Goal: Task Accomplishment & Management: Complete application form

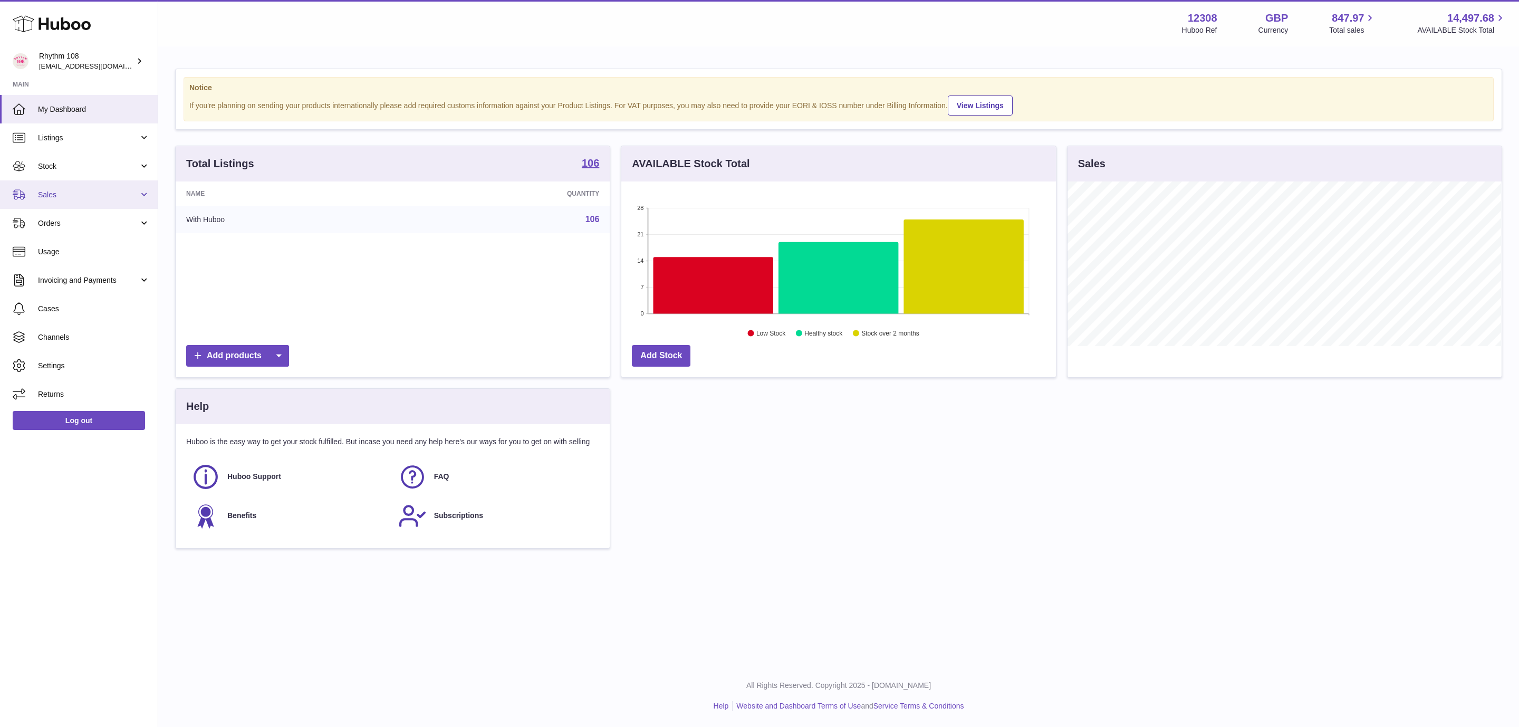
scroll to position [165, 433]
click at [85, 160] on link "Stock" at bounding box center [79, 166] width 158 height 28
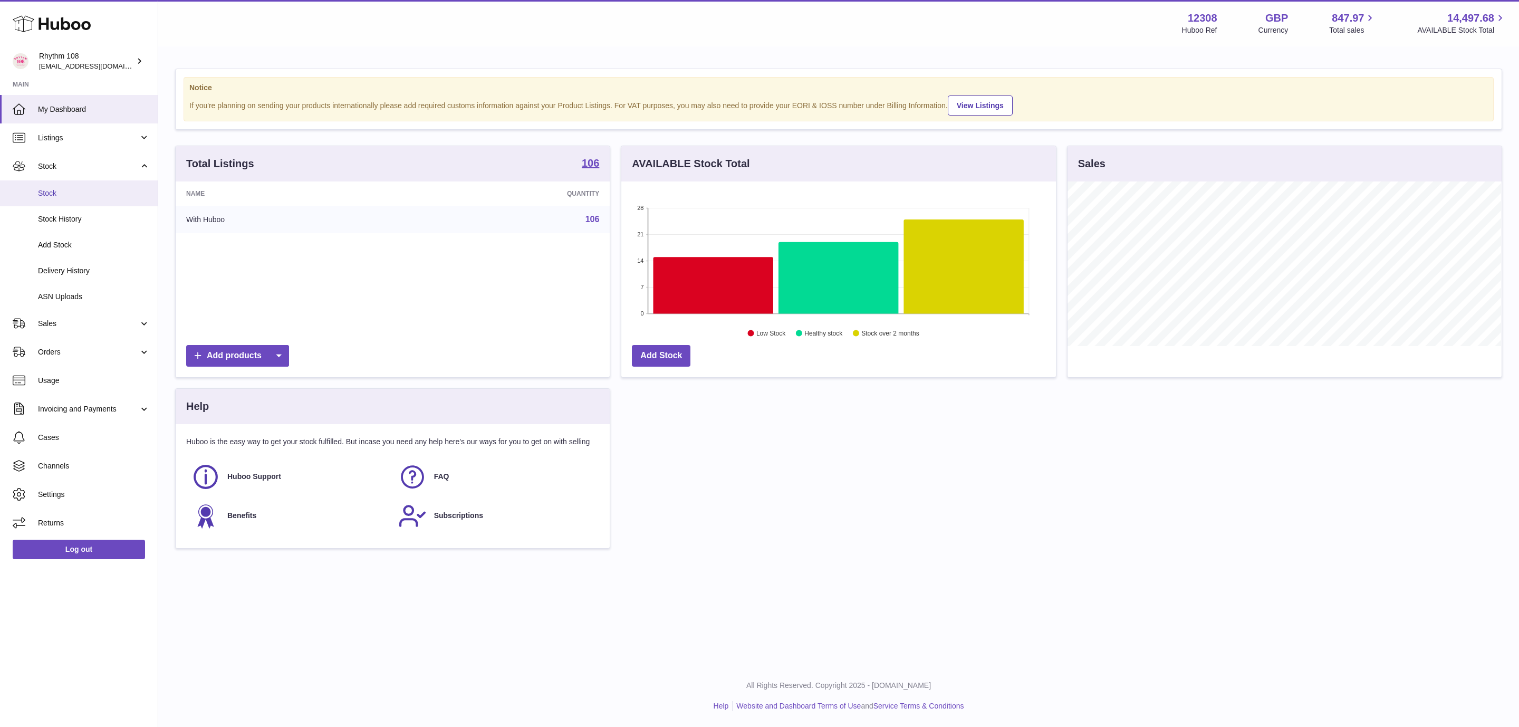
click at [109, 192] on span "Stock" at bounding box center [94, 193] width 112 height 10
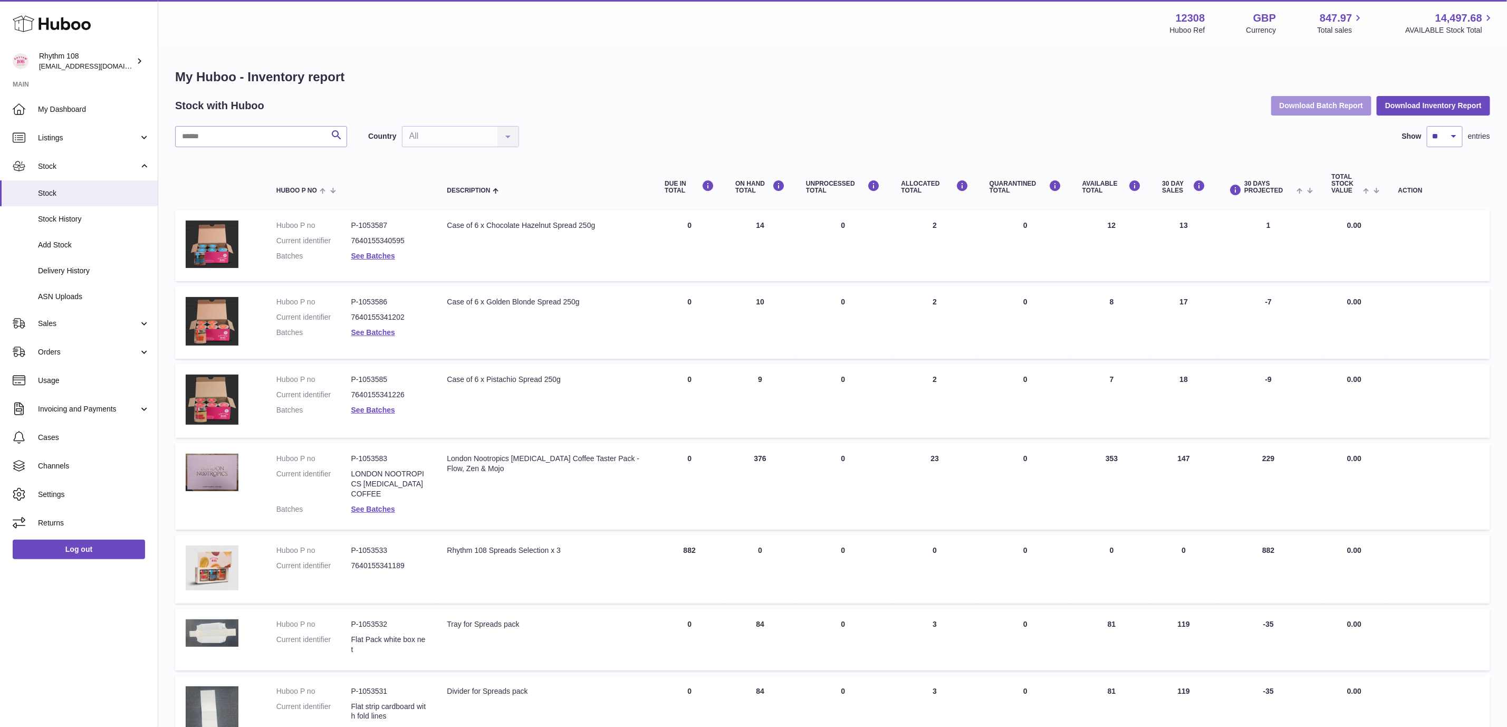
click at [1301, 103] on button "Download Batch Report" at bounding box center [1321, 105] width 101 height 19
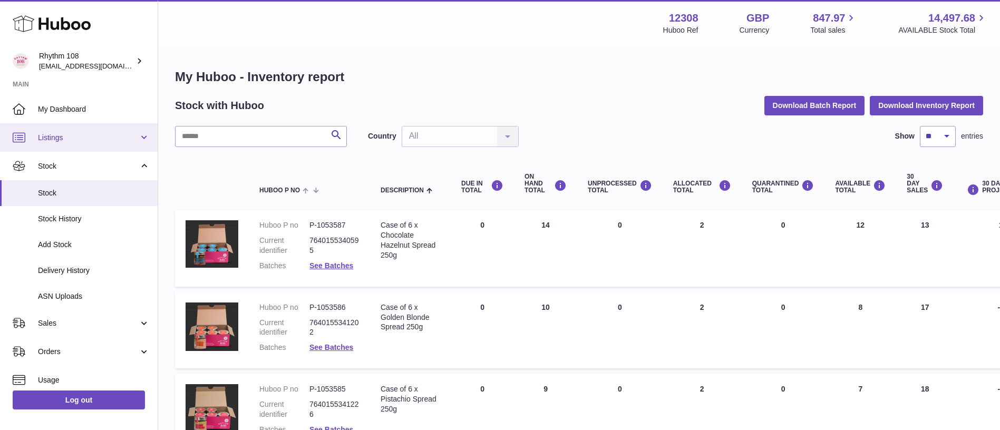
click at [63, 137] on span "Listings" at bounding box center [88, 138] width 101 height 10
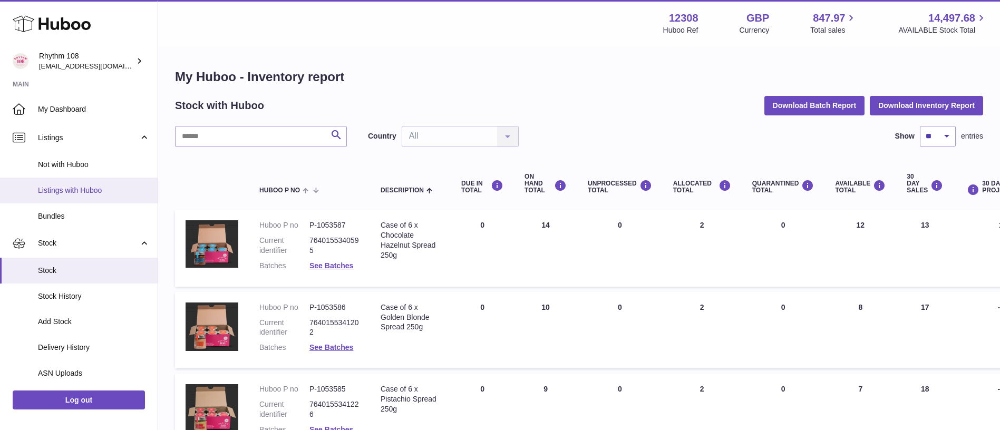
click at [78, 187] on span "Listings with Huboo" at bounding box center [94, 191] width 112 height 10
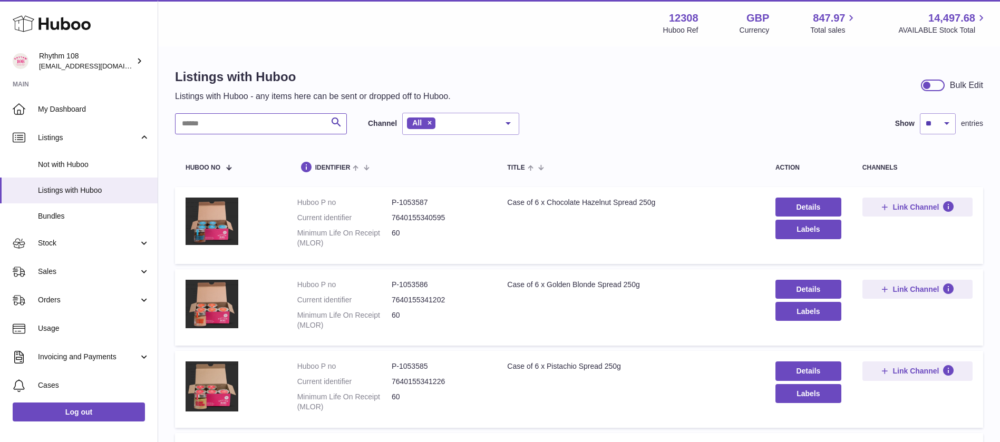
click at [239, 122] on input "text" at bounding box center [261, 123] width 172 height 21
type input "******"
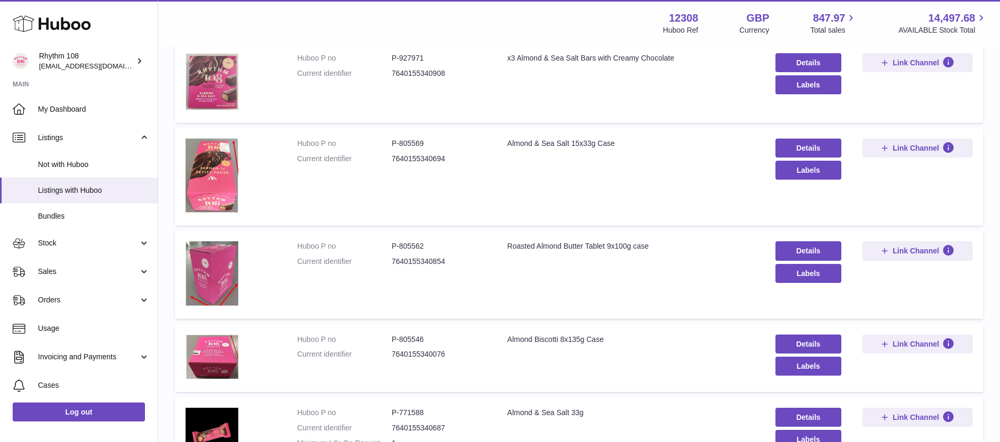
scroll to position [554, 0]
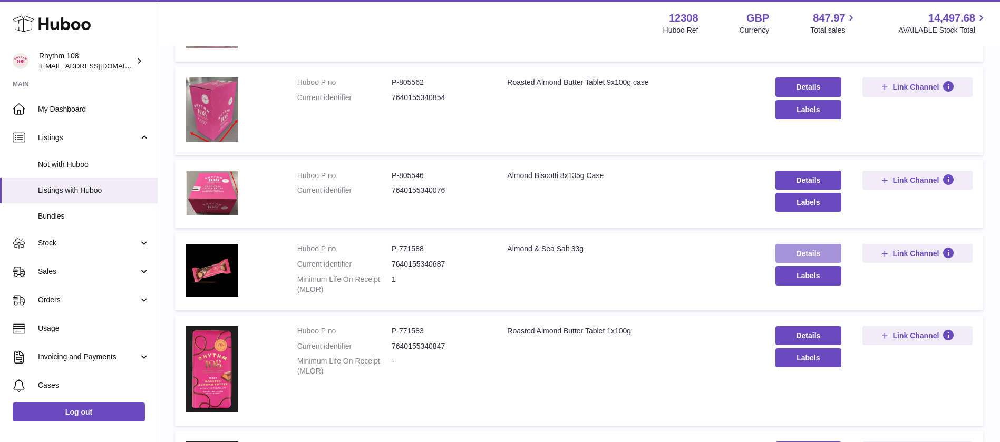
click at [819, 254] on link "Details" at bounding box center [809, 253] width 66 height 19
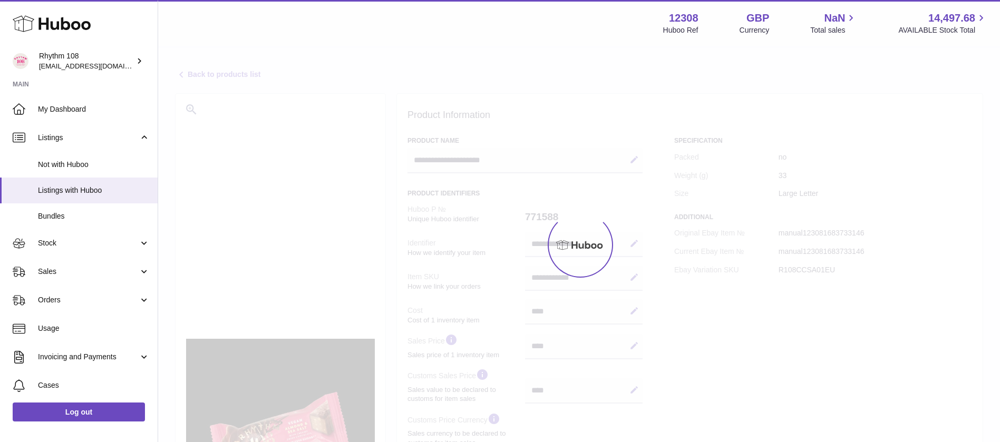
select select "***"
select select "****"
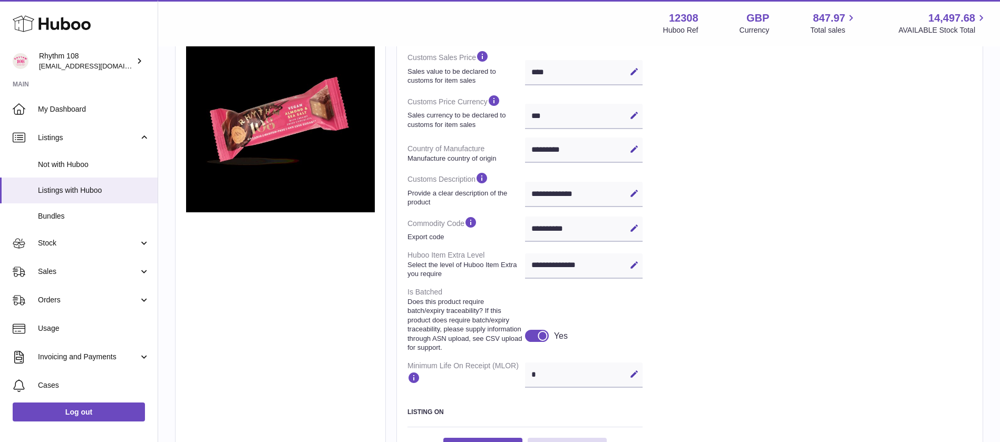
scroll to position [395, 0]
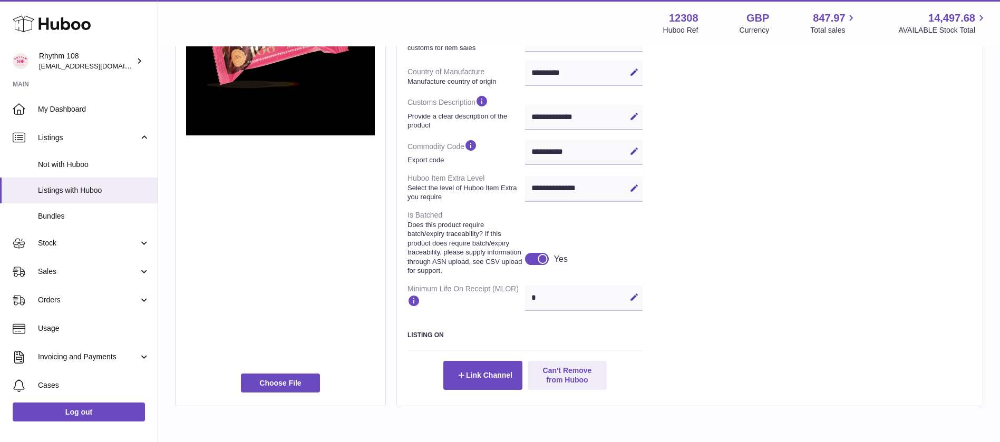
click at [761, 283] on div "Specification Packed no Weight (g) 33 Size Large Letter Additional Original Eba…" at bounding box center [823, 65] width 298 height 649
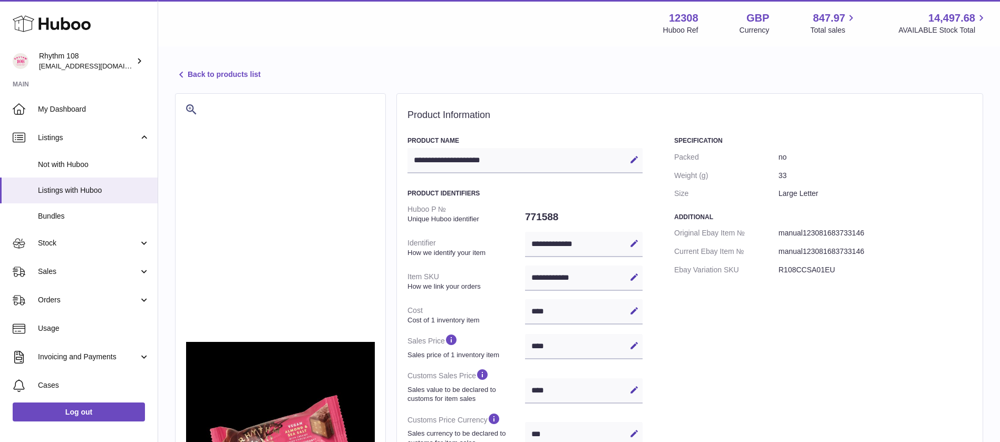
click at [209, 71] on link "Back to products list" at bounding box center [217, 75] width 85 height 13
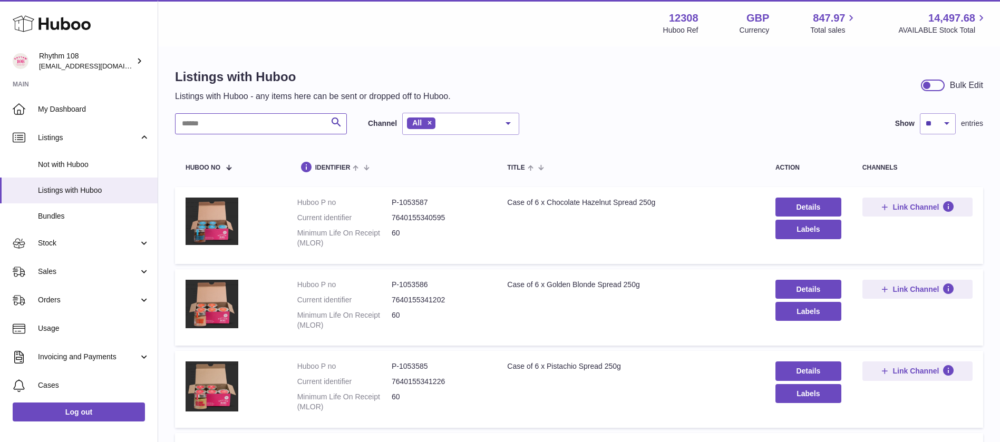
click at [278, 118] on input "text" at bounding box center [261, 123] width 172 height 21
type input "****"
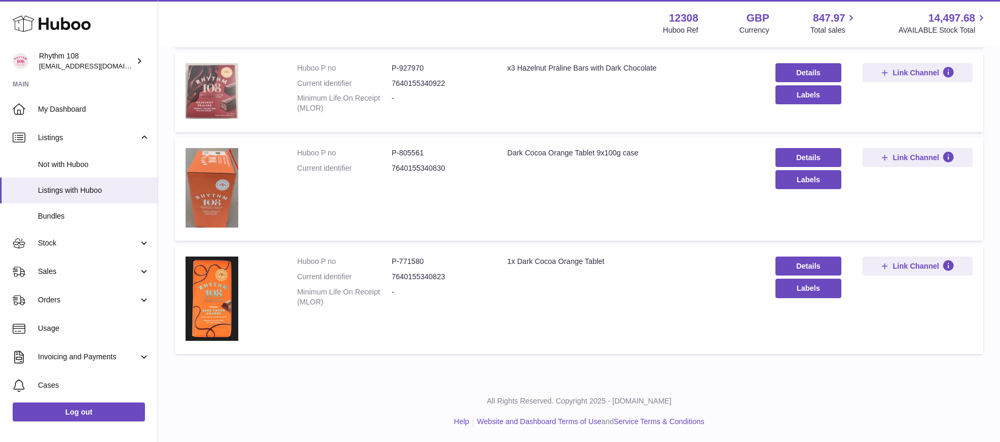
scroll to position [832, 0]
click at [809, 254] on td "Details Labels" at bounding box center [808, 300] width 87 height 108
click at [809, 263] on link "Details" at bounding box center [809, 265] width 66 height 19
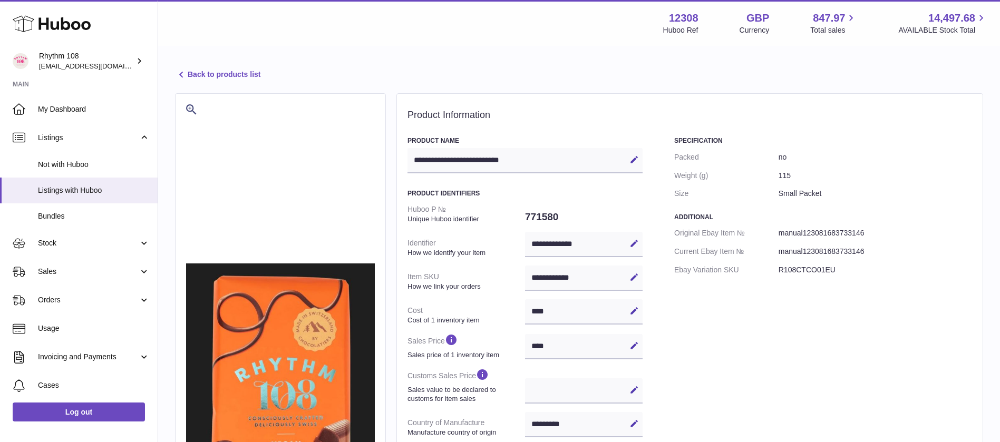
select select "***"
select select "****"
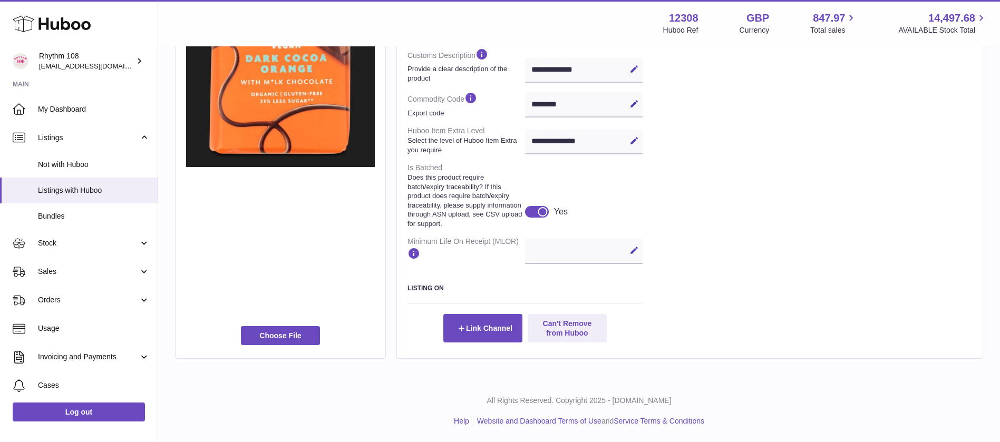
click at [736, 233] on div "Specification Packed no Weight (g) 115 Size Small Packet Additional Original Eb…" at bounding box center [823, 40] width 298 height 605
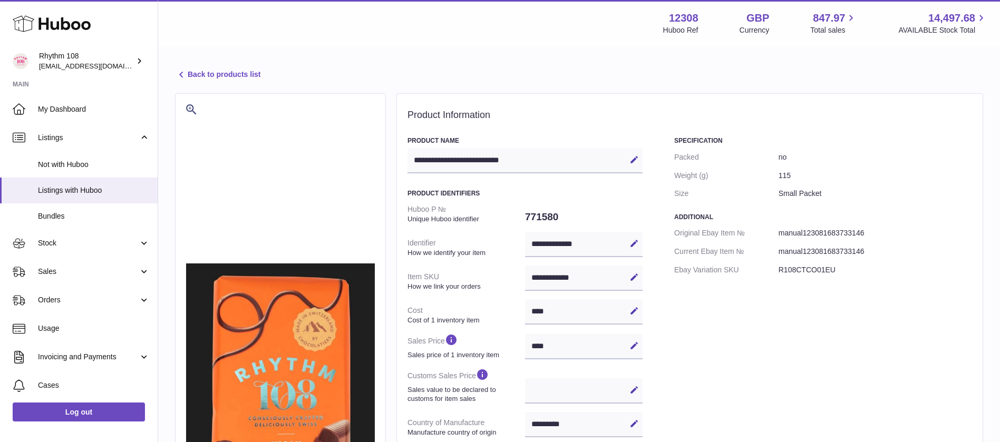
click at [370, 49] on div "**********" at bounding box center [579, 412] width 842 height 731
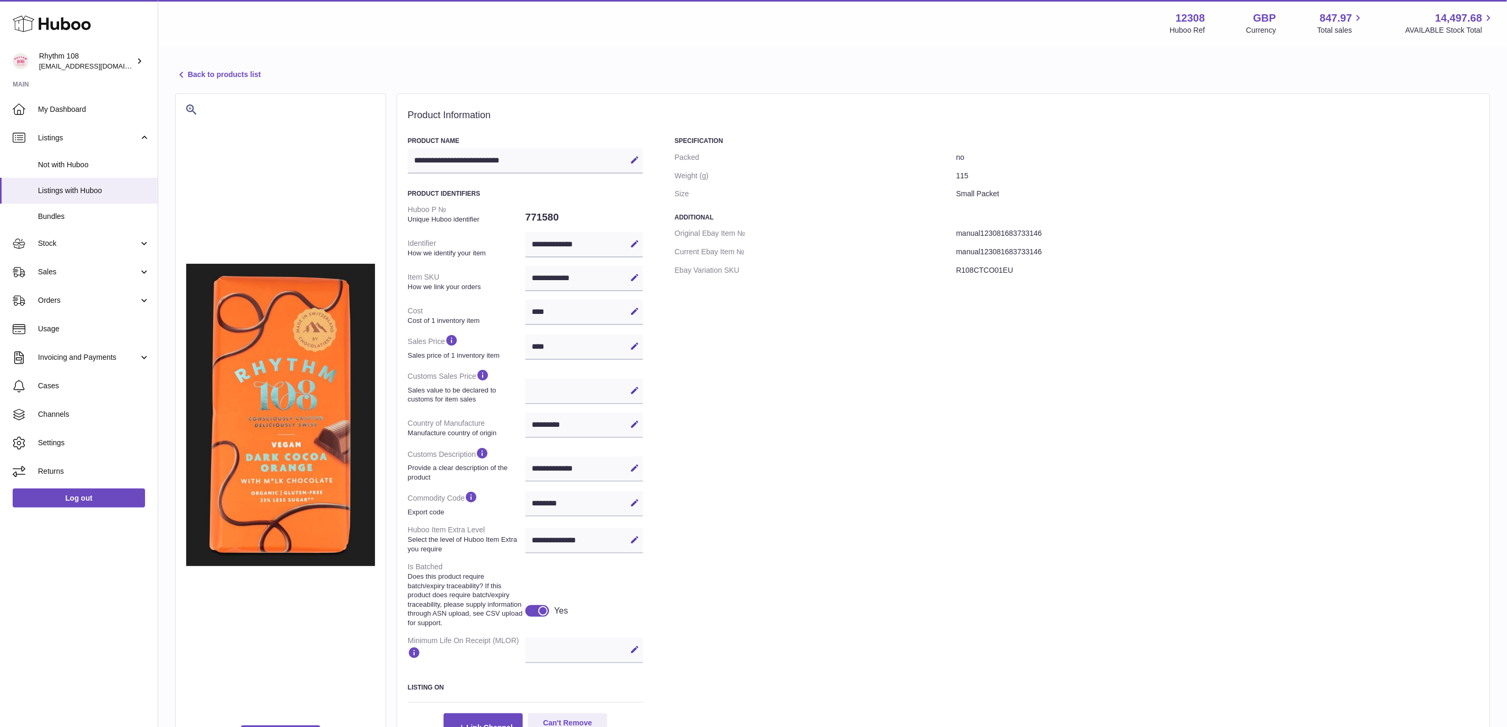
click at [446, 52] on div "**********" at bounding box center [832, 412] width 1348 height 731
click at [70, 246] on span "Stock" at bounding box center [88, 243] width 101 height 10
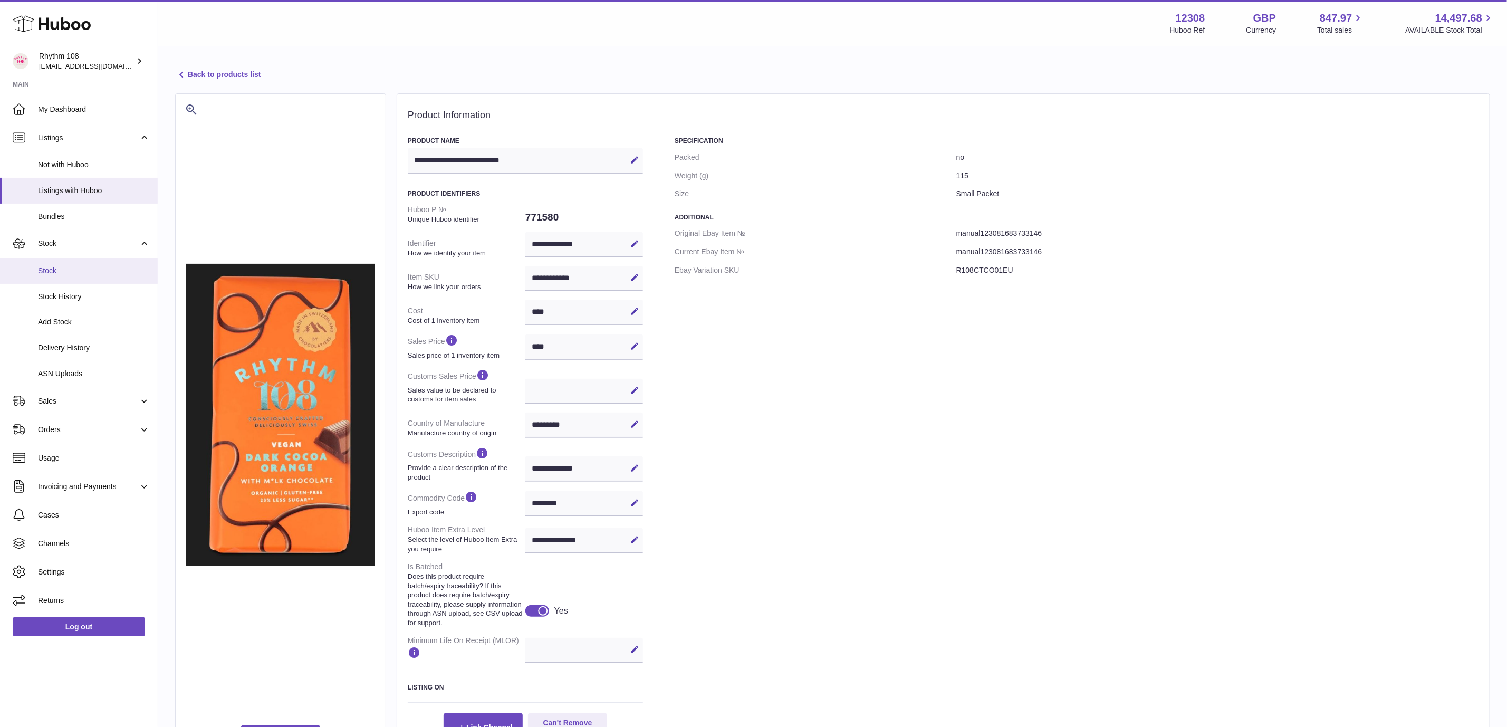
click at [75, 274] on span "Stock" at bounding box center [94, 271] width 112 height 10
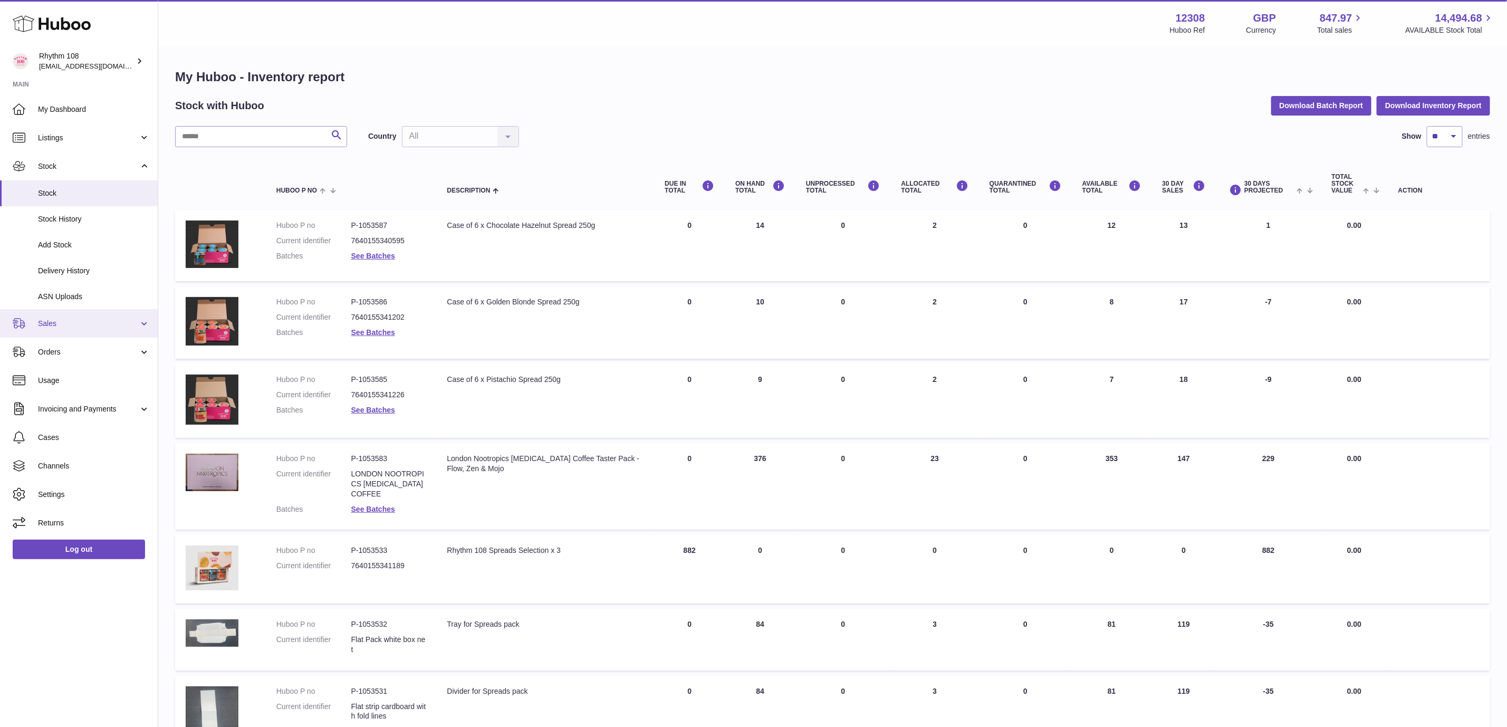
click at [85, 320] on span "Sales" at bounding box center [88, 323] width 101 height 10
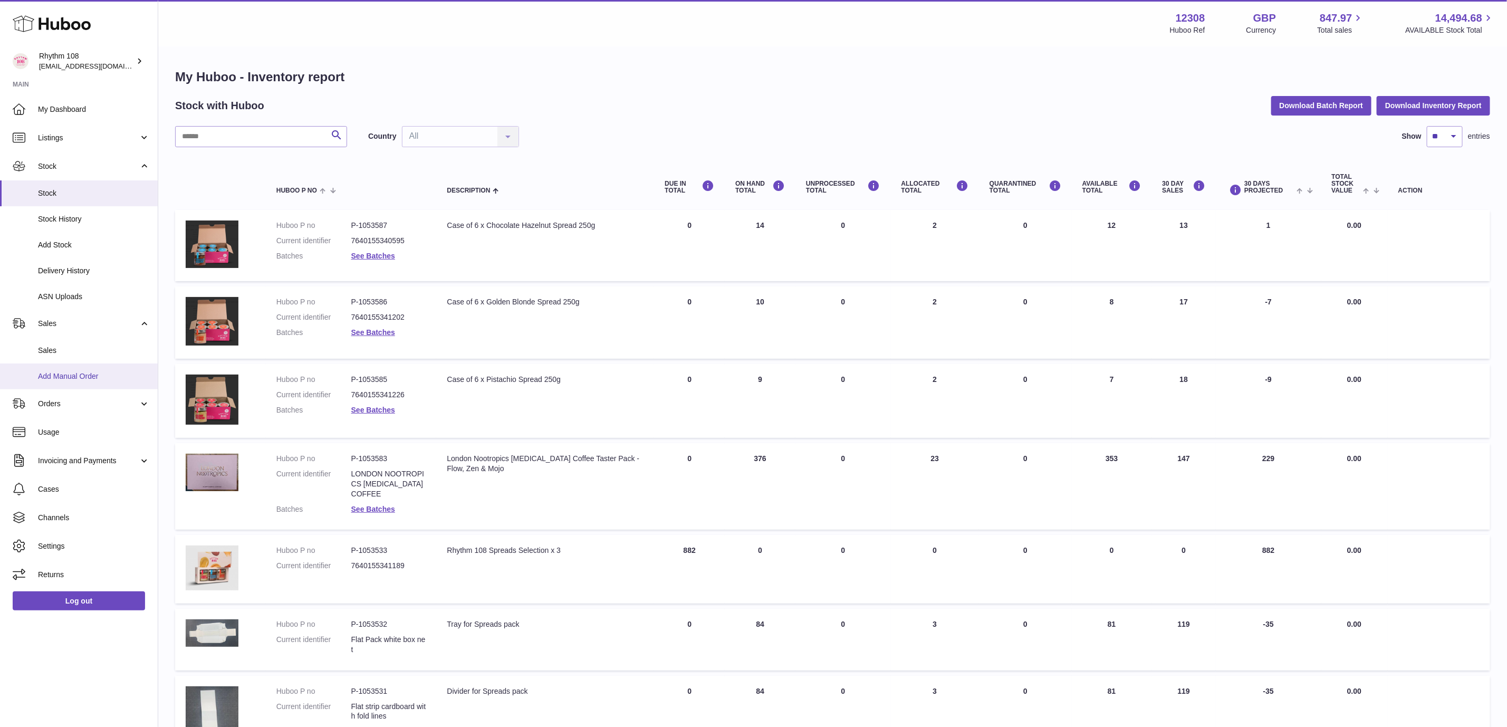
click at [72, 387] on link "Add Manual Order" at bounding box center [79, 376] width 158 height 26
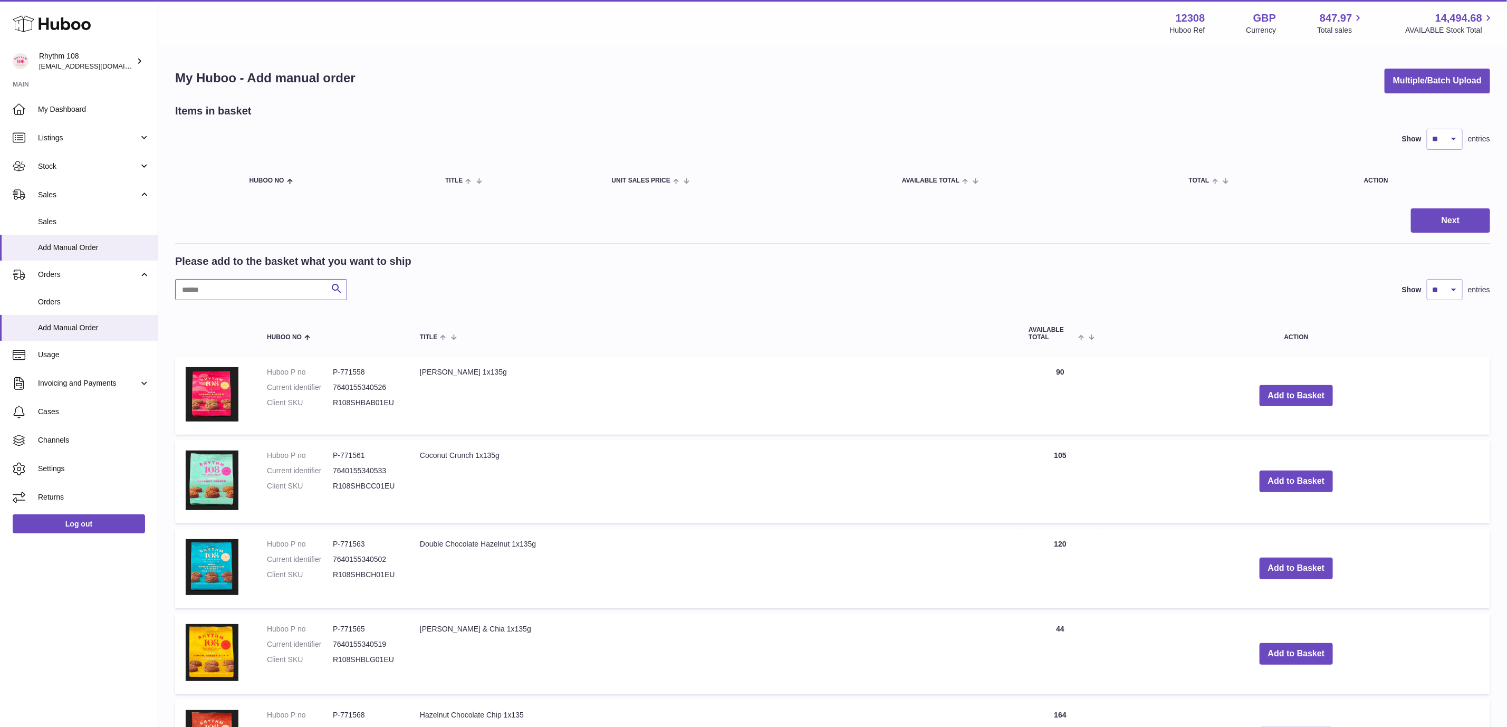
click at [201, 284] on input "text" at bounding box center [261, 289] width 172 height 21
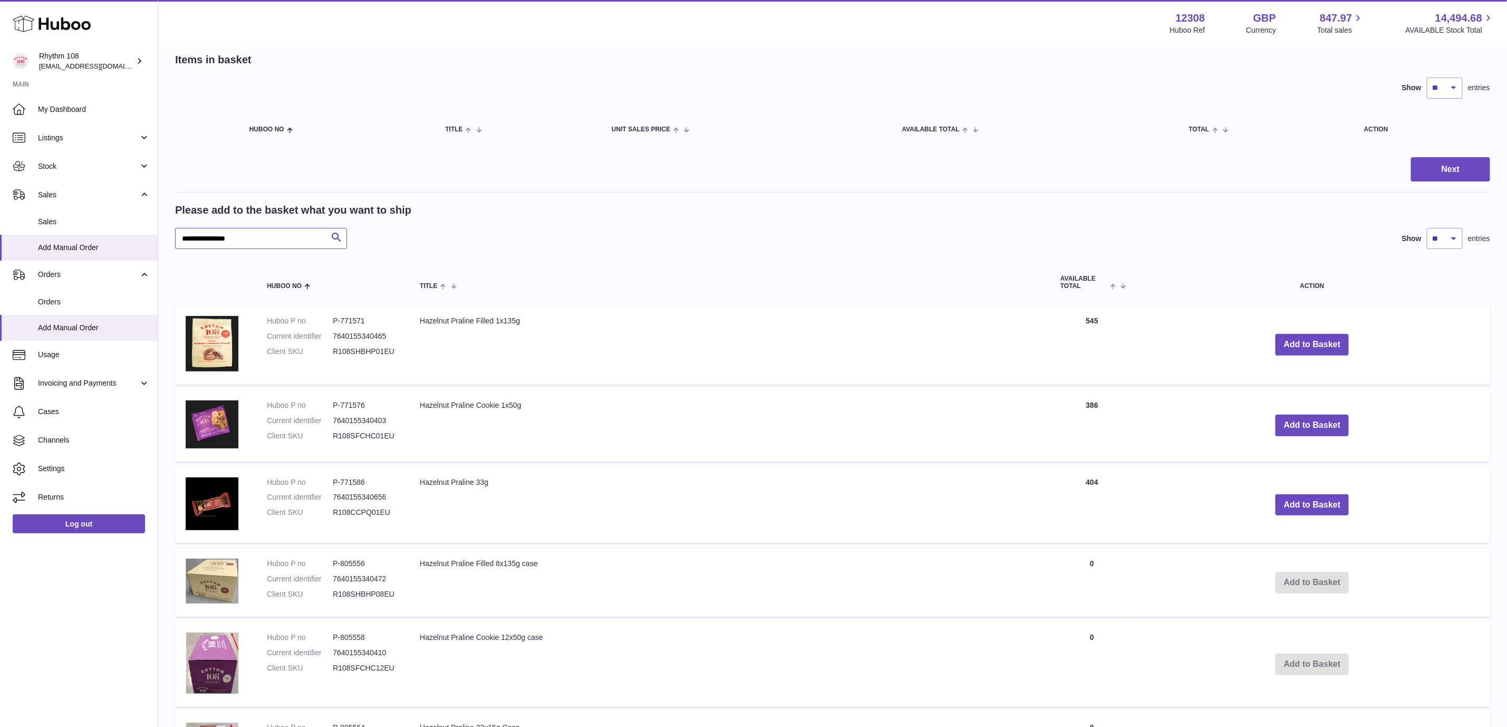
scroll to position [79, 0]
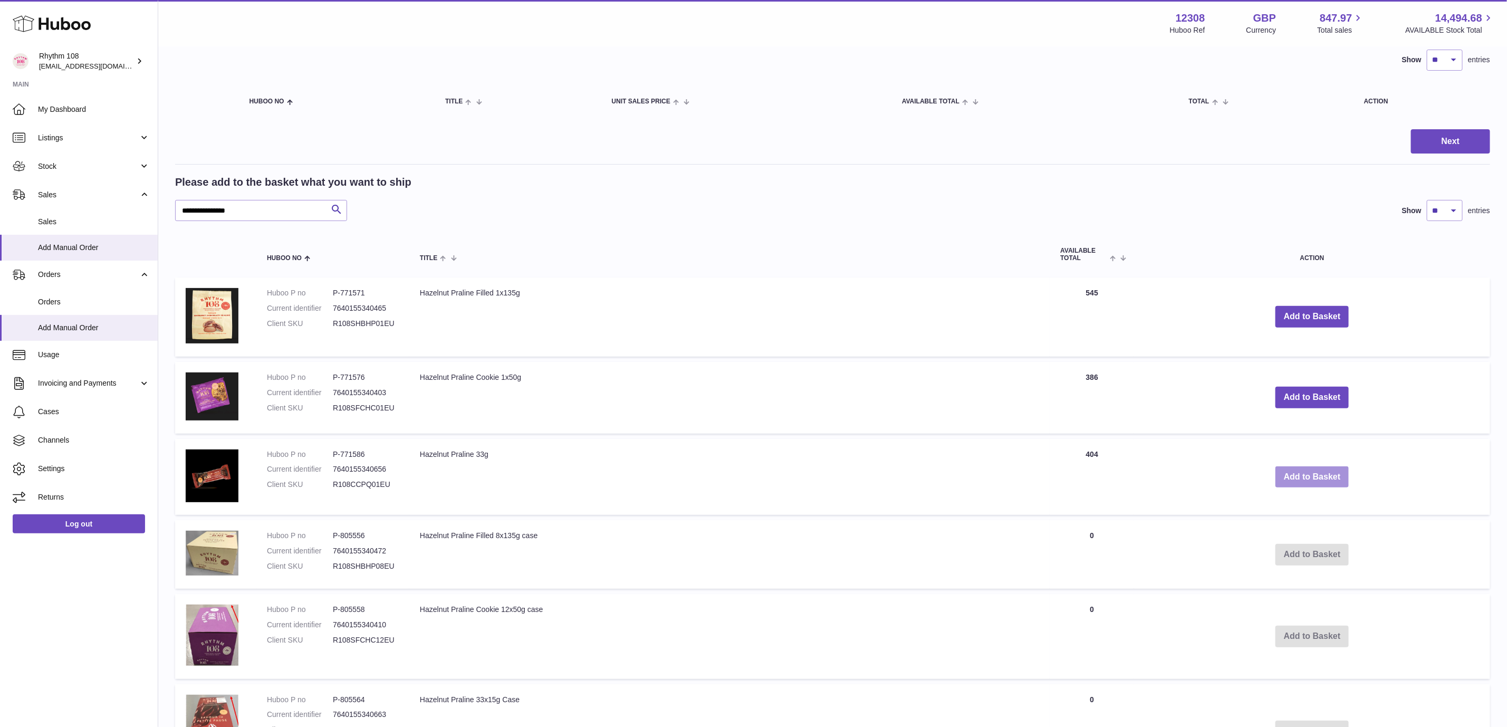
click at [1295, 469] on button "Add to Basket" at bounding box center [1312, 477] width 74 height 22
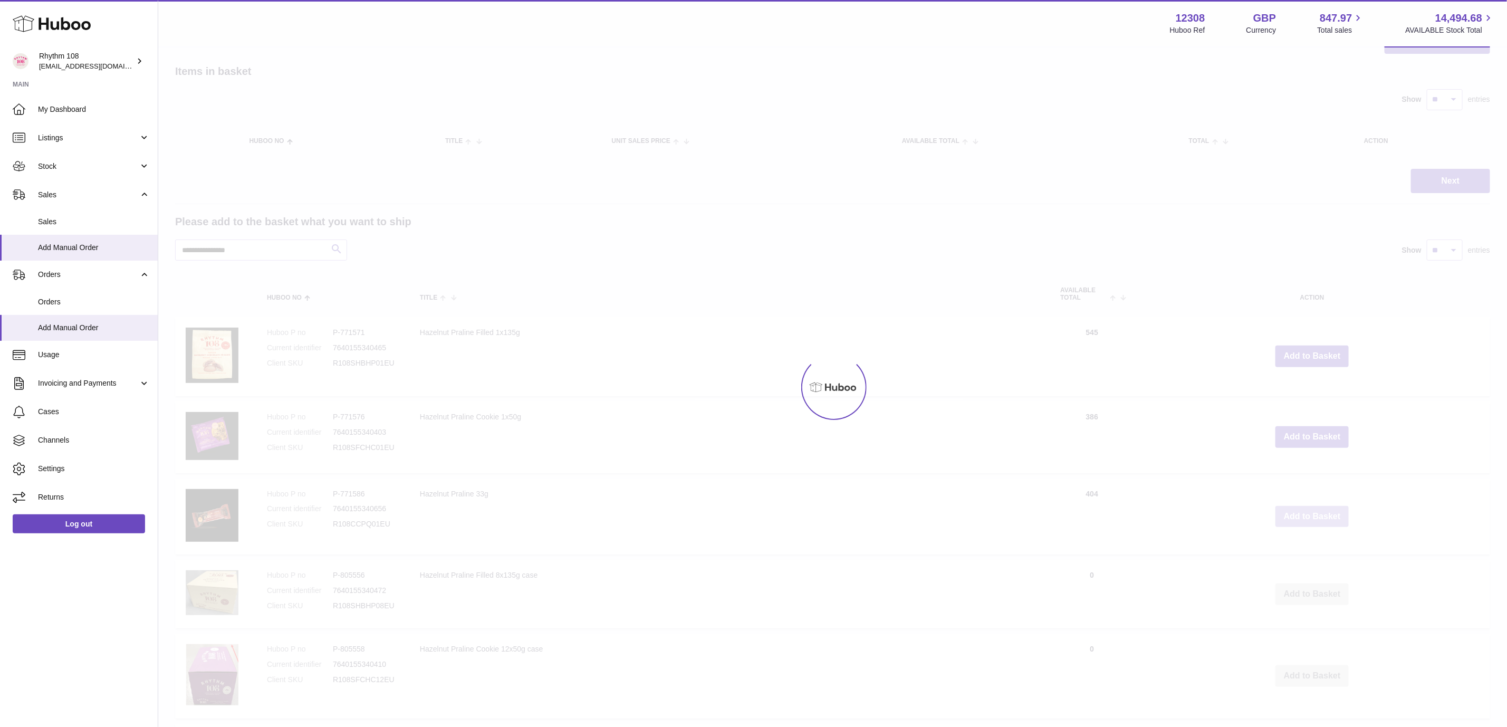
scroll to position [0, 0]
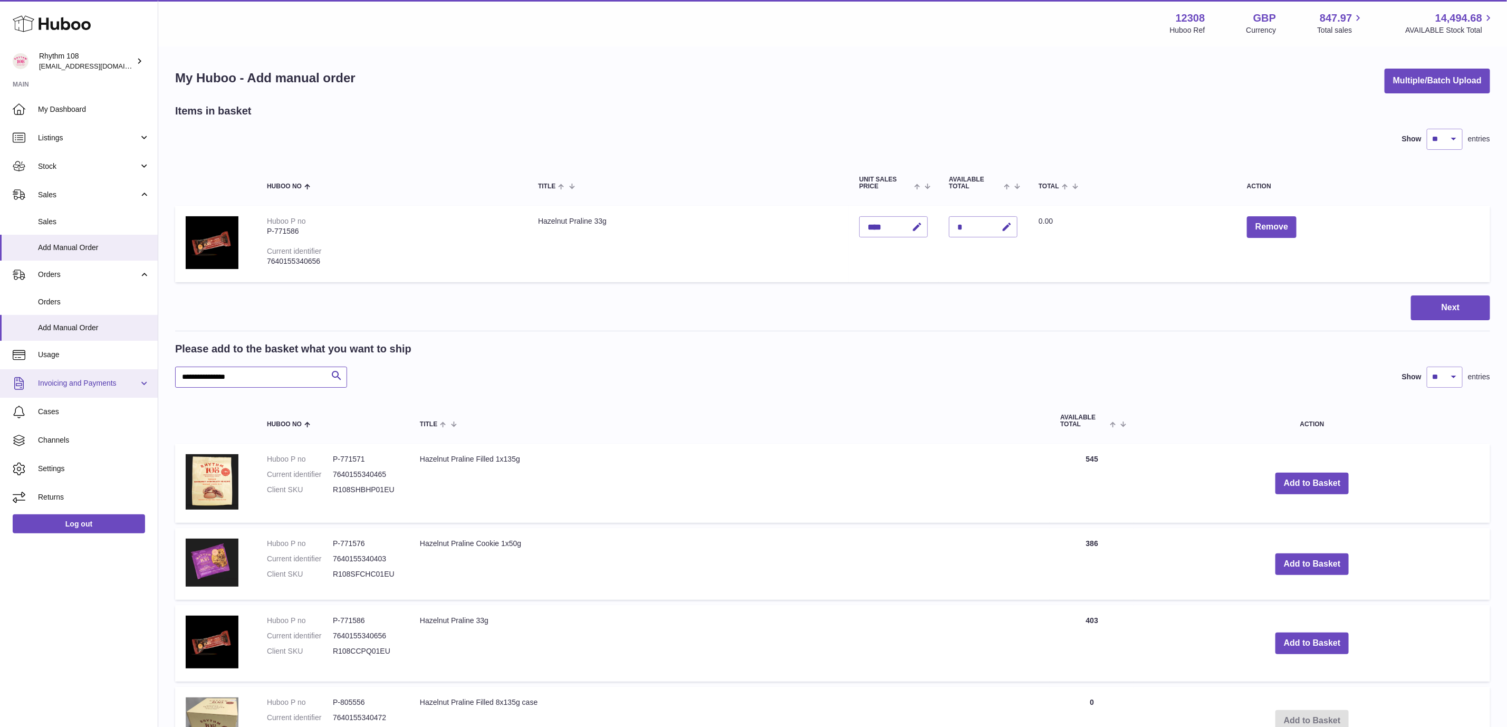
drag, startPoint x: 253, startPoint y: 372, endPoint x: 68, endPoint y: 371, distance: 185.1
click at [70, 372] on div "Huboo Rhythm 108 orders@rhythm108.com Main My Dashboard Listings Not with Huboo…" at bounding box center [753, 709] width 1507 height 1418
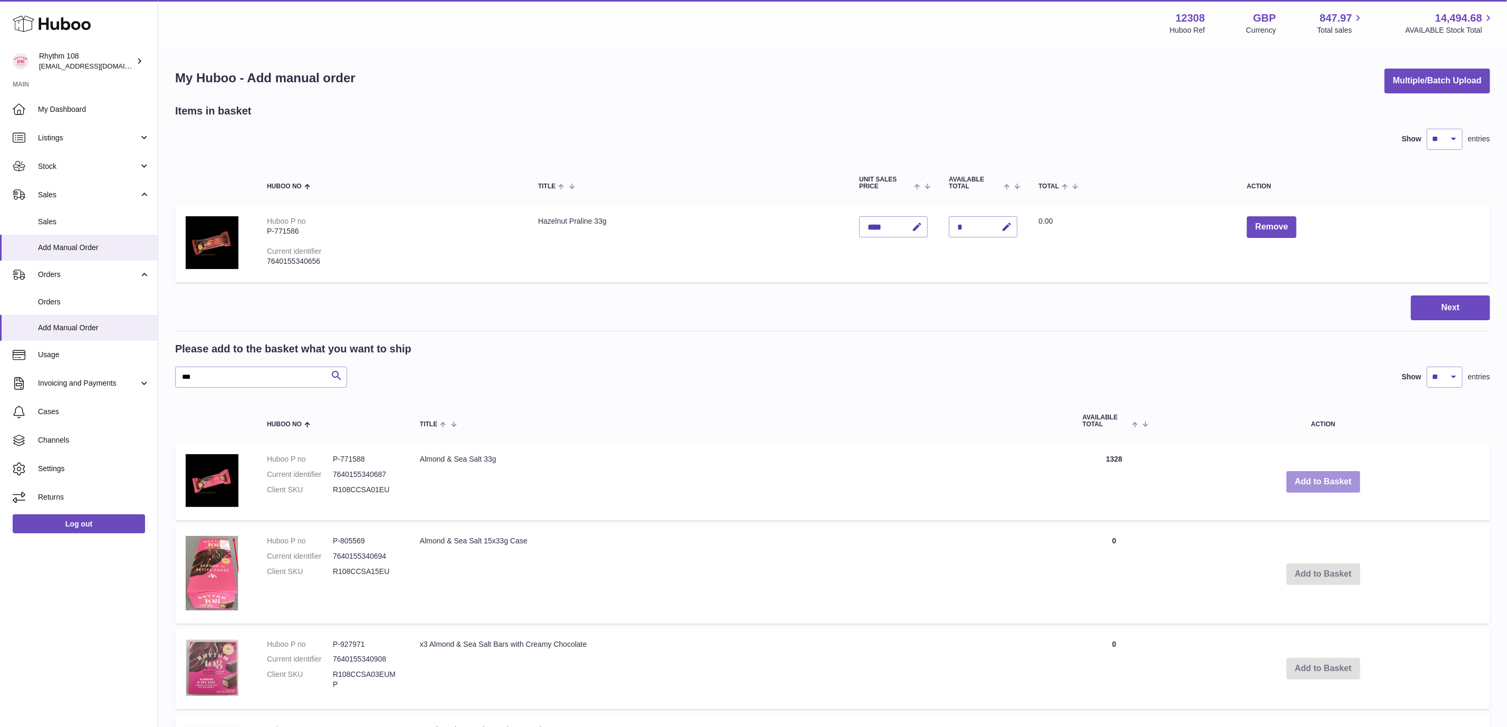
click at [1326, 480] on button "Add to Basket" at bounding box center [1323, 482] width 74 height 22
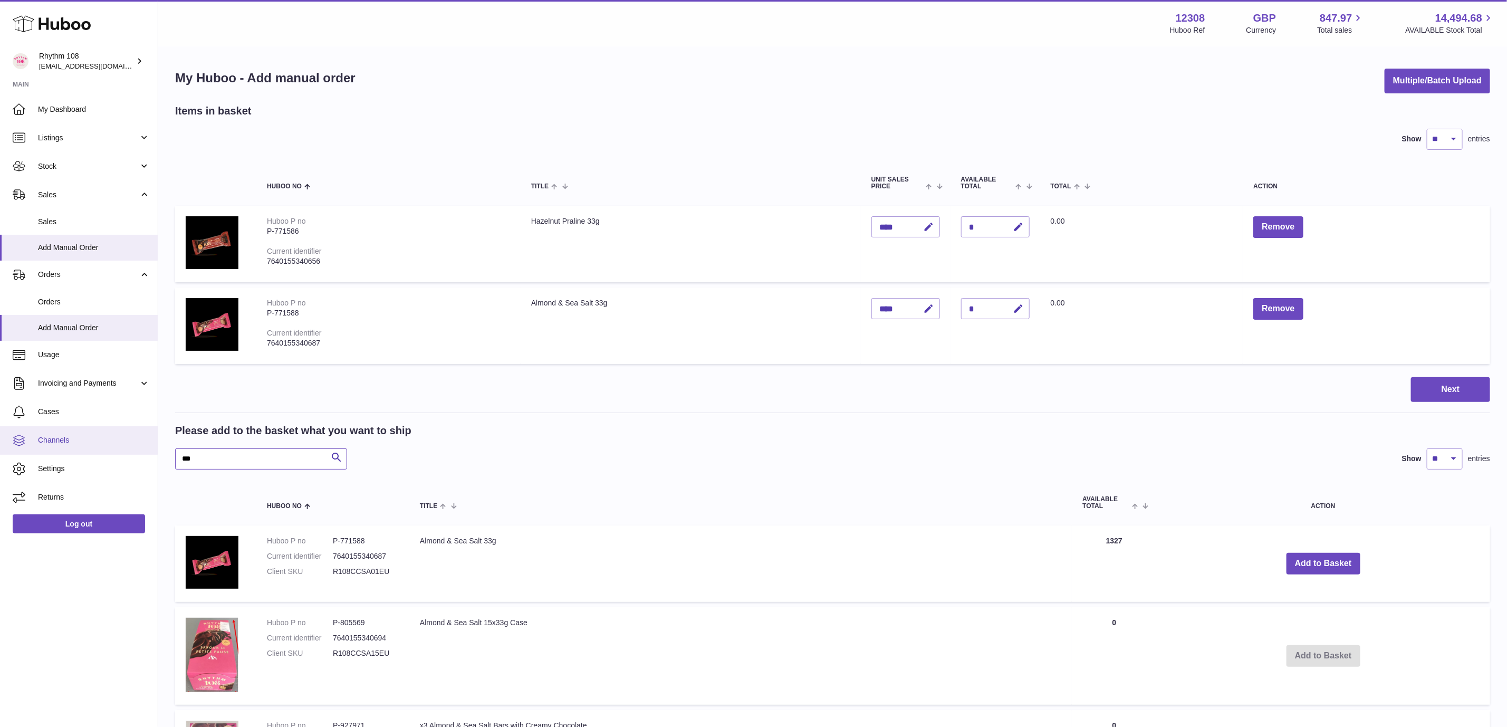
drag, startPoint x: 226, startPoint y: 453, endPoint x: 42, endPoint y: 449, distance: 184.6
click at [42, 450] on div "Huboo Rhythm 108 orders@rhythm108.com Main My Dashboard Listings Not with Huboo…" at bounding box center [753, 543] width 1507 height 1087
click at [1302, 553] on button "Add to Basket" at bounding box center [1323, 564] width 74 height 22
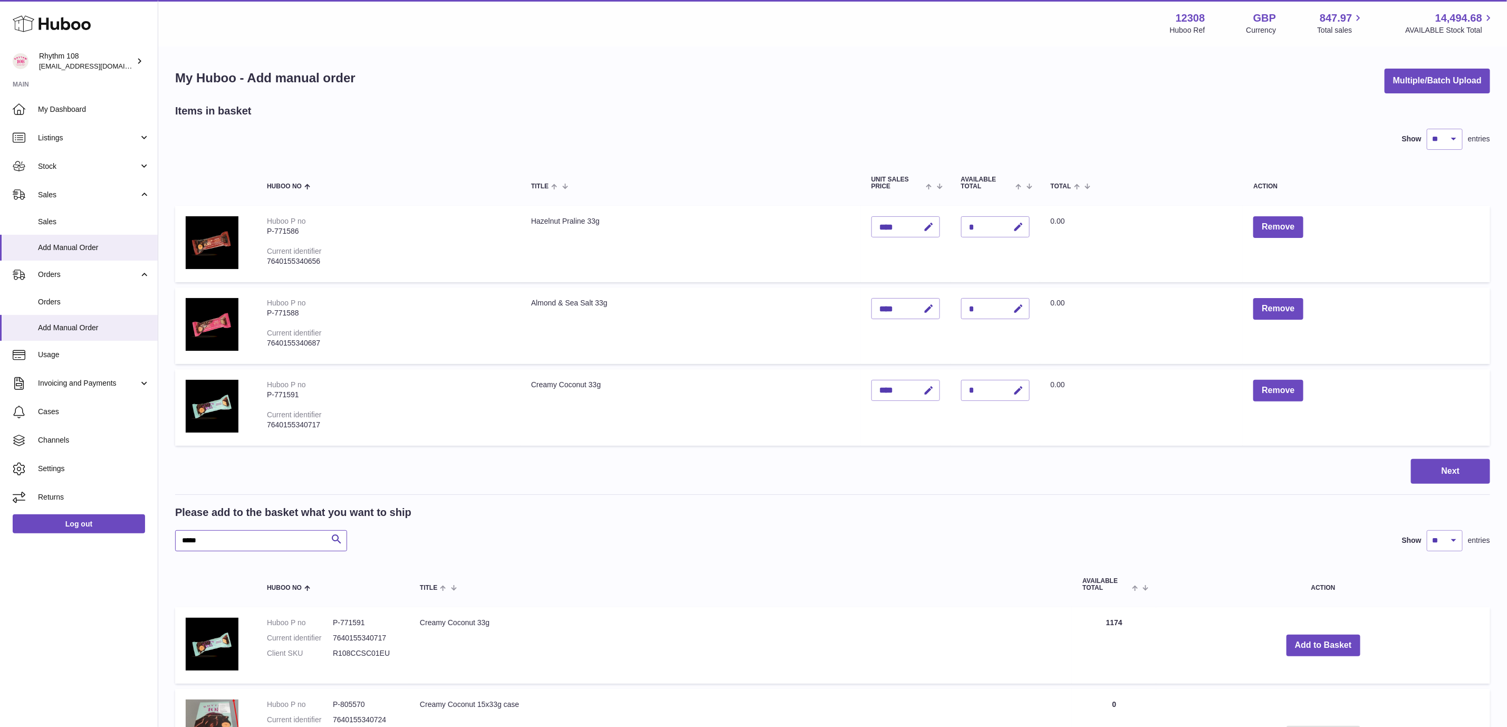
drag, startPoint x: 229, startPoint y: 540, endPoint x: 94, endPoint y: 539, distance: 135.5
click at [94, 539] on div "Huboo Rhythm 108 orders@rhythm108.com Main My Dashboard Listings Not with Huboo…" at bounding box center [753, 583] width 1507 height 1167
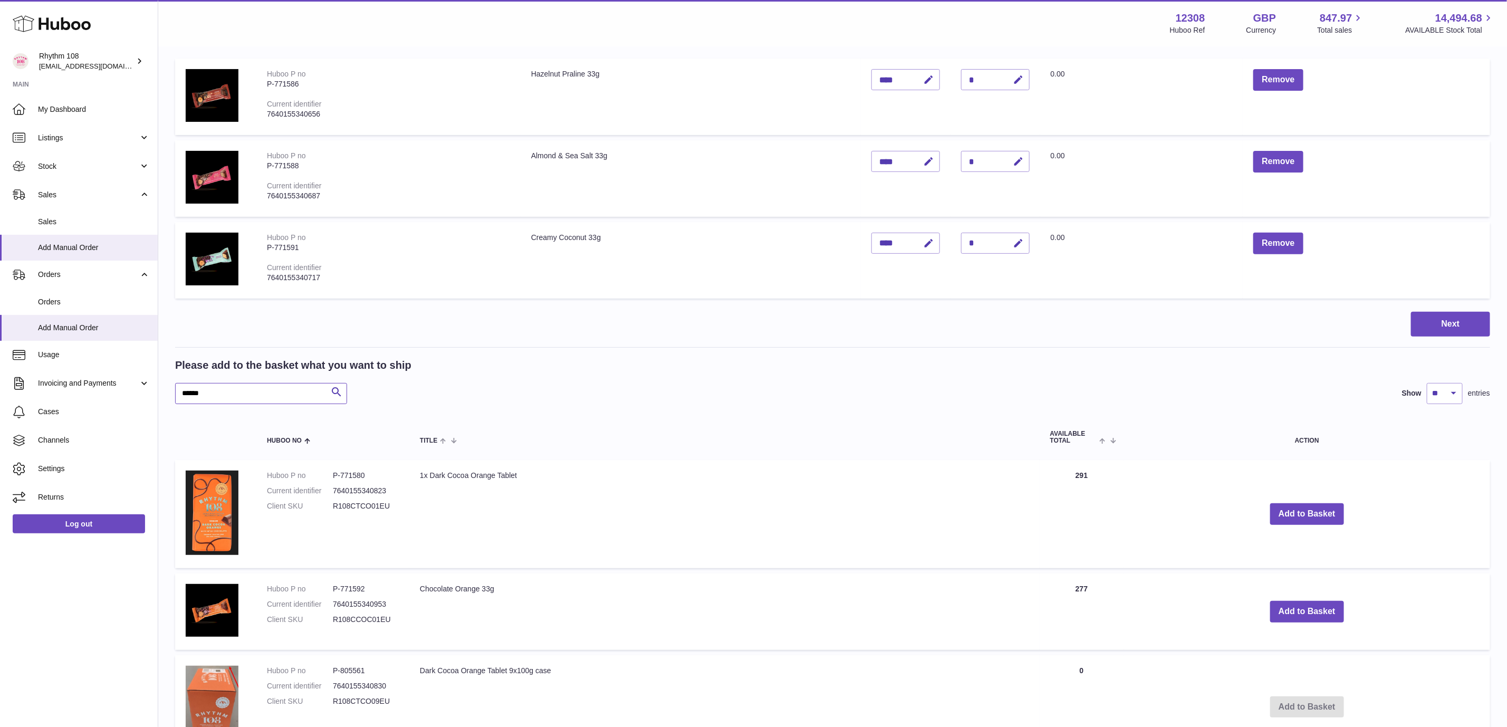
scroll to position [316, 0]
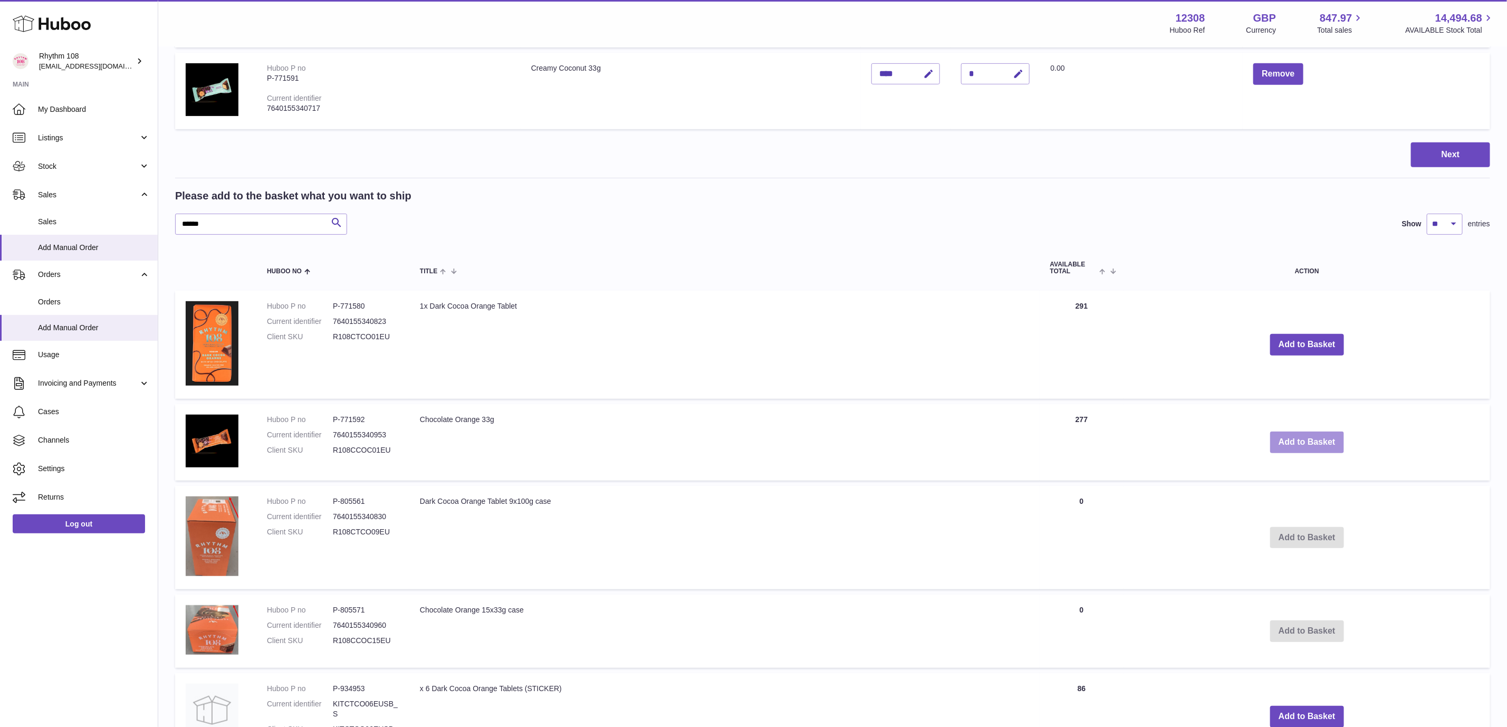
click at [1298, 435] on button "Add to Basket" at bounding box center [1307, 442] width 74 height 22
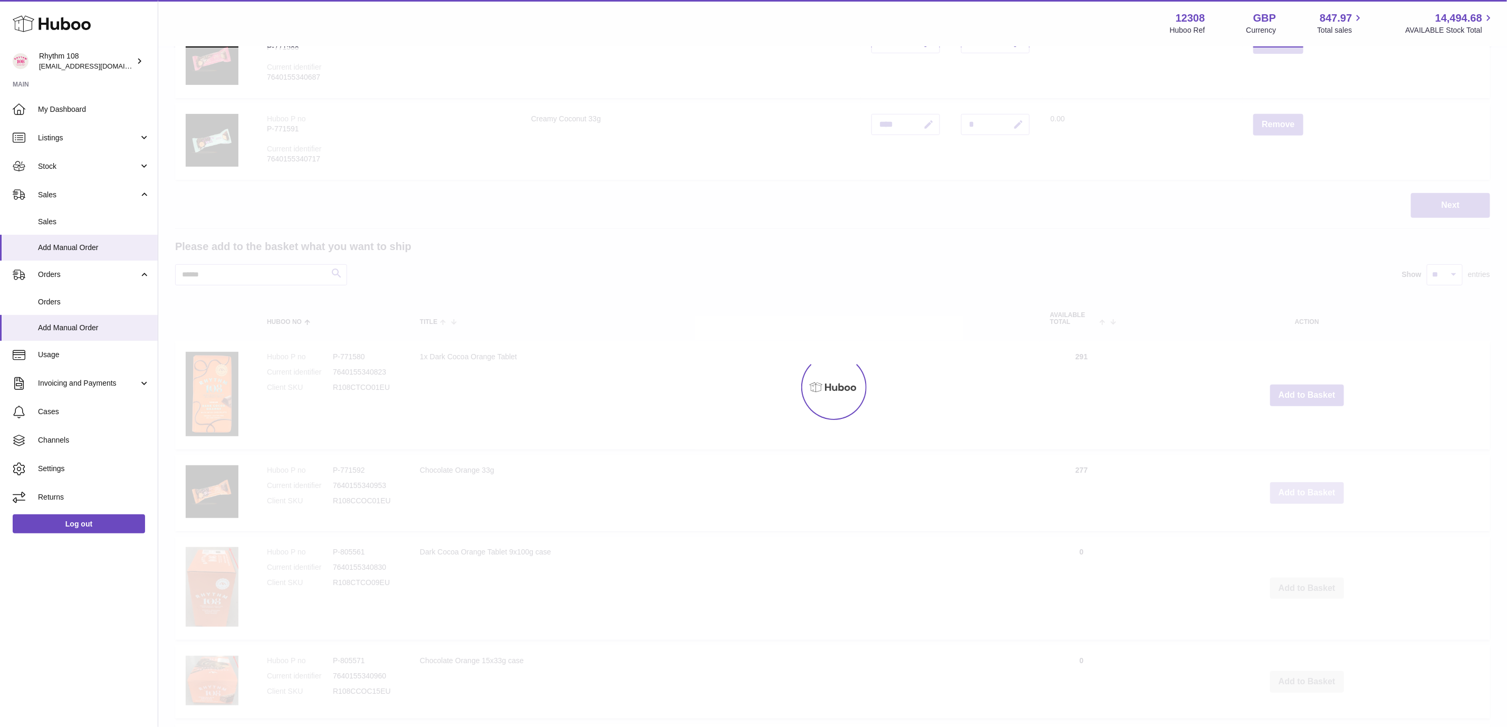
scroll to position [237, 0]
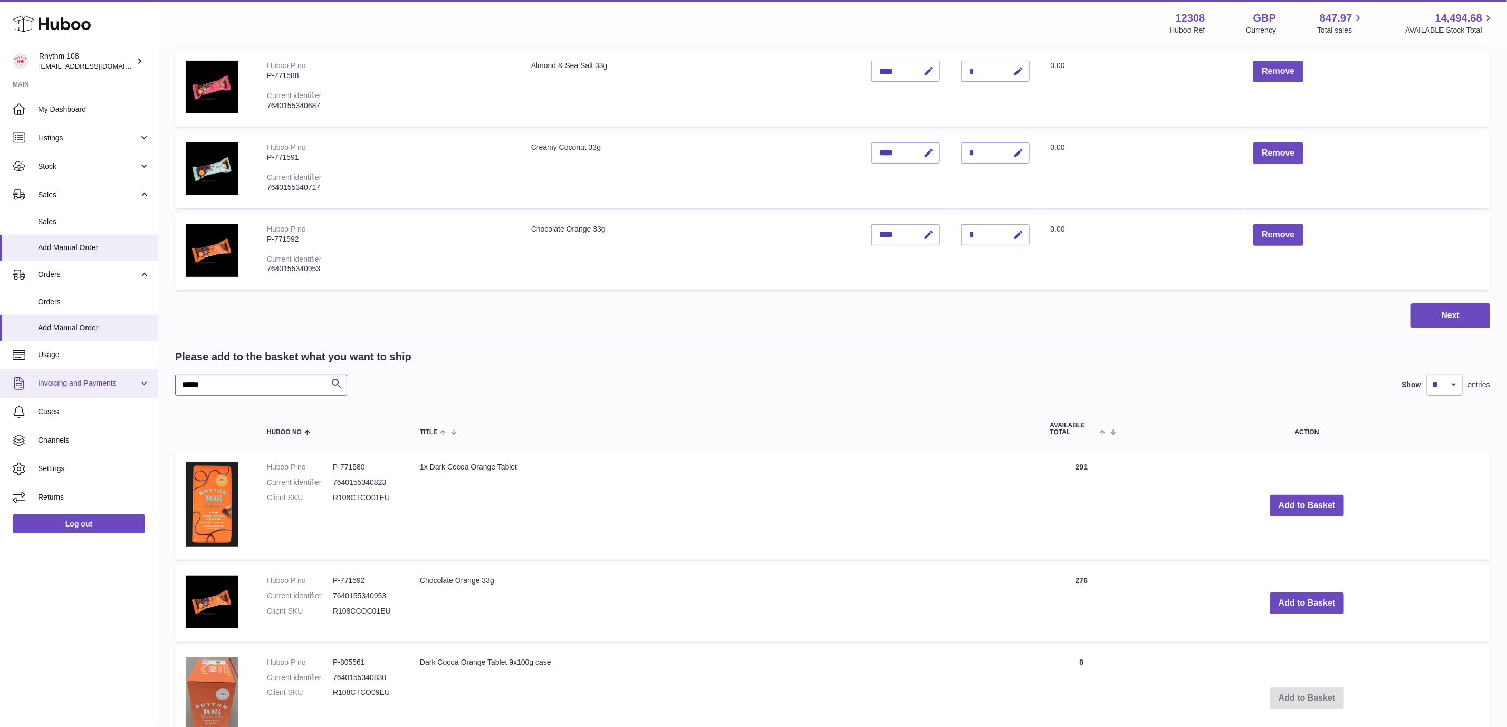
drag, startPoint x: 231, startPoint y: 392, endPoint x: 108, endPoint y: 380, distance: 124.5
click at [100, 384] on div "Huboo Rhythm 108 orders@rhythm108.com Main My Dashboard Listings Not with Huboo…" at bounding box center [753, 490] width 1507 height 1455
type input "******"
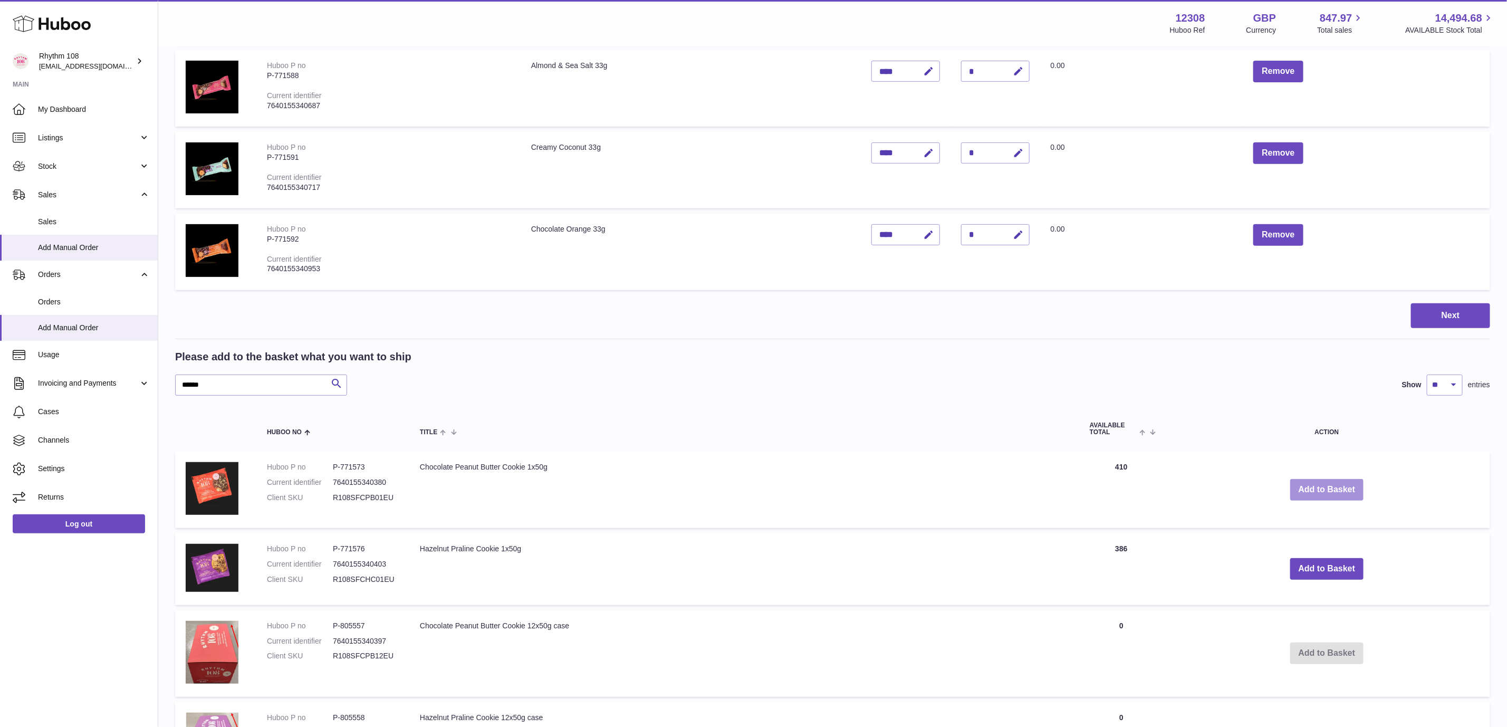
click at [1325, 489] on button "Add to Basket" at bounding box center [1327, 490] width 74 height 22
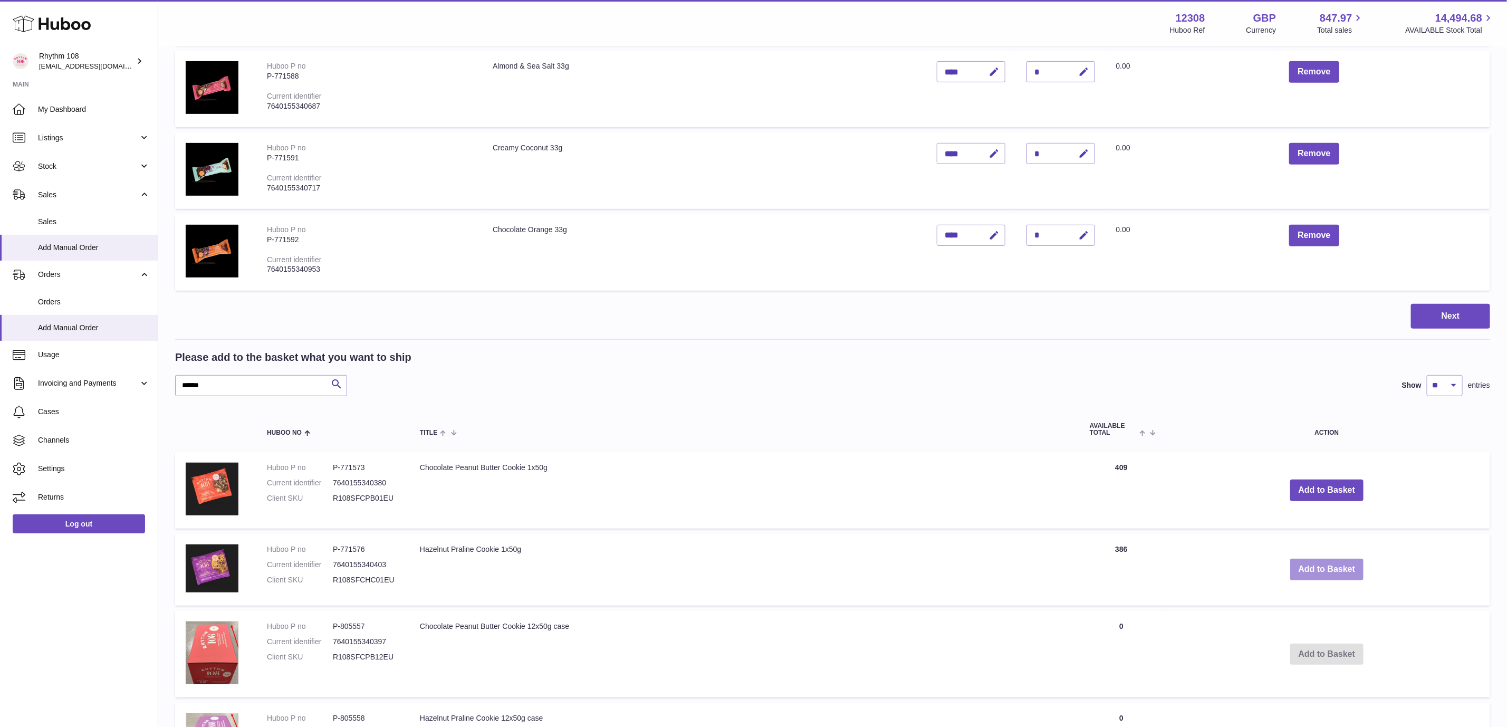
click at [1327, 566] on button "Add to Basket" at bounding box center [1327, 569] width 74 height 22
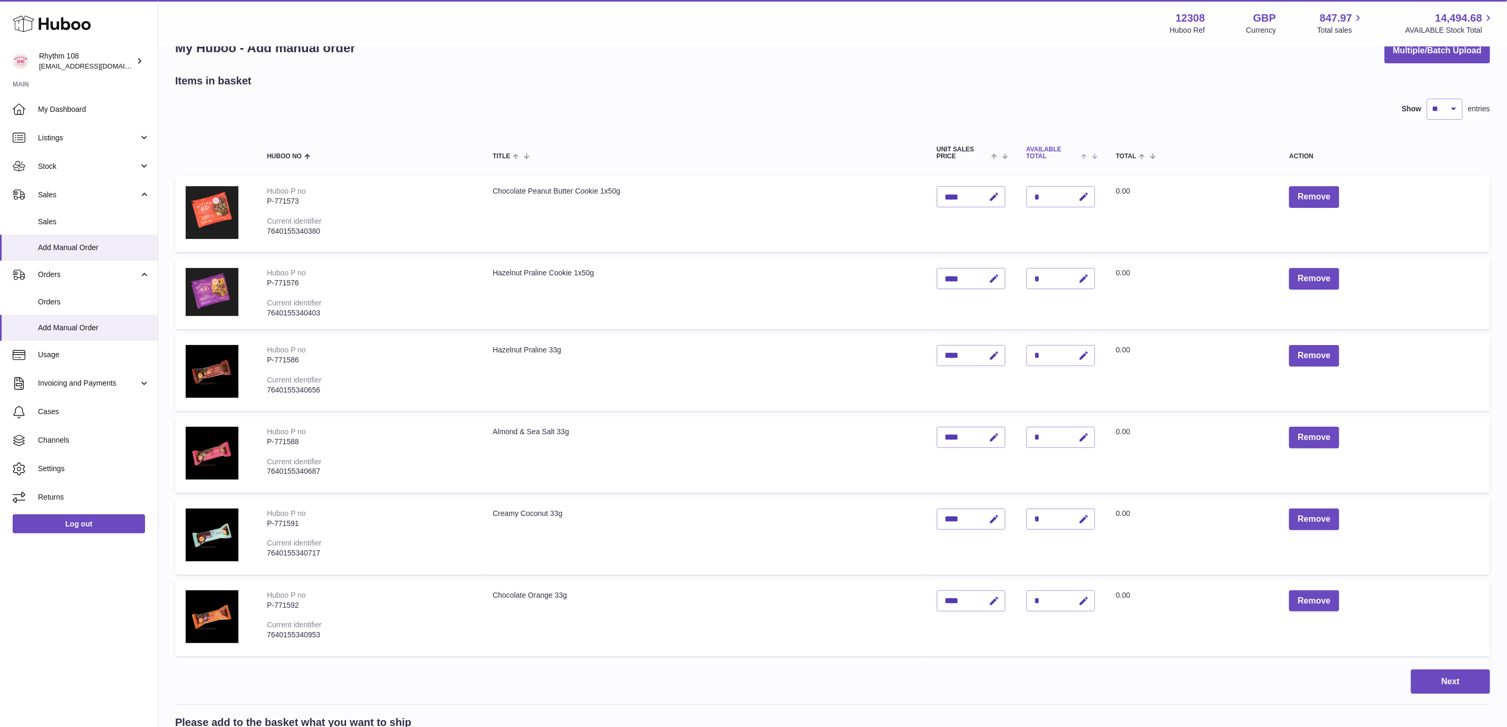
scroll to position [2, 0]
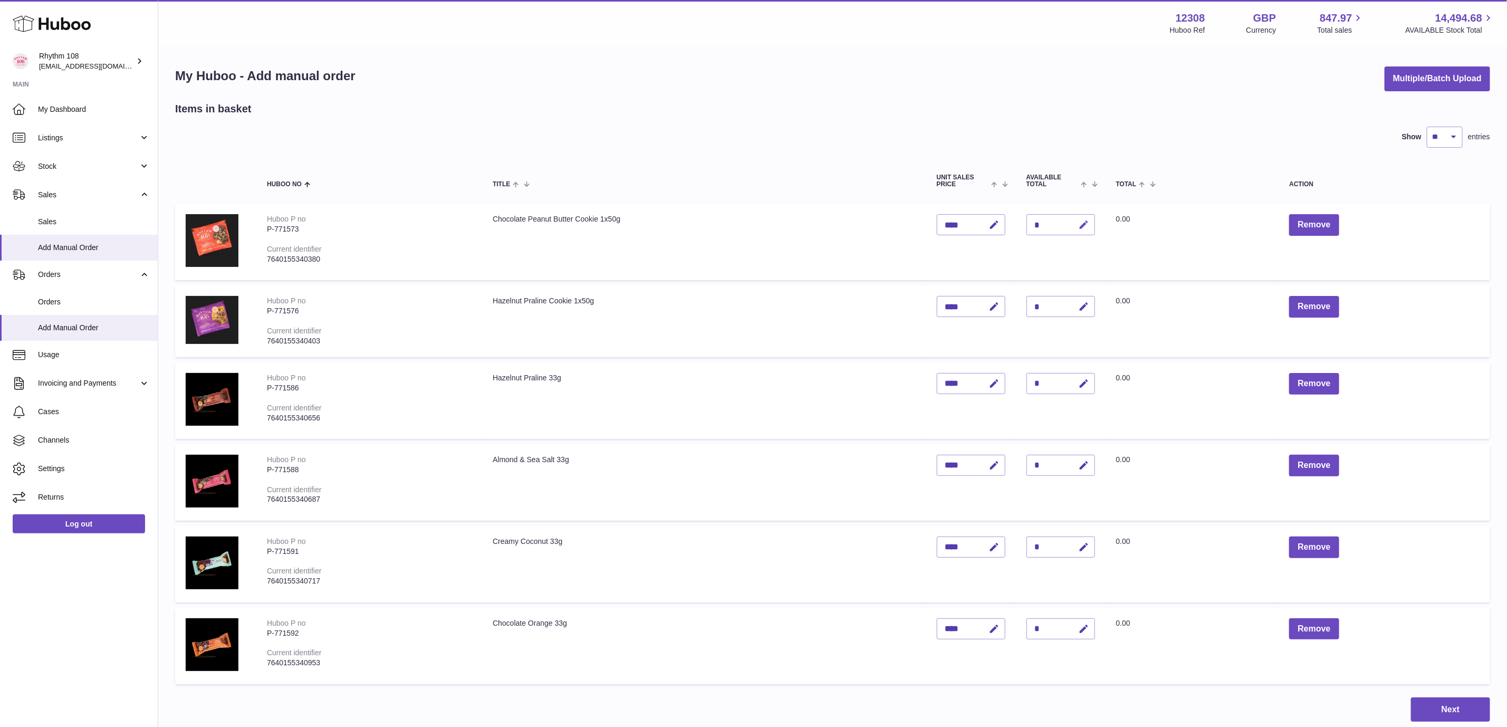
click at [1084, 225] on icon "button" at bounding box center [1083, 224] width 11 height 11
type input "***"
click at [1087, 220] on icon "submit" at bounding box center [1083, 224] width 9 height 9
click at [1086, 306] on icon "button" at bounding box center [1083, 306] width 11 height 11
click at [944, 114] on div "Items in basket" at bounding box center [832, 109] width 1315 height 14
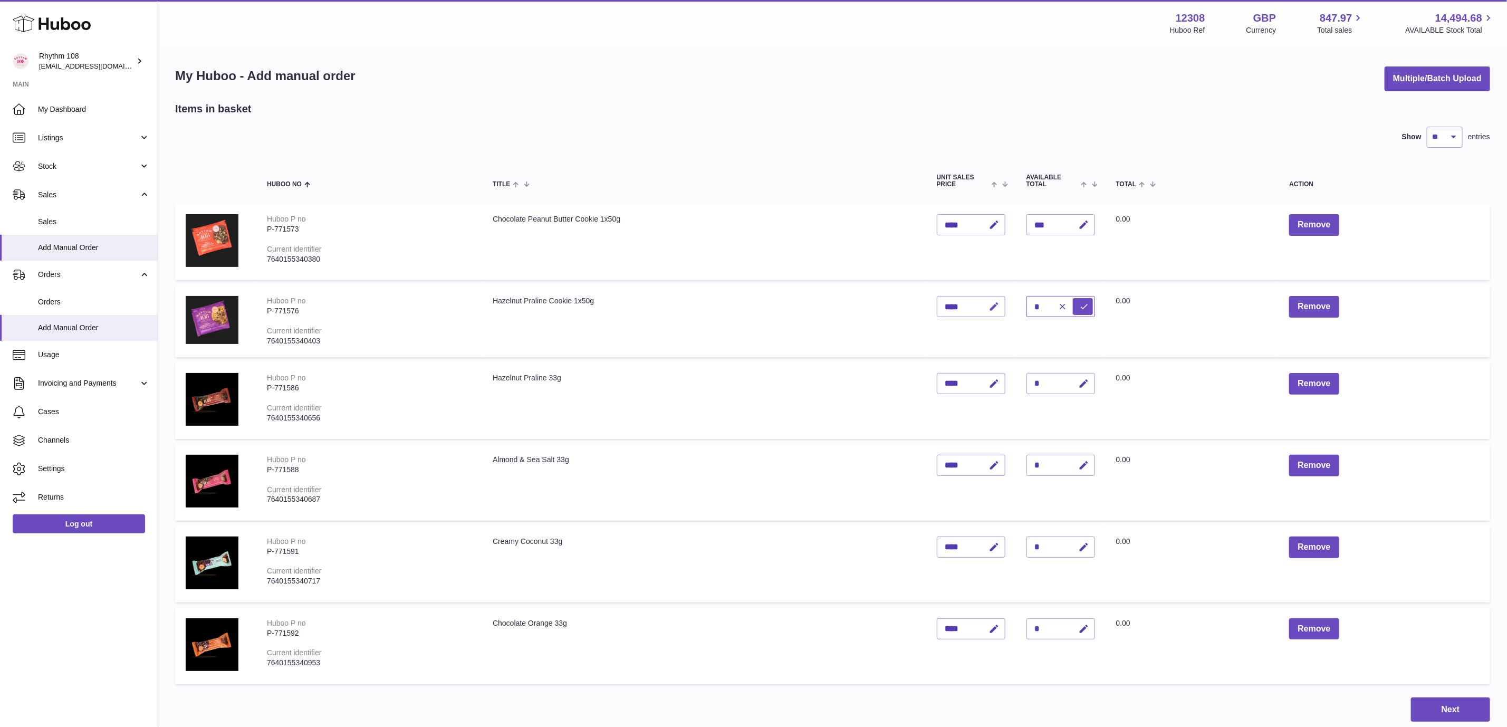
drag, startPoint x: 1043, startPoint y: 302, endPoint x: 1002, endPoint y: 299, distance: 41.3
click at [1003, 299] on tr "Huboo P no P-771576 Current identifier 7640155340403 Hazelnut Praline Cookie 1x…" at bounding box center [832, 321] width 1315 height 72
type input "***"
click at [1084, 302] on icon "submit" at bounding box center [1083, 306] width 9 height 9
click at [1083, 380] on icon "button" at bounding box center [1083, 383] width 11 height 11
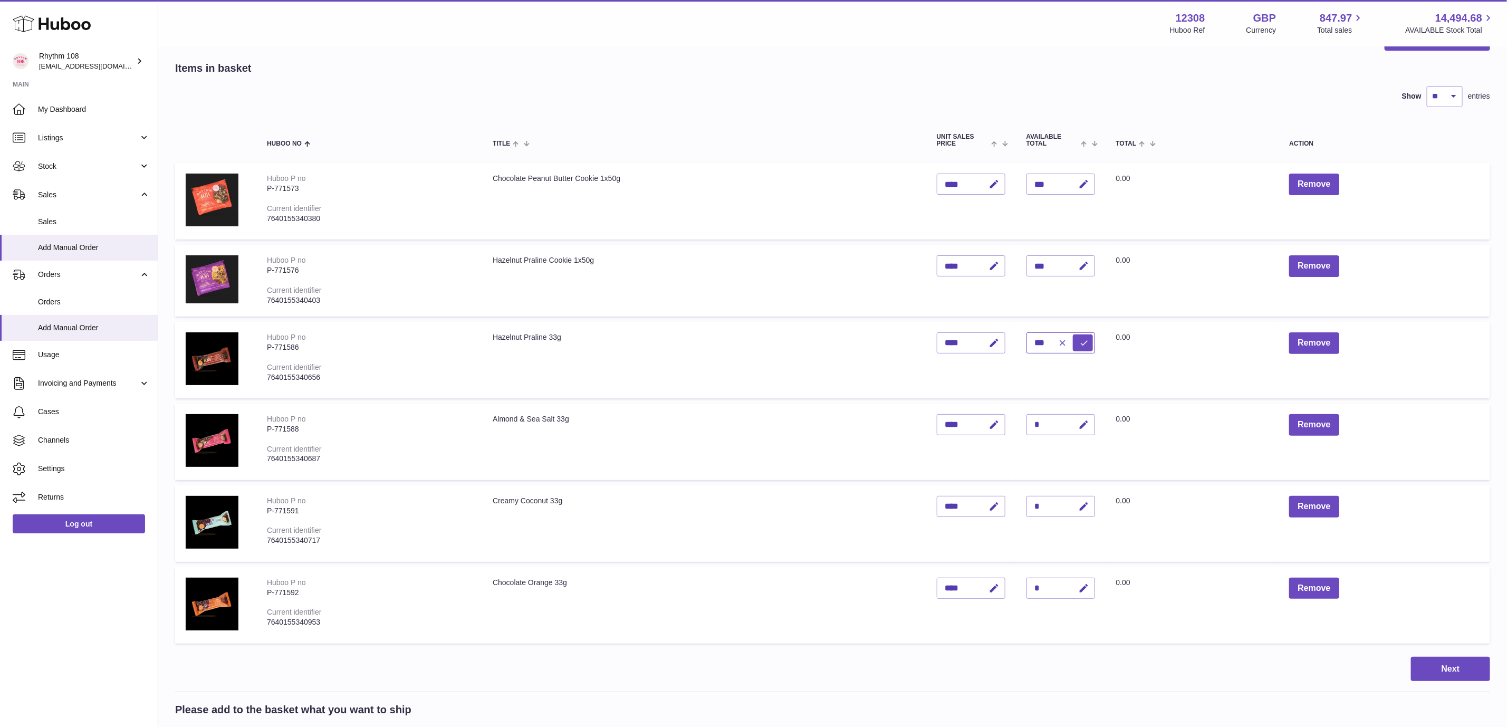
scroll to position [81, 0]
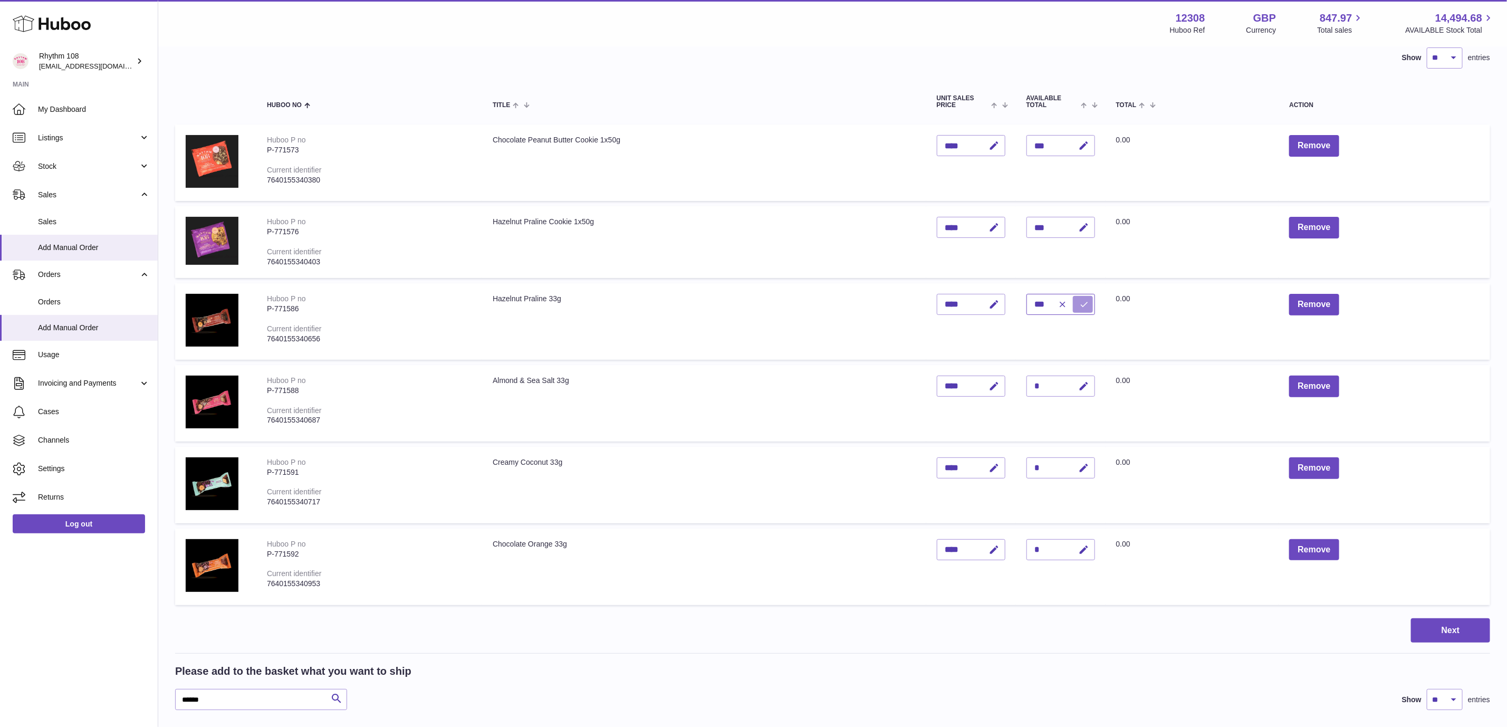
type input "***"
click at [1080, 300] on icon "submit" at bounding box center [1083, 304] width 9 height 9
click at [1080, 386] on icon "button" at bounding box center [1083, 386] width 11 height 11
type input "***"
click at [1082, 381] on icon "submit" at bounding box center [1083, 385] width 9 height 9
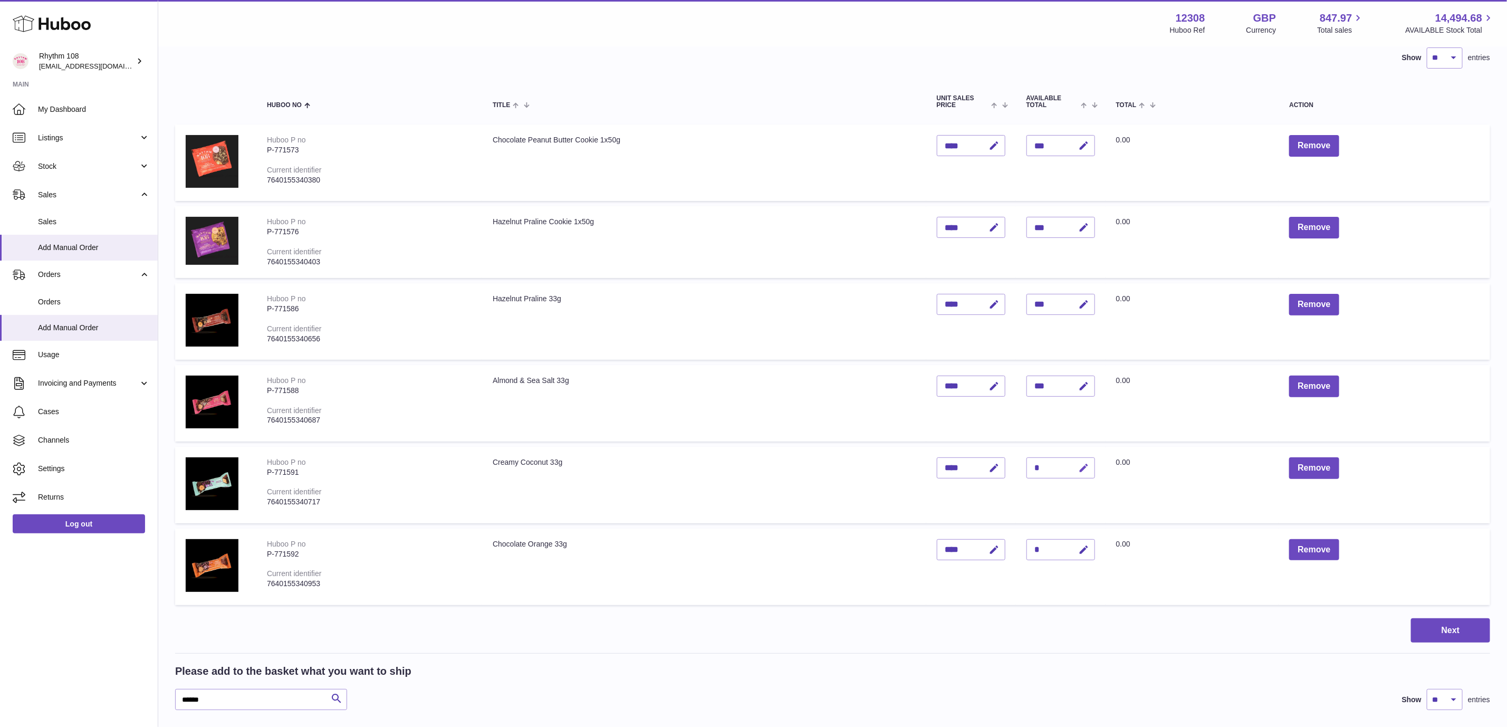
click at [1079, 464] on icon "button" at bounding box center [1083, 467] width 11 height 11
type input "***"
click at [1084, 463] on icon "submit" at bounding box center [1083, 467] width 9 height 9
click at [1085, 544] on icon "button" at bounding box center [1083, 549] width 11 height 11
type input "***"
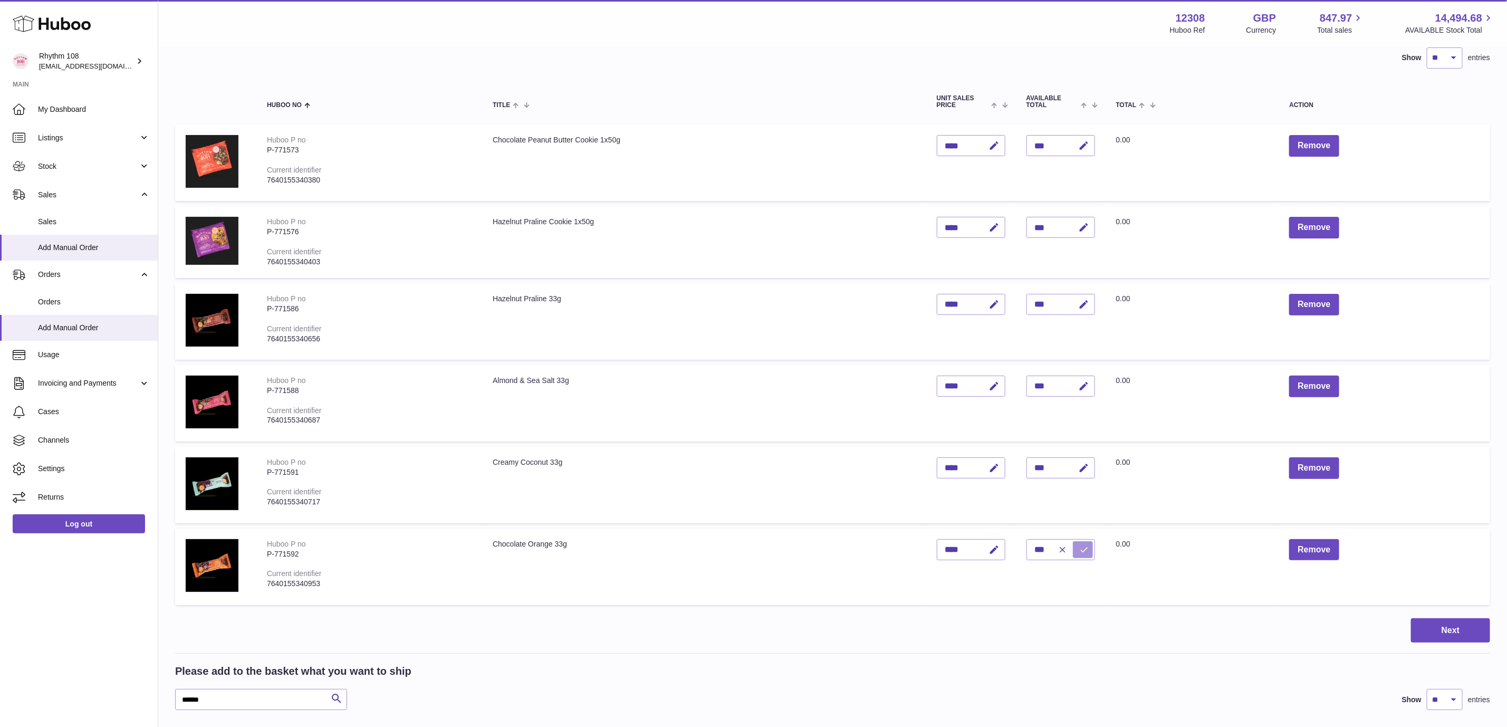
click at [1080, 545] on icon "submit" at bounding box center [1083, 549] width 9 height 9
click at [1159, 630] on div "Next" at bounding box center [832, 630] width 1315 height 25
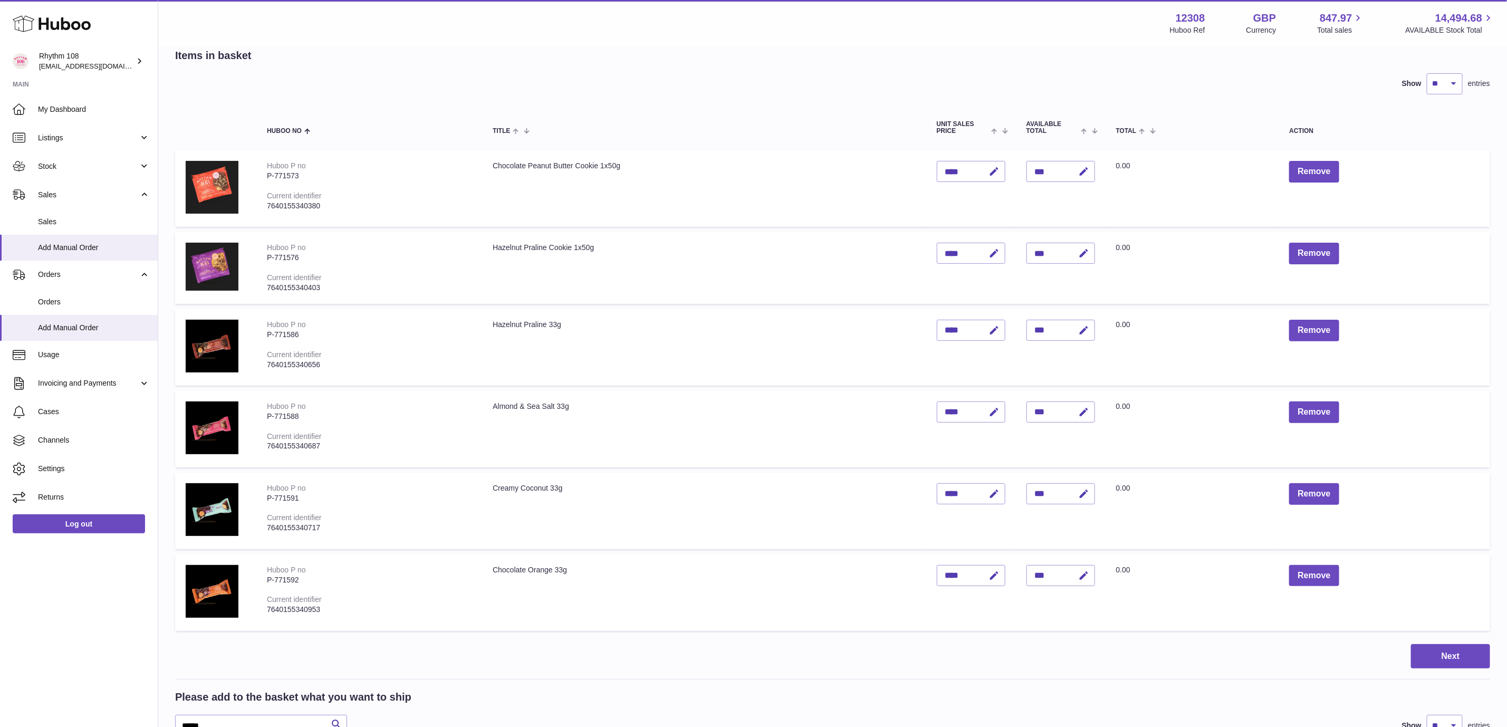
scroll to position [79, 0]
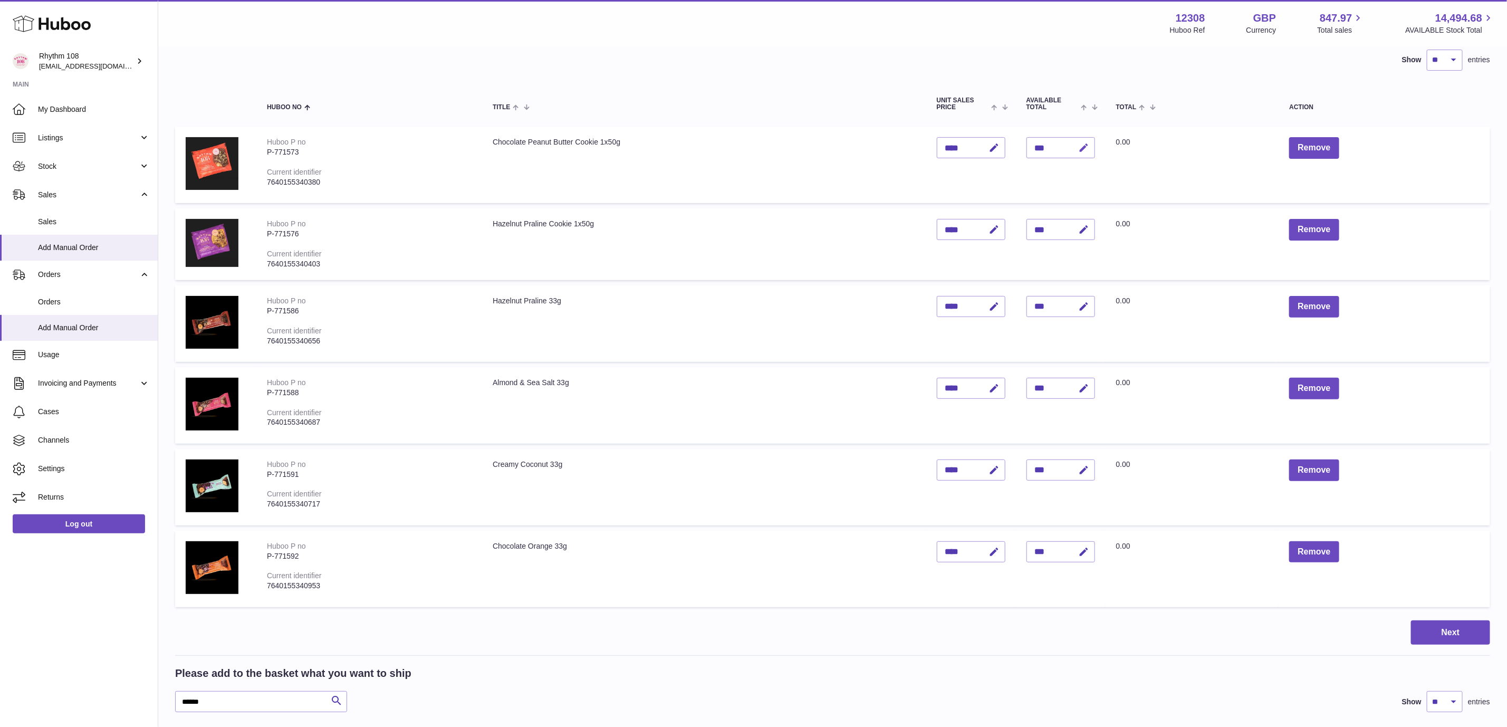
click at [1079, 142] on icon "button" at bounding box center [1083, 147] width 11 height 11
type input "***"
click at [1087, 139] on button "submit" at bounding box center [1083, 147] width 20 height 17
click at [746, 64] on div "Show ** ** ** *** entries" at bounding box center [832, 60] width 1315 height 21
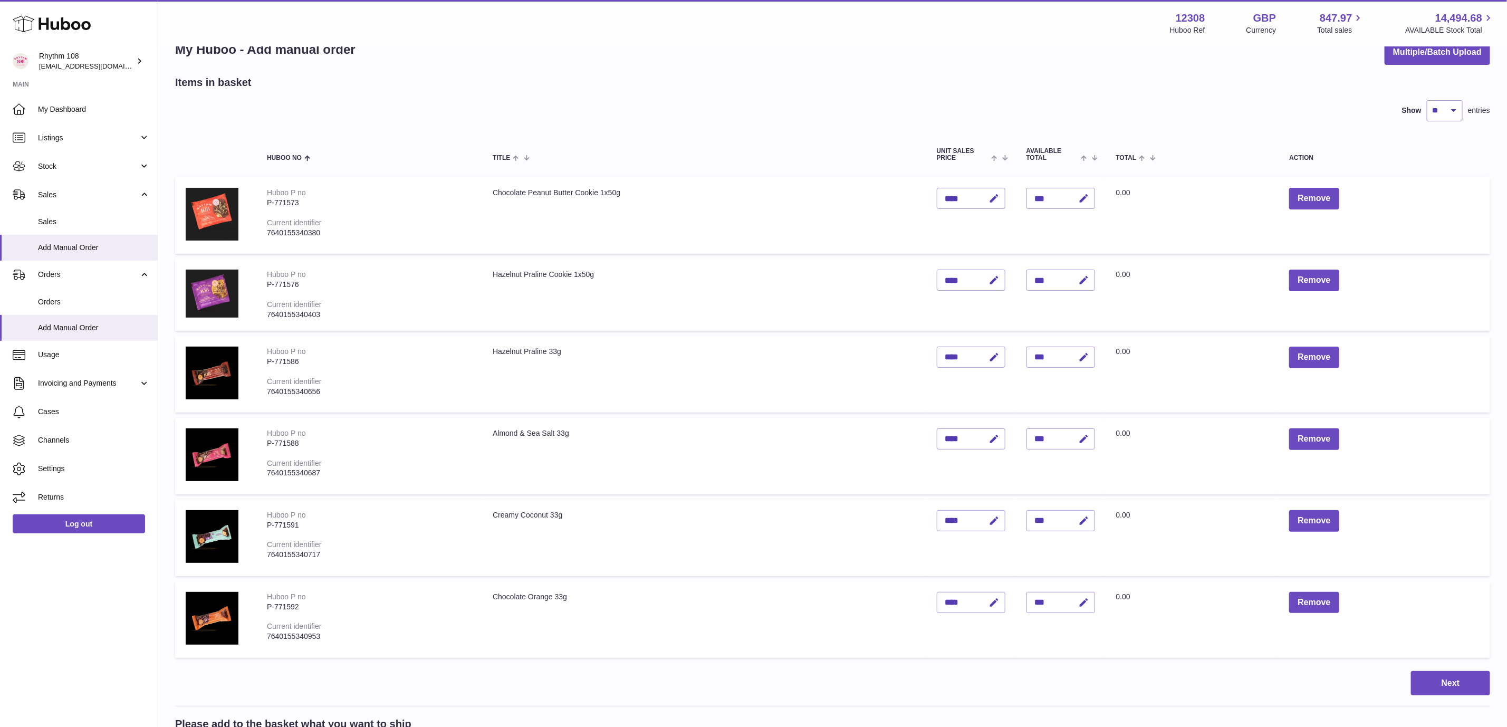
scroll to position [0, 0]
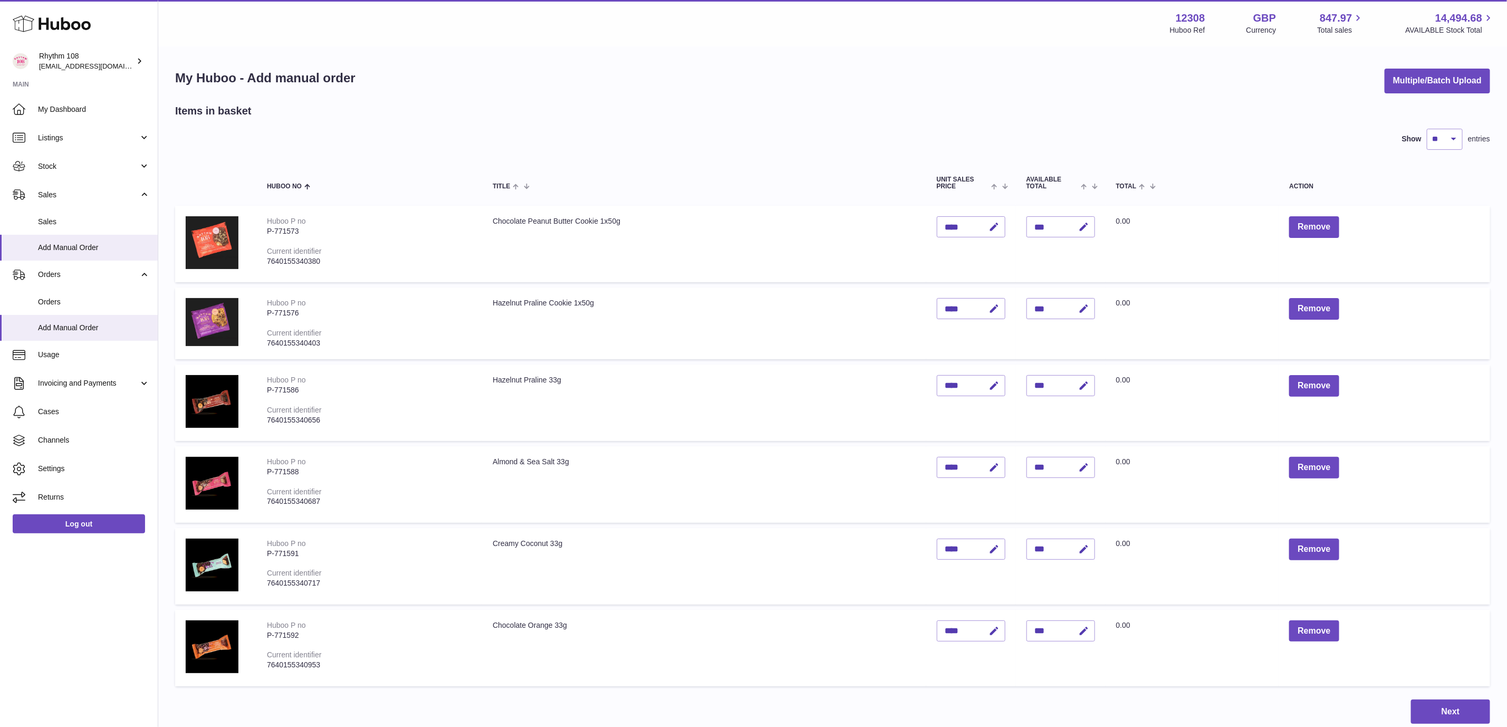
click at [683, 85] on div "My Huboo - Add manual order Multiple/Batch Upload" at bounding box center [832, 81] width 1315 height 25
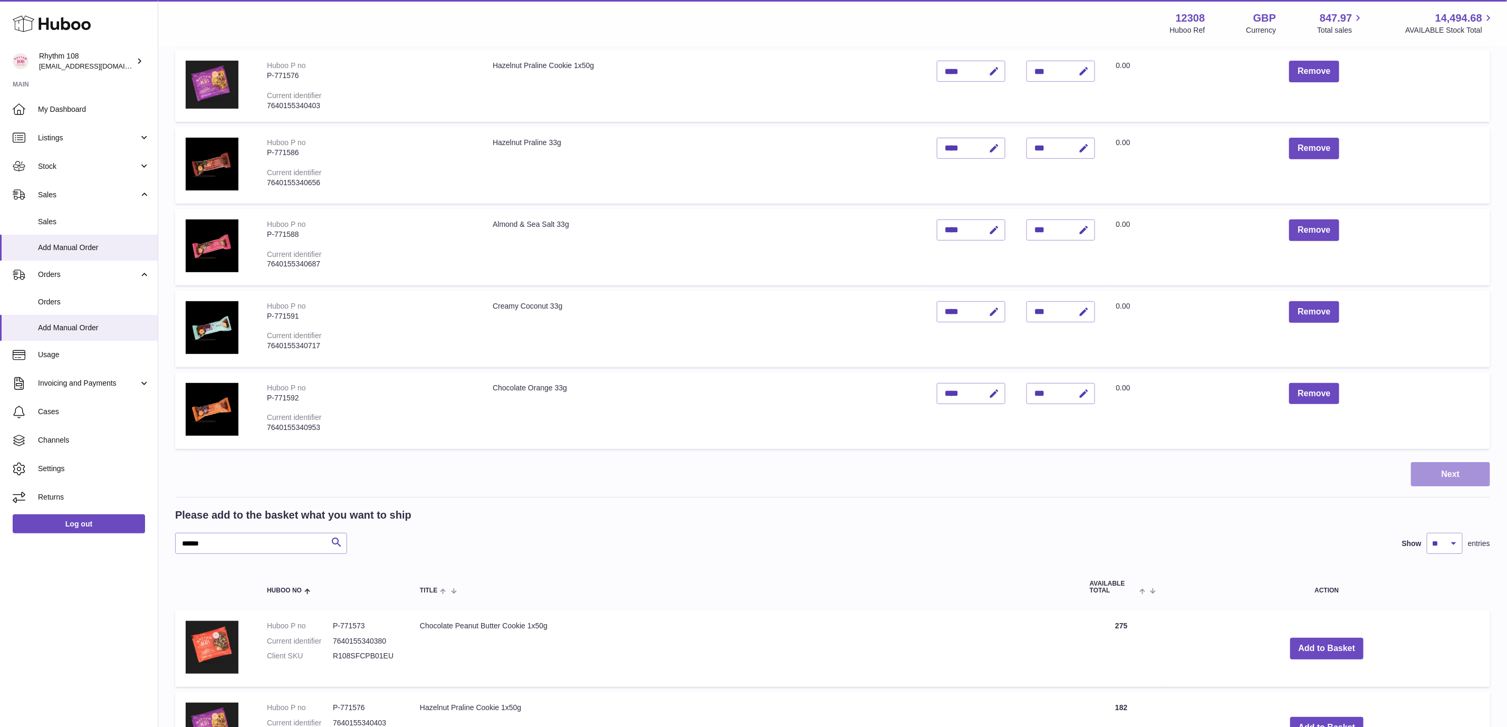
click at [1459, 475] on button "Next" at bounding box center [1450, 474] width 79 height 25
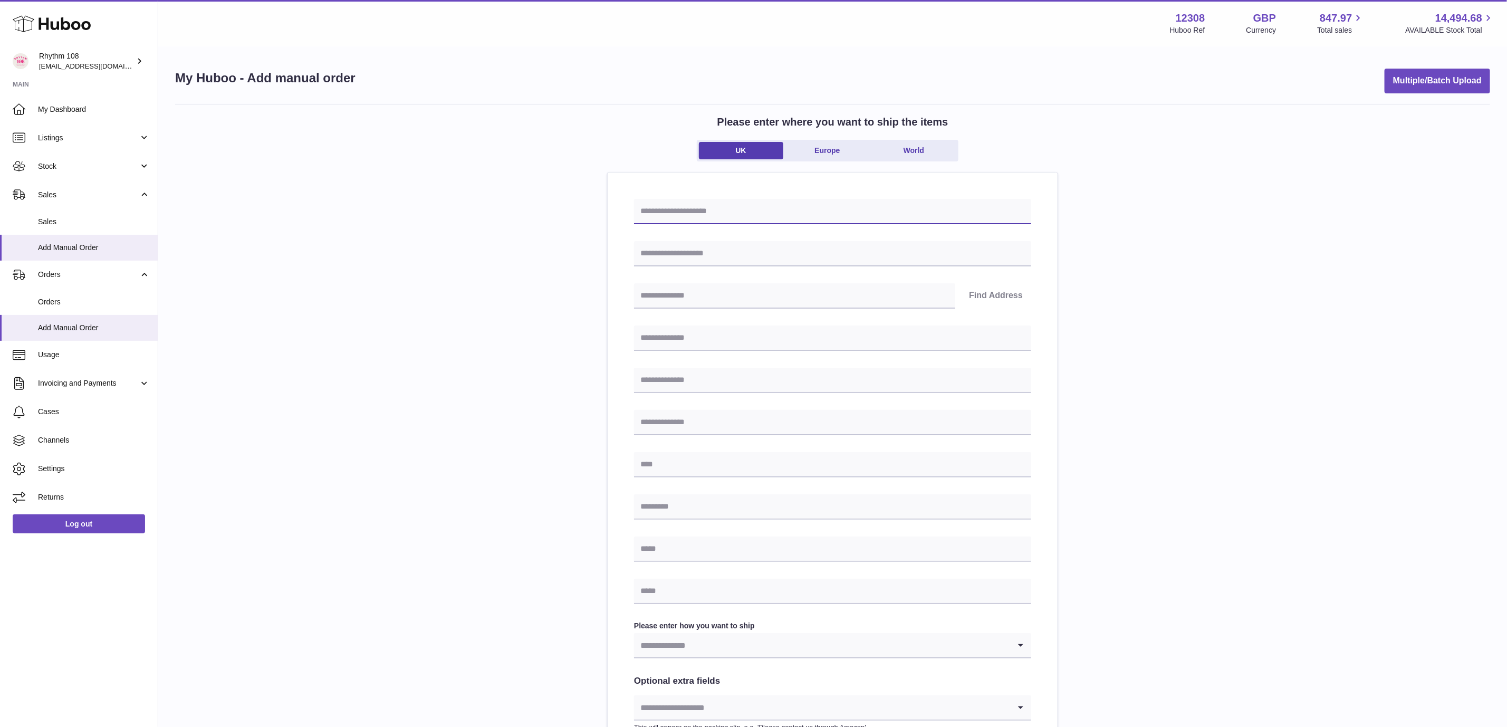
click at [709, 220] on input "text" at bounding box center [832, 211] width 397 height 25
drag, startPoint x: 681, startPoint y: 212, endPoint x: 539, endPoint y: 195, distance: 142.4
click at [539, 195] on div "**********" at bounding box center [832, 471] width 1315 height 735
type input "**********"
click at [671, 245] on input "text" at bounding box center [832, 253] width 397 height 25
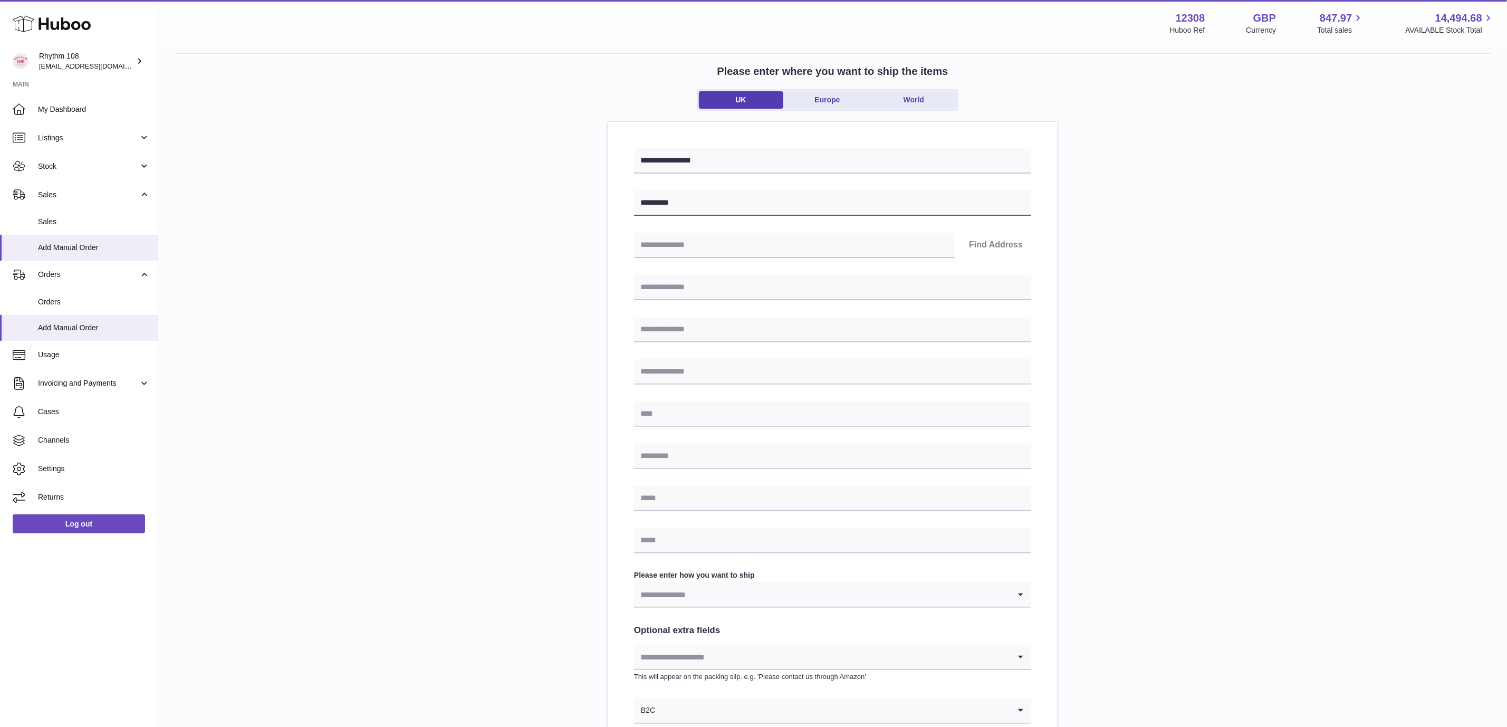
scroll to position [79, 0]
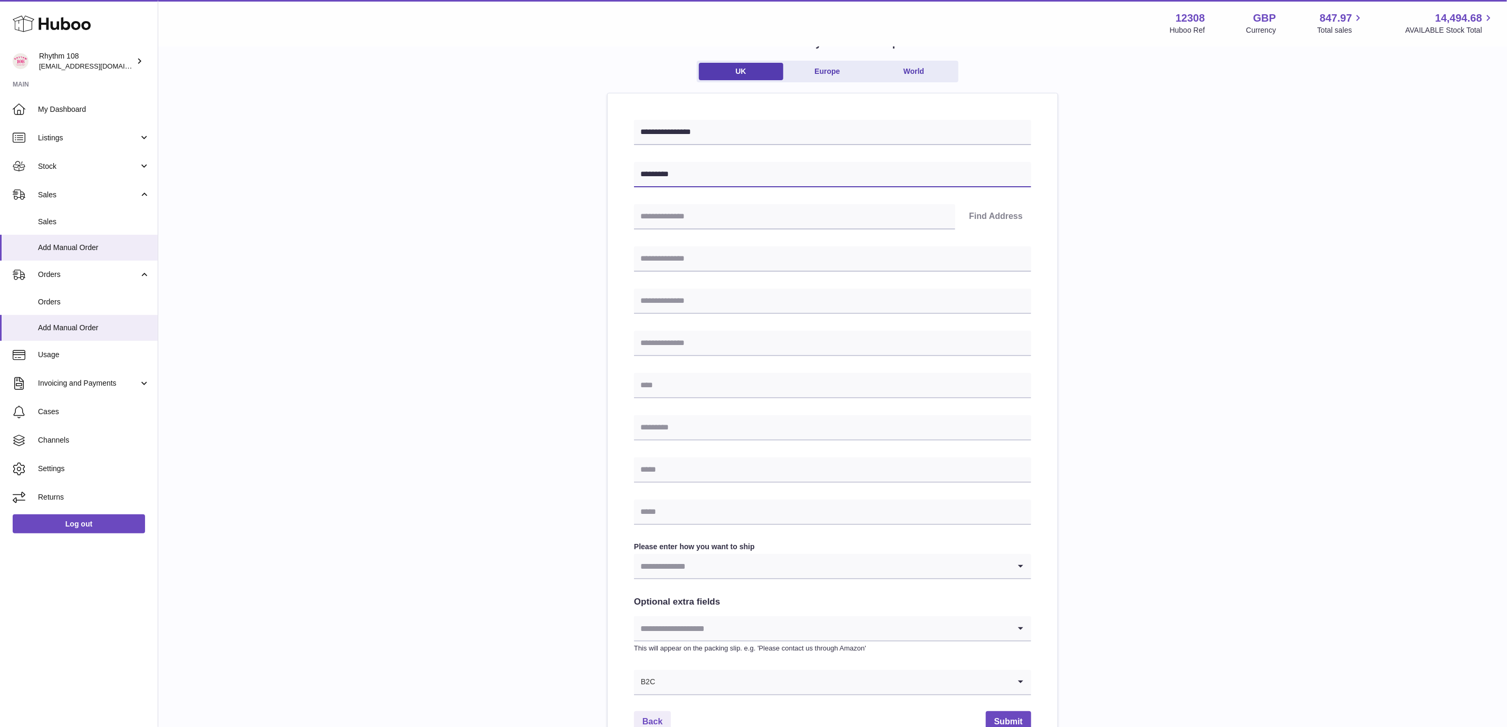
type input "*********"
click at [736, 209] on input "text" at bounding box center [794, 216] width 321 height 25
type input "*"
drag, startPoint x: 687, startPoint y: 258, endPoint x: 679, endPoint y: 285, distance: 28.0
click at [687, 258] on input "text" at bounding box center [832, 258] width 397 height 25
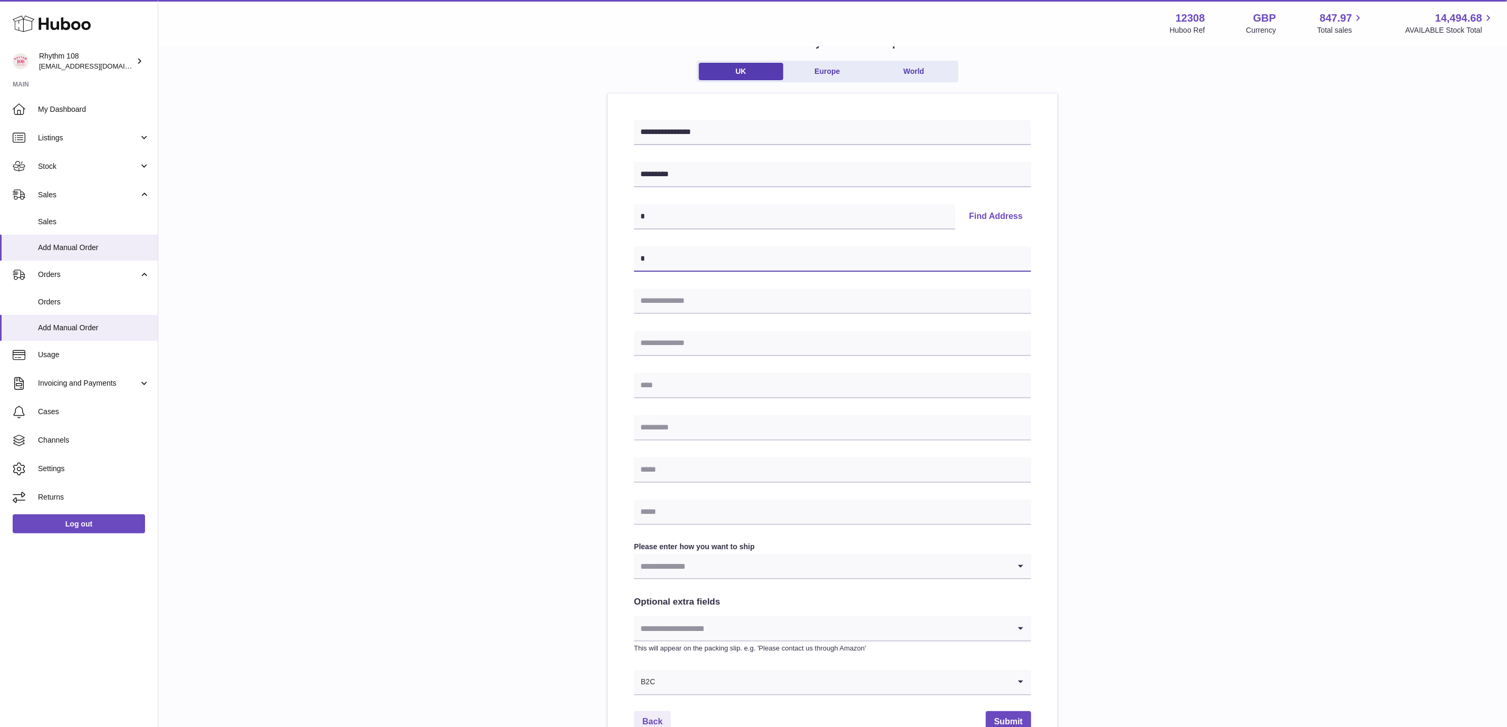
type input "*"
drag, startPoint x: 667, startPoint y: 304, endPoint x: 661, endPoint y: 331, distance: 27.4
click at [667, 304] on input "text" at bounding box center [832, 300] width 397 height 25
type input "*"
click at [660, 337] on input "text" at bounding box center [832, 343] width 397 height 25
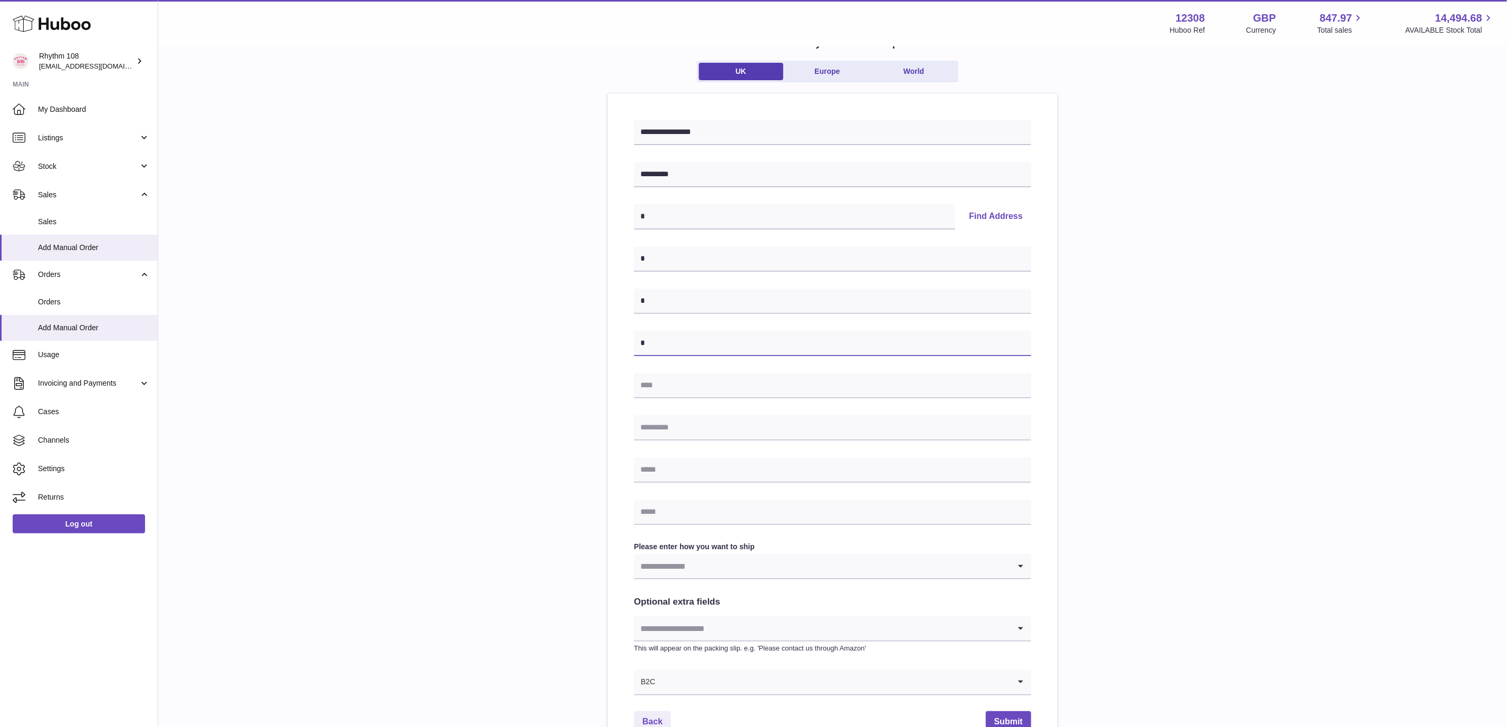
type input "*"
drag, startPoint x: 657, startPoint y: 391, endPoint x: 659, endPoint y: 429, distance: 38.6
click at [657, 391] on input "text" at bounding box center [832, 385] width 397 height 25
type input "*"
drag, startPoint x: 659, startPoint y: 432, endPoint x: 663, endPoint y: 467, distance: 35.6
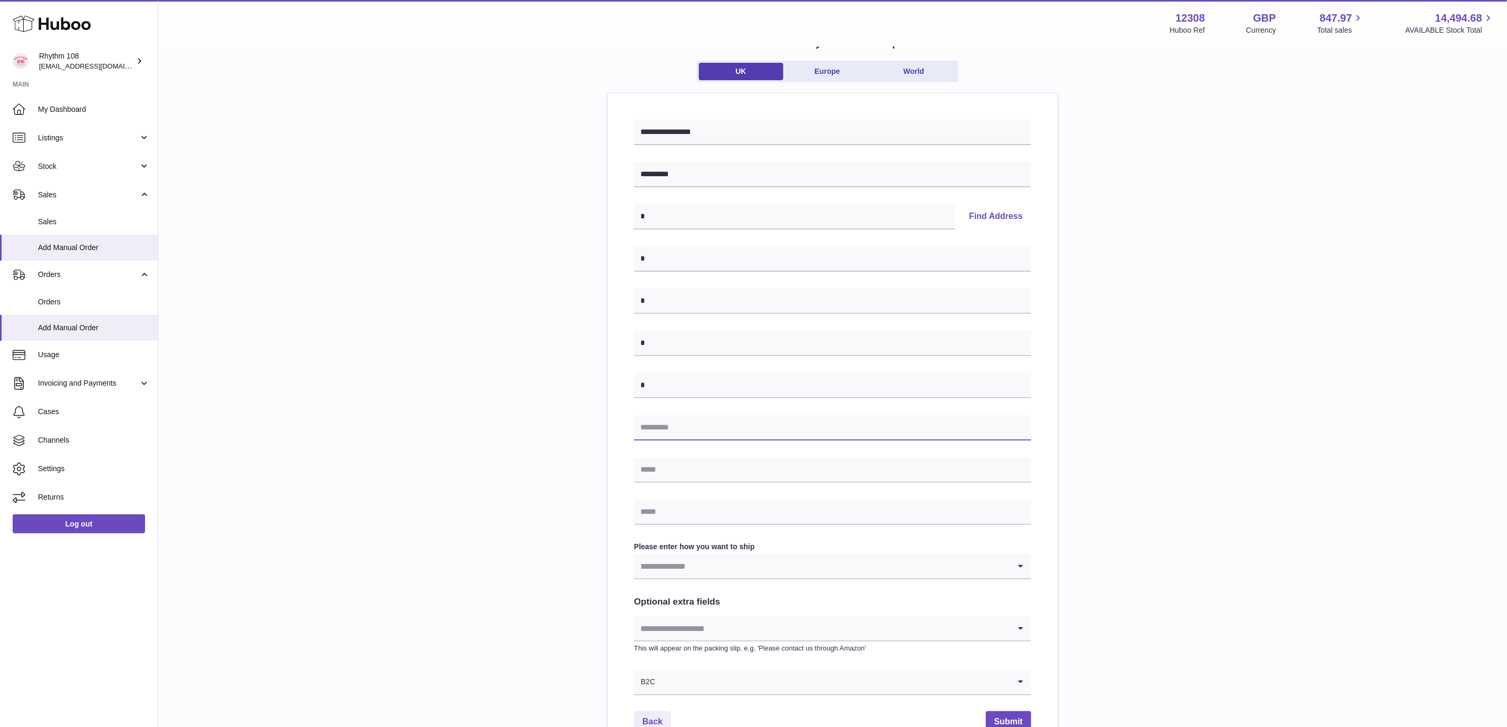
click at [660, 432] on input "text" at bounding box center [832, 427] width 397 height 25
type input "*"
drag, startPoint x: 663, startPoint y: 469, endPoint x: 662, endPoint y: 509, distance: 40.6
click at [663, 470] on input "text" at bounding box center [832, 469] width 397 height 25
type input "*"
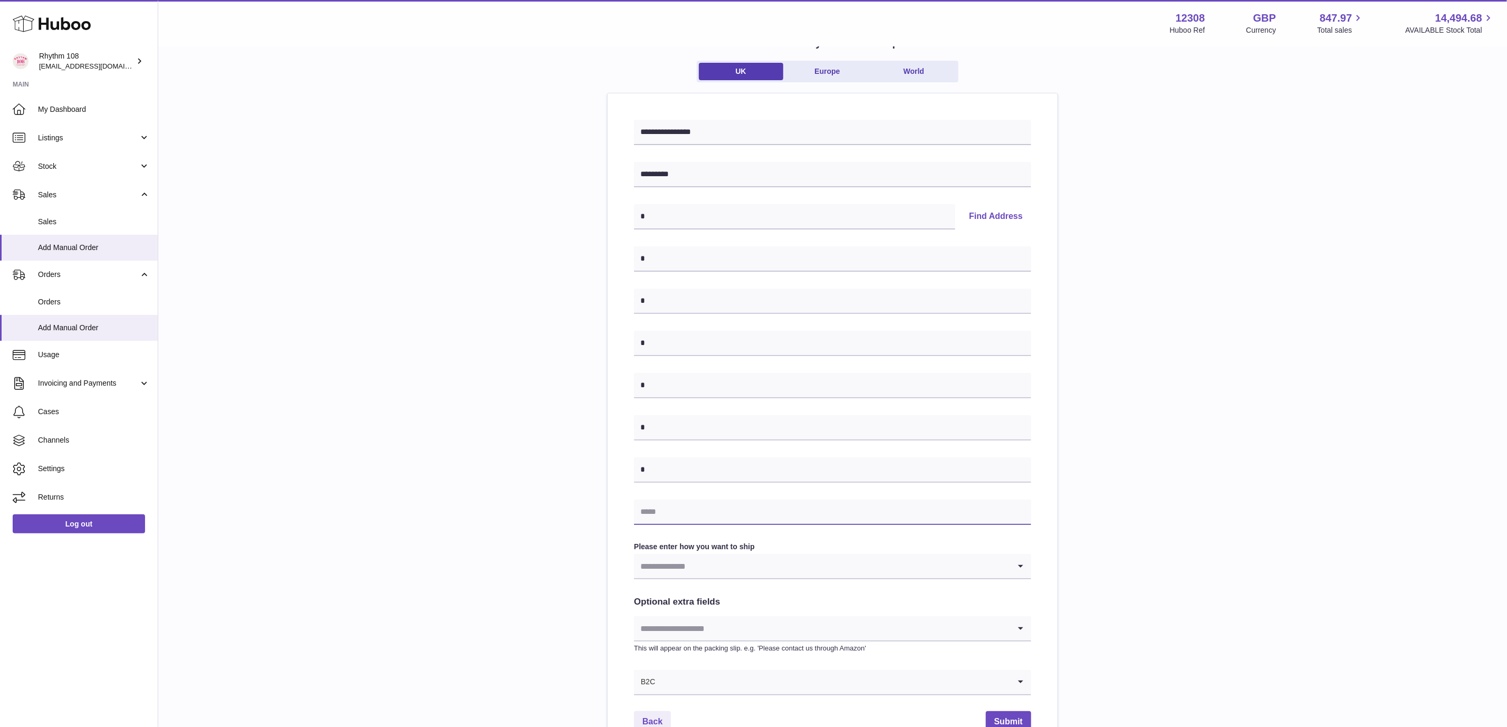
drag, startPoint x: 662, startPoint y: 511, endPoint x: 704, endPoint y: 526, distance: 44.5
click at [663, 513] on input "text" at bounding box center [832, 511] width 397 height 25
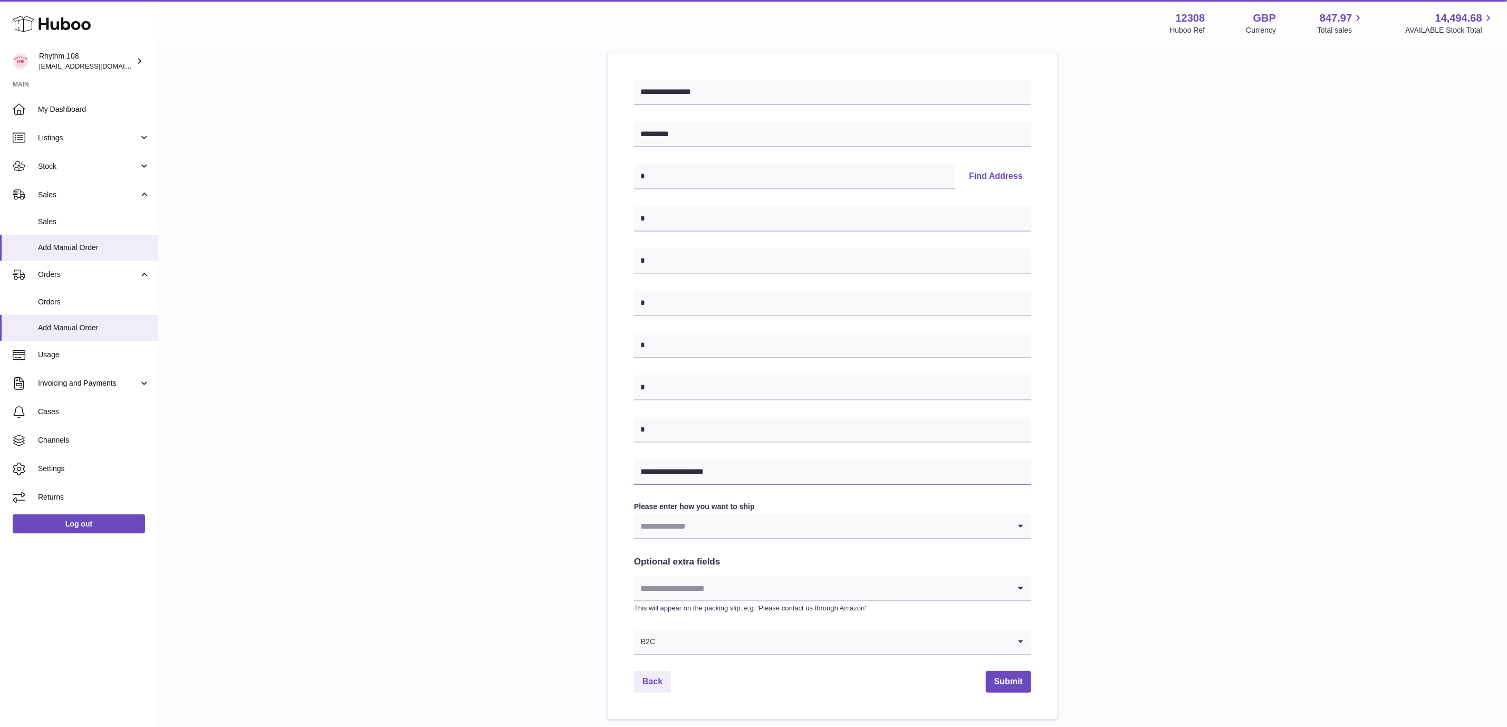
scroll to position [158, 0]
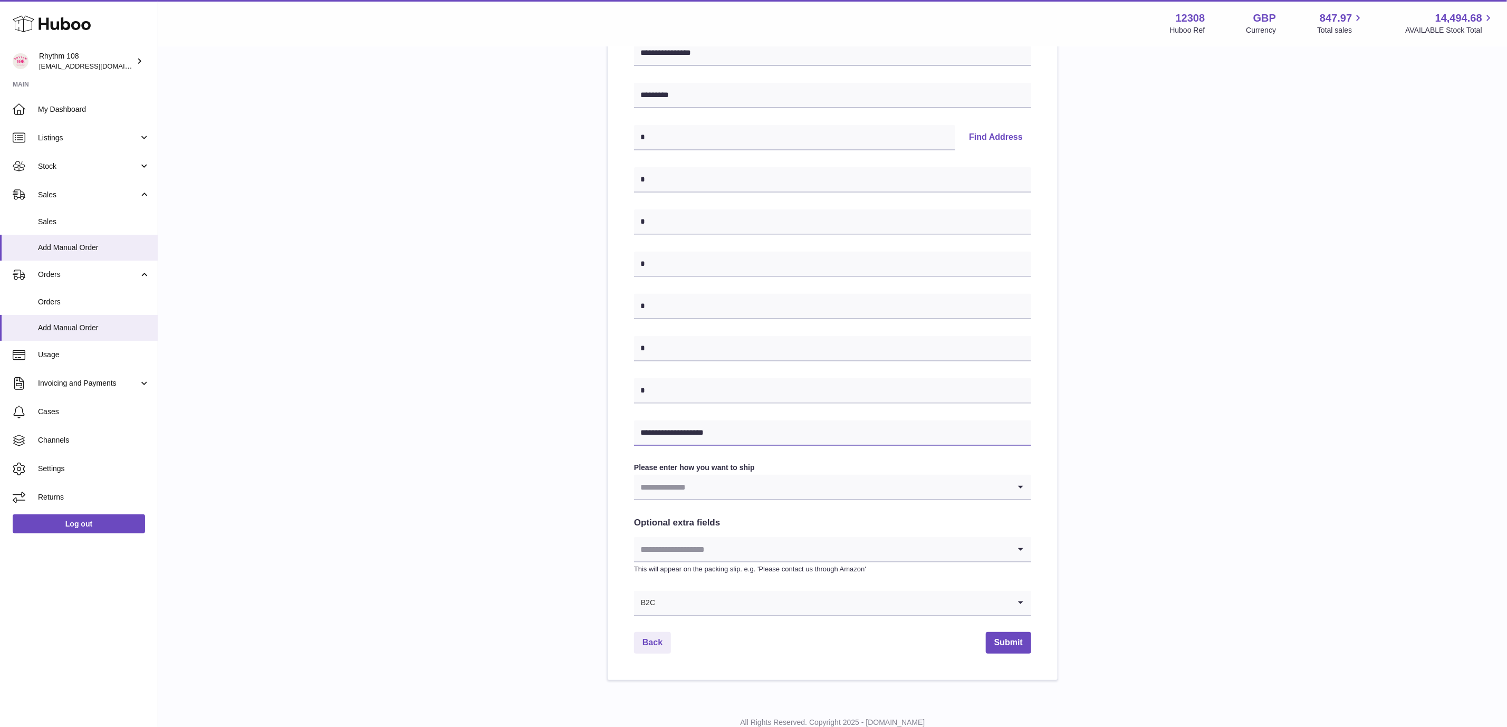
type input "**********"
click at [744, 488] on input "Search for option" at bounding box center [822, 487] width 376 height 24
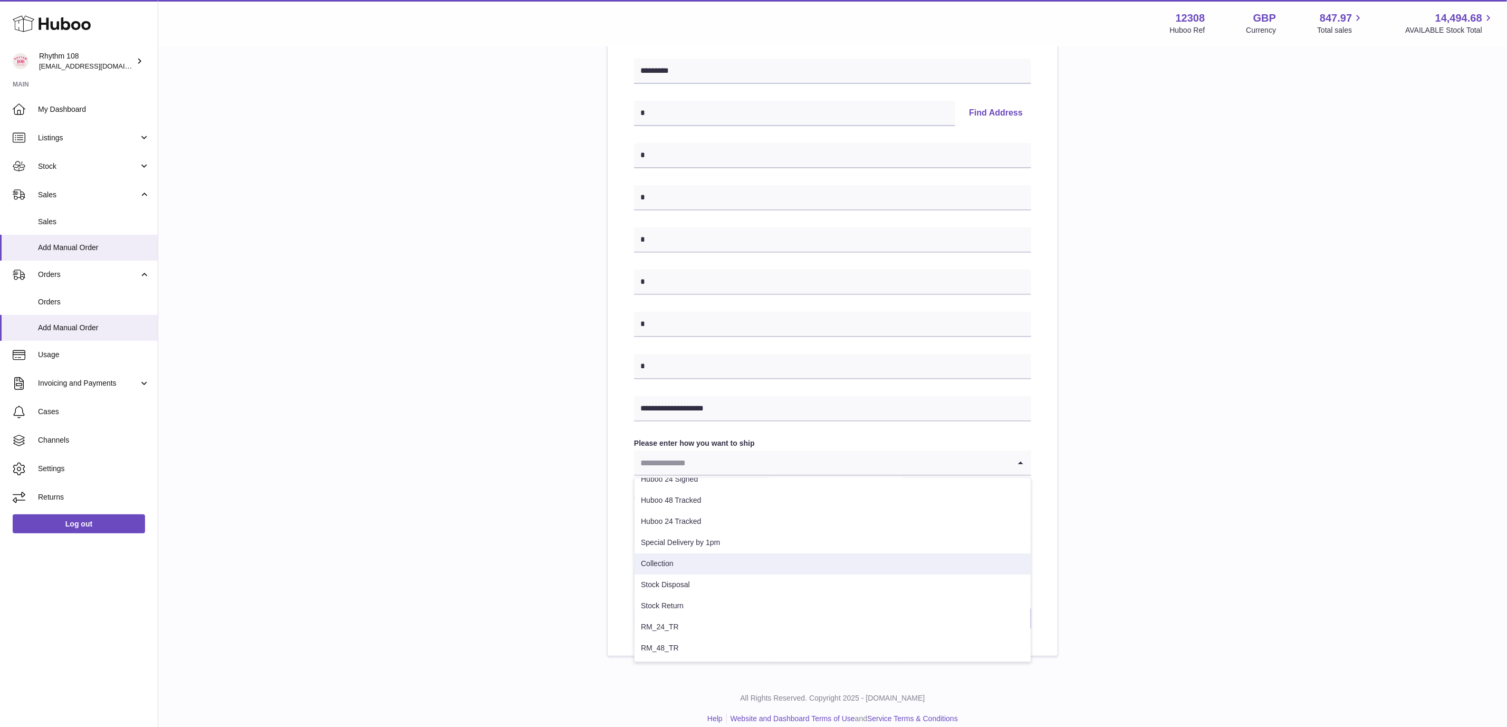
scroll to position [195, 0]
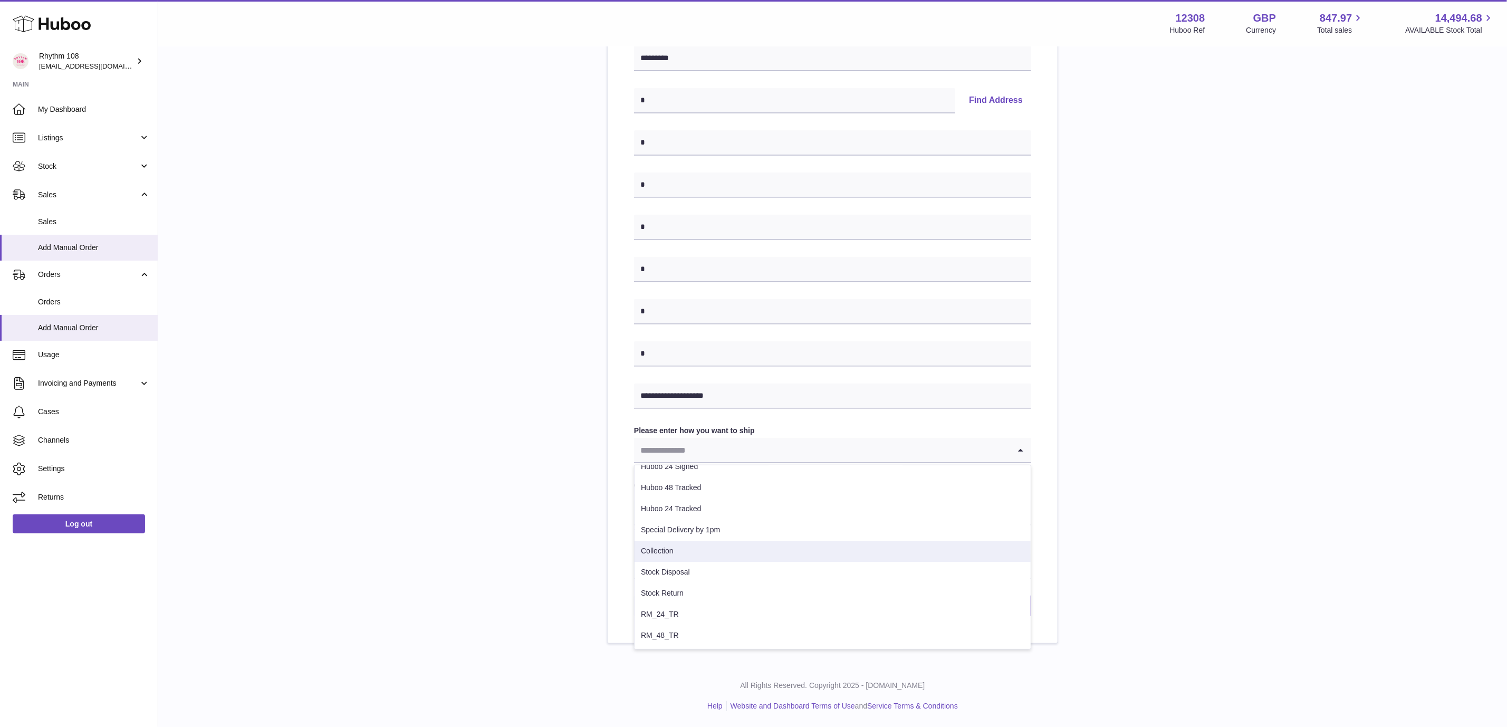
click at [684, 549] on li "Collection" at bounding box center [832, 550] width 396 height 21
click at [1080, 478] on div "**********" at bounding box center [832, 276] width 1315 height 735
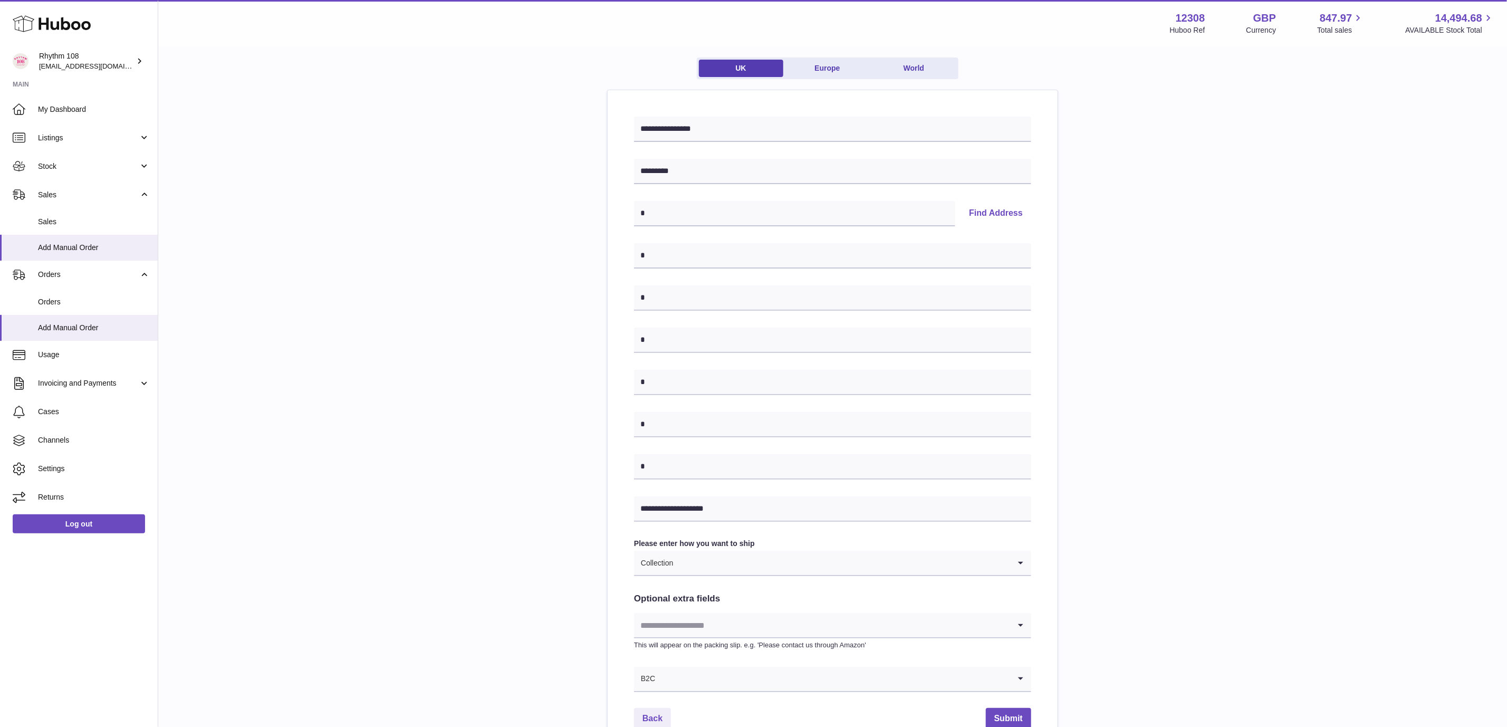
scroll to position [0, 0]
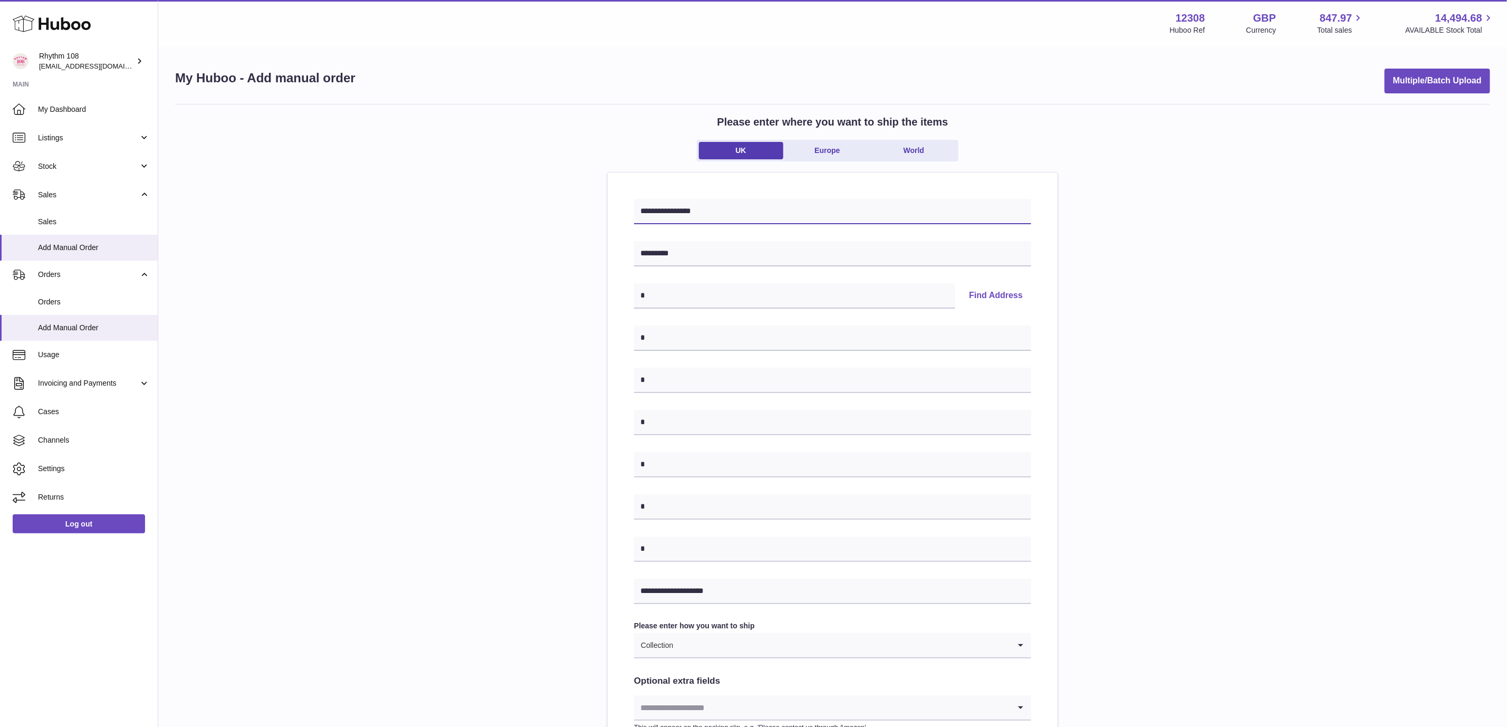
drag, startPoint x: 732, startPoint y: 218, endPoint x: 493, endPoint y: 207, distance: 240.2
click at [493, 207] on div "**********" at bounding box center [832, 471] width 1315 height 735
drag, startPoint x: 471, startPoint y: 247, endPoint x: 478, endPoint y: 239, distance: 10.1
click at [470, 246] on div "**********" at bounding box center [832, 471] width 1315 height 735
click at [1200, 323] on div "**********" at bounding box center [832, 471] width 1315 height 735
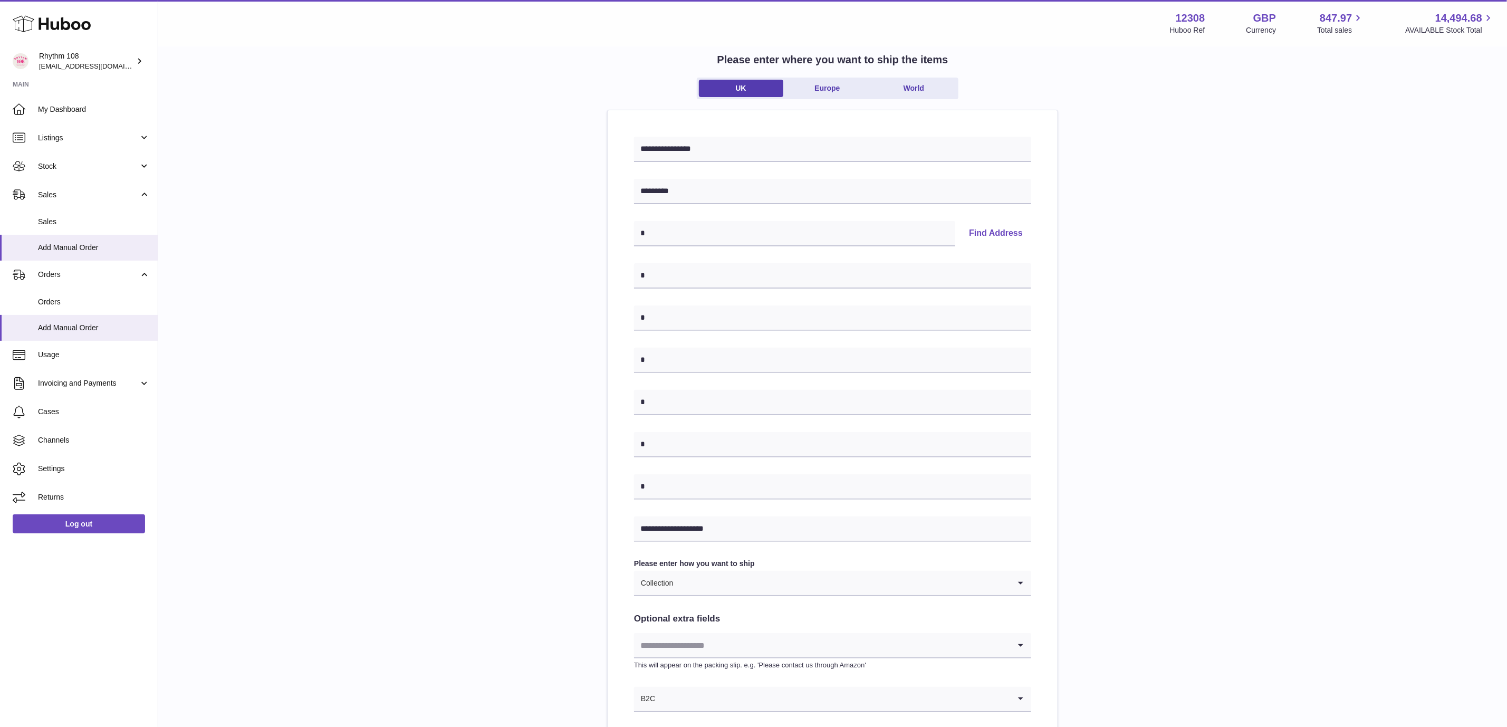
scroll to position [158, 0]
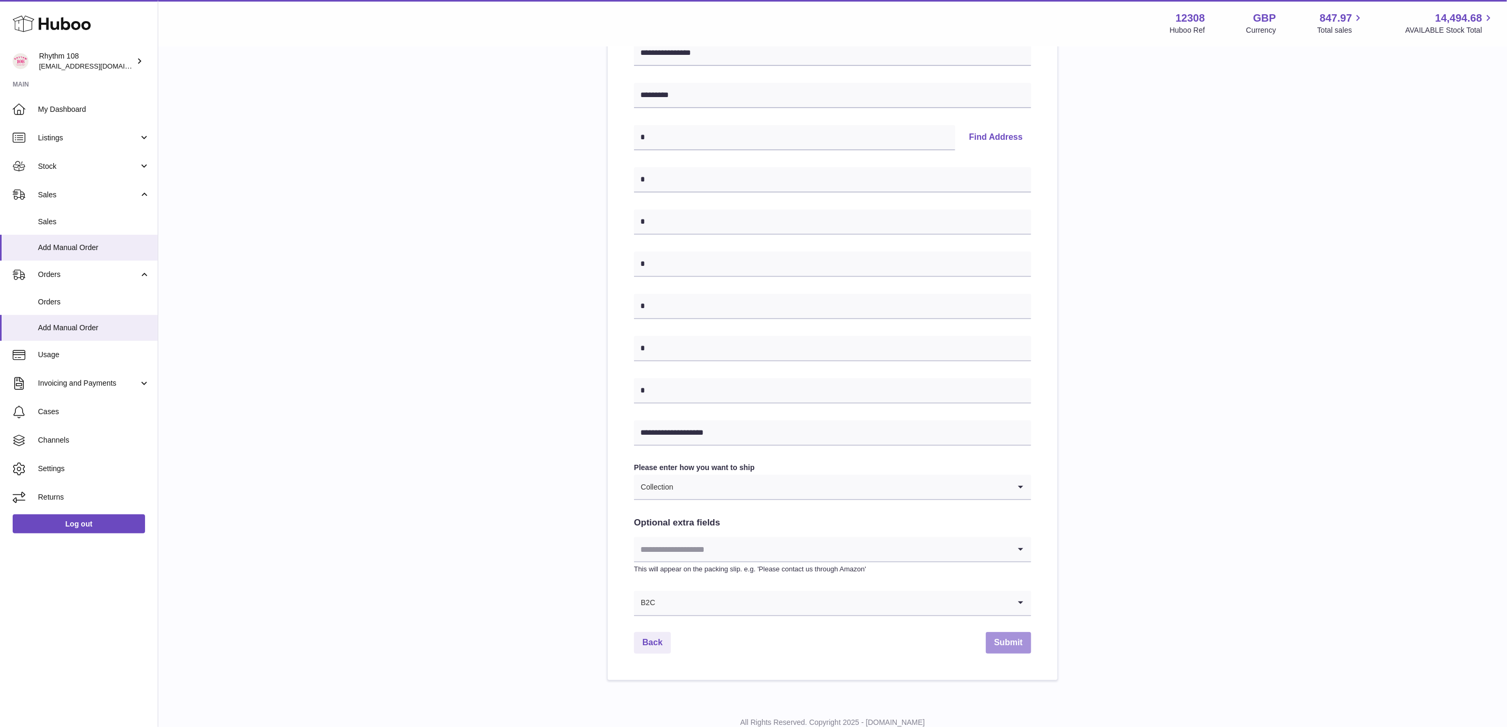
click at [989, 644] on button "Submit" at bounding box center [1008, 643] width 45 height 22
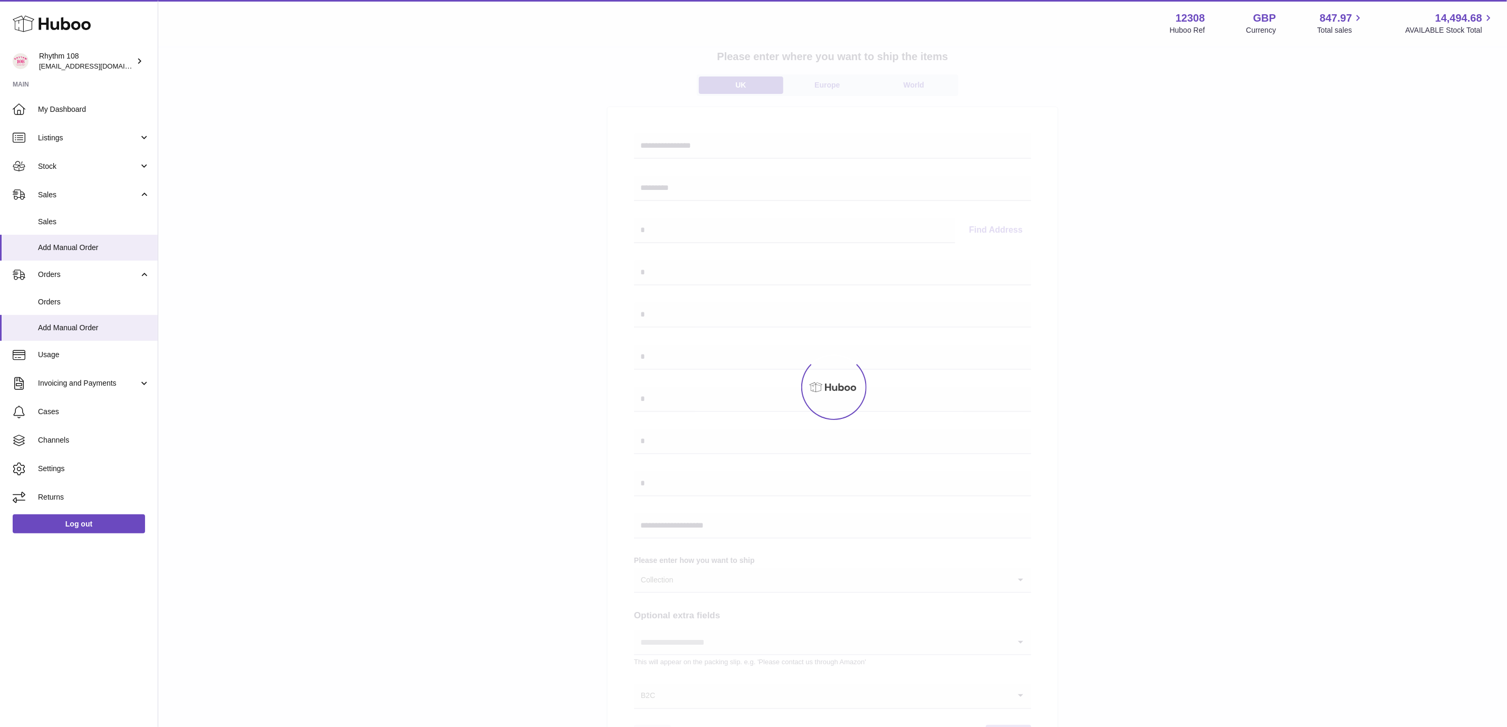
scroll to position [0, 0]
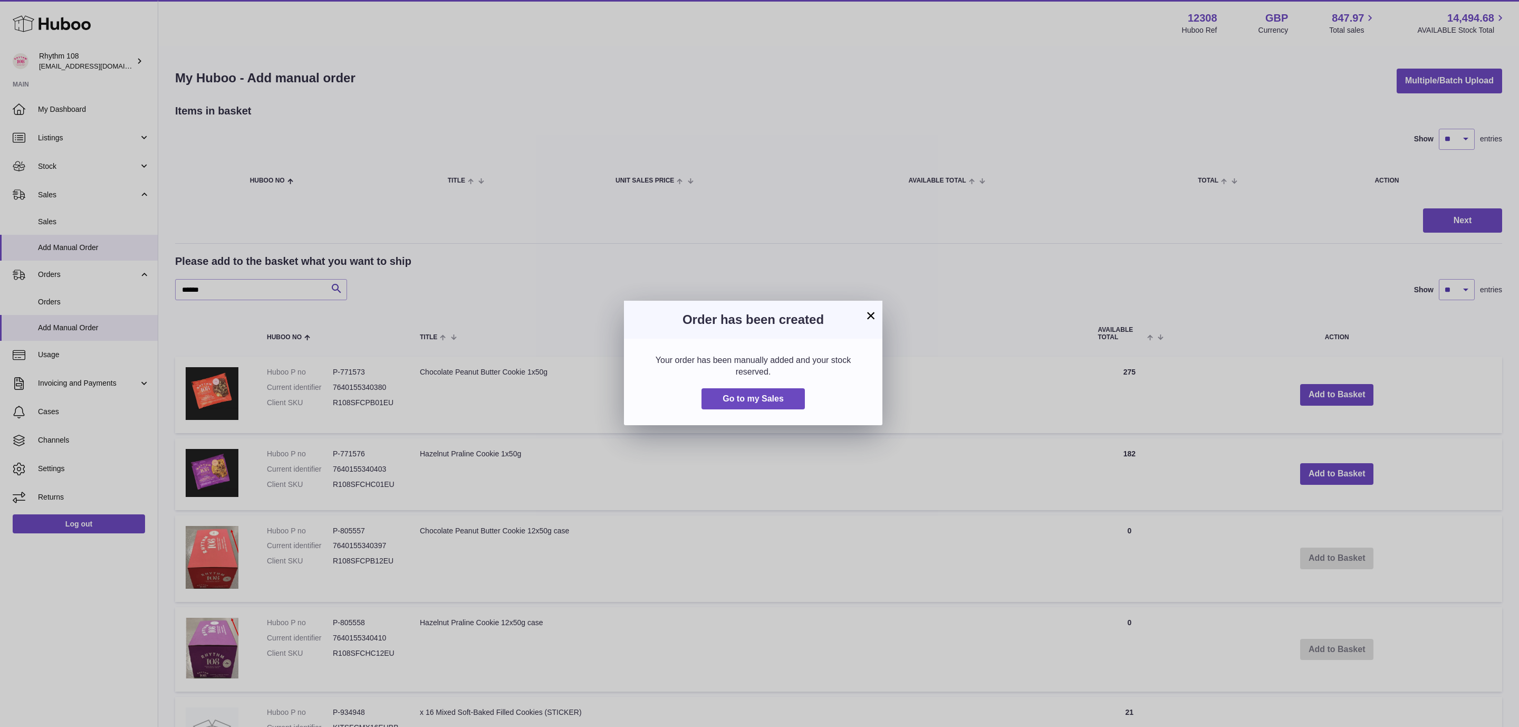
click at [54, 146] on div "× Order has been created Your order has been manually added and your stock rese…" at bounding box center [759, 363] width 1519 height 727
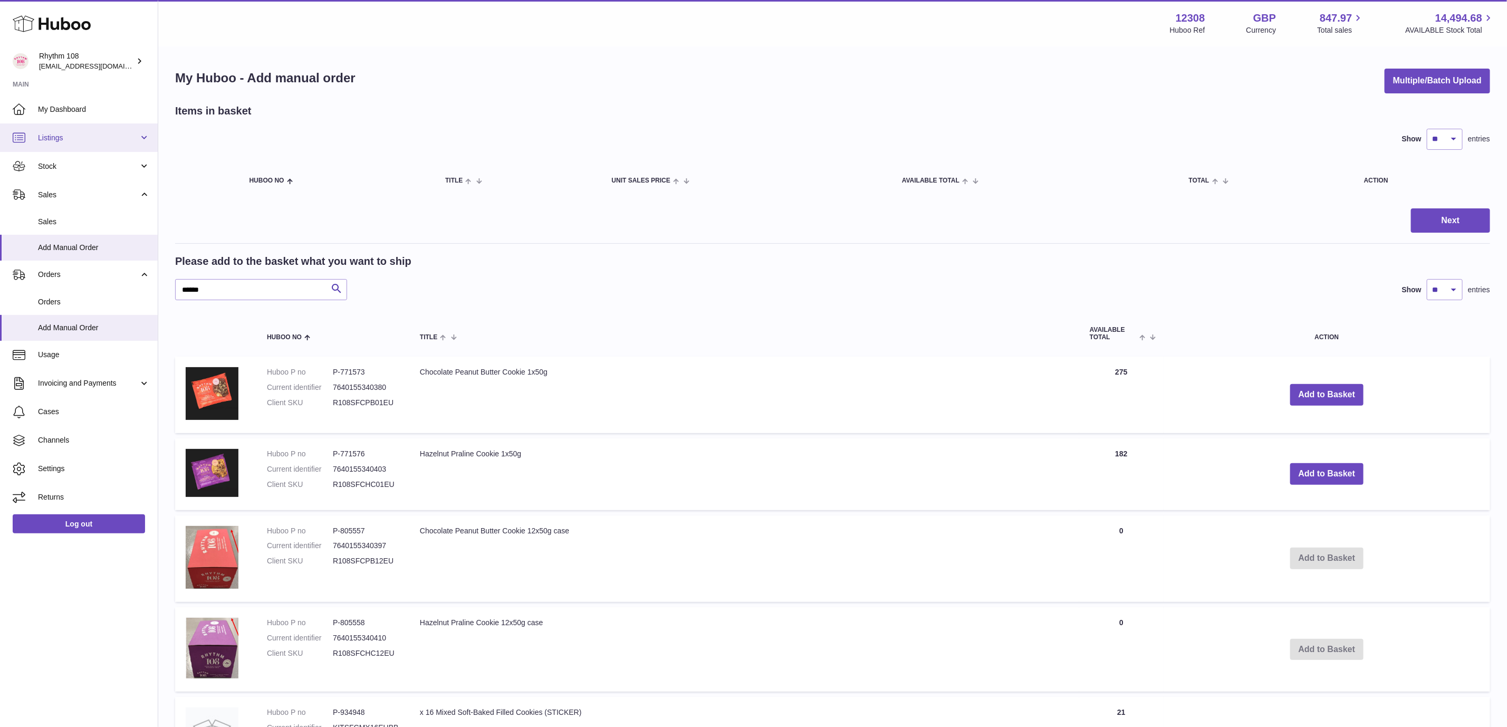
click at [66, 134] on span "Listings" at bounding box center [88, 138] width 101 height 10
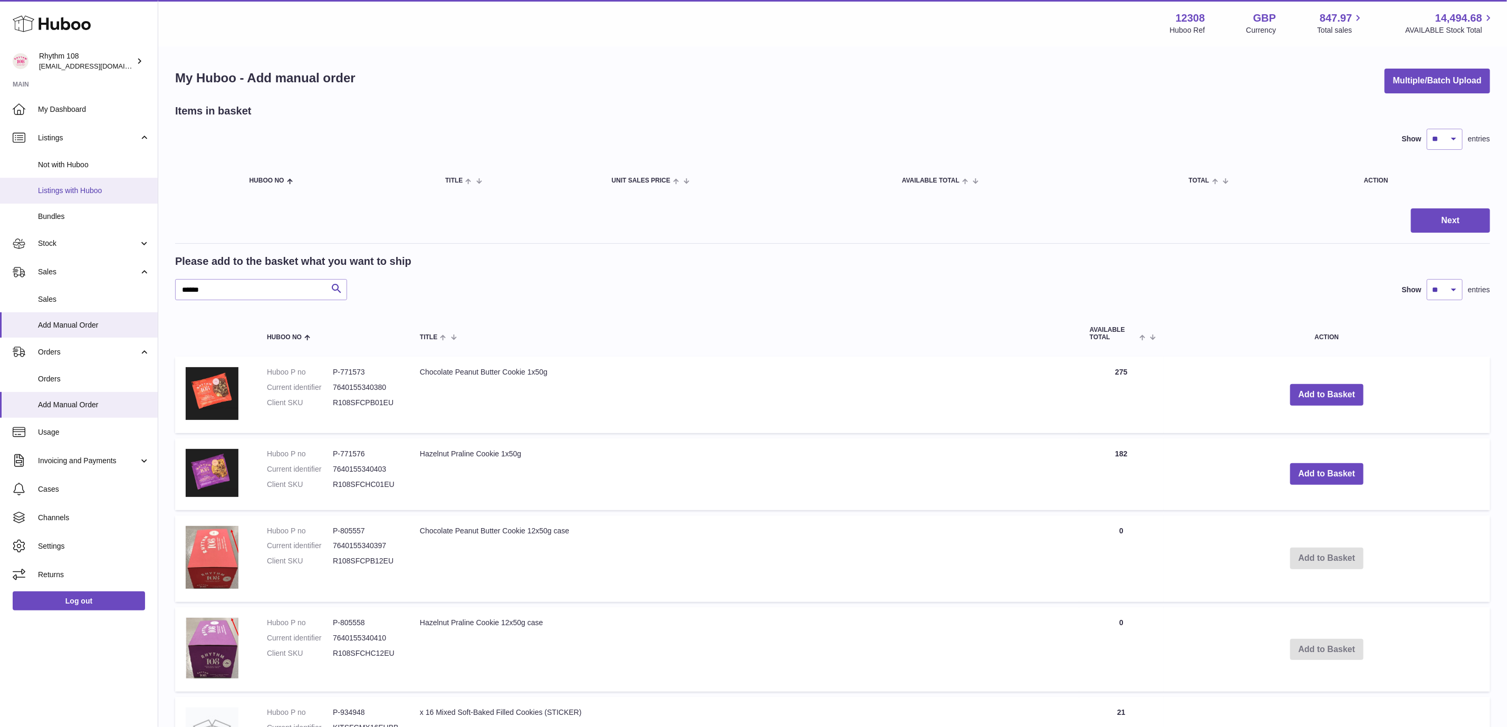
click at [74, 191] on span "Listings with Huboo" at bounding box center [94, 191] width 112 height 10
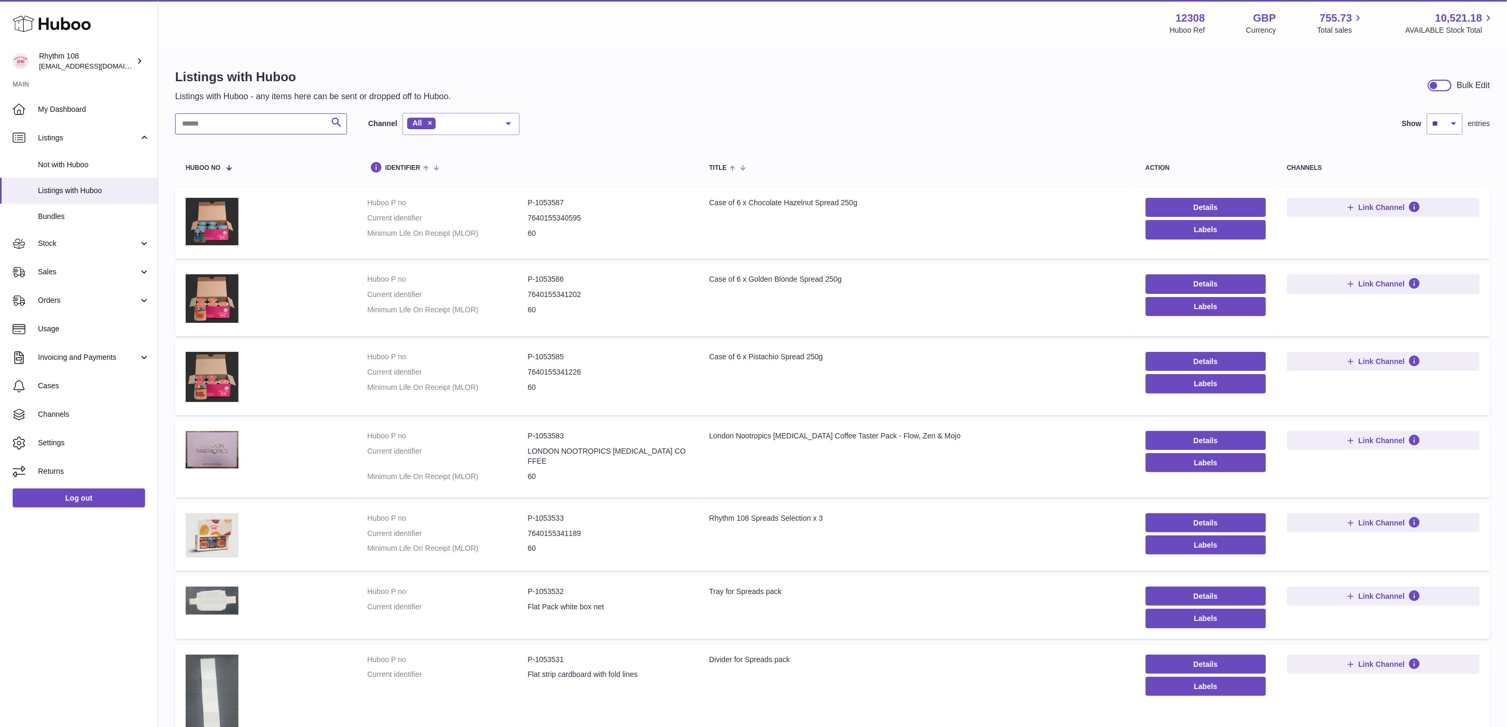
click at [252, 126] on input "text" at bounding box center [261, 123] width 172 height 21
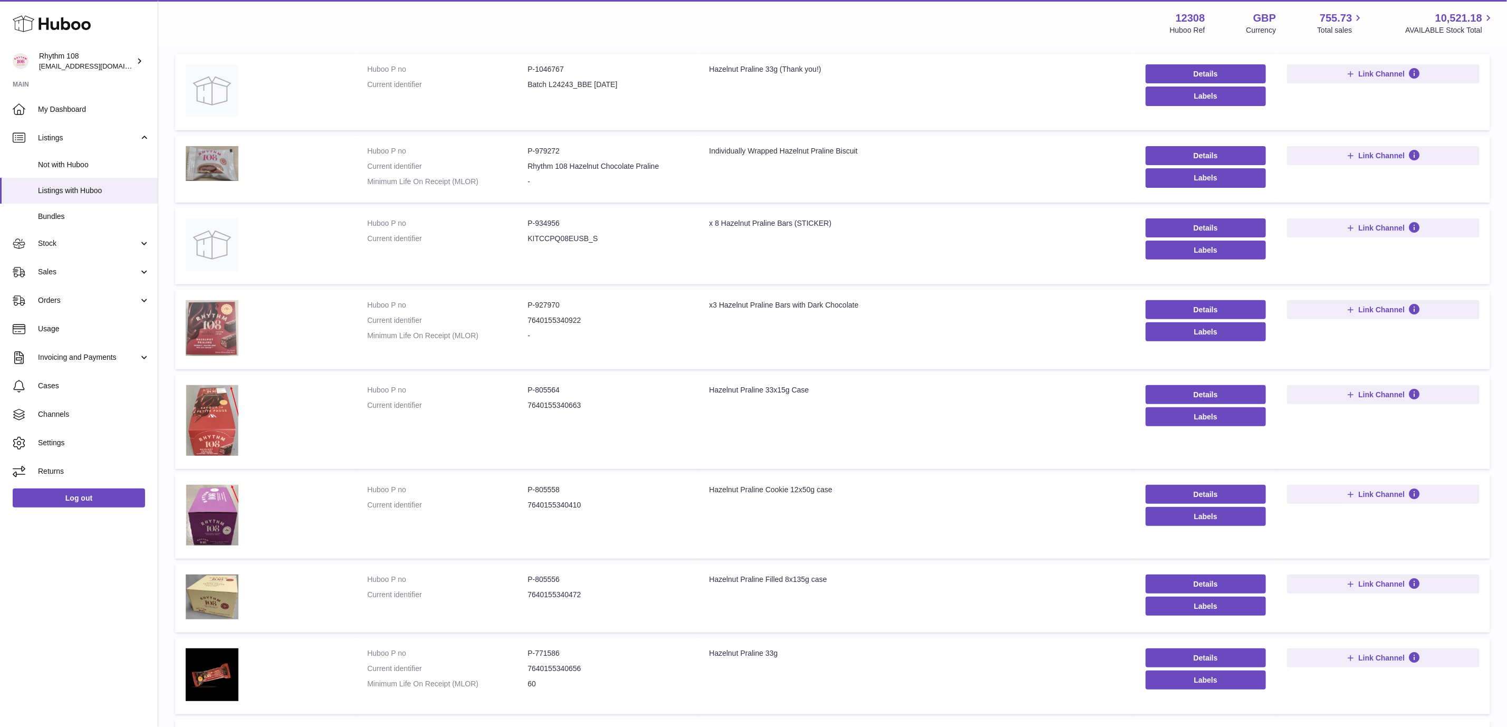
scroll to position [158, 0]
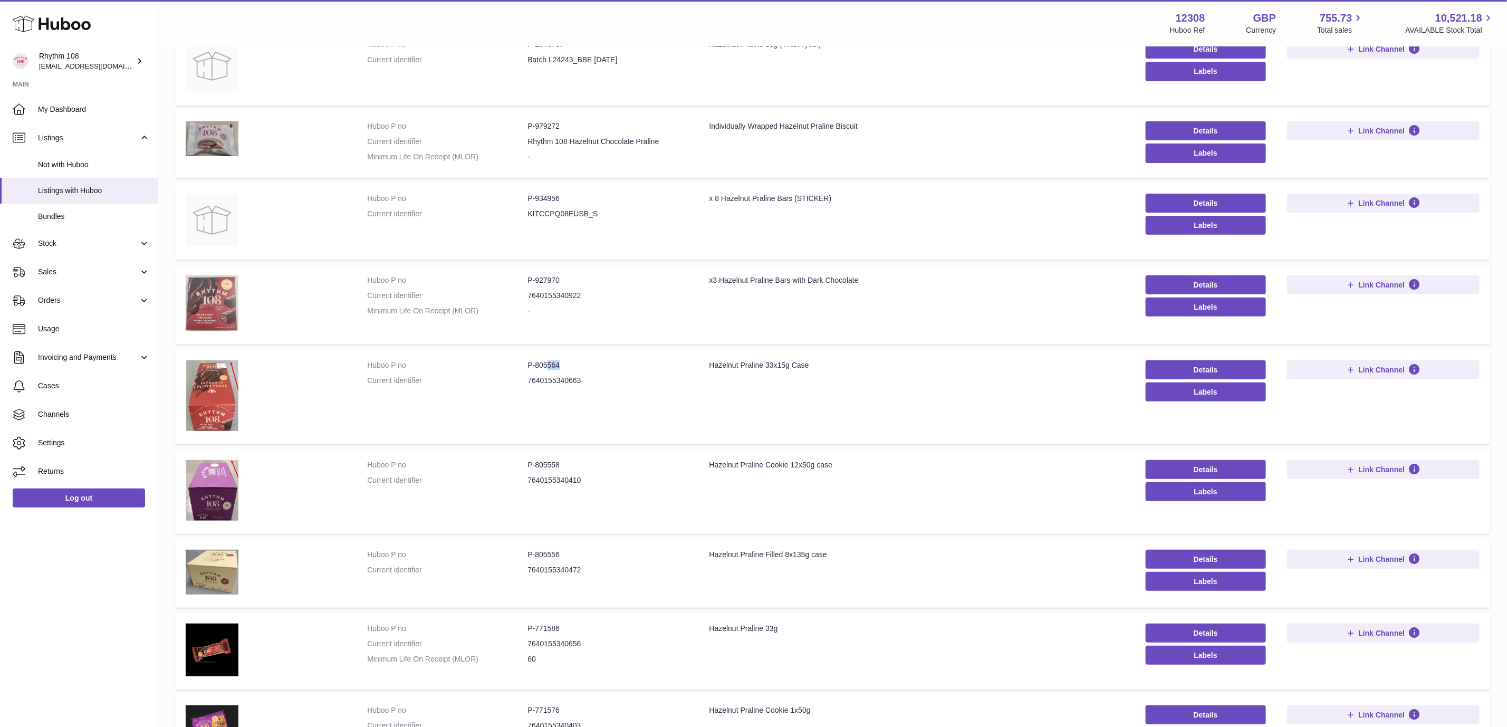
drag, startPoint x: 561, startPoint y: 361, endPoint x: 546, endPoint y: 361, distance: 14.8
click at [546, 361] on dd "P-805564" at bounding box center [607, 365] width 160 height 10
click at [540, 360] on dd "P-805564" at bounding box center [607, 365] width 160 height 10
copy dd "805564"
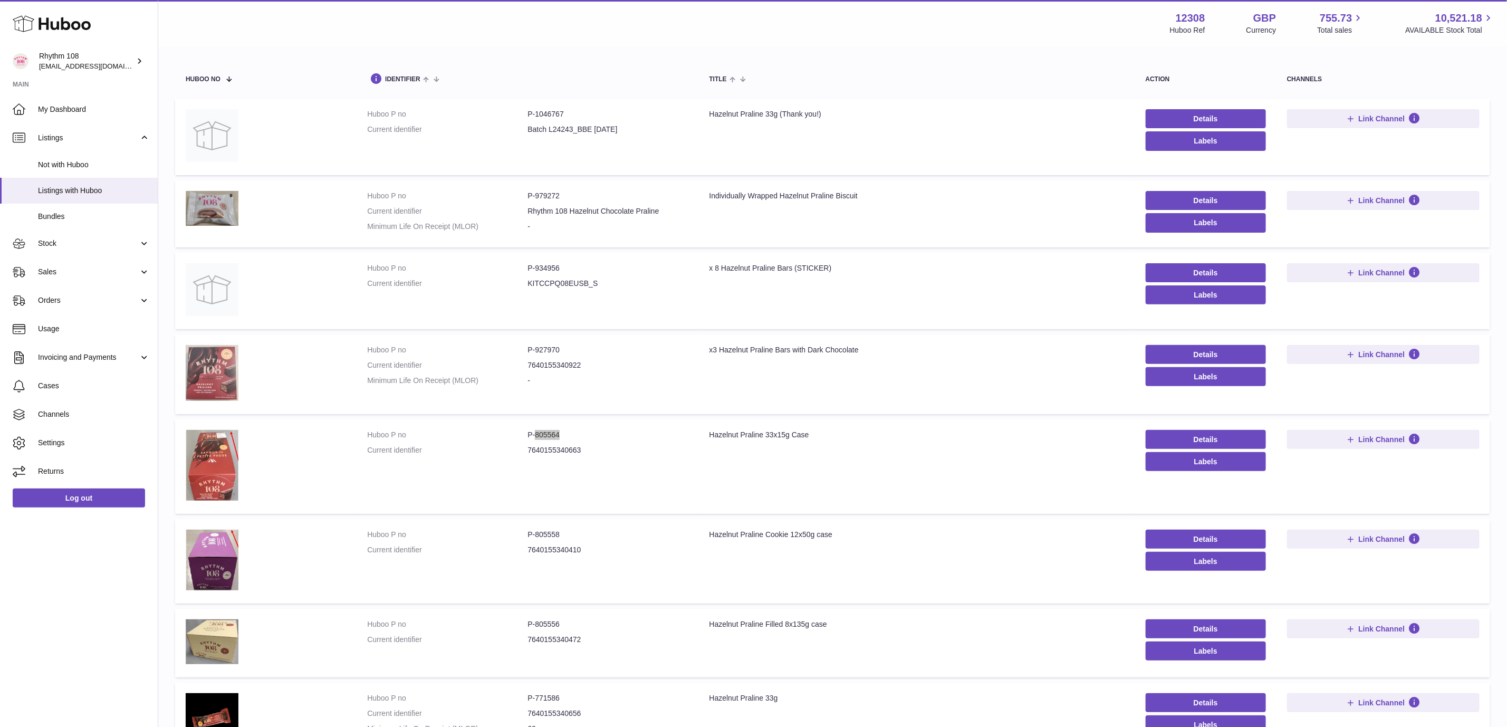
scroll to position [0, 0]
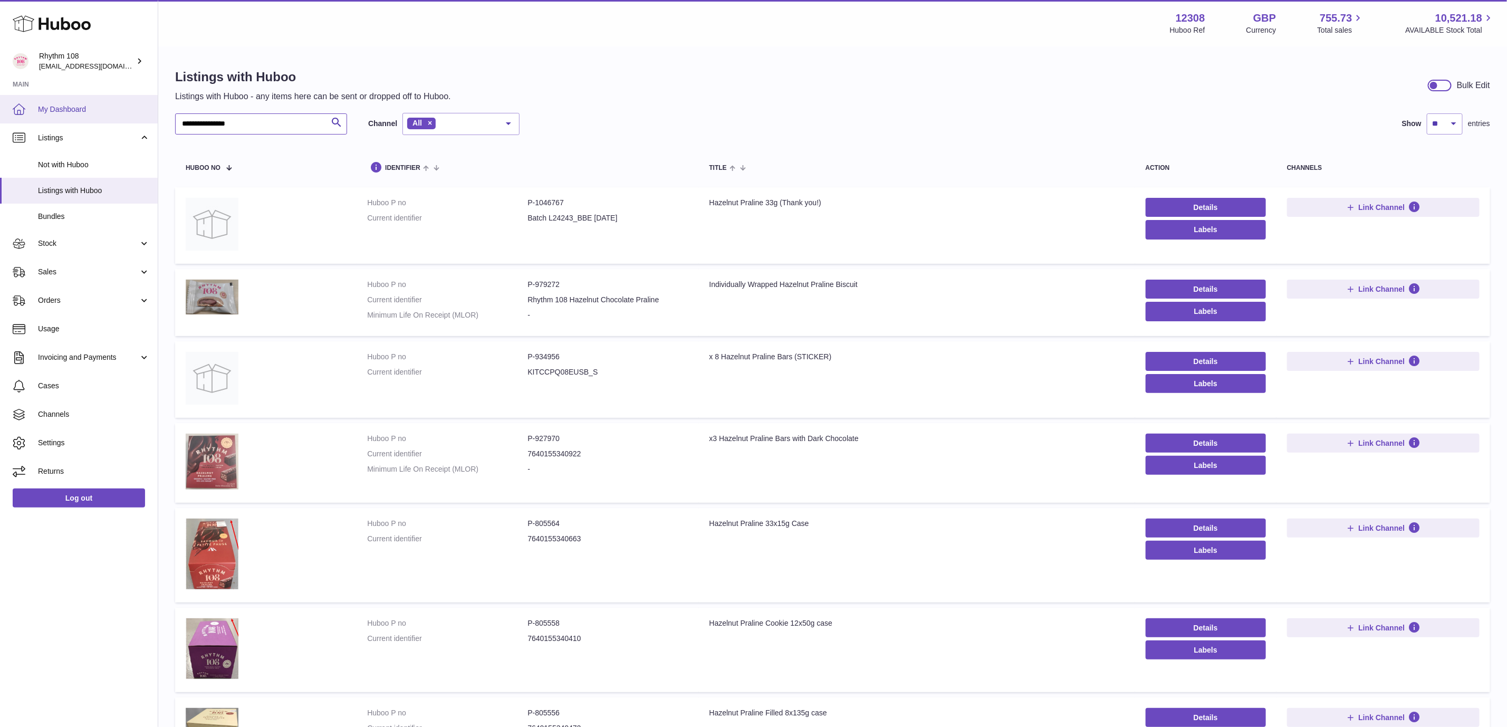
drag, startPoint x: 263, startPoint y: 119, endPoint x: 0, endPoint y: 118, distance: 262.6
click at [0, 118] on div "**********" at bounding box center [753, 548] width 1507 height 1097
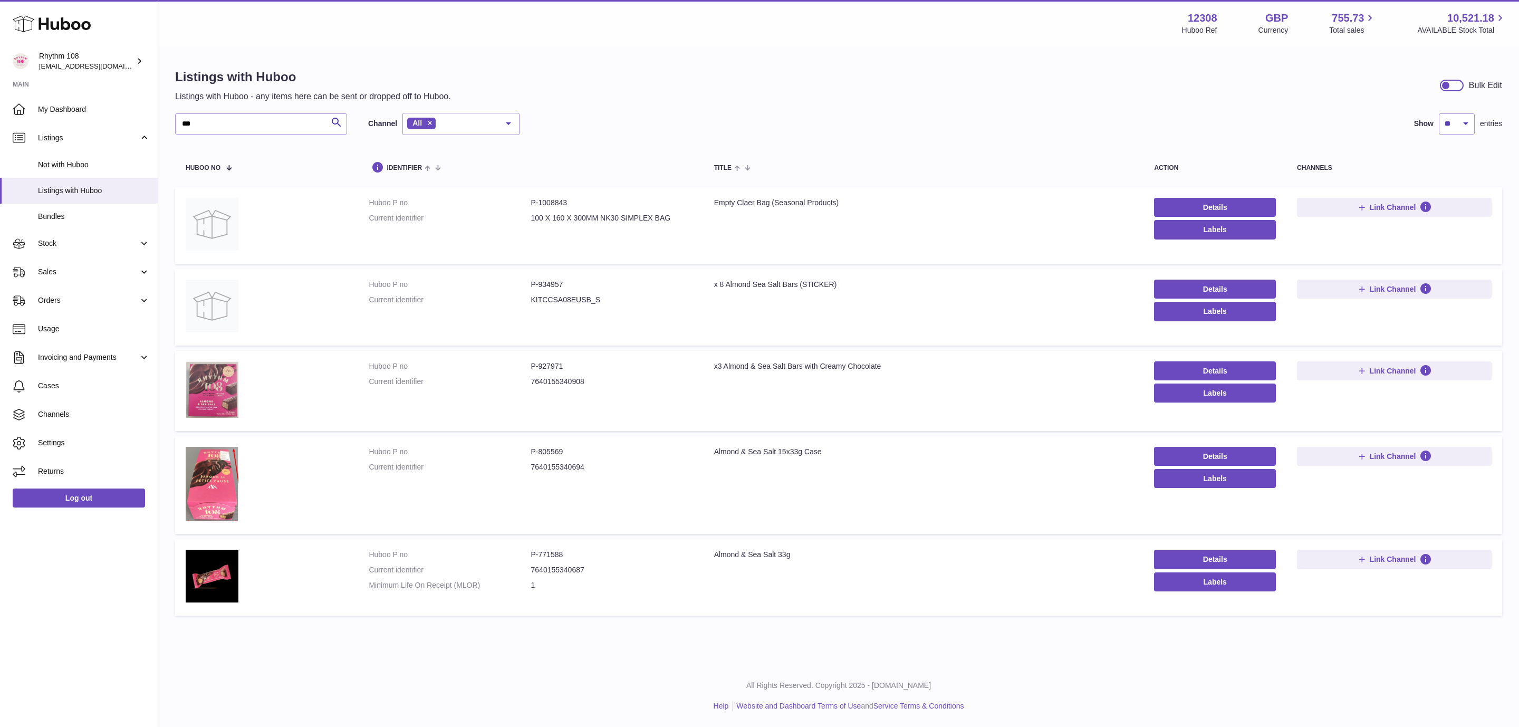
click at [548, 447] on dd "P-805569" at bounding box center [612, 452] width 162 height 10
copy dd "805569"
drag, startPoint x: 222, startPoint y: 126, endPoint x: 92, endPoint y: 125, distance: 130.2
click at [92, 126] on div "Huboo Rhythm 108 orders@rhythm108.com Main My Dashboard Listings Not with Huboo…" at bounding box center [759, 363] width 1519 height 727
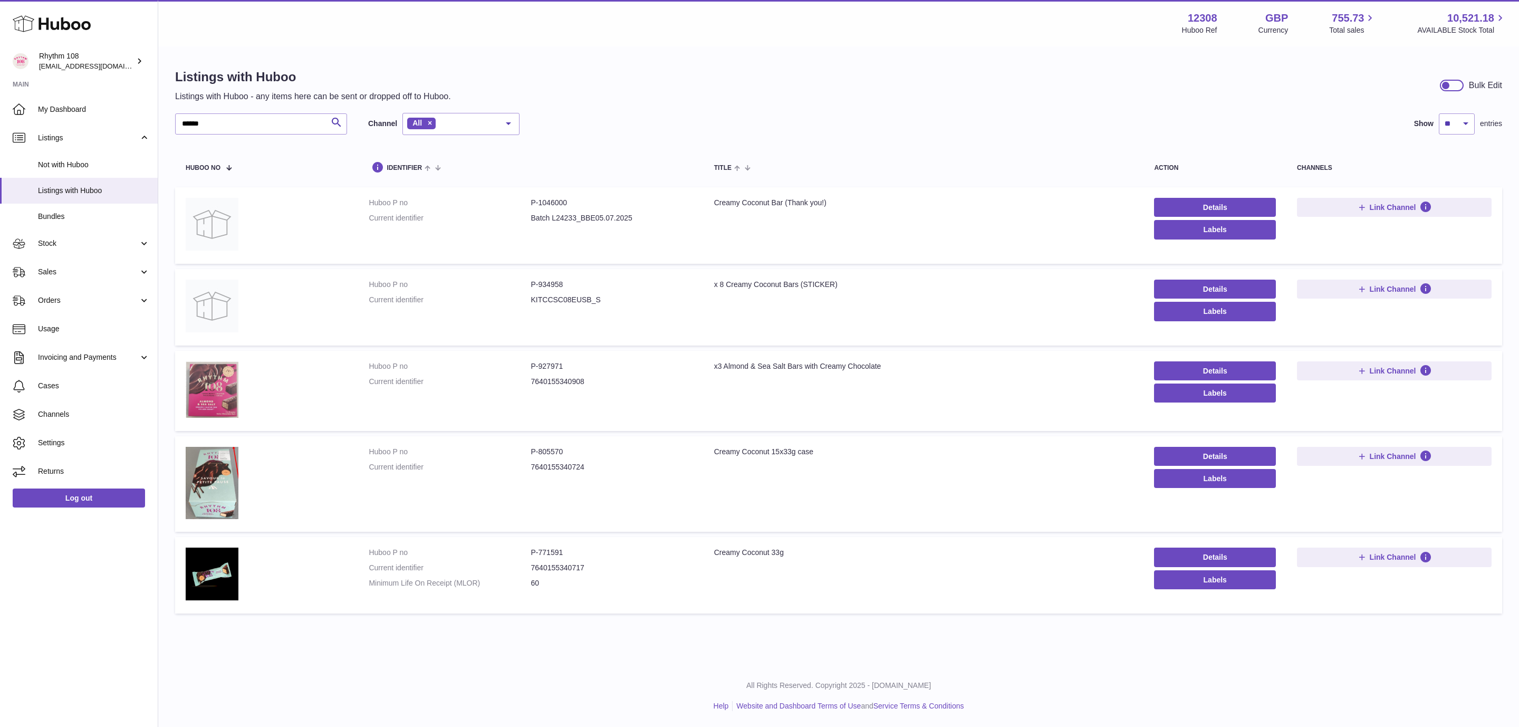
click at [549, 447] on dd "P-805570" at bounding box center [612, 452] width 162 height 10
copy dd "805570"
drag, startPoint x: 239, startPoint y: 125, endPoint x: 0, endPoint y: 112, distance: 239.7
click at [0, 112] on div "Huboo Rhythm 108 orders@rhythm108.com Main My Dashboard Listings Not with Huboo…" at bounding box center [759, 363] width 1519 height 727
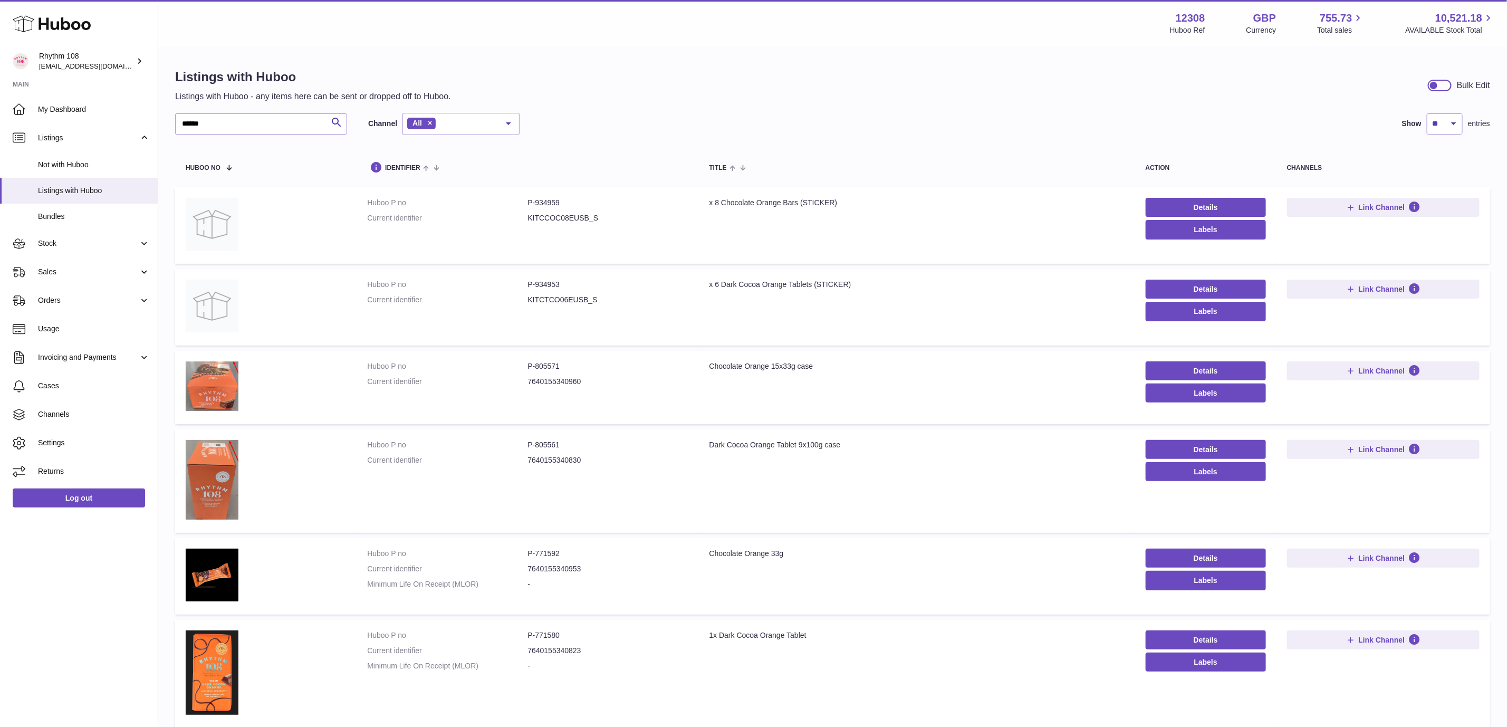
click at [549, 368] on dd "P-805571" at bounding box center [607, 366] width 160 height 10
copy dd "805571"
drag, startPoint x: 216, startPoint y: 123, endPoint x: 23, endPoint y: 85, distance: 196.7
click at [21, 85] on div "Huboo Rhythm 108 orders@rhythm108.com Main My Dashboard Listings Not with Huboo…" at bounding box center [753, 408] width 1507 height 816
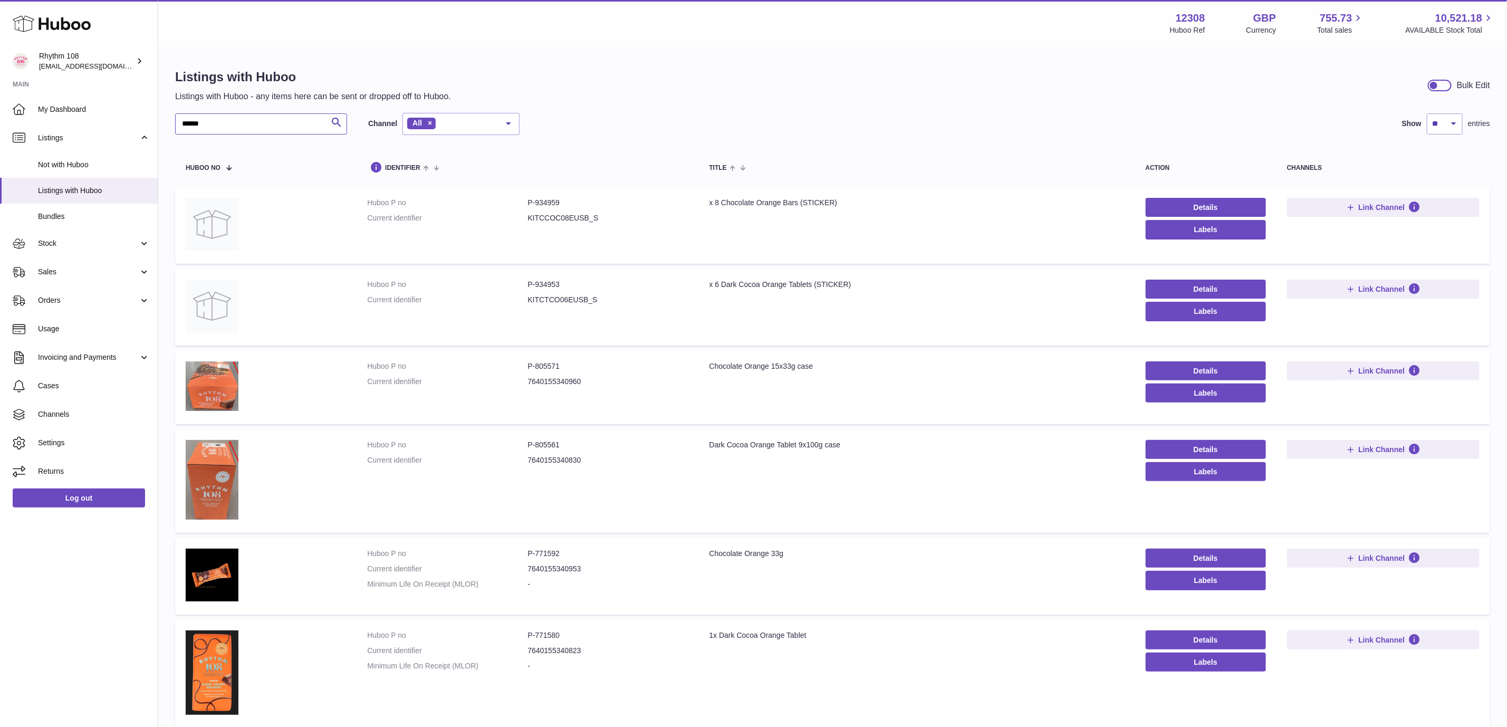
type input "******"
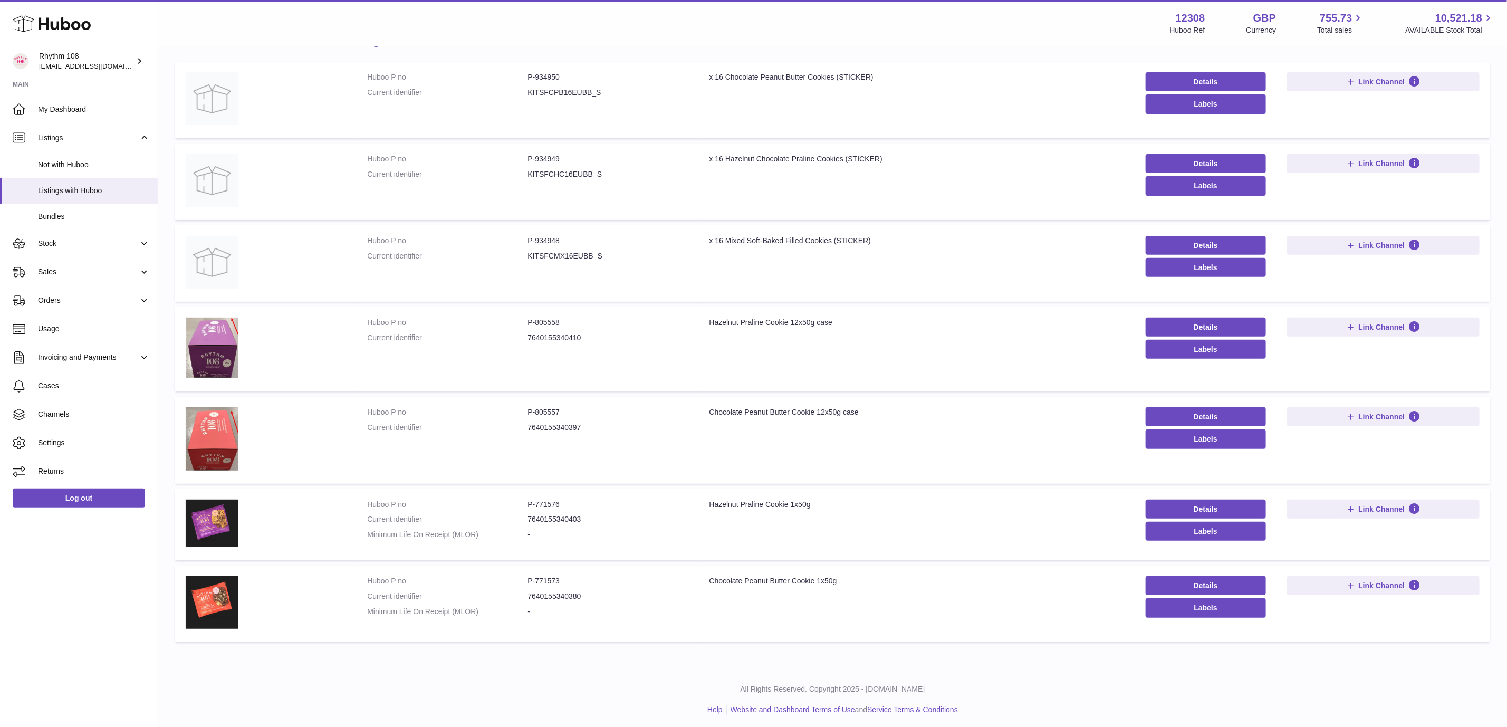
scroll to position [127, 0]
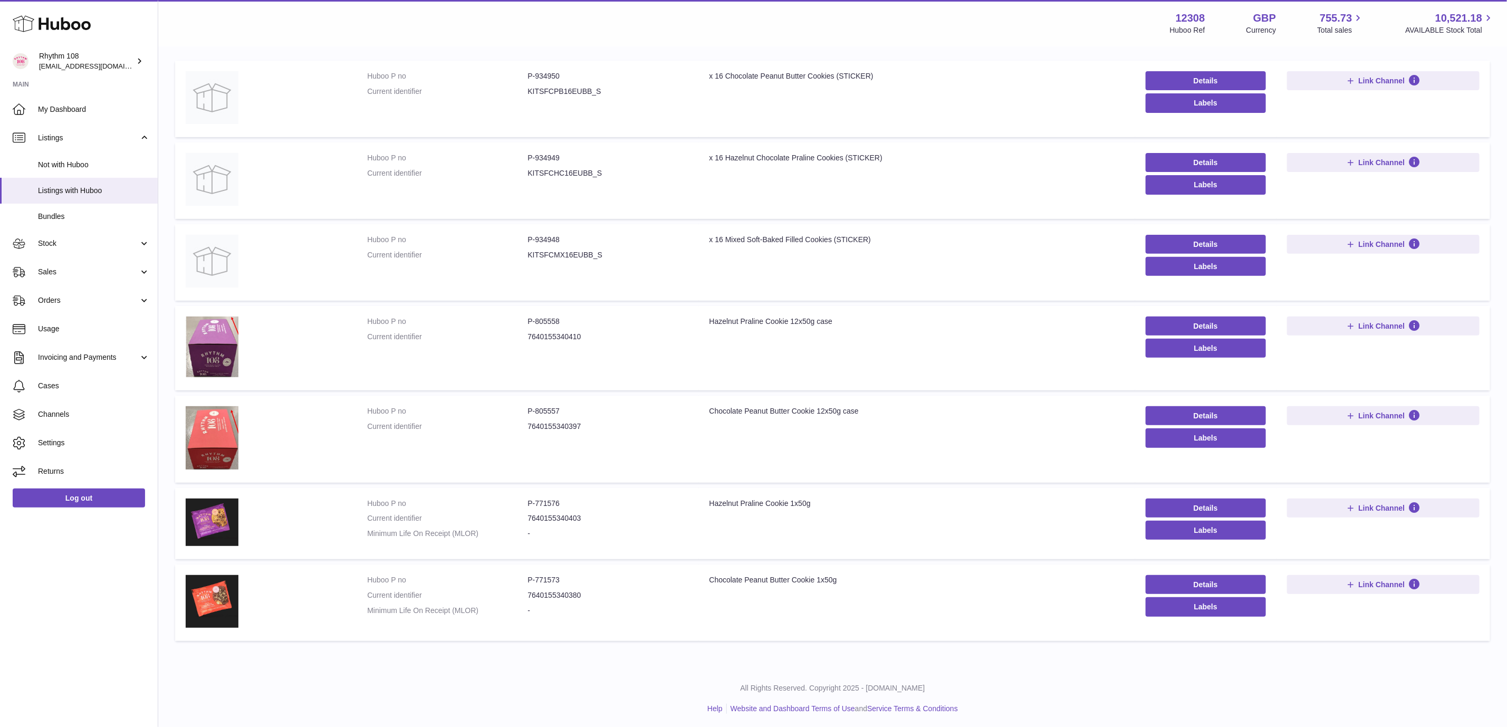
click at [557, 316] on dd "P-805558" at bounding box center [607, 321] width 160 height 10
click at [551, 321] on dd "P-805558" at bounding box center [607, 321] width 160 height 10
copy dd "805558"
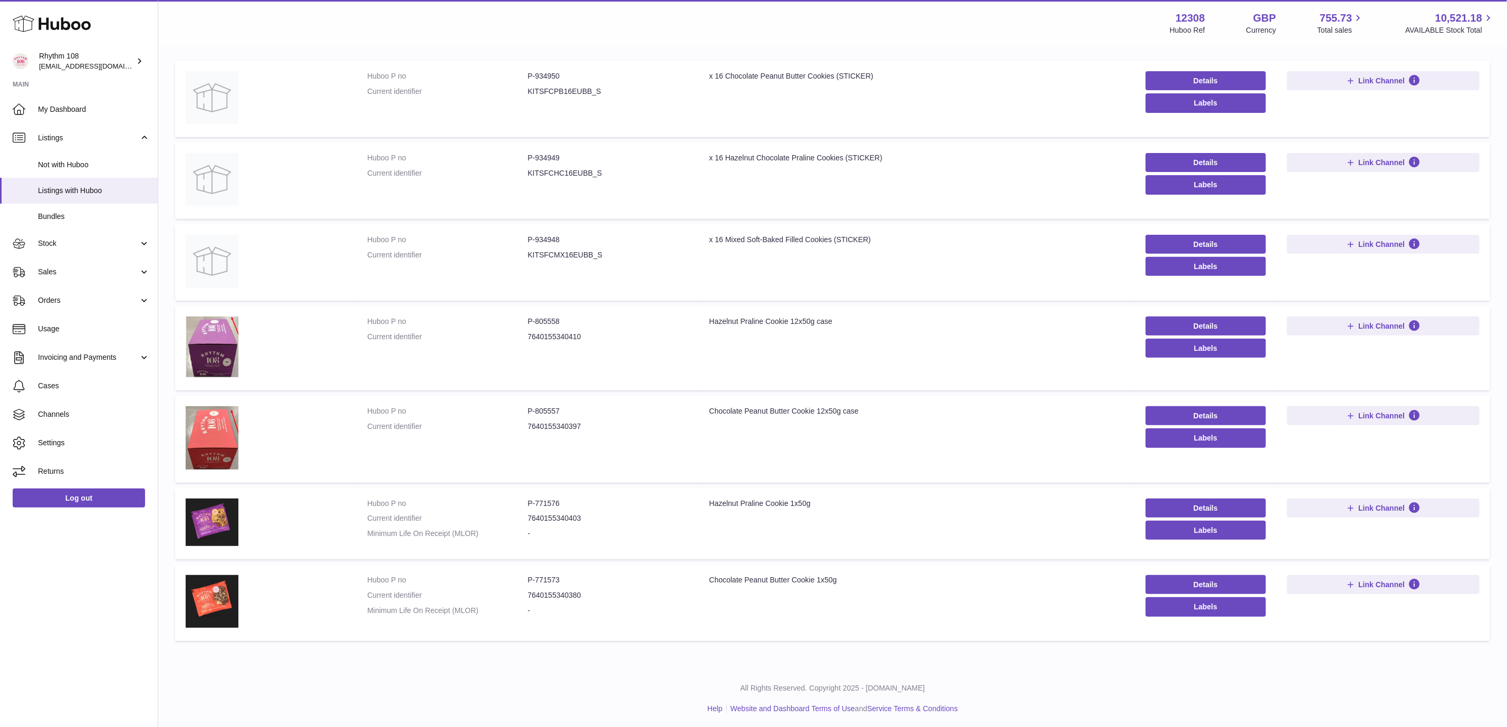
click at [545, 407] on dd "P-805557" at bounding box center [607, 411] width 160 height 10
copy dd "805557"
drag, startPoint x: 64, startPoint y: 250, endPoint x: 65, endPoint y: 257, distance: 6.9
click at [64, 250] on link "Stock" at bounding box center [79, 243] width 158 height 28
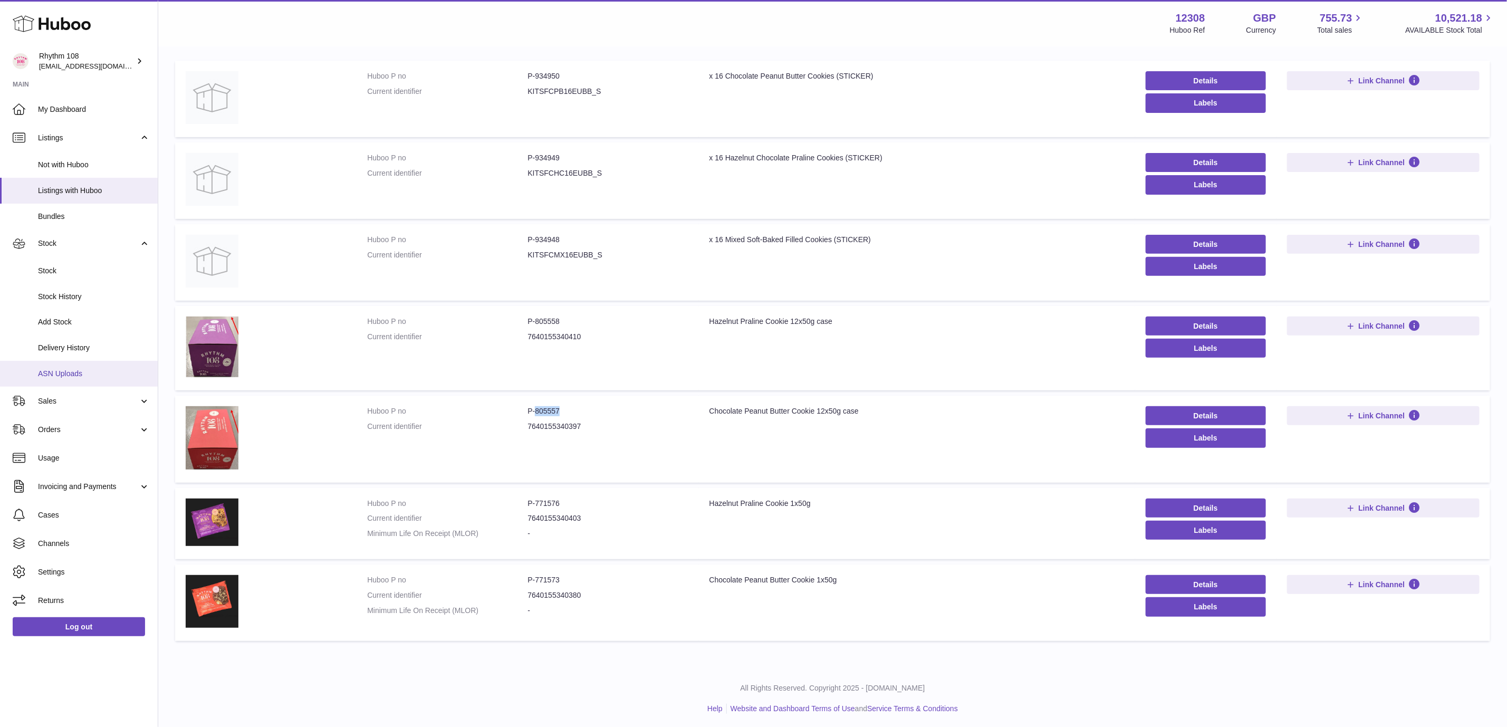
click at [78, 377] on span "ASN Uploads" at bounding box center [94, 374] width 112 height 10
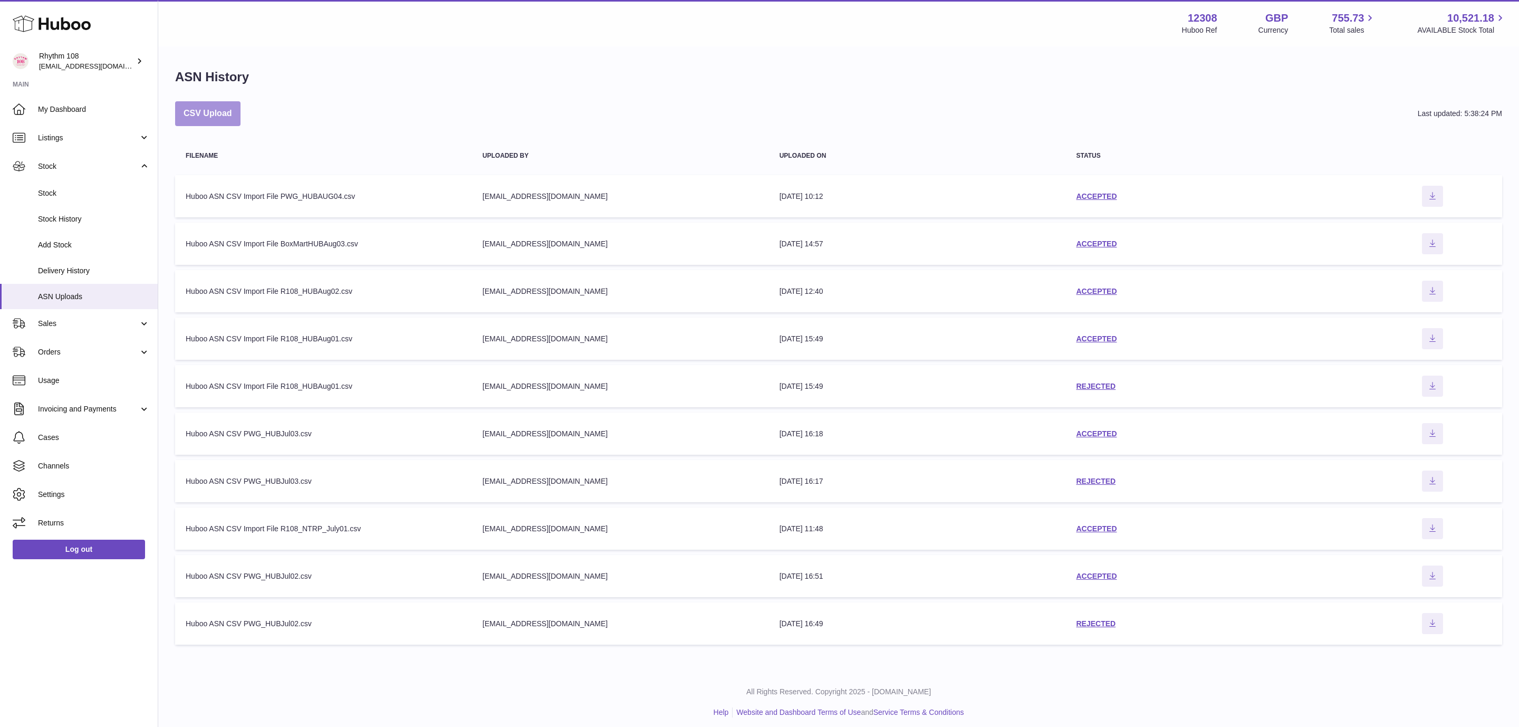
click at [201, 114] on button "CSV Upload" at bounding box center [207, 113] width 65 height 25
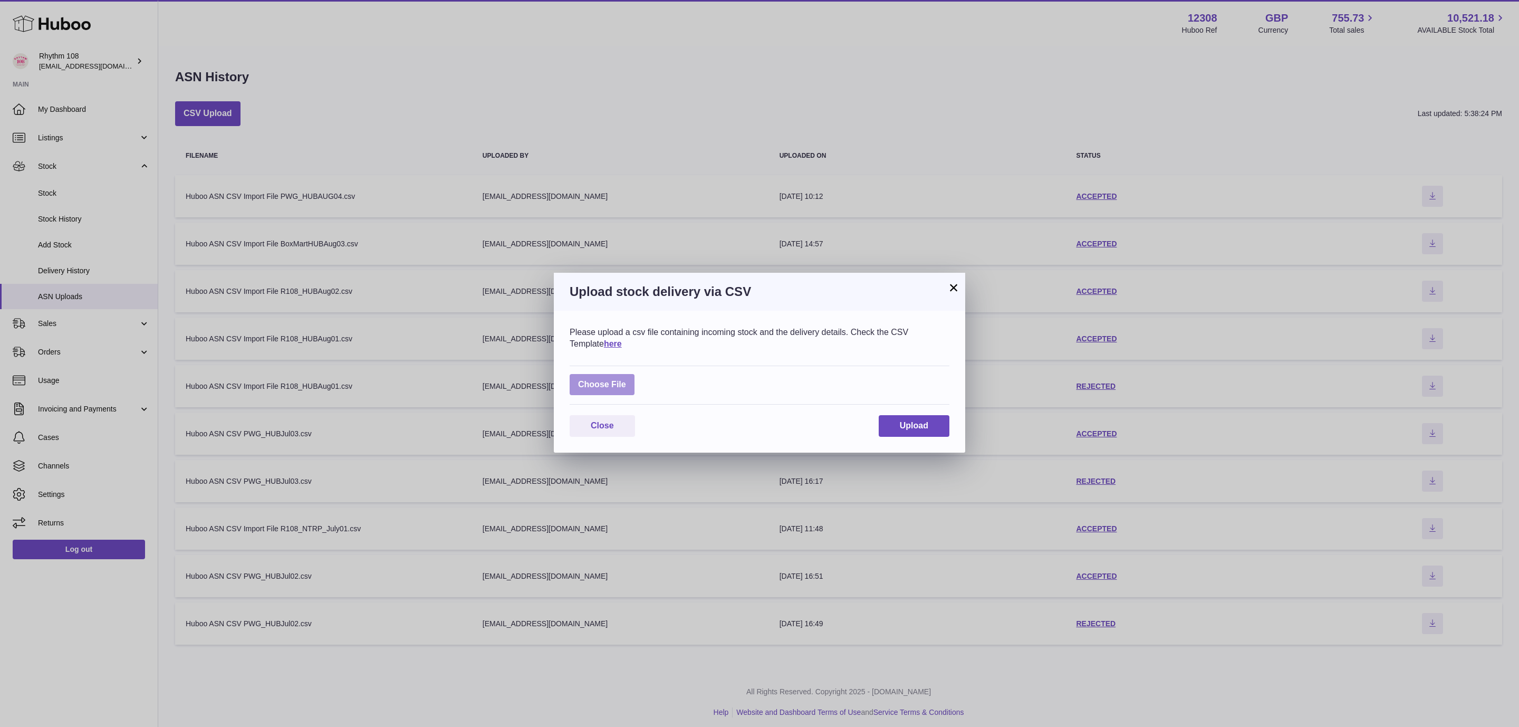
click at [587, 383] on label at bounding box center [601, 385] width 65 height 22
click at [626, 380] on input "file" at bounding box center [626, 379] width 1 height 1
type input "**********"
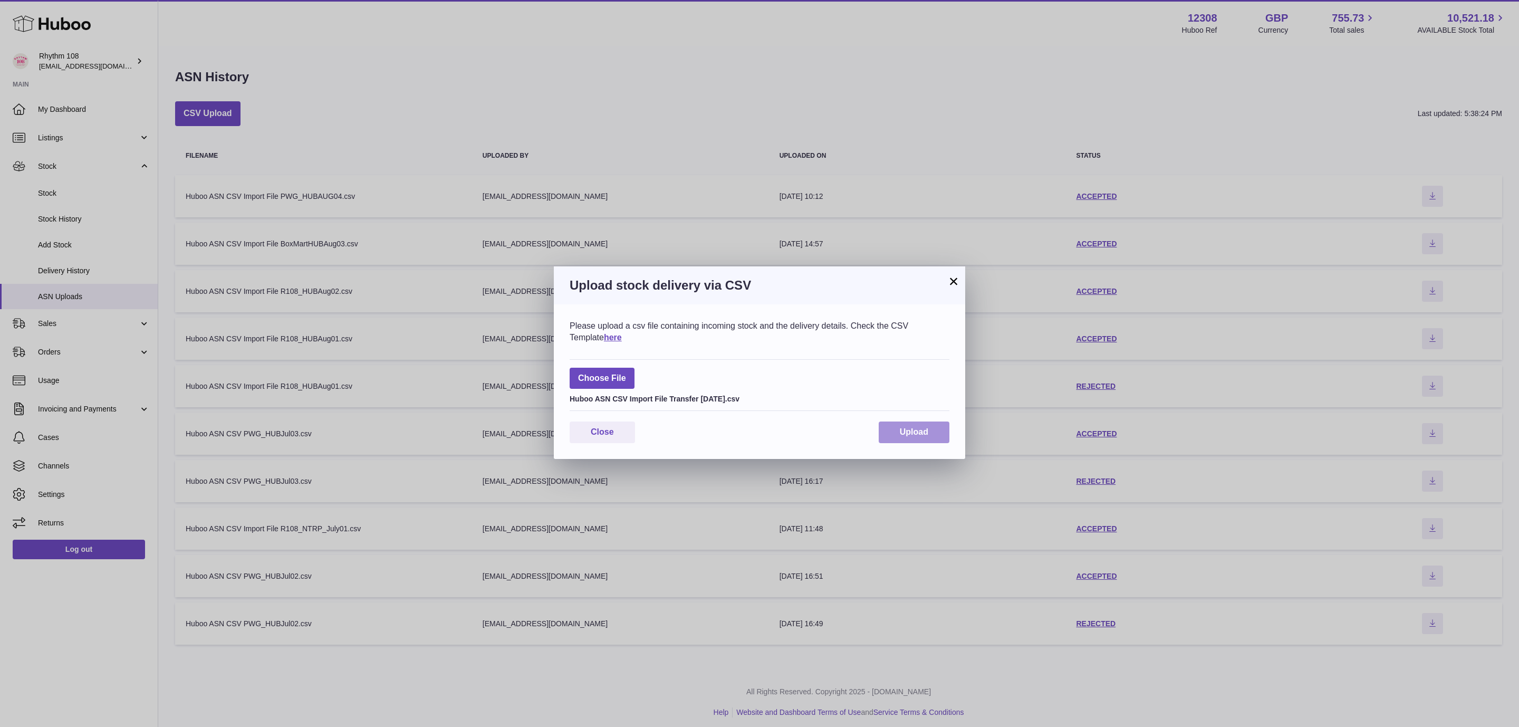
click at [927, 433] on span "Upload" at bounding box center [914, 431] width 28 height 9
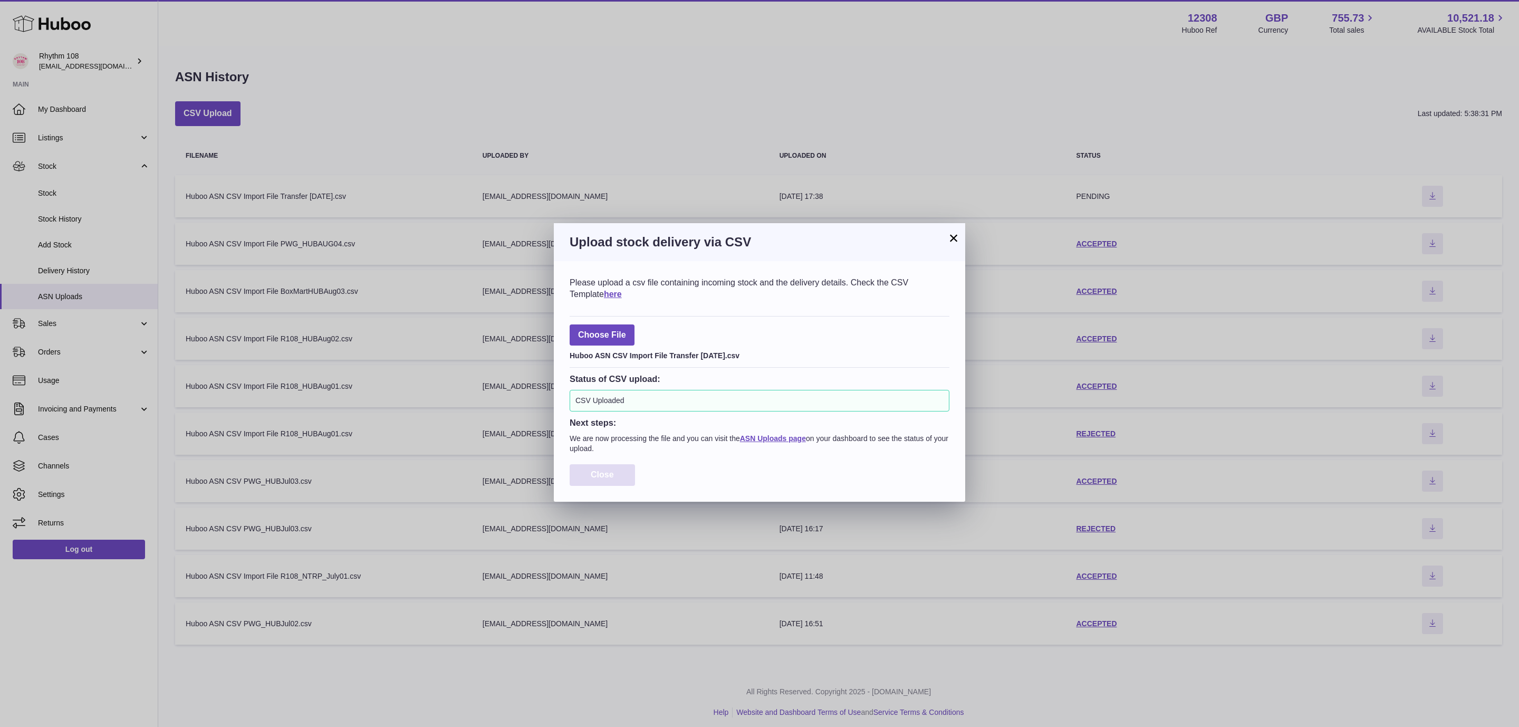
click at [607, 470] on span "Close" at bounding box center [602, 474] width 23 height 9
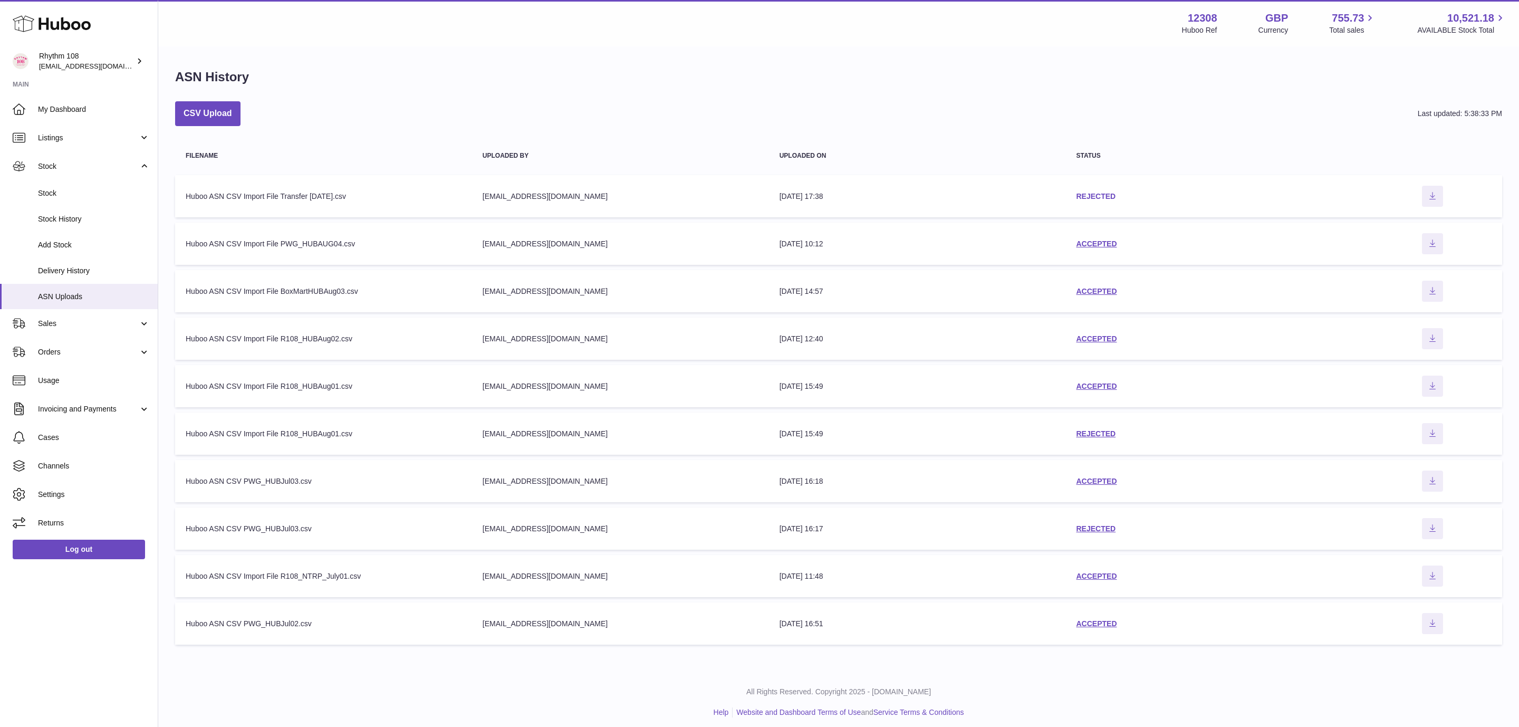
click at [1092, 192] on link "REJECTED" at bounding box center [1096, 196] width 40 height 8
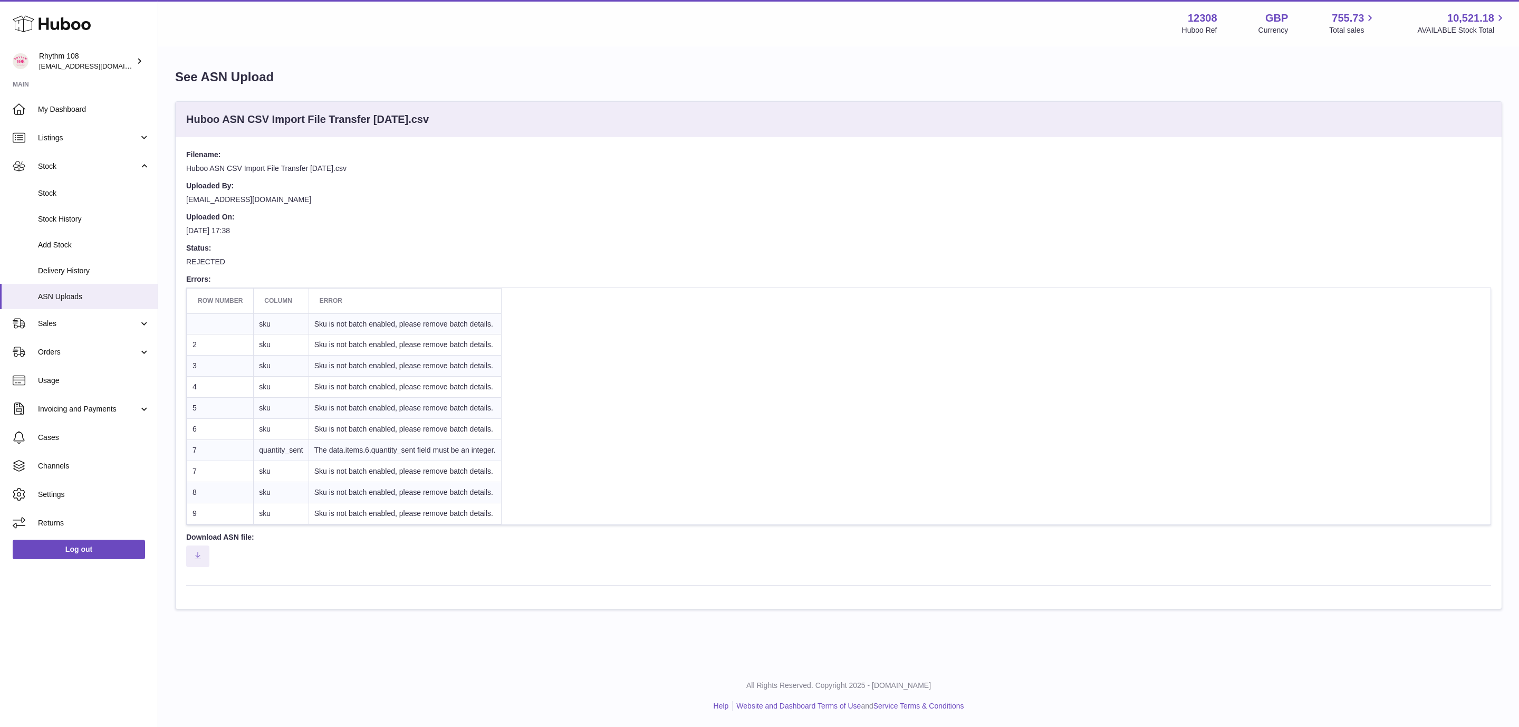
click at [539, 236] on dd "[DATE] 17:38" at bounding box center [838, 234] width 1305 height 17
click at [82, 146] on link "Listings" at bounding box center [79, 137] width 158 height 28
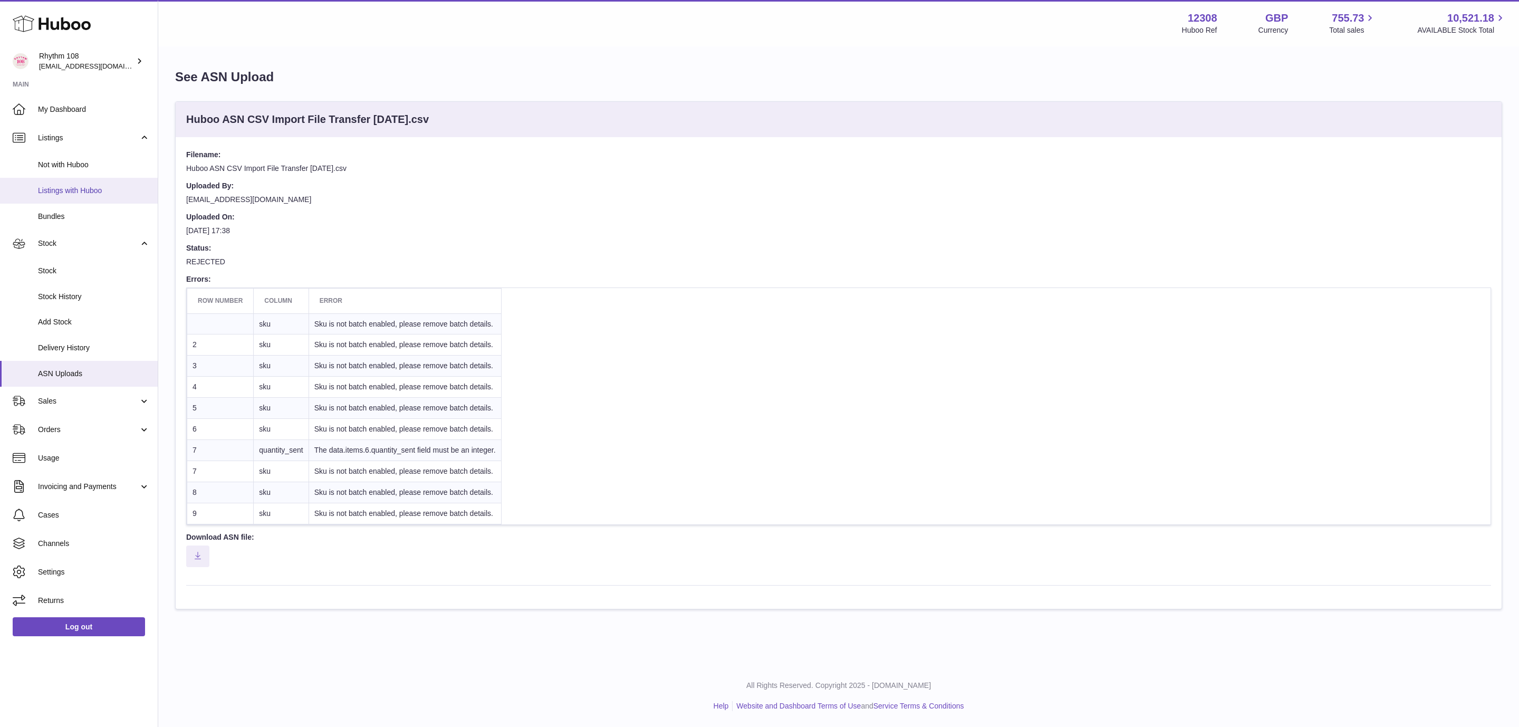
click at [70, 186] on span "Listings with Huboo" at bounding box center [94, 191] width 112 height 10
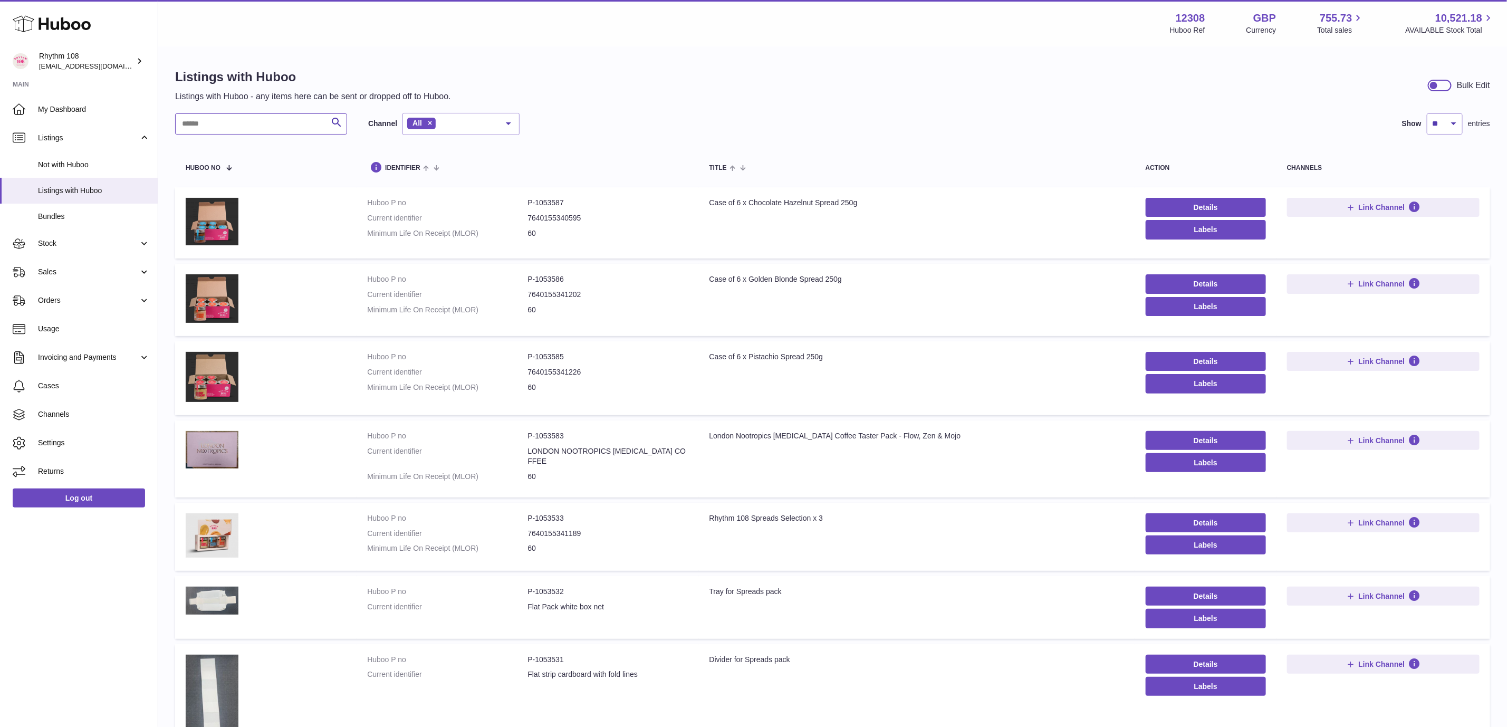
click at [288, 124] on input "text" at bounding box center [261, 123] width 172 height 21
type input "******"
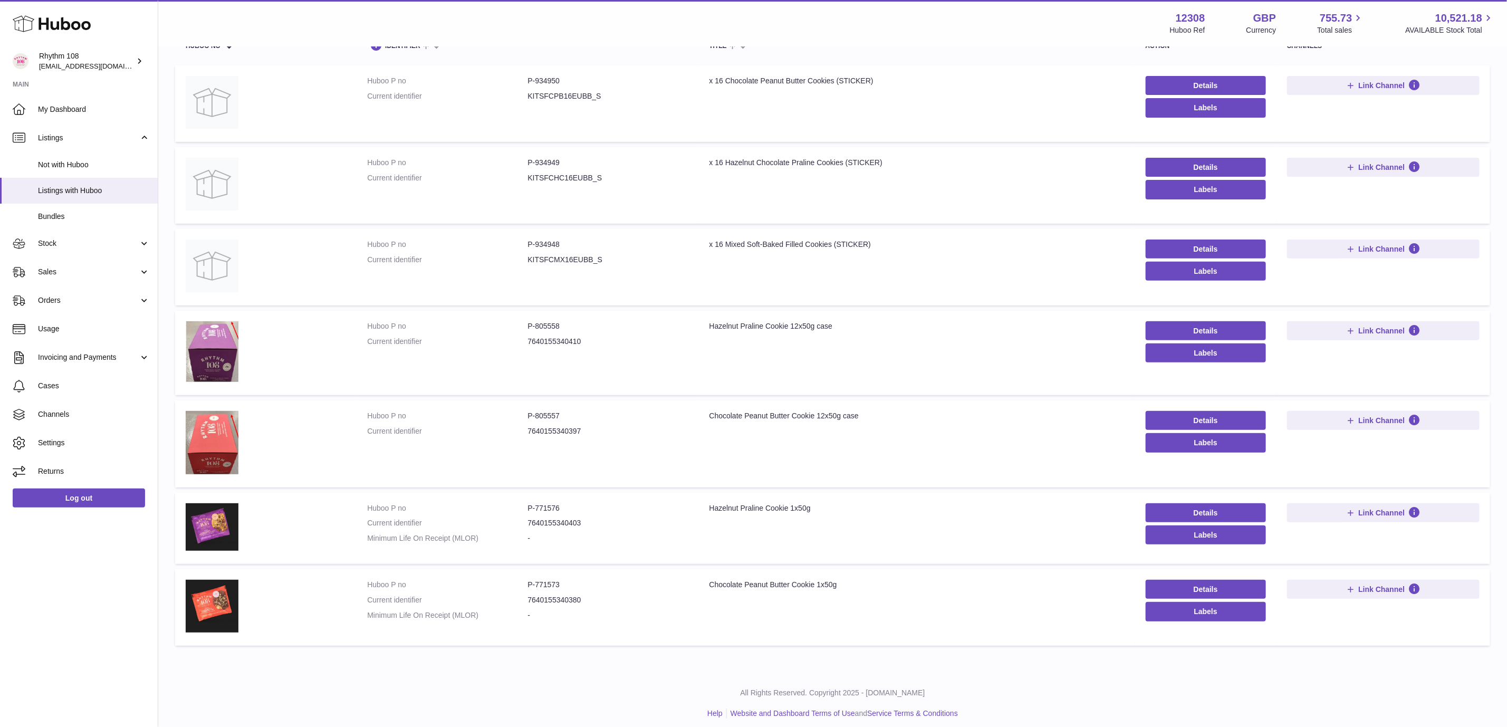
scroll to position [127, 0]
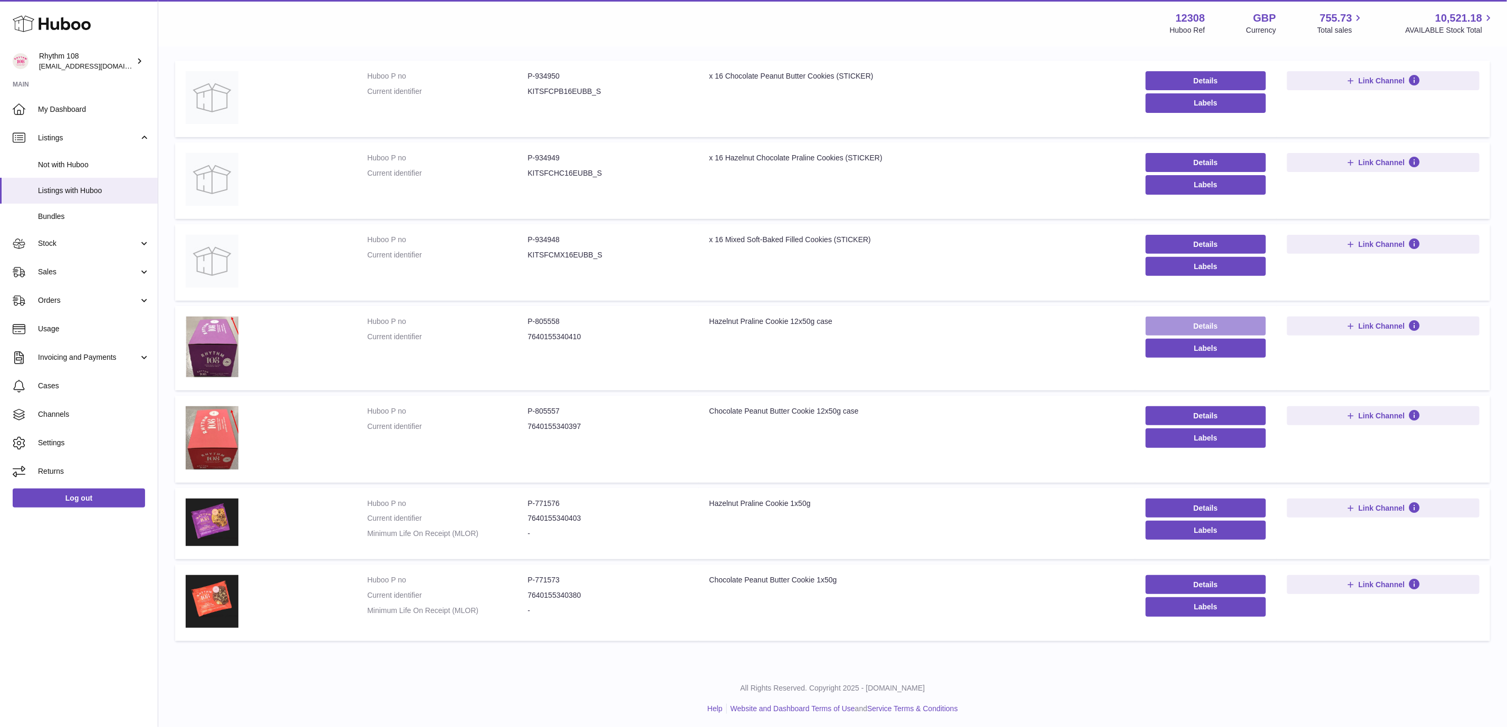
click at [1179, 324] on link "Details" at bounding box center [1205, 325] width 120 height 19
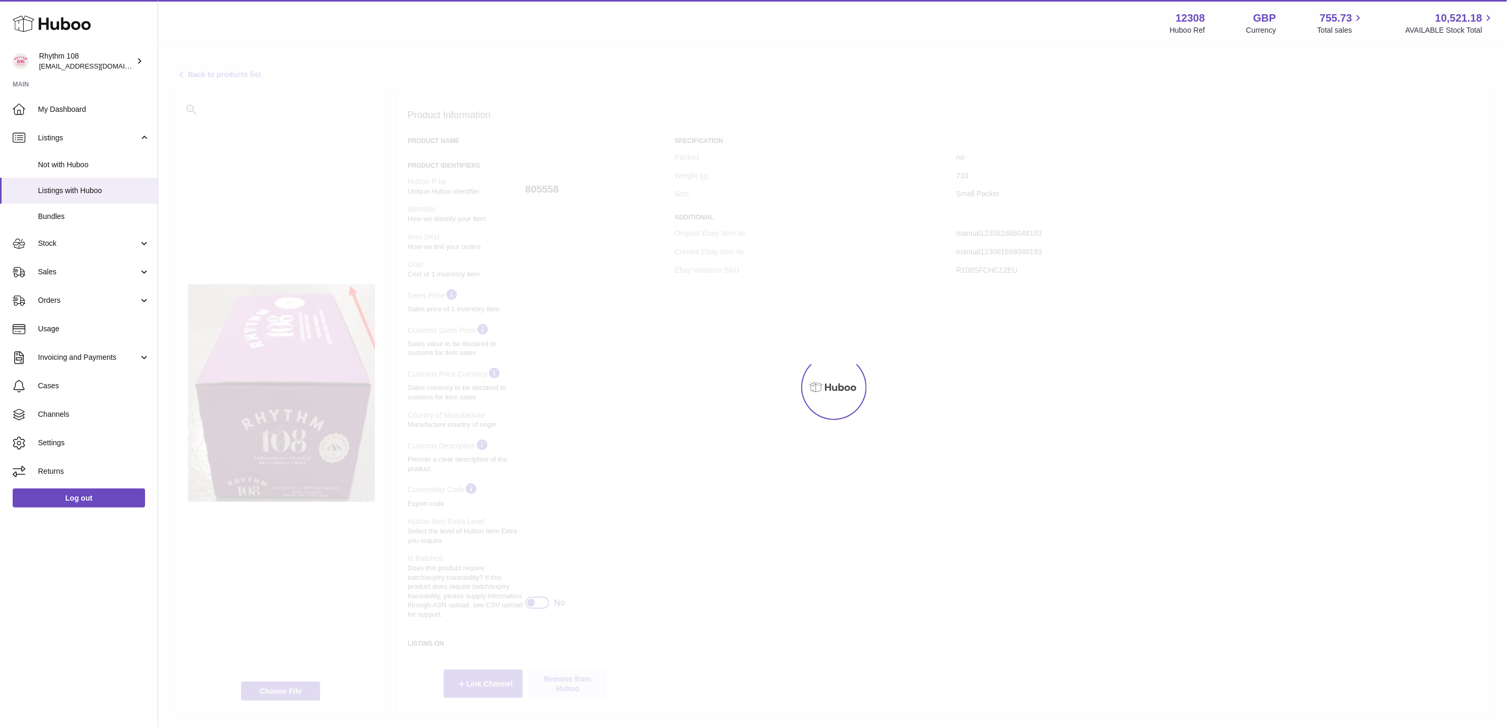
select select "***"
select select "****"
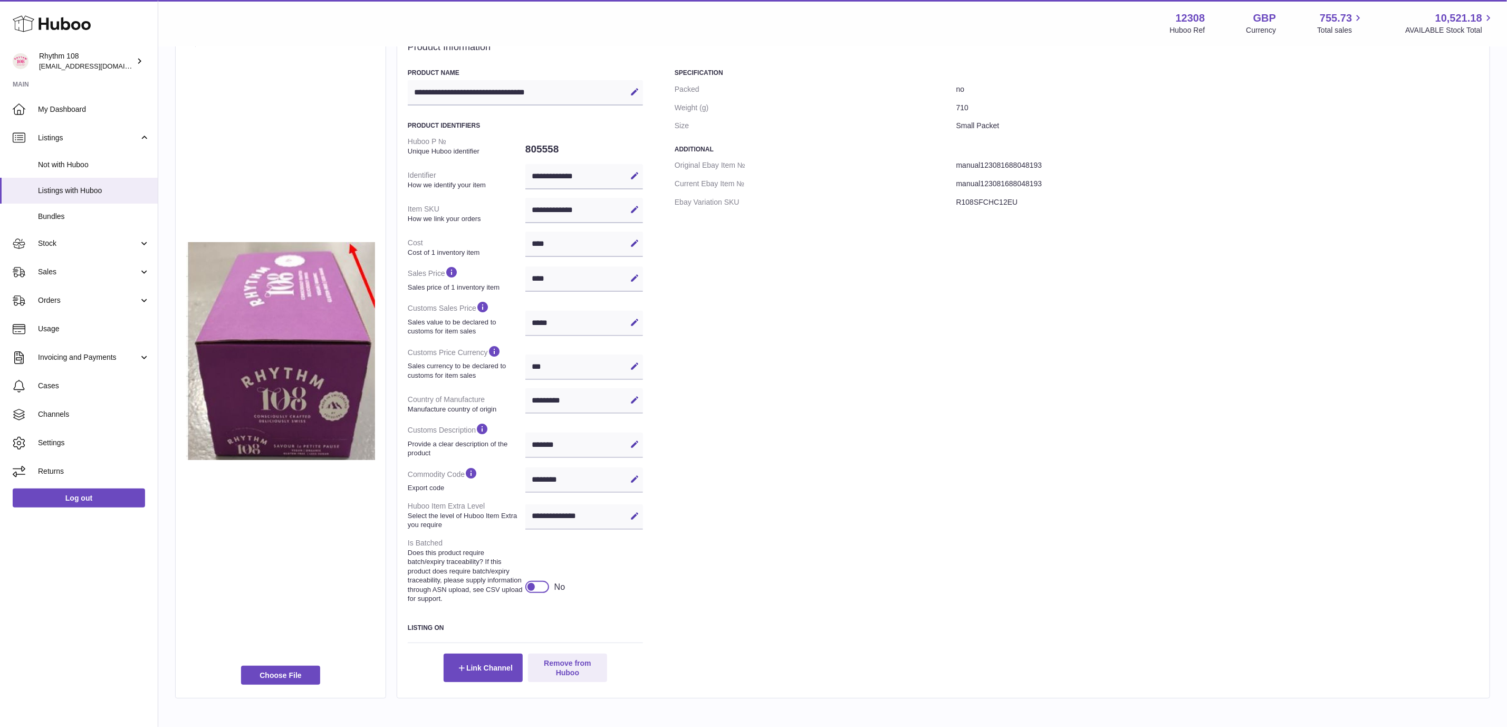
scroll to position [123, 0]
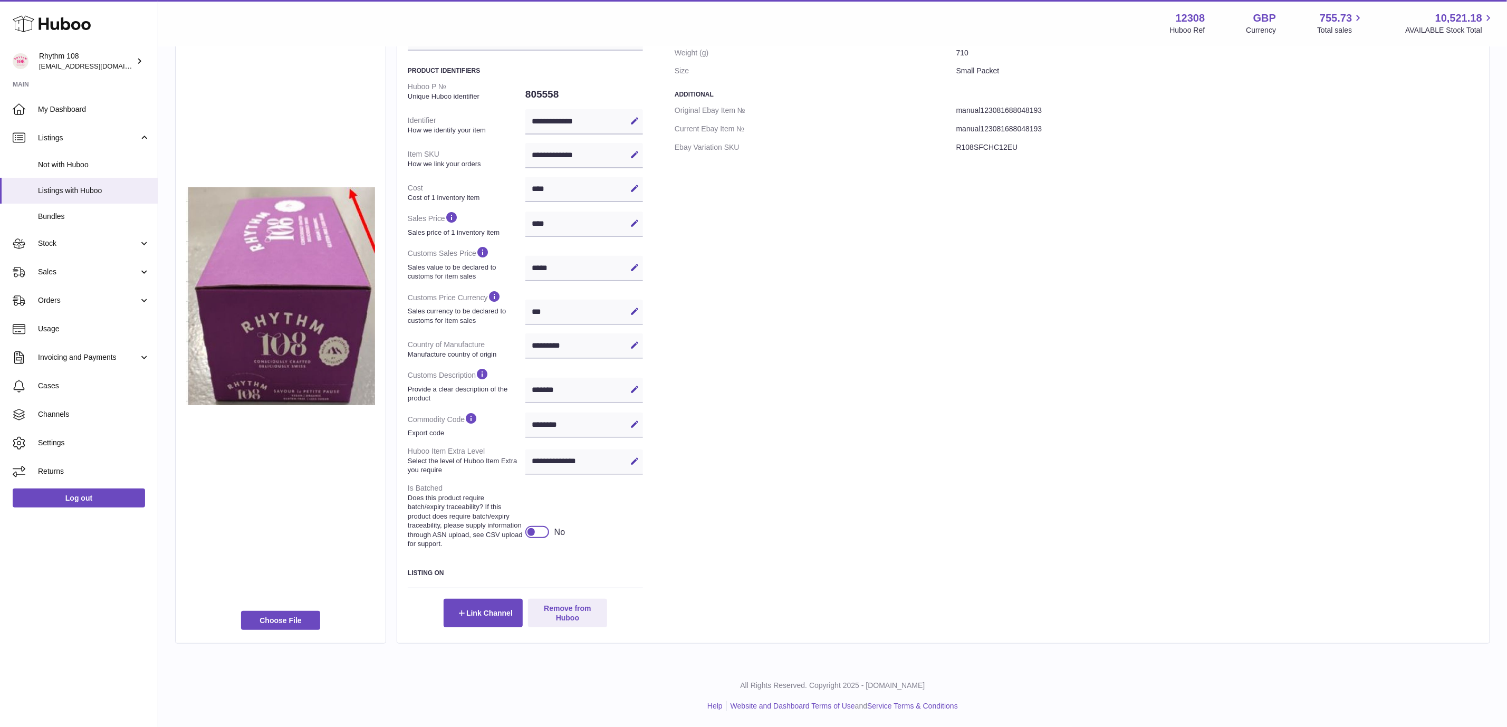
click at [541, 530] on div at bounding box center [537, 532] width 24 height 12
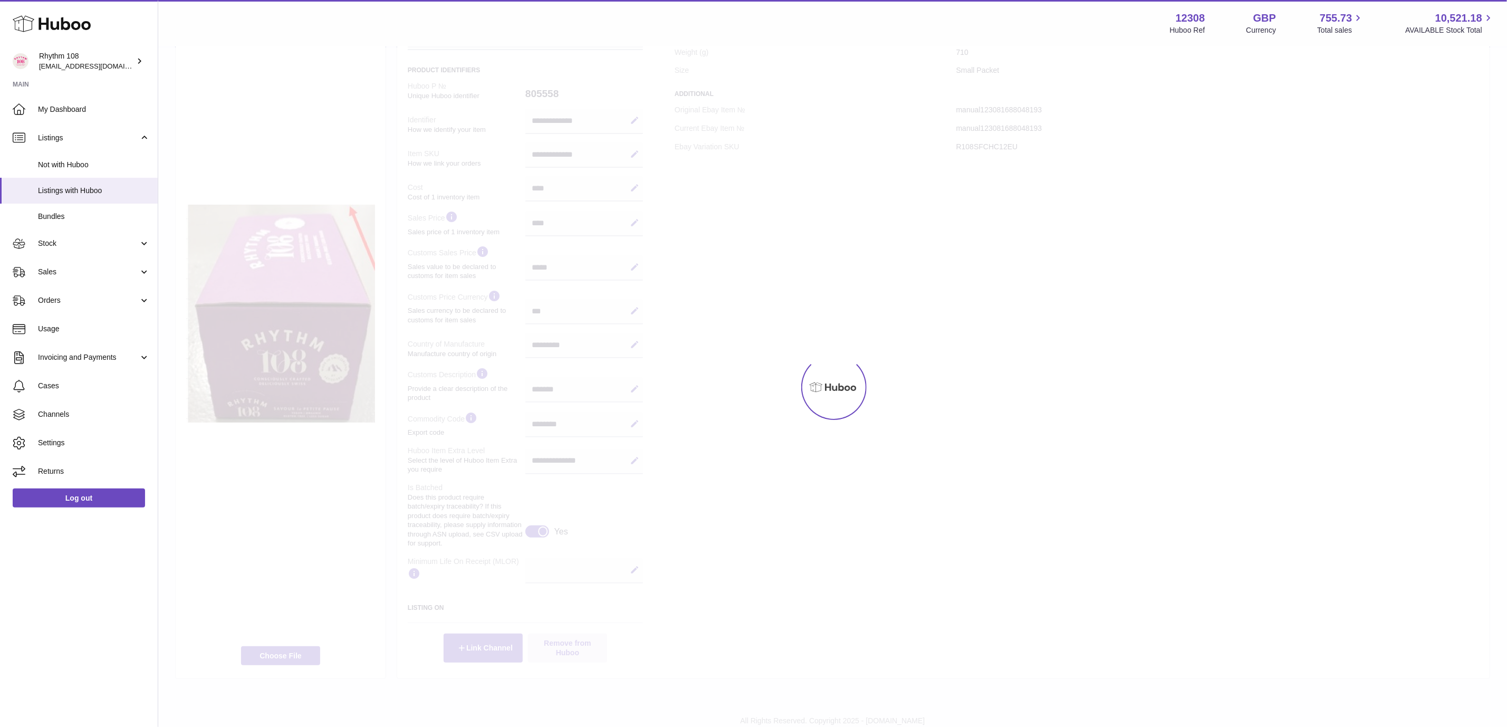
scroll to position [141, 0]
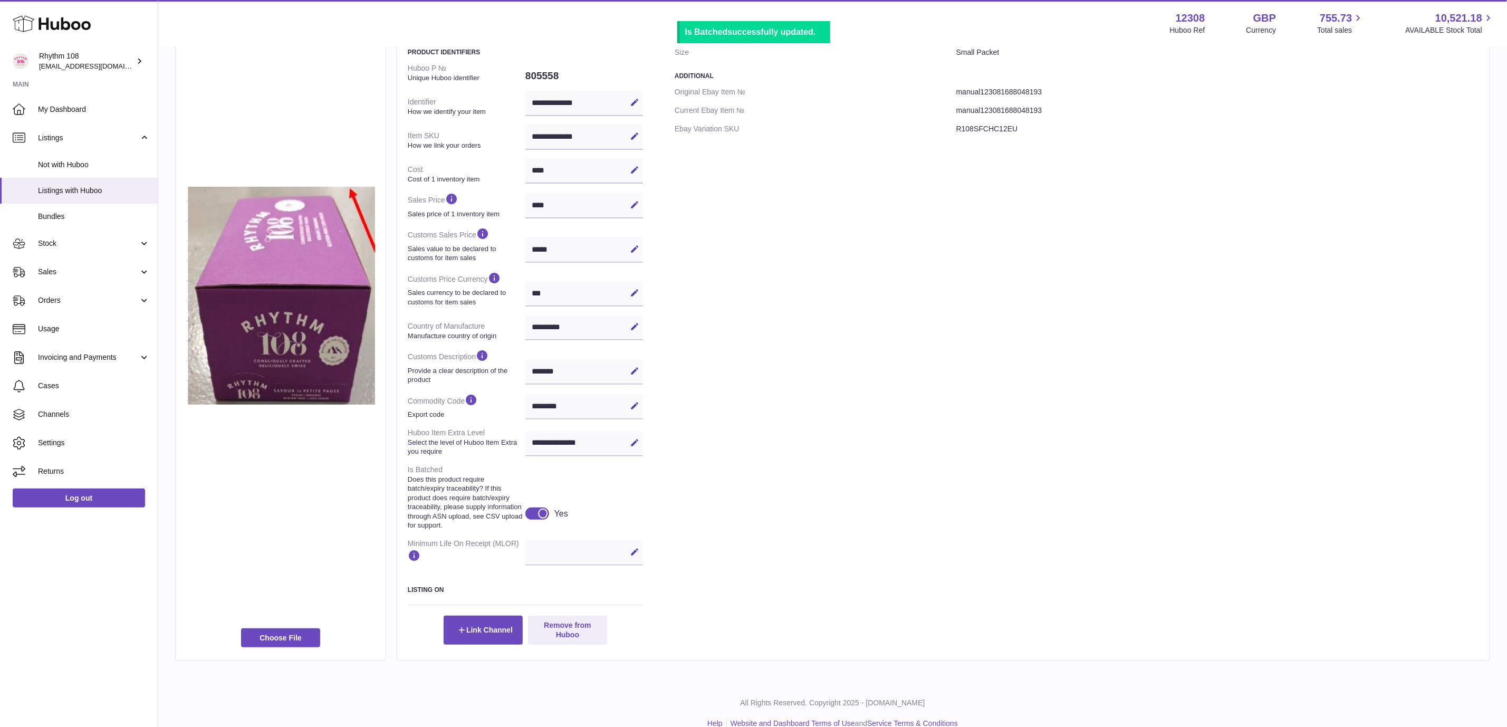
click at [638, 549] on icon at bounding box center [634, 551] width 9 height 9
type input "**"
click at [636, 549] on icon at bounding box center [634, 551] width 9 height 9
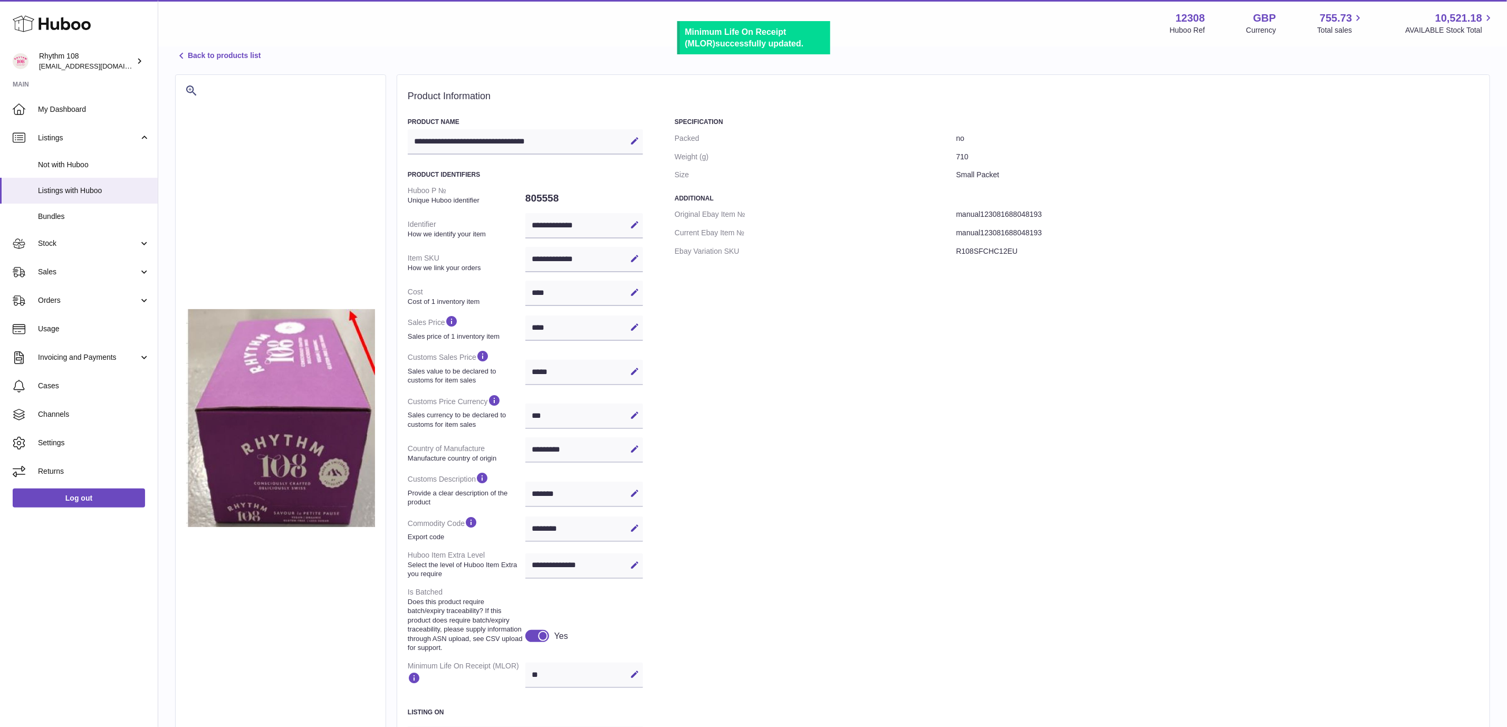
scroll to position [0, 0]
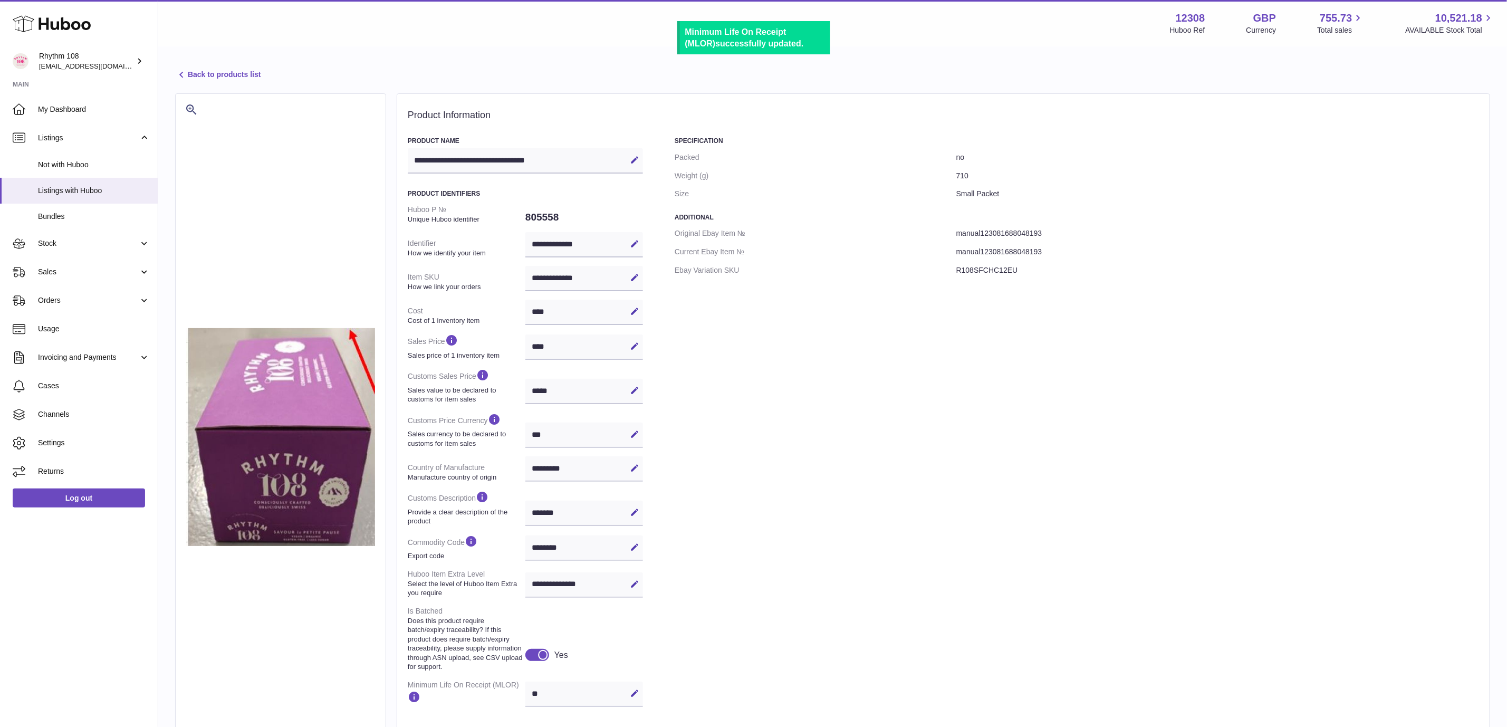
click at [235, 79] on link "Back to products list" at bounding box center [217, 75] width 85 height 13
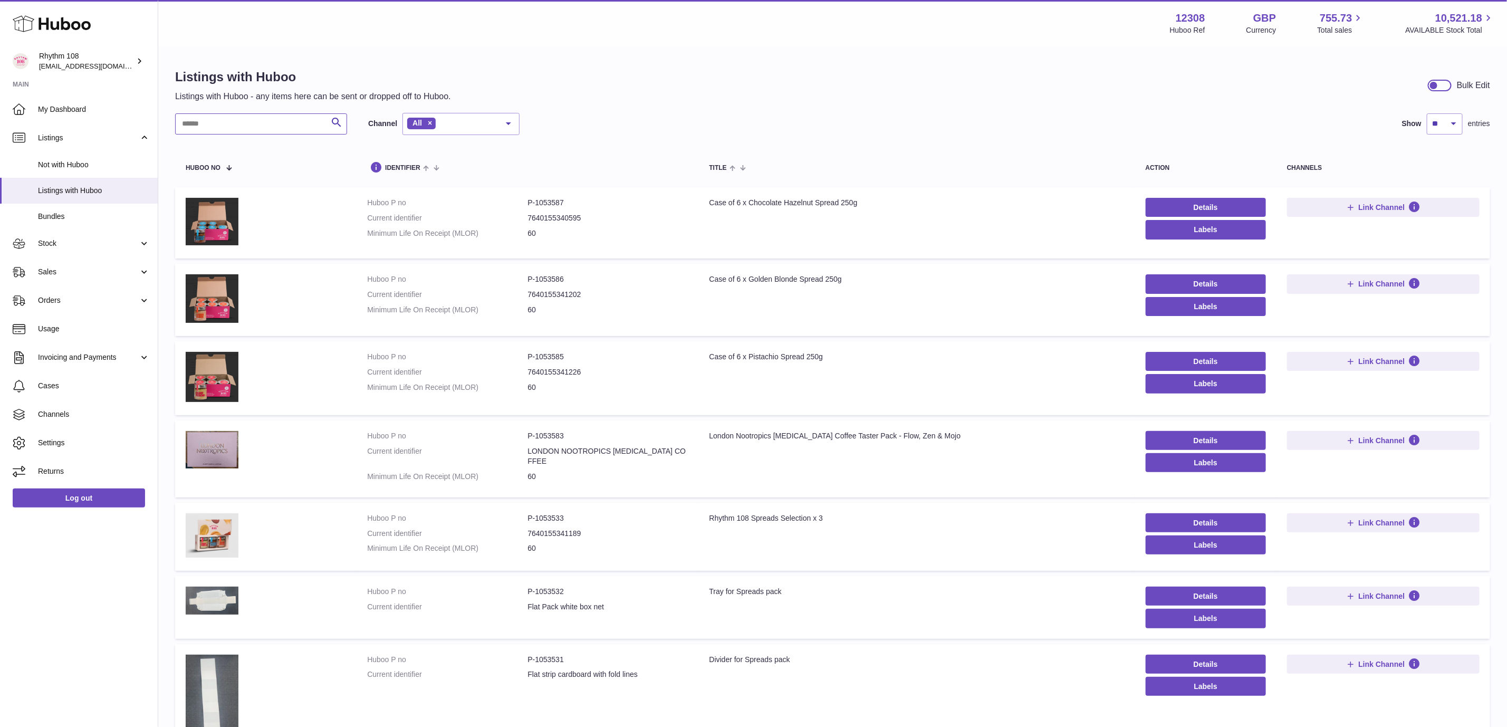
click at [306, 130] on input "text" at bounding box center [261, 123] width 172 height 21
type input "******"
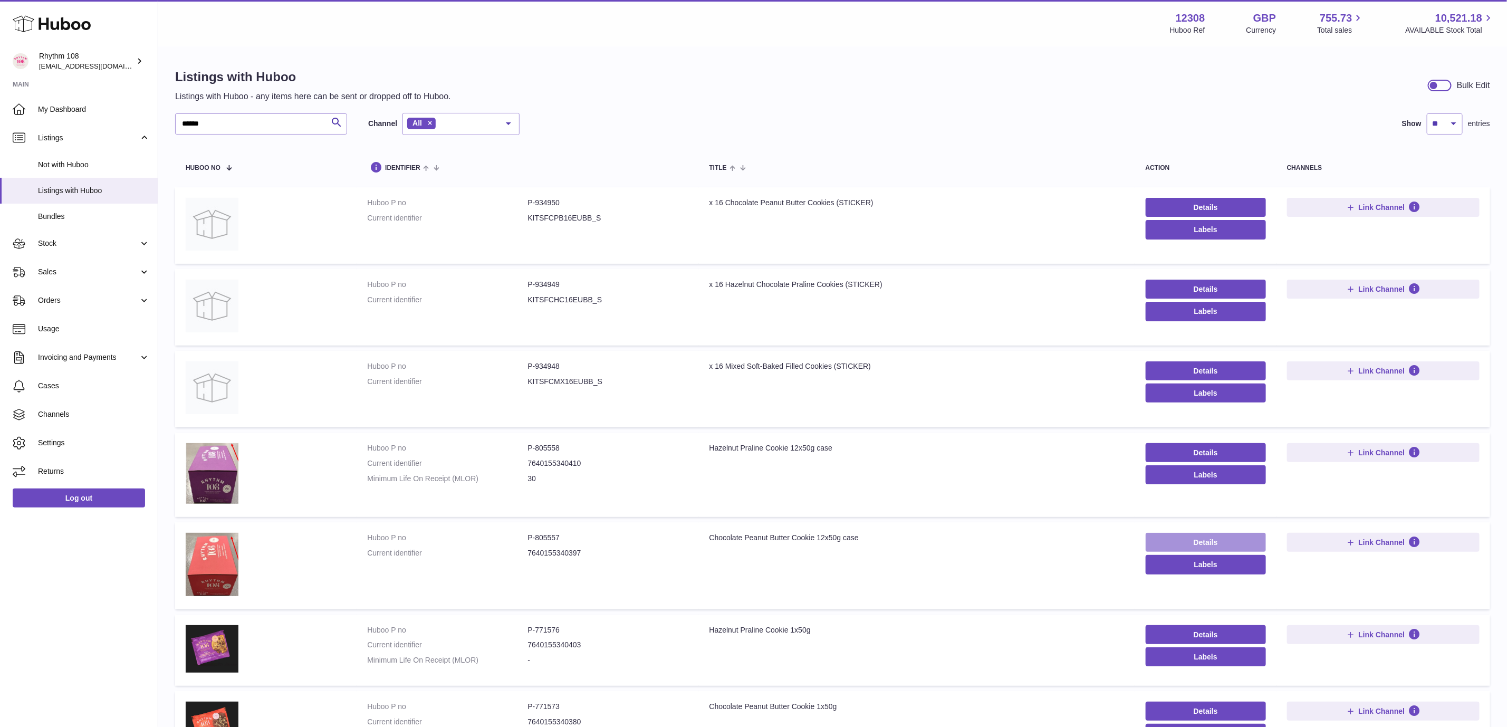
click at [1193, 536] on link "Details" at bounding box center [1205, 542] width 120 height 19
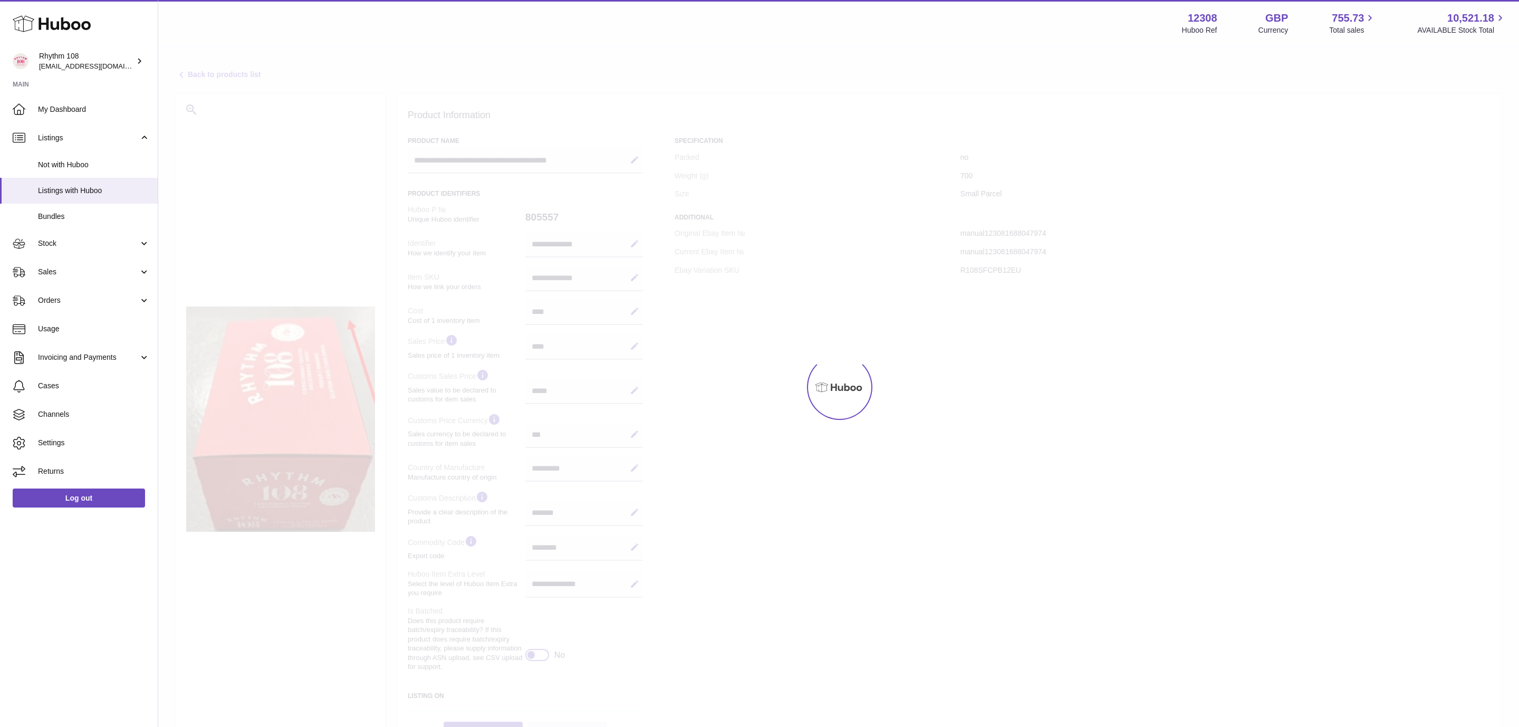
select select "***"
select select "****"
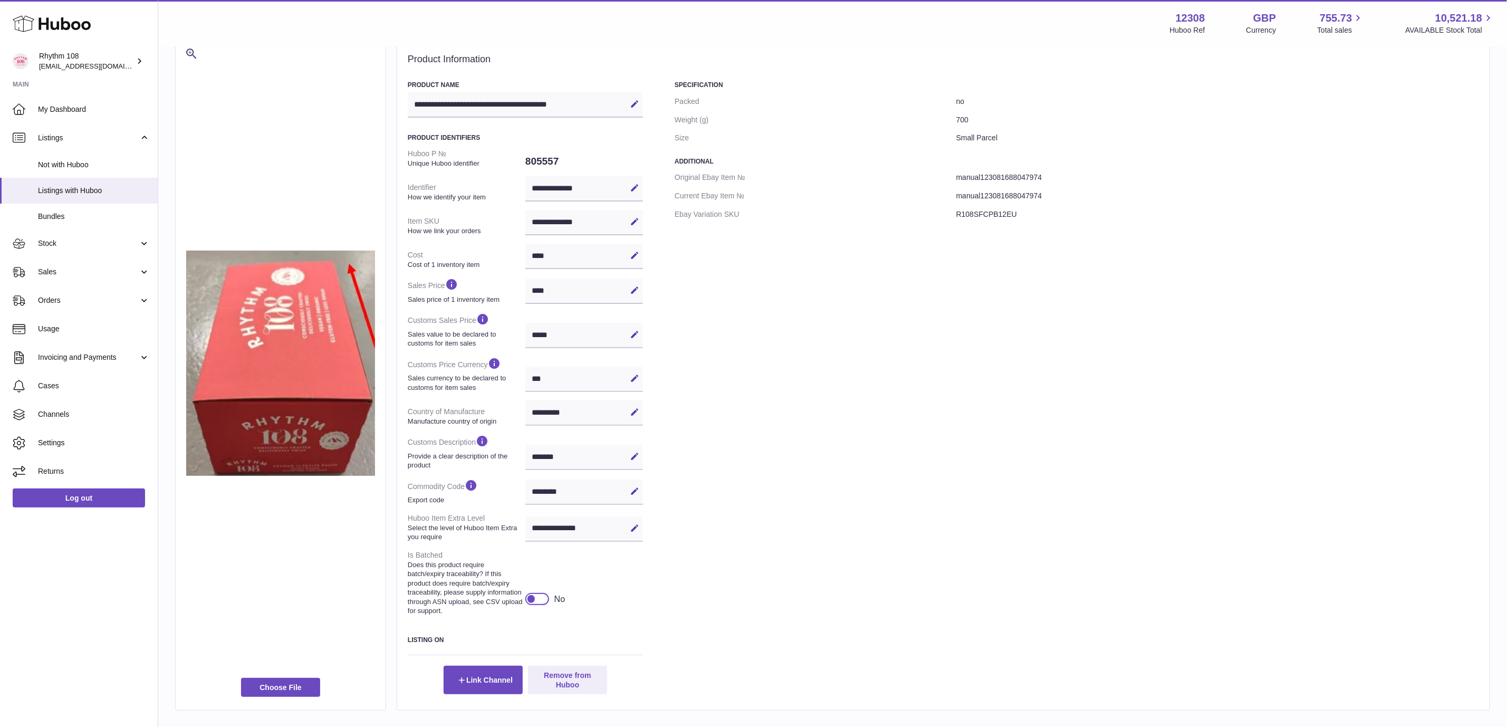
scroll to position [123, 0]
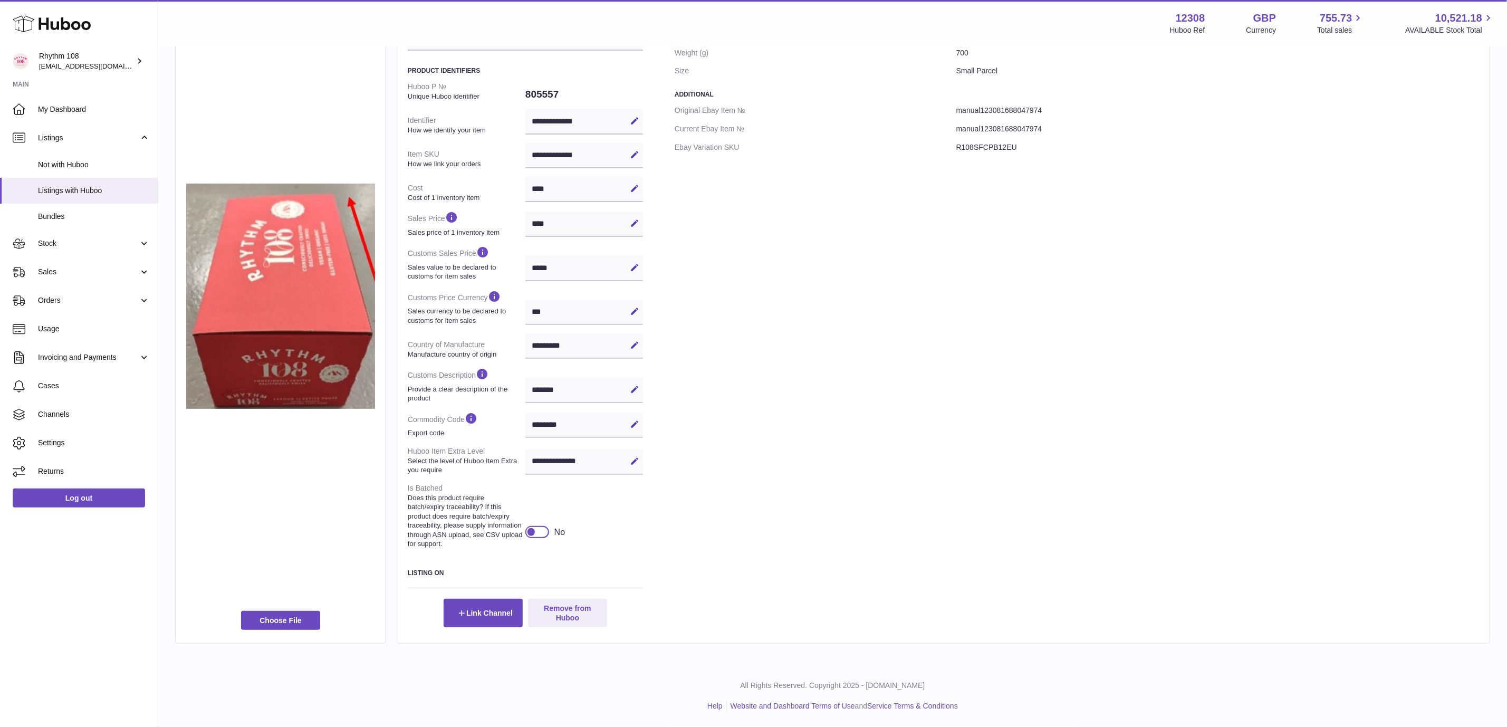
click at [543, 527] on div at bounding box center [537, 532] width 24 height 12
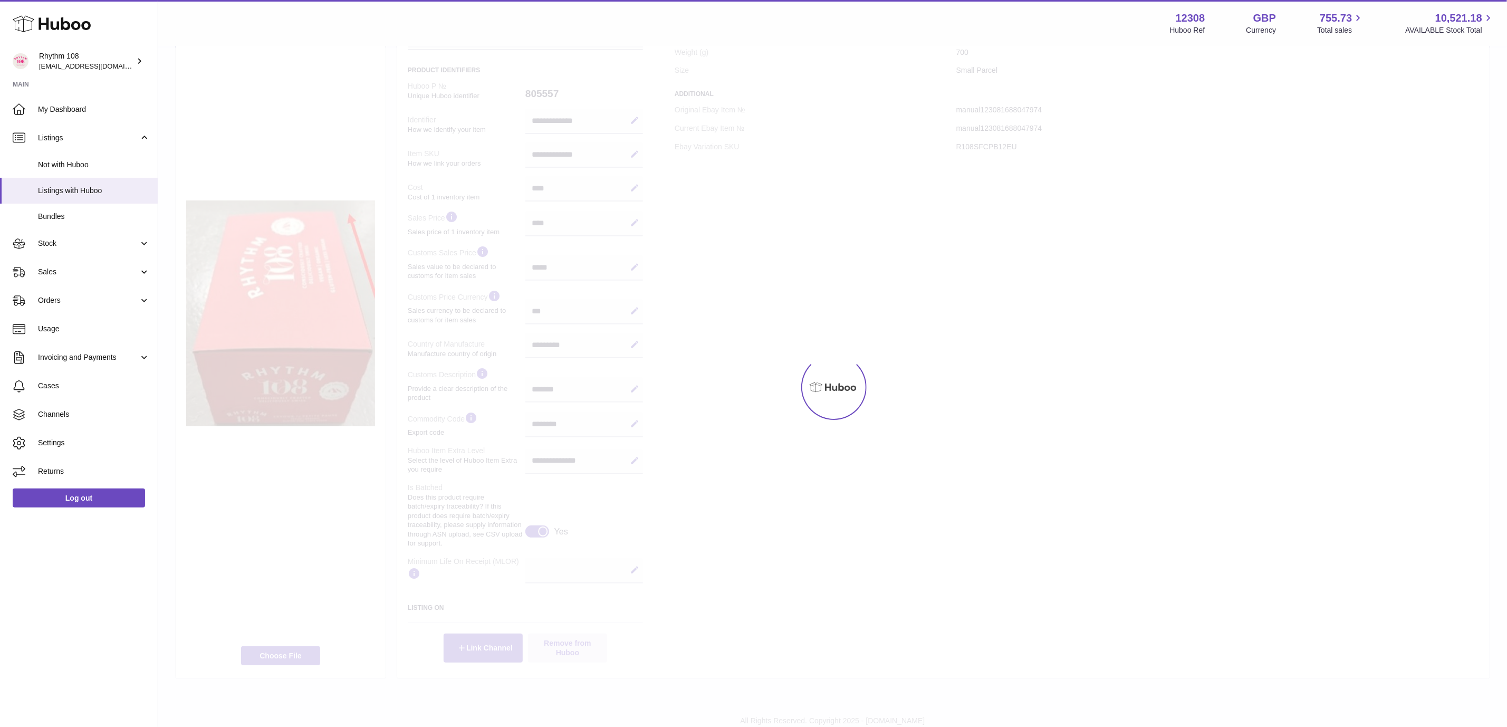
scroll to position [141, 0]
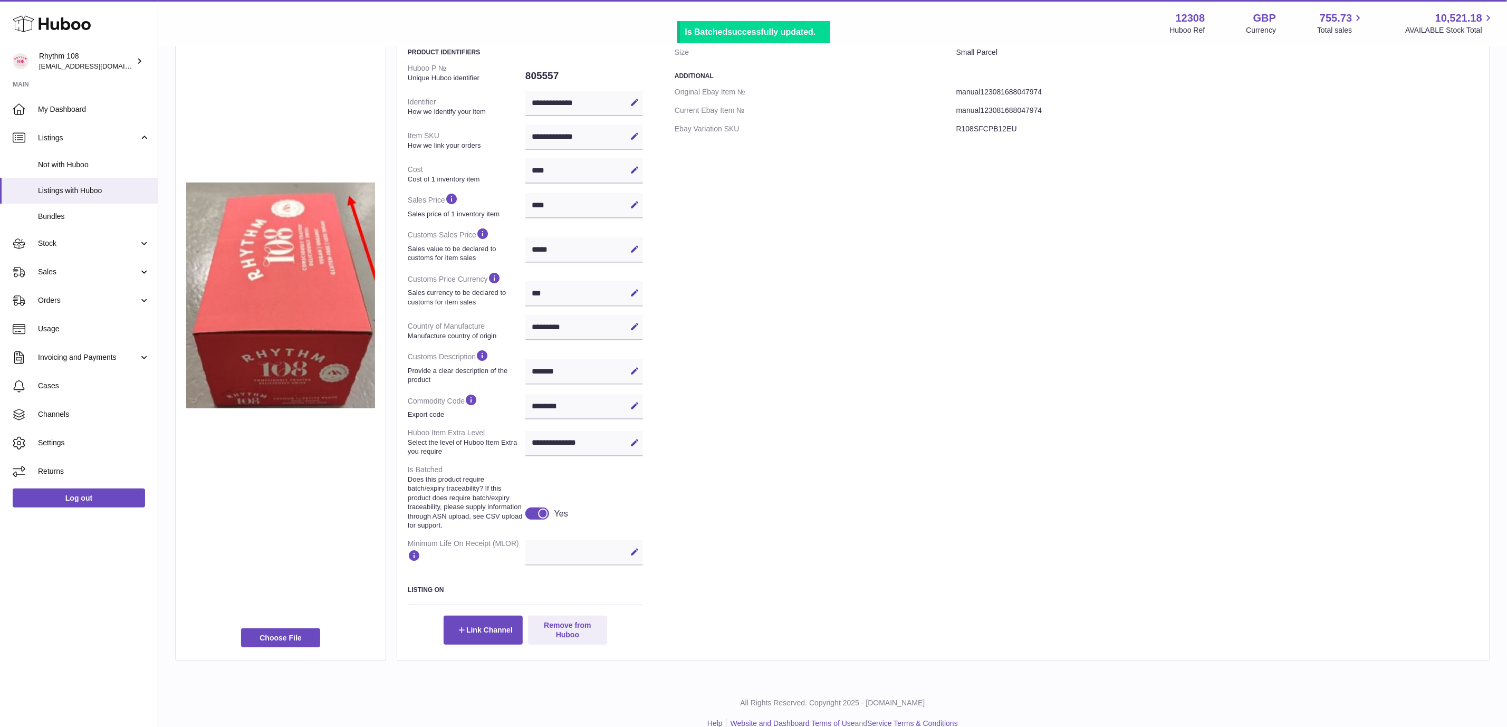
click at [638, 554] on icon at bounding box center [634, 551] width 9 height 9
type input "**"
click at [638, 551] on icon at bounding box center [634, 551] width 9 height 9
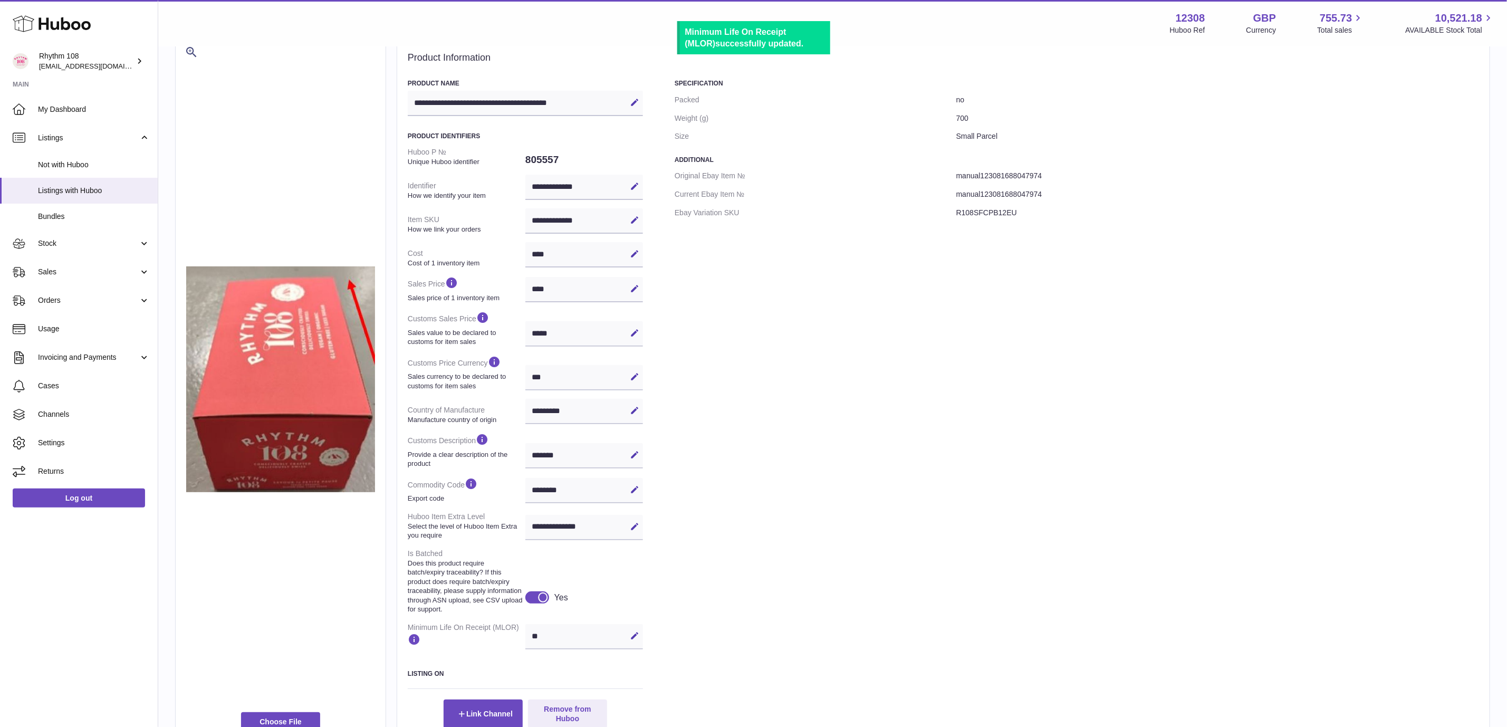
scroll to position [0, 0]
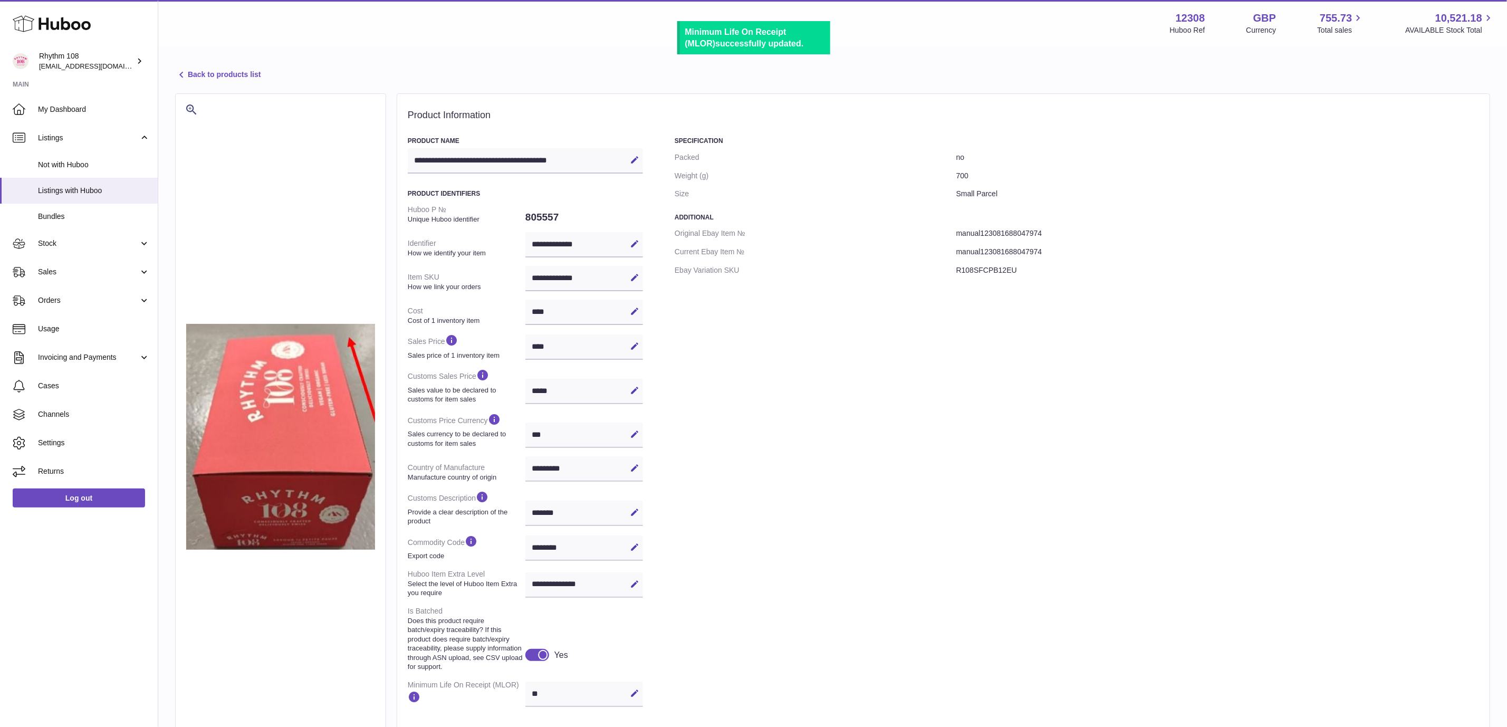
click at [204, 73] on link "Back to products list" at bounding box center [217, 75] width 85 height 13
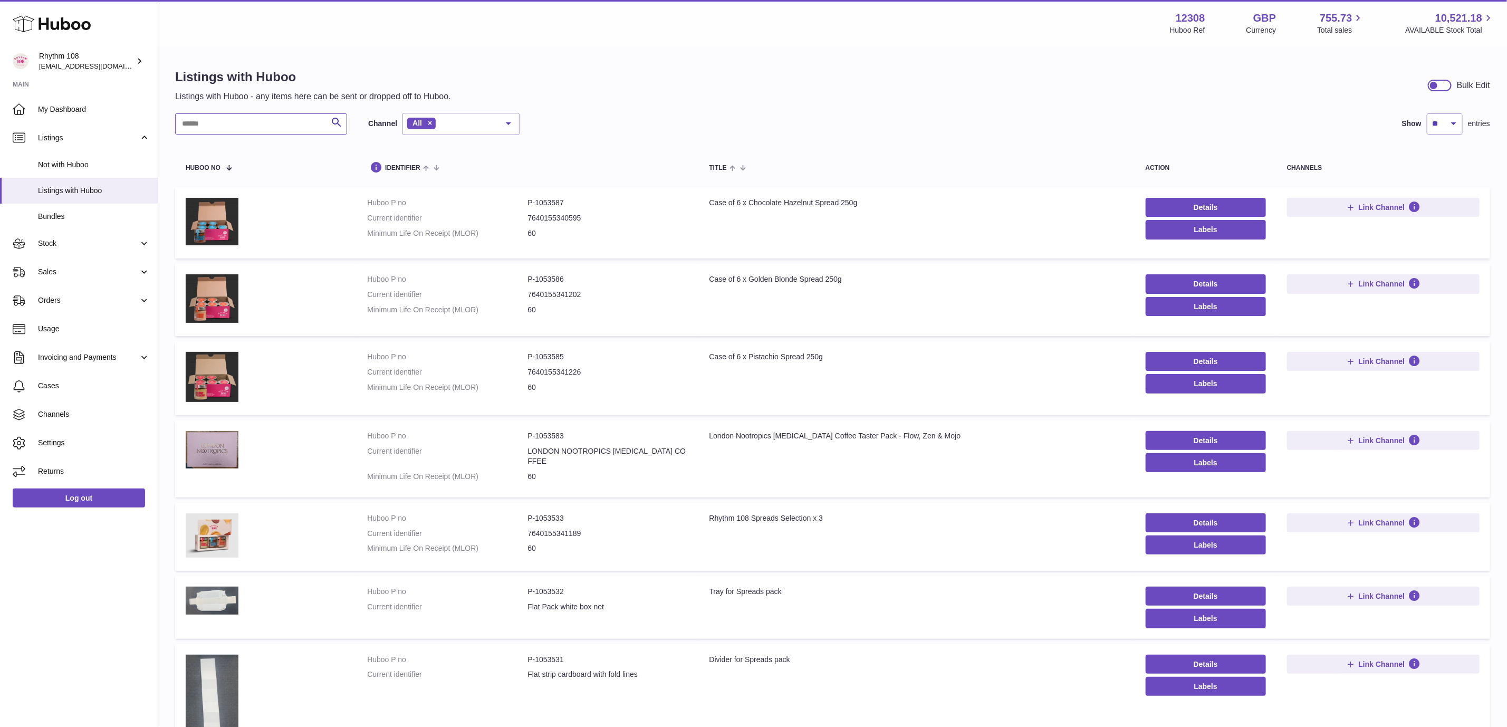
click at [236, 125] on input "text" at bounding box center [261, 123] width 172 height 21
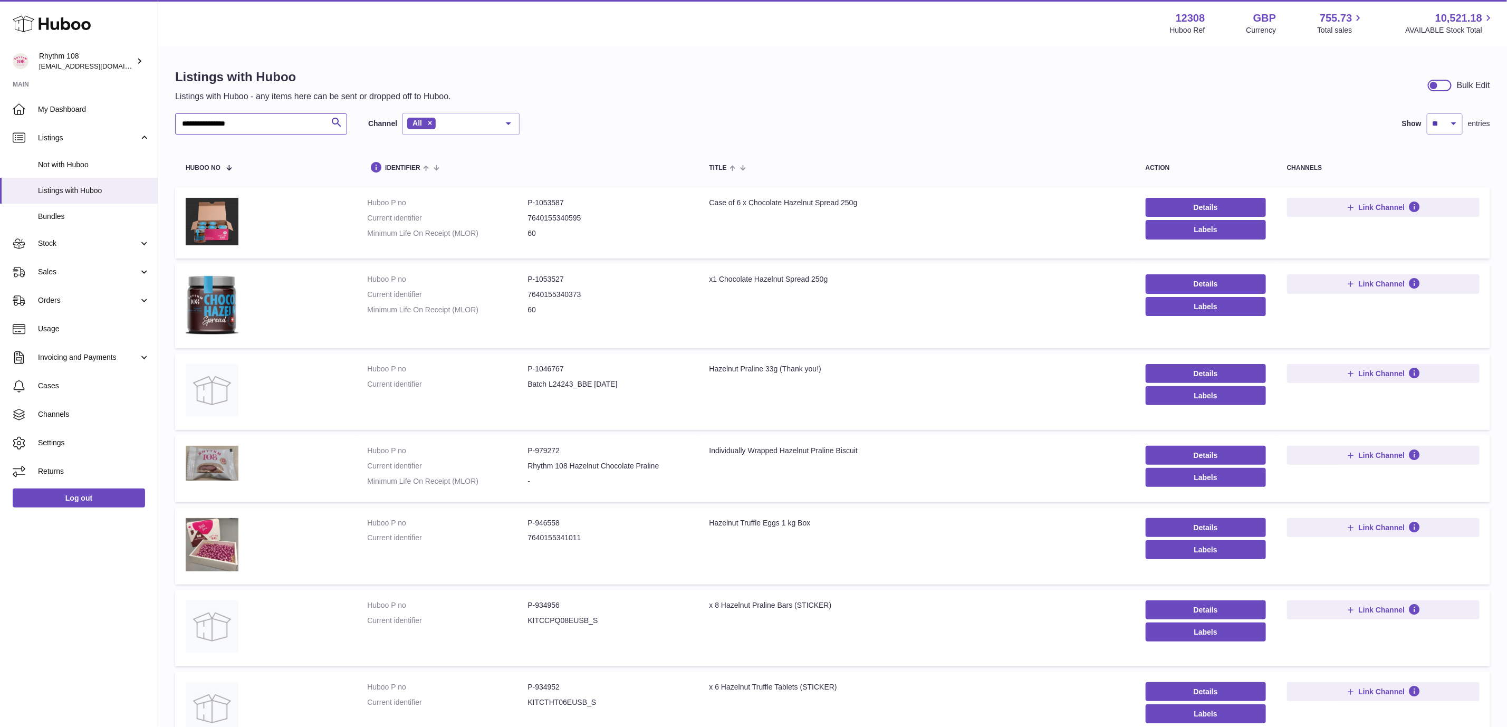
type input "**********"
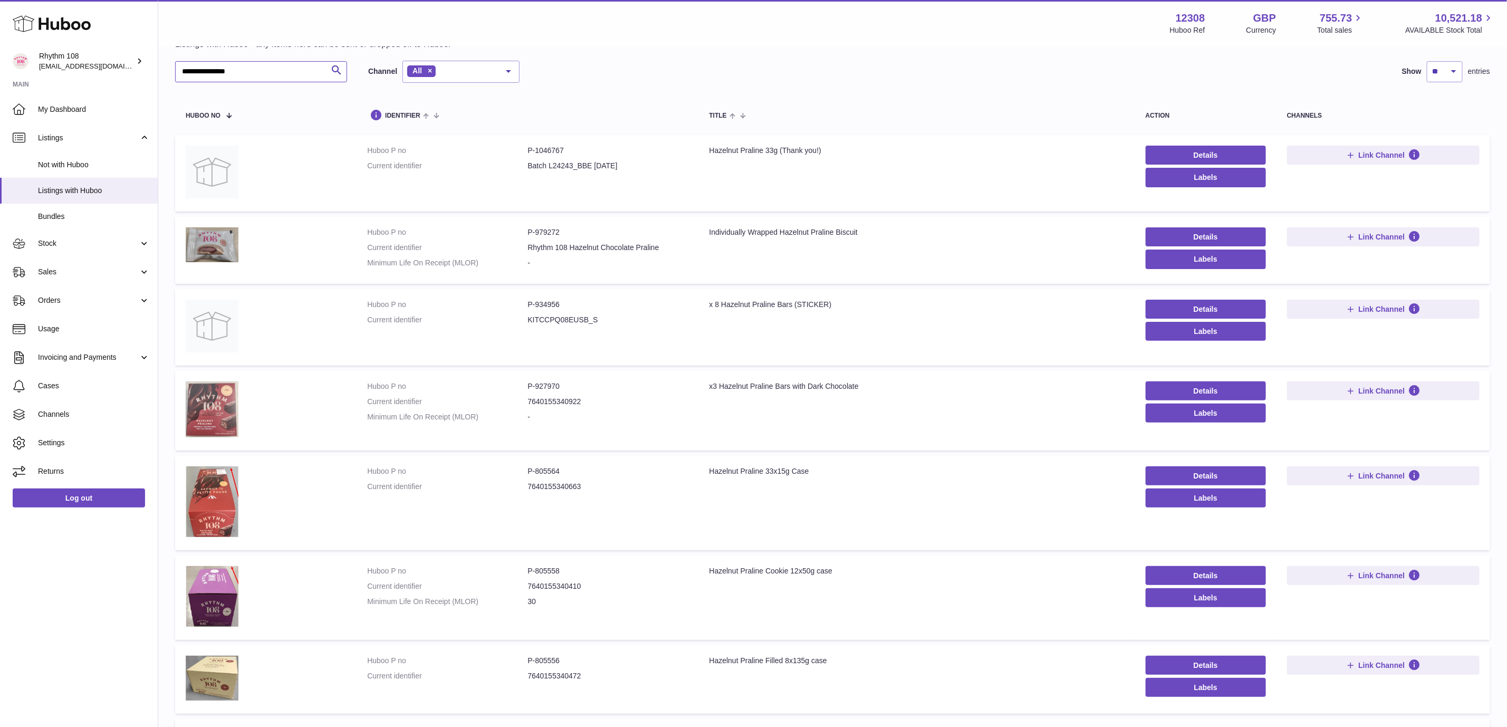
scroll to position [158, 0]
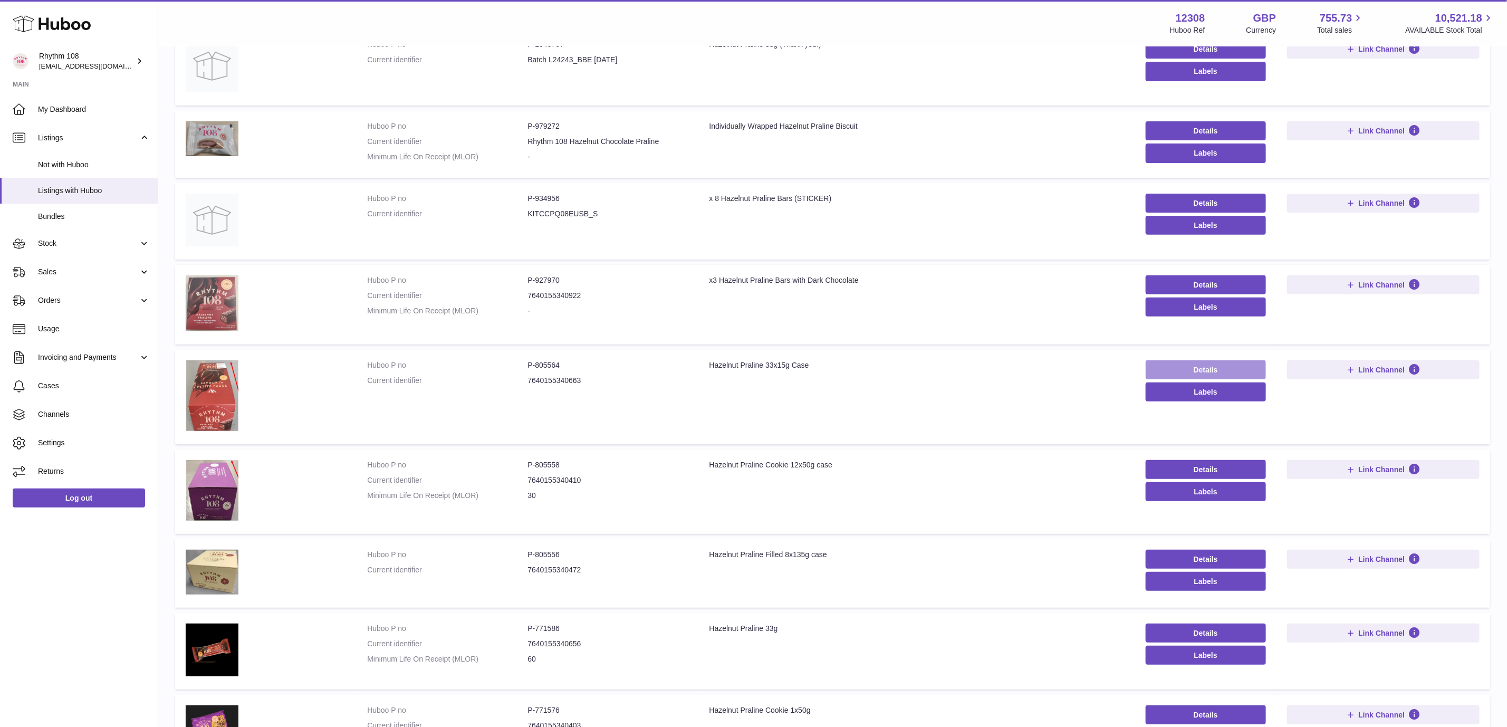
click at [1179, 361] on link "Details" at bounding box center [1205, 369] width 120 height 19
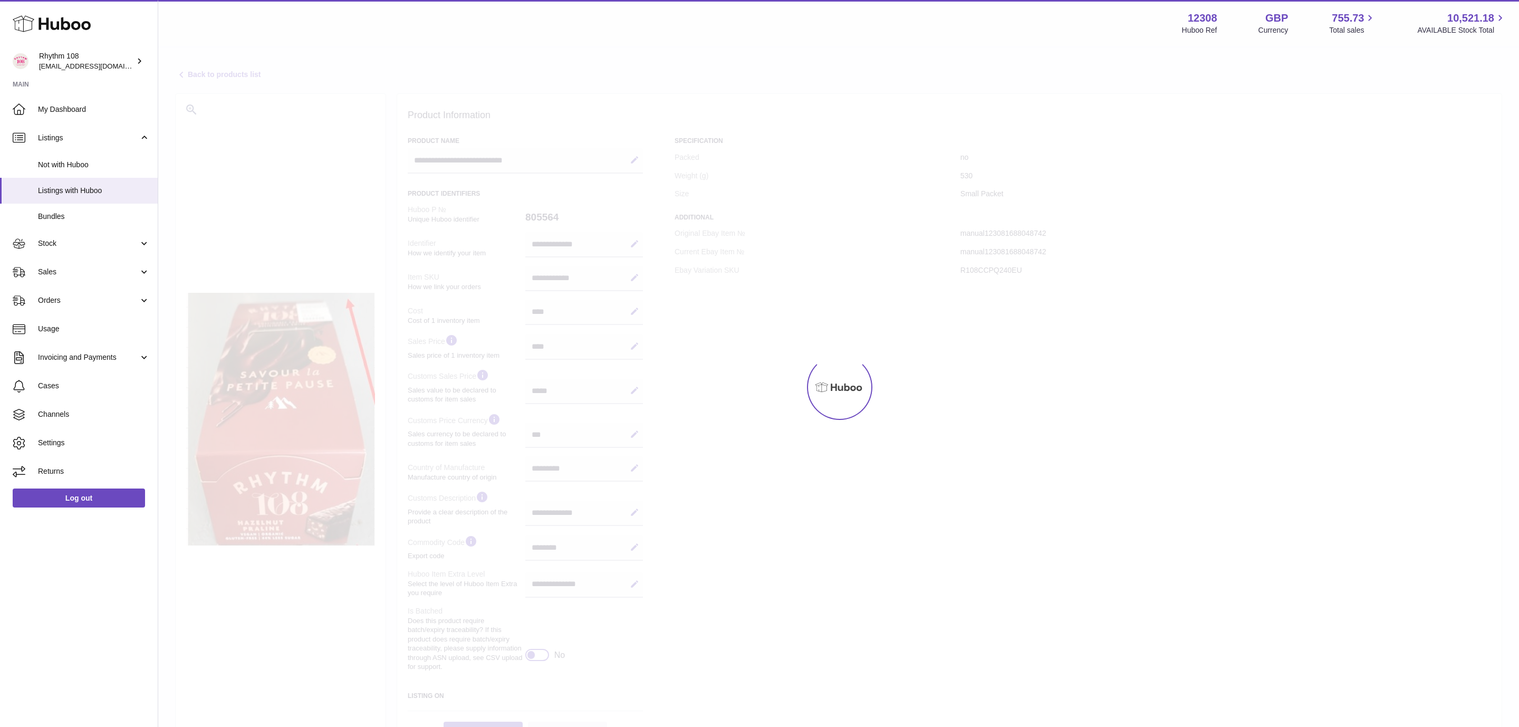
select select "***"
select select "****"
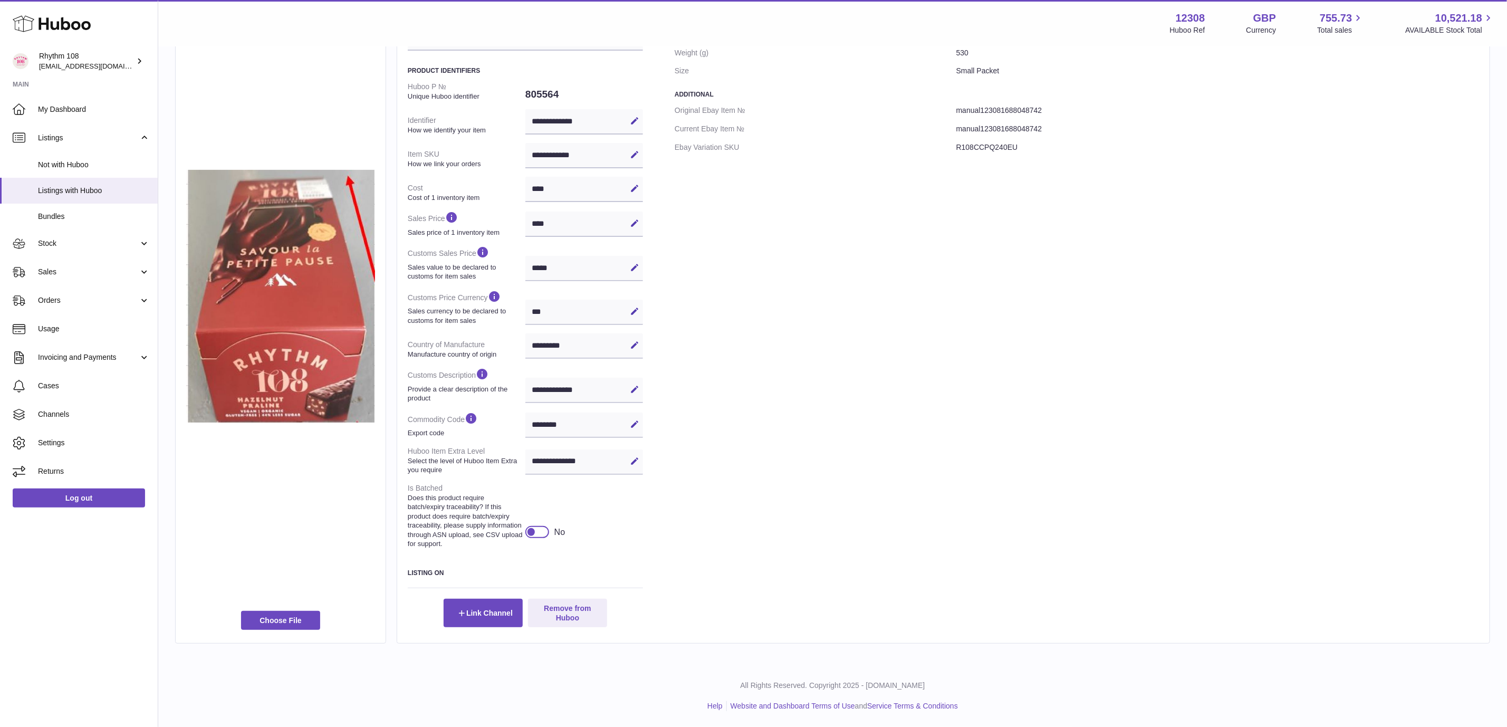
click at [537, 528] on div at bounding box center [537, 532] width 24 height 12
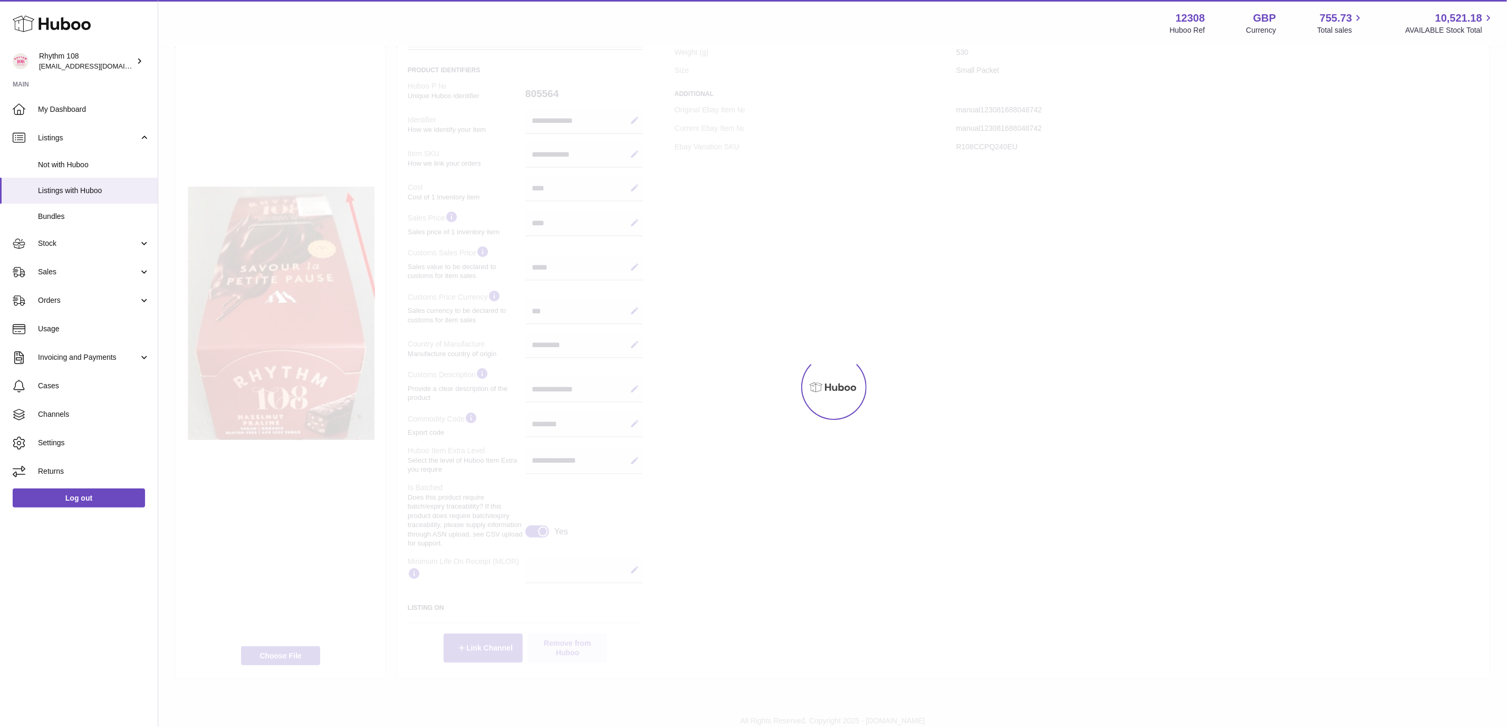
scroll to position [141, 0]
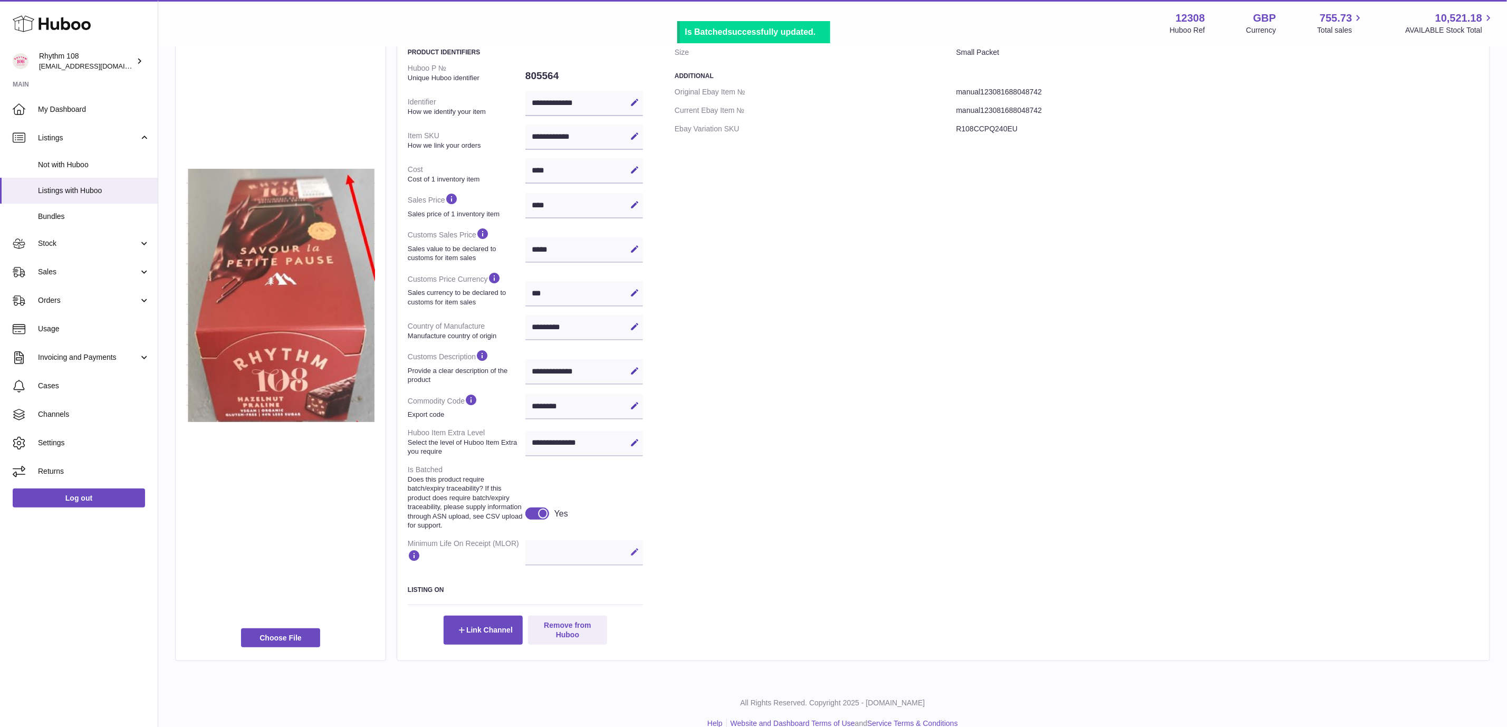
click at [634, 552] on icon at bounding box center [634, 551] width 9 height 9
type input "**"
click at [632, 549] on icon at bounding box center [634, 551] width 9 height 9
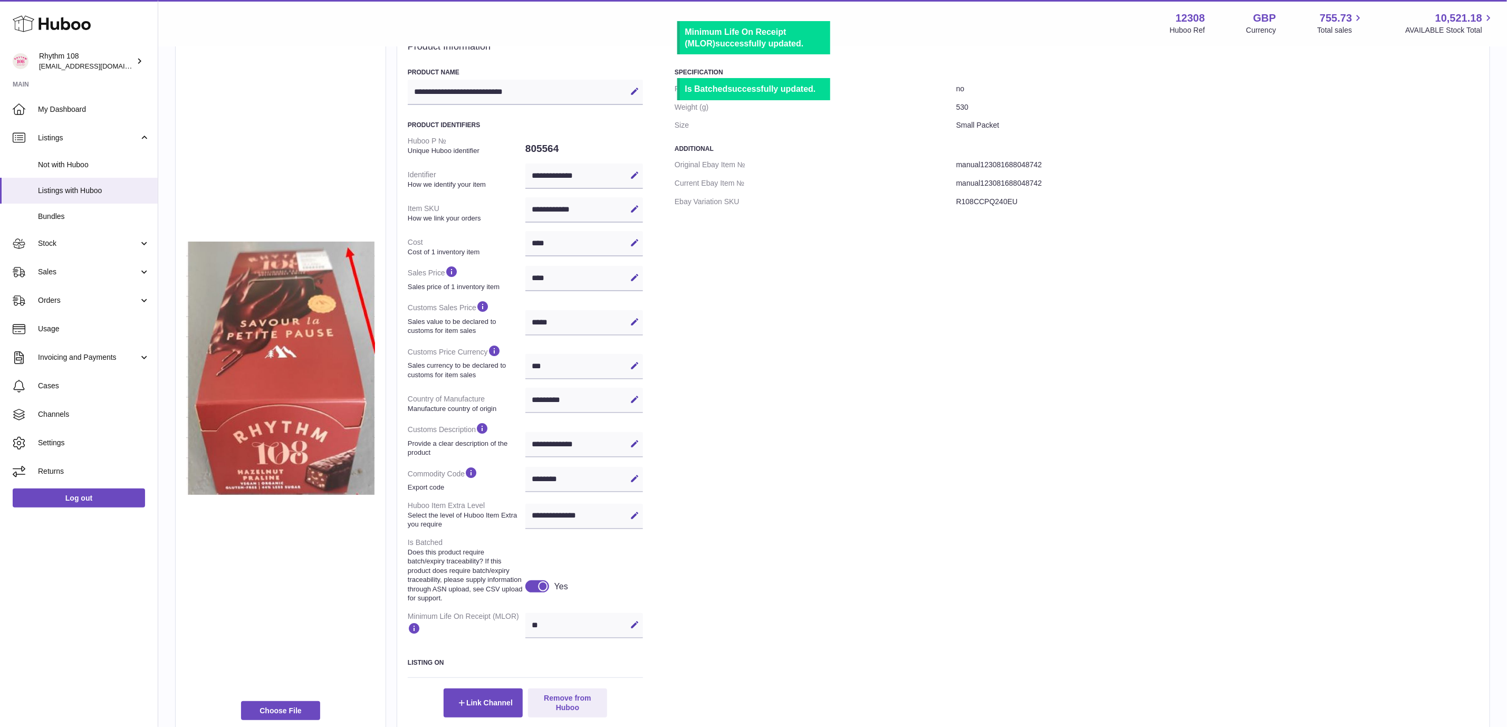
scroll to position [0, 0]
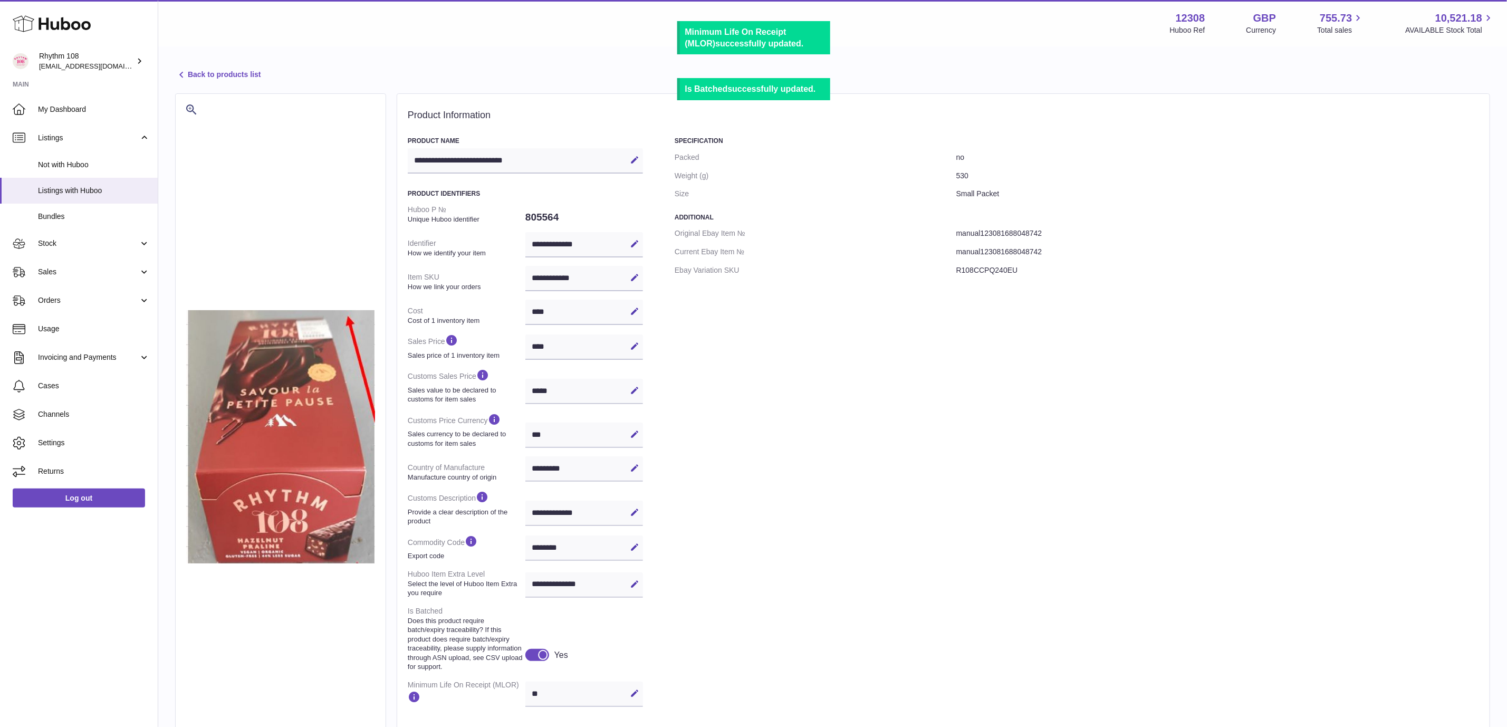
click at [219, 76] on link "Back to products list" at bounding box center [217, 75] width 85 height 13
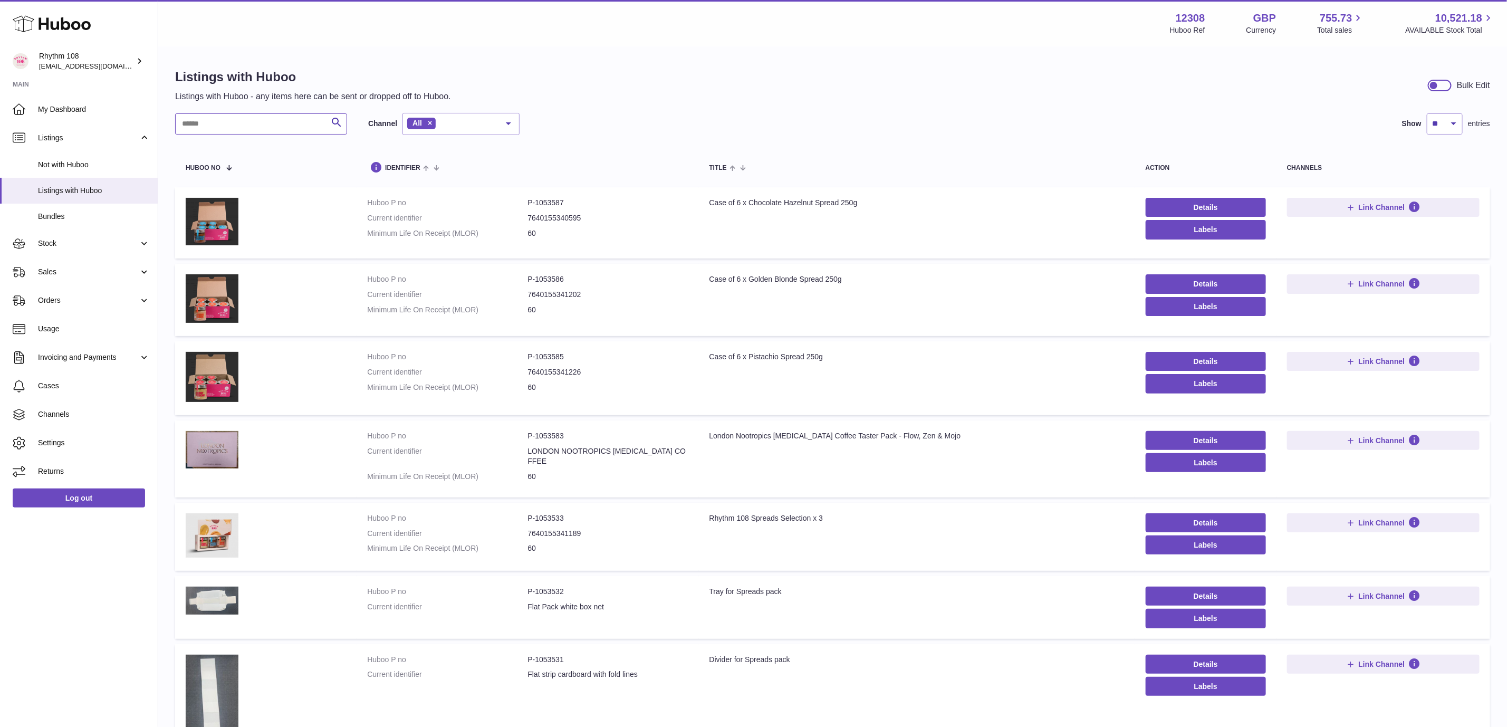
click at [242, 124] on input "text" at bounding box center [261, 123] width 172 height 21
type input "******"
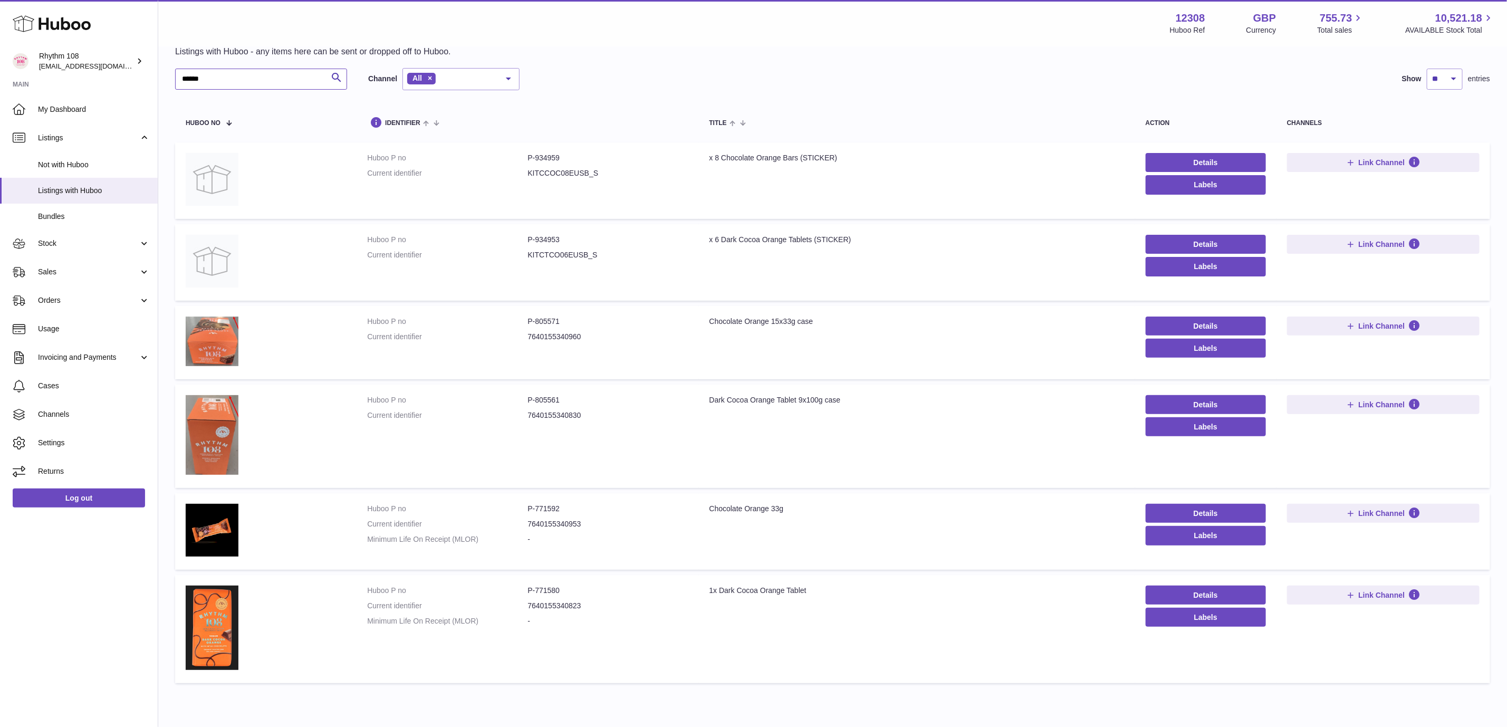
scroll to position [87, 0]
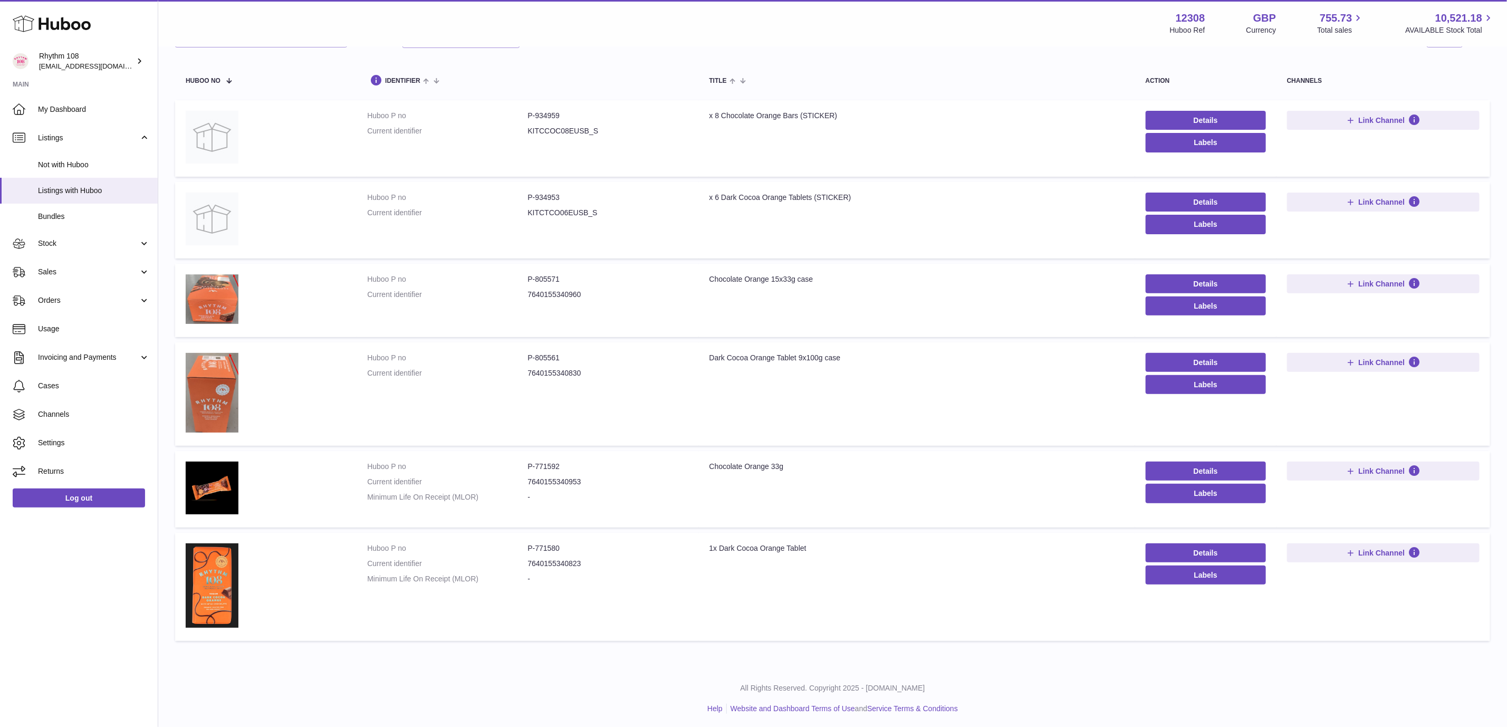
click at [1172, 269] on td "Details Labels" at bounding box center [1205, 300] width 141 height 73
click at [1174, 278] on link "Details" at bounding box center [1205, 283] width 120 height 19
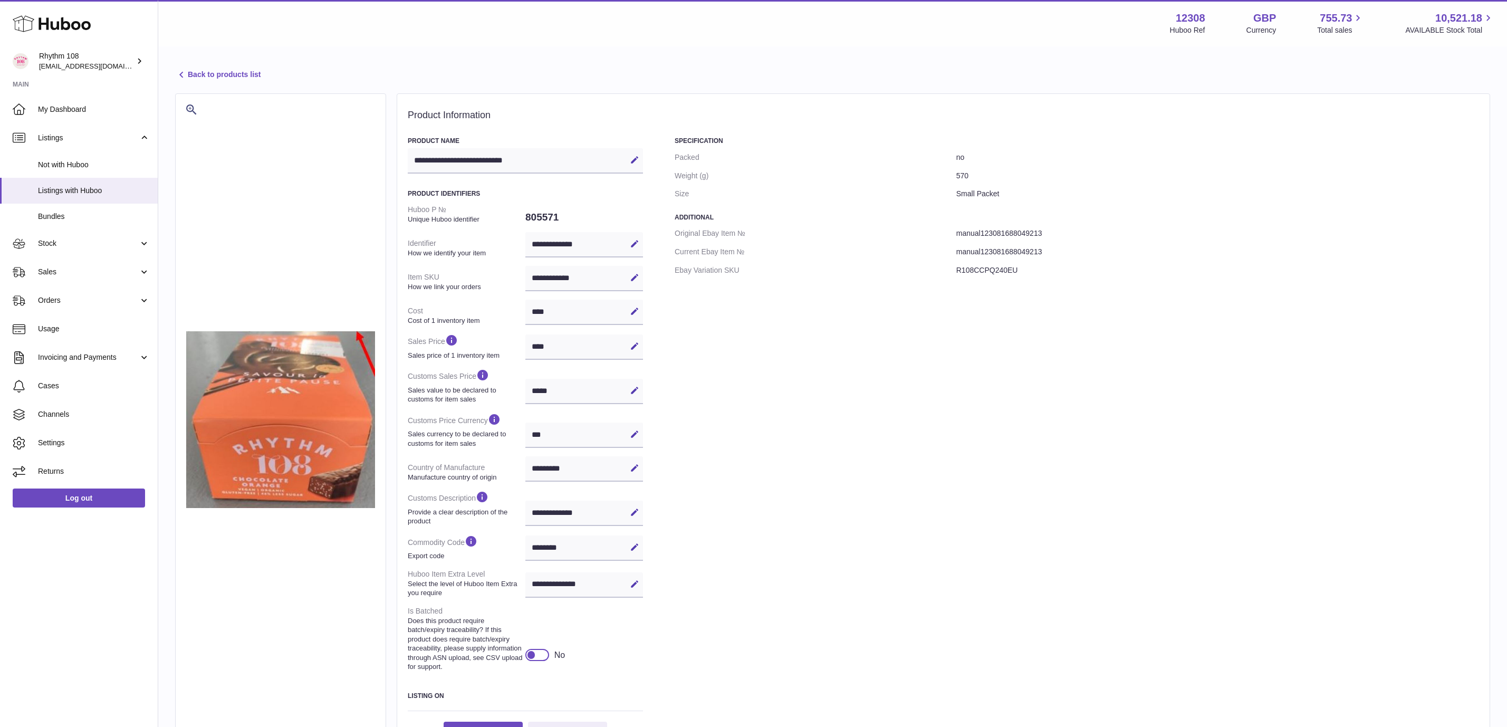
select select "***"
select select "****"
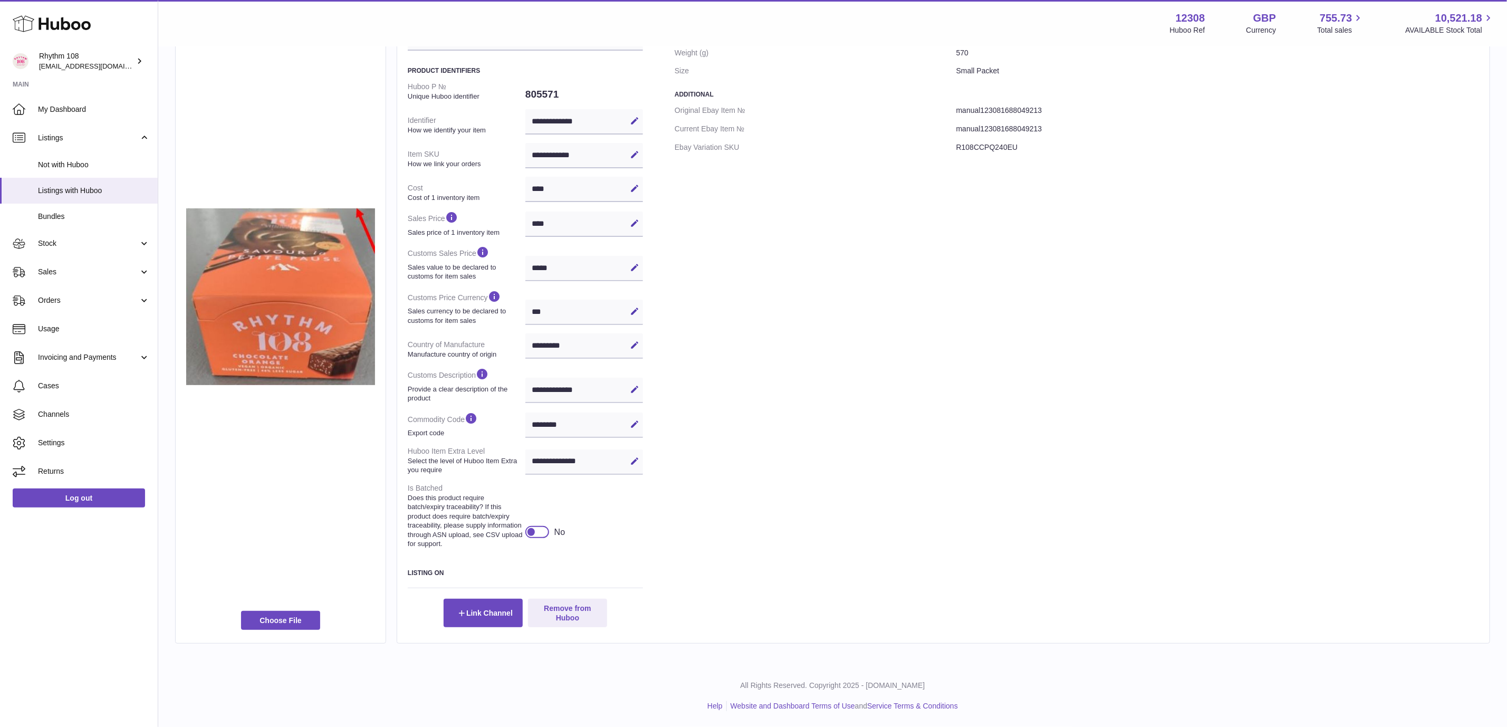
click at [545, 529] on div at bounding box center [537, 532] width 24 height 12
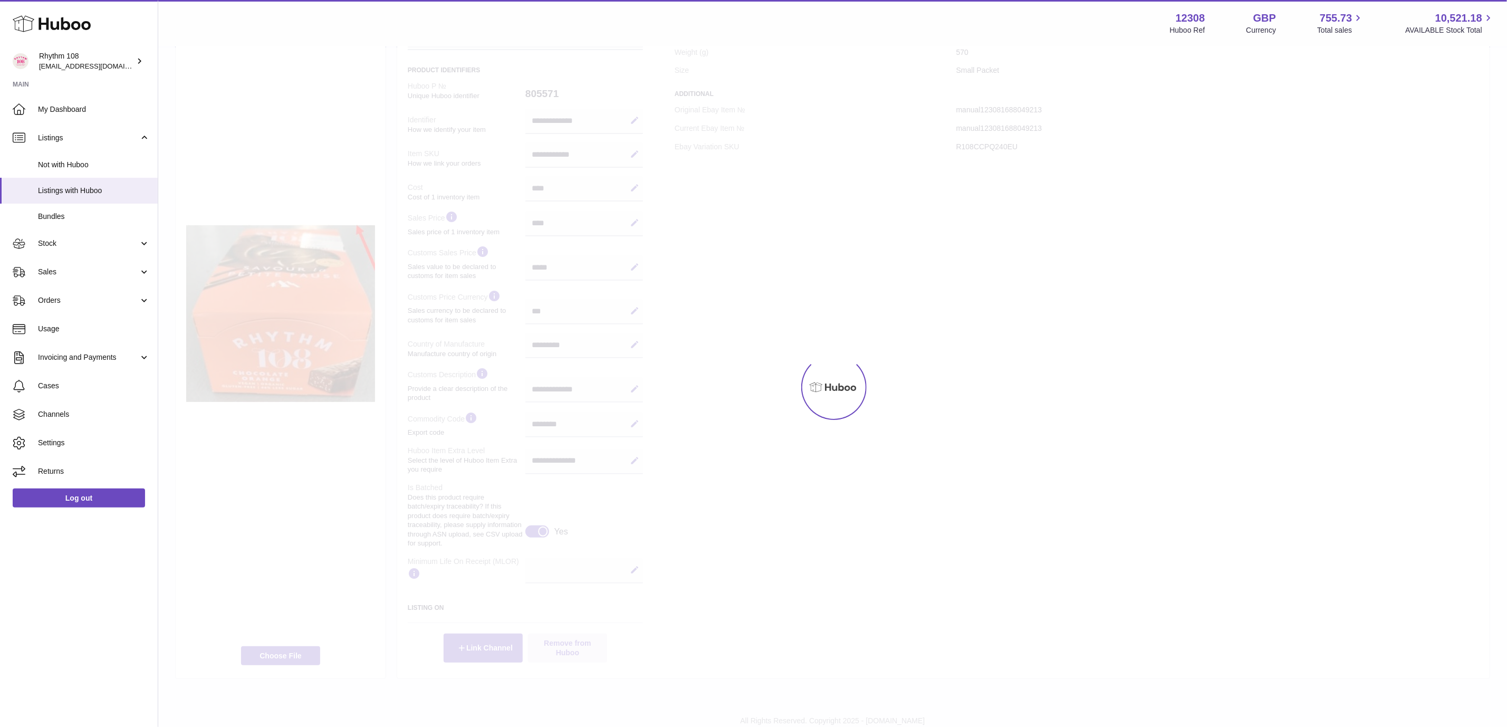
scroll to position [141, 0]
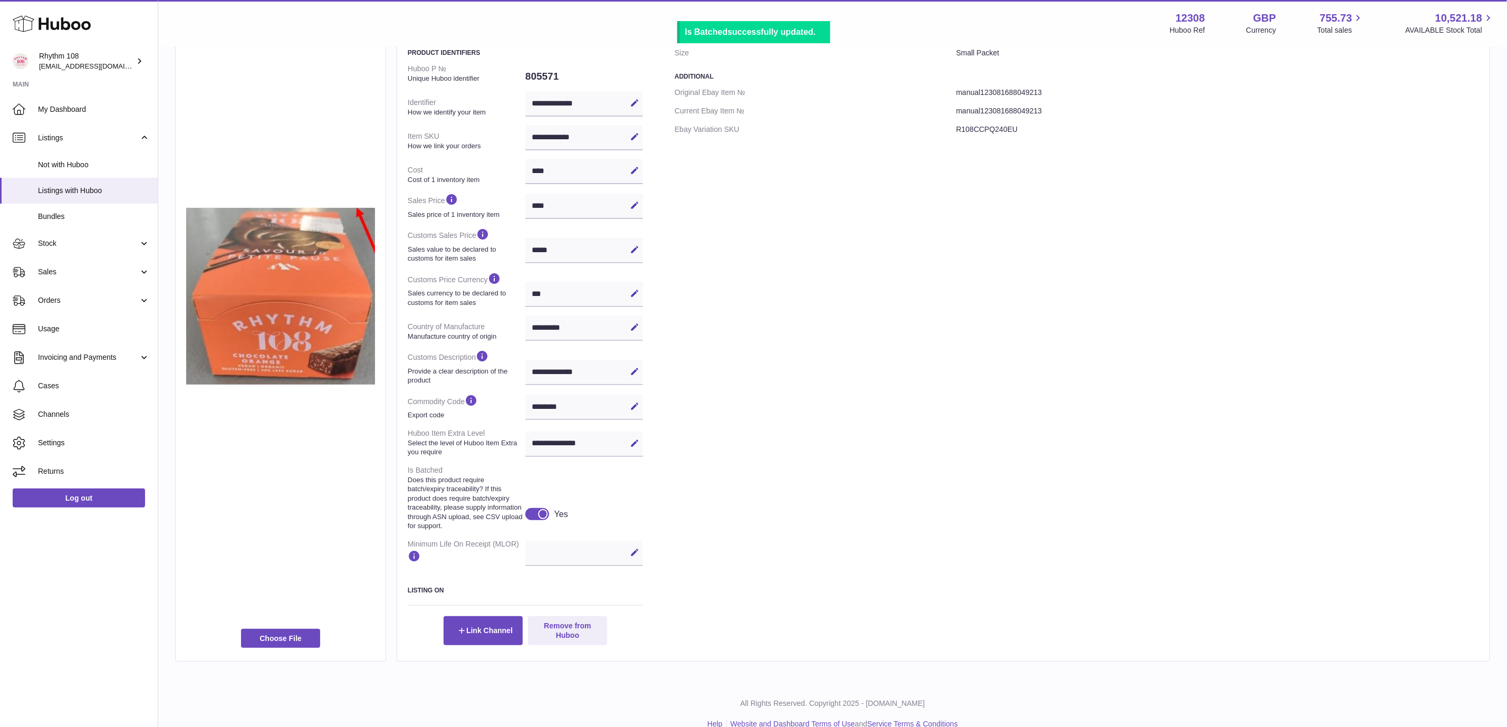
click at [548, 548] on div "Edit Cancel Save" at bounding box center [584, 552] width 118 height 25
click at [633, 559] on button "Edit" at bounding box center [634, 552] width 17 height 17
type input "**"
click at [634, 548] on icon at bounding box center [634, 551] width 9 height 9
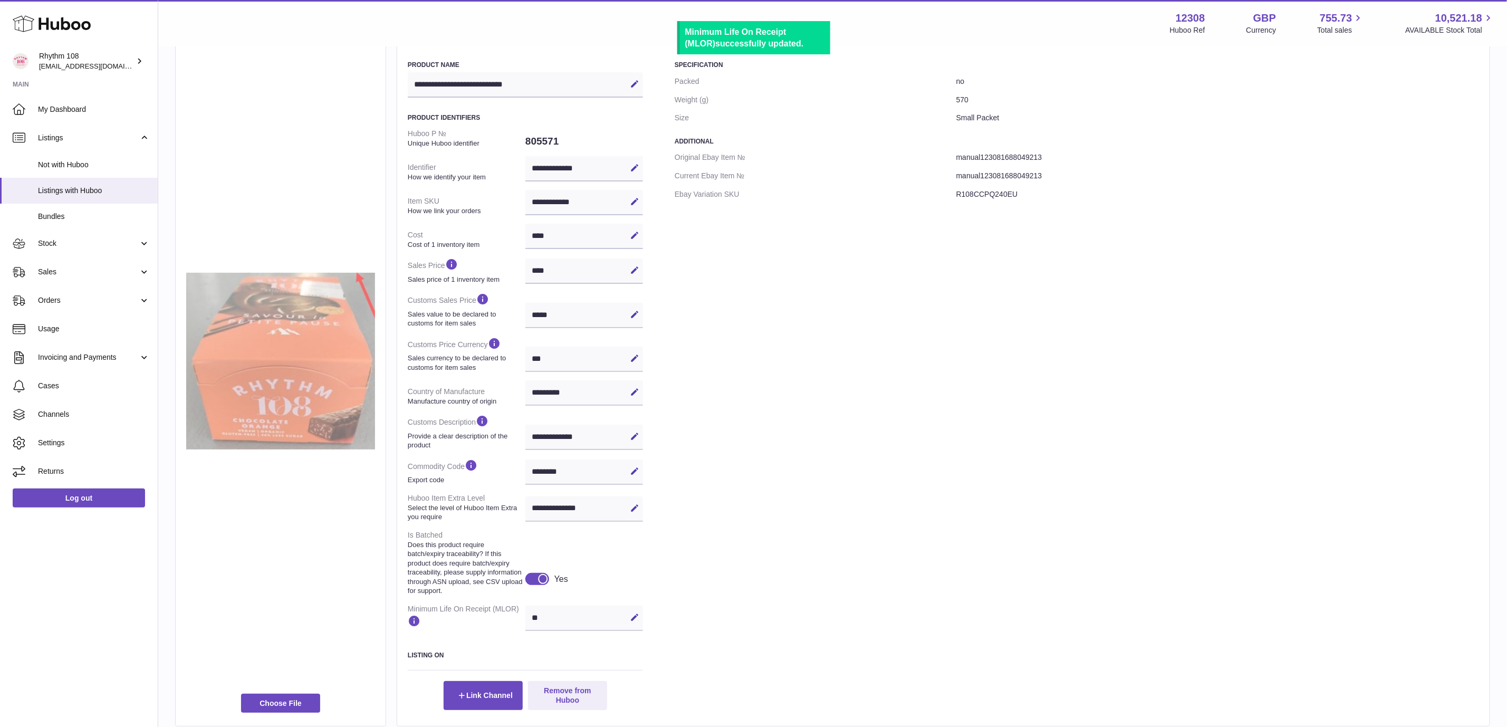
scroll to position [0, 0]
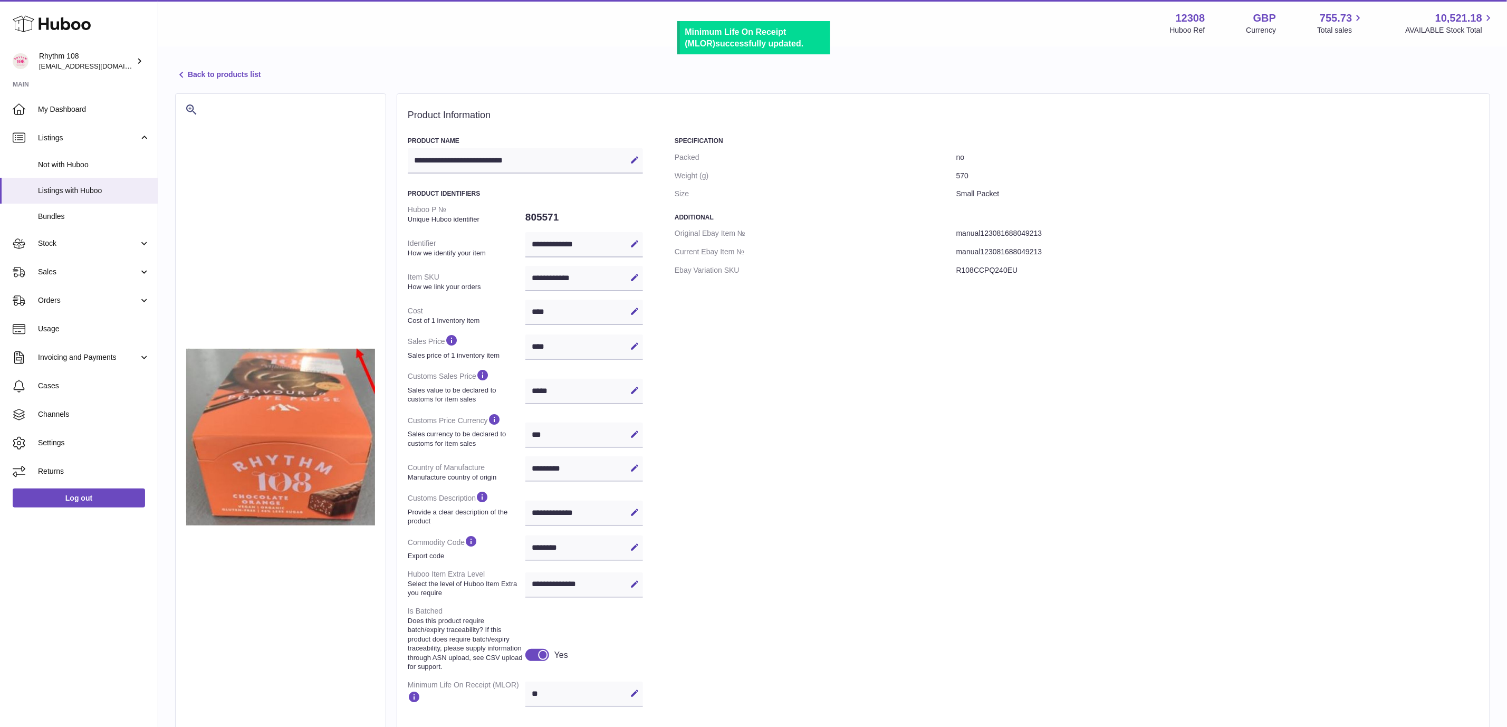
click at [228, 70] on link "Back to products list" at bounding box center [217, 75] width 85 height 13
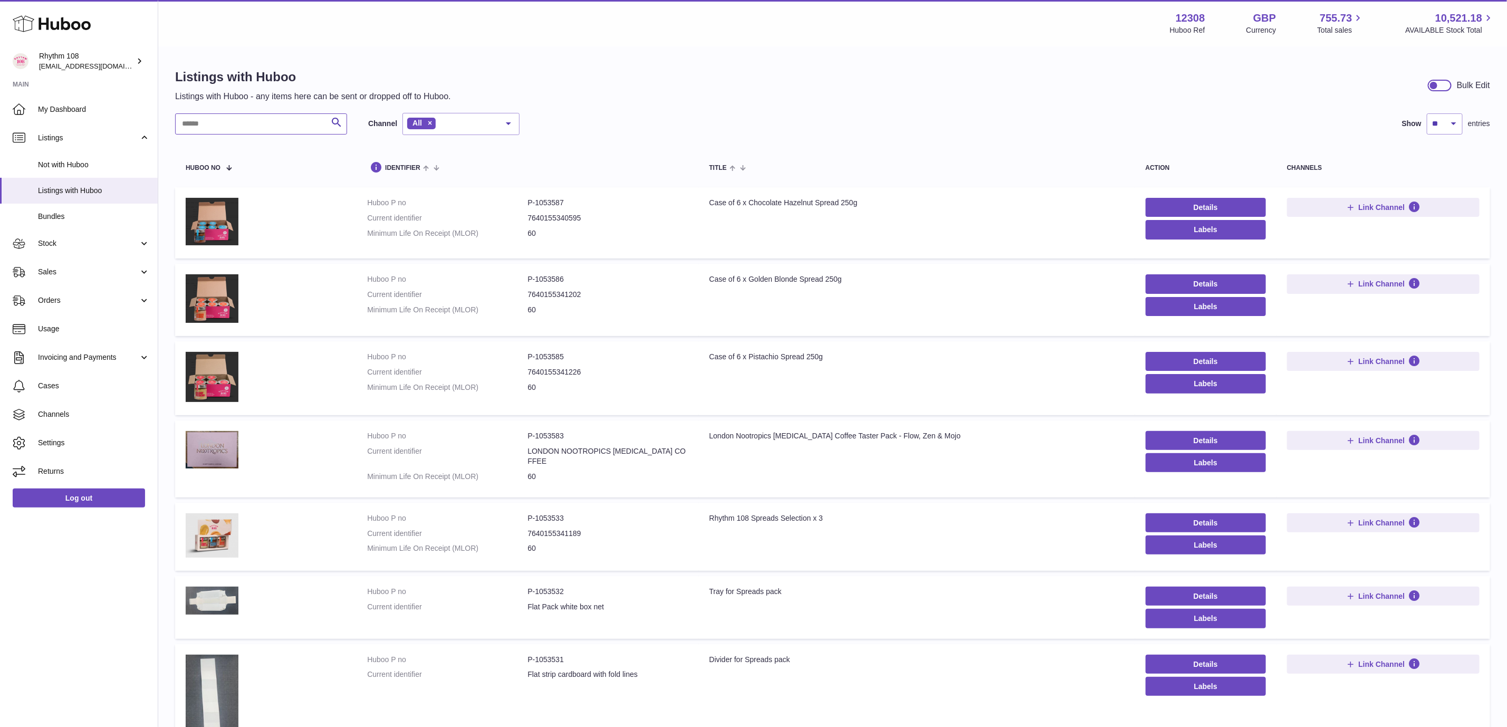
click at [269, 127] on input "text" at bounding box center [261, 123] width 172 height 21
type input "******"
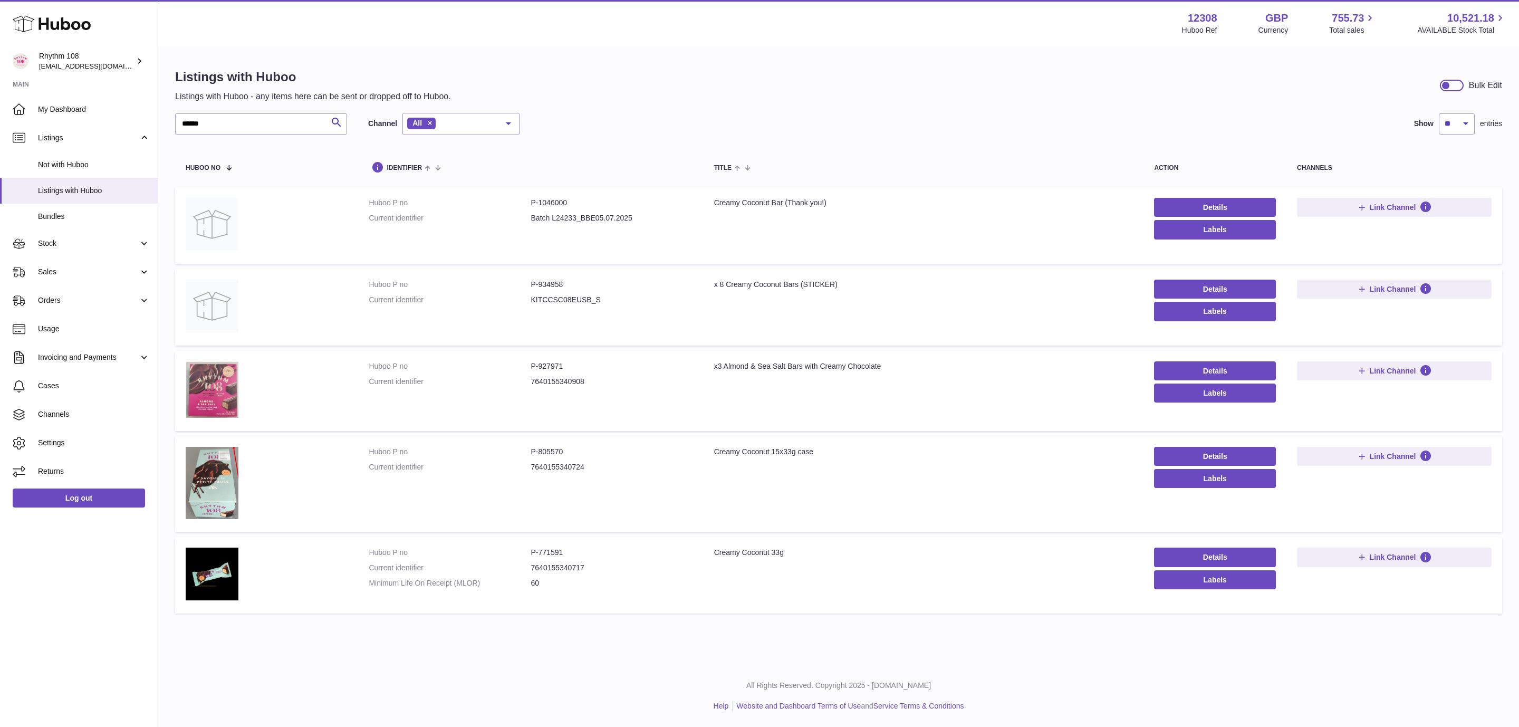
click at [1194, 445] on td "Details Labels" at bounding box center [1214, 483] width 143 height 95
click at [1196, 451] on link "Details" at bounding box center [1215, 456] width 122 height 19
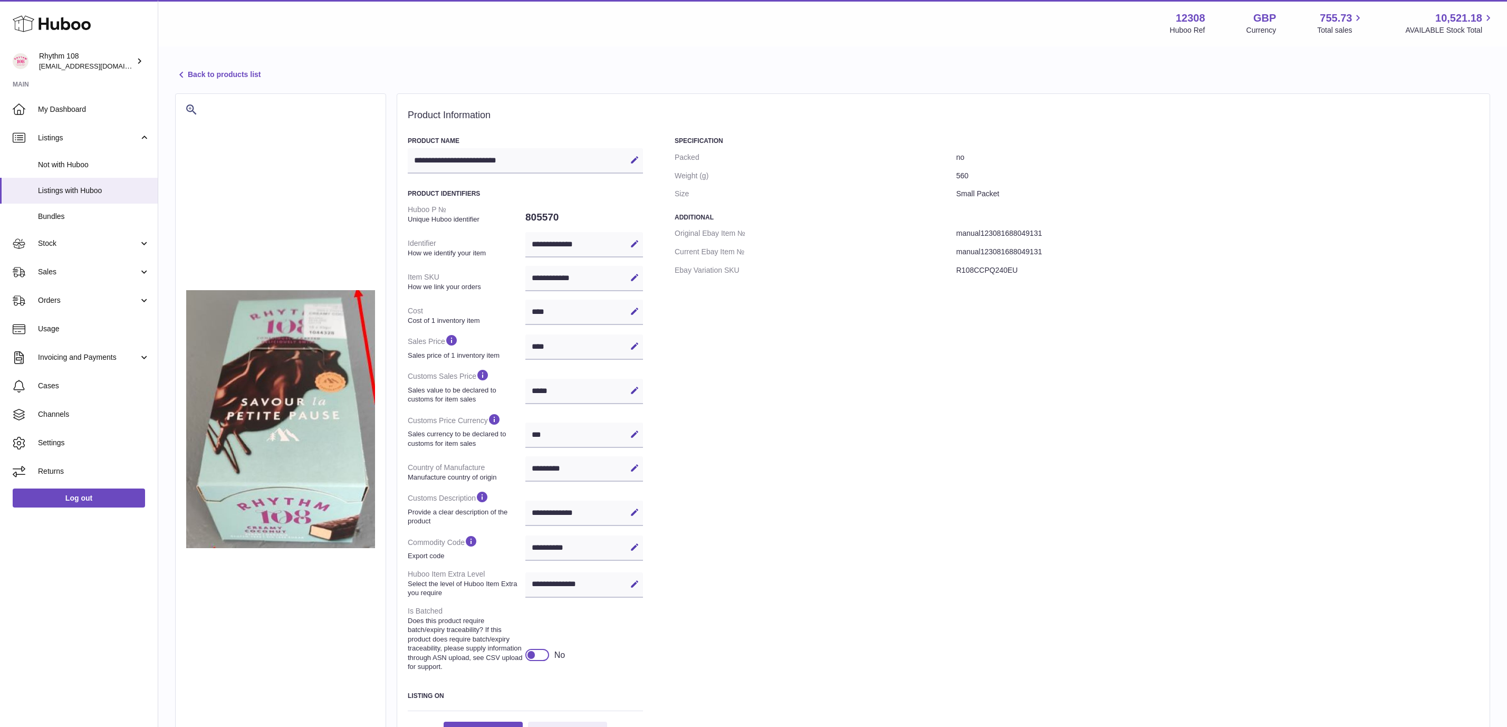
select select "***"
select select "****"
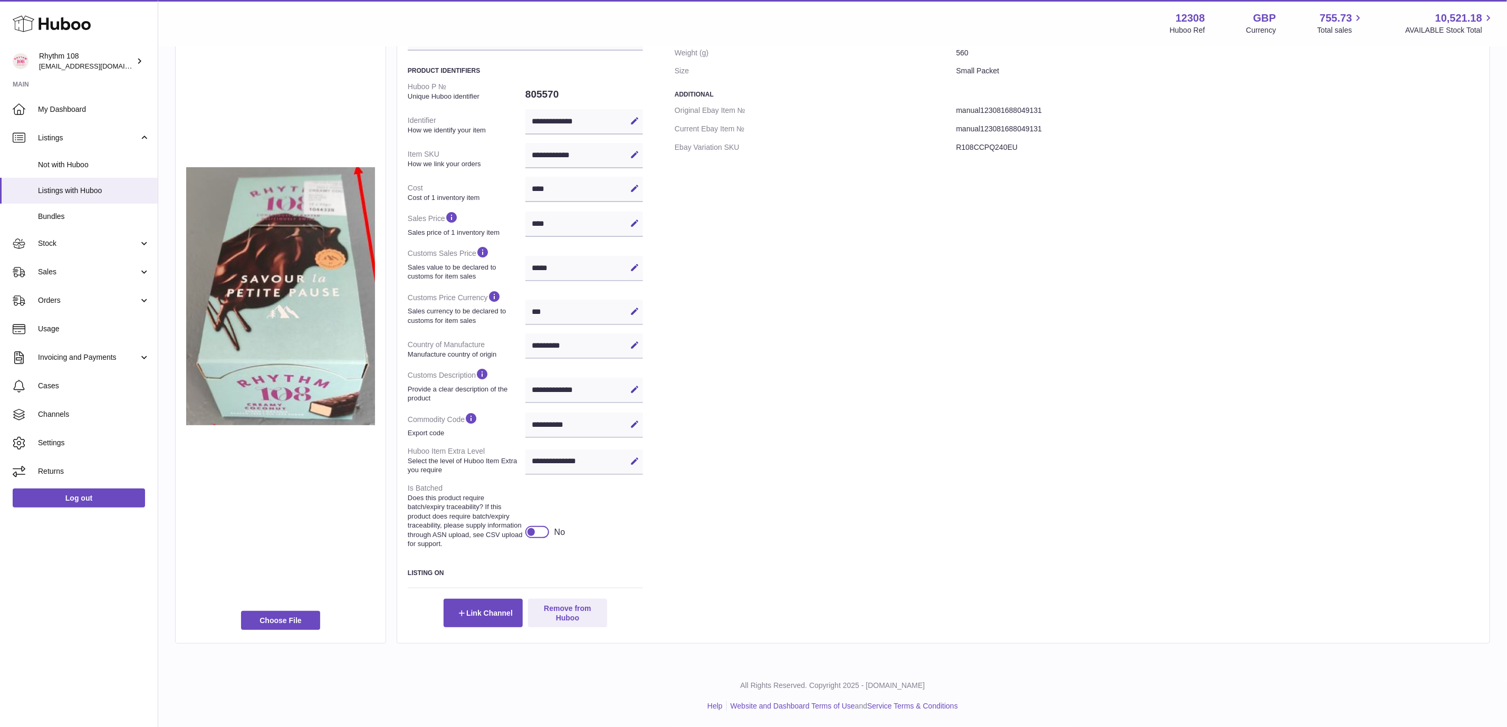
click at [545, 528] on div at bounding box center [537, 532] width 24 height 12
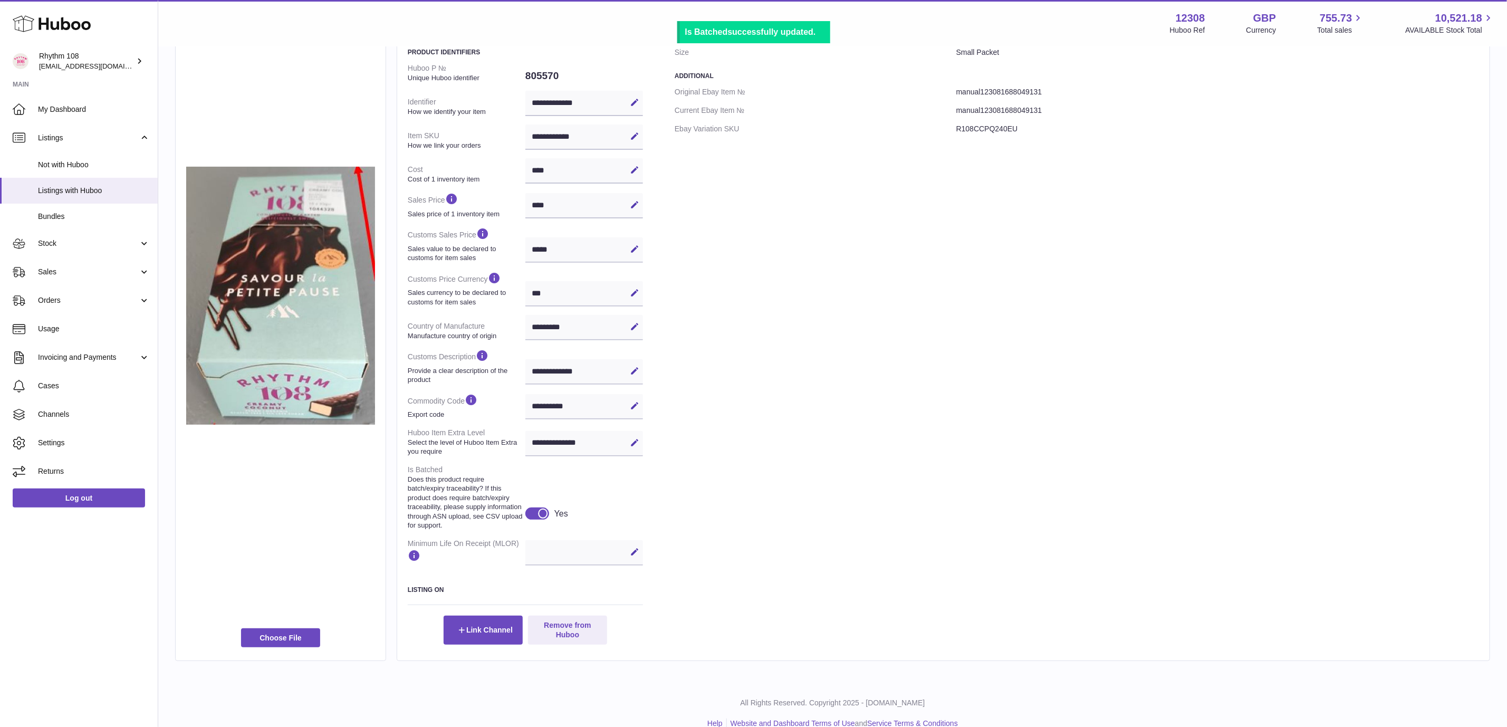
click at [569, 551] on div "Edit Cancel Save" at bounding box center [584, 552] width 118 height 25
click at [645, 553] on div "**********" at bounding box center [943, 319] width 1071 height 649
click at [638, 553] on icon at bounding box center [634, 551] width 9 height 9
type input "**"
click at [635, 547] on icon at bounding box center [634, 551] width 9 height 9
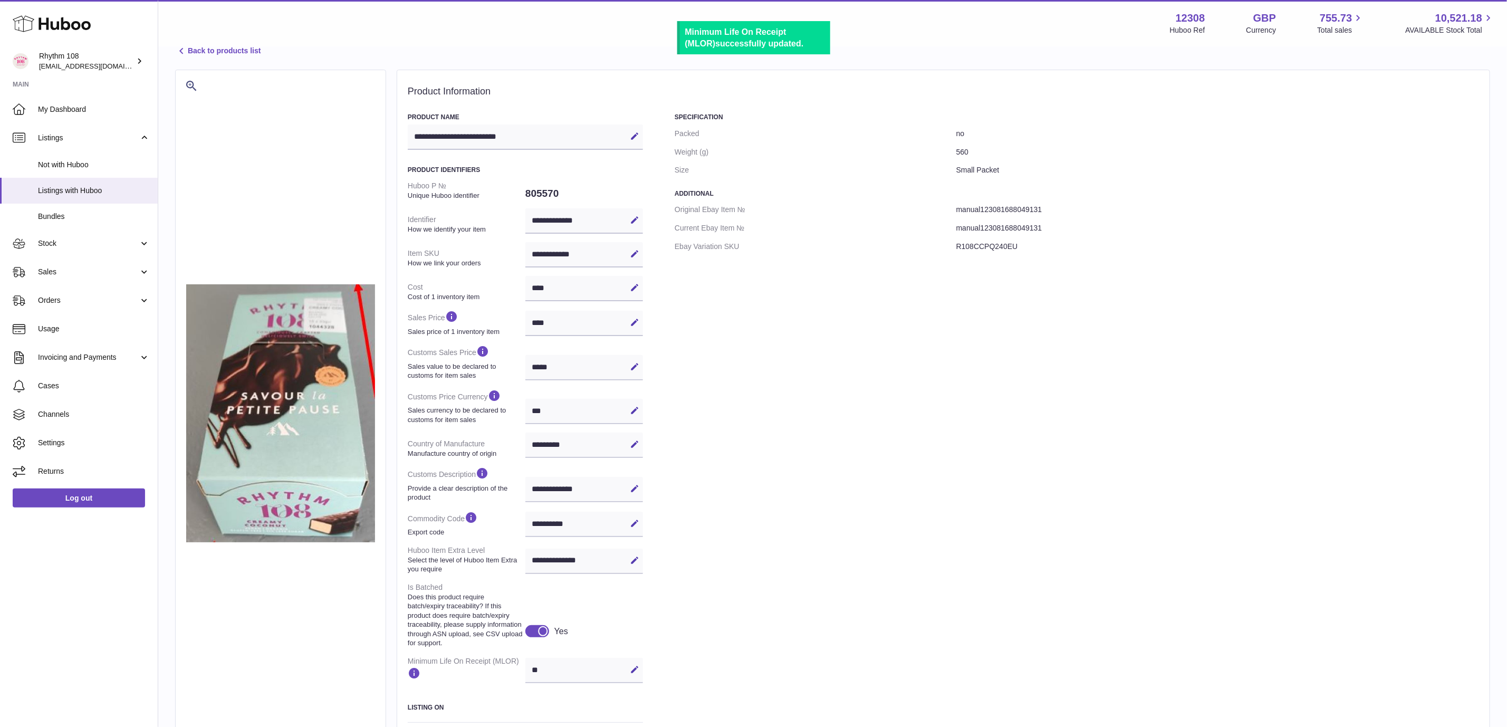
scroll to position [0, 0]
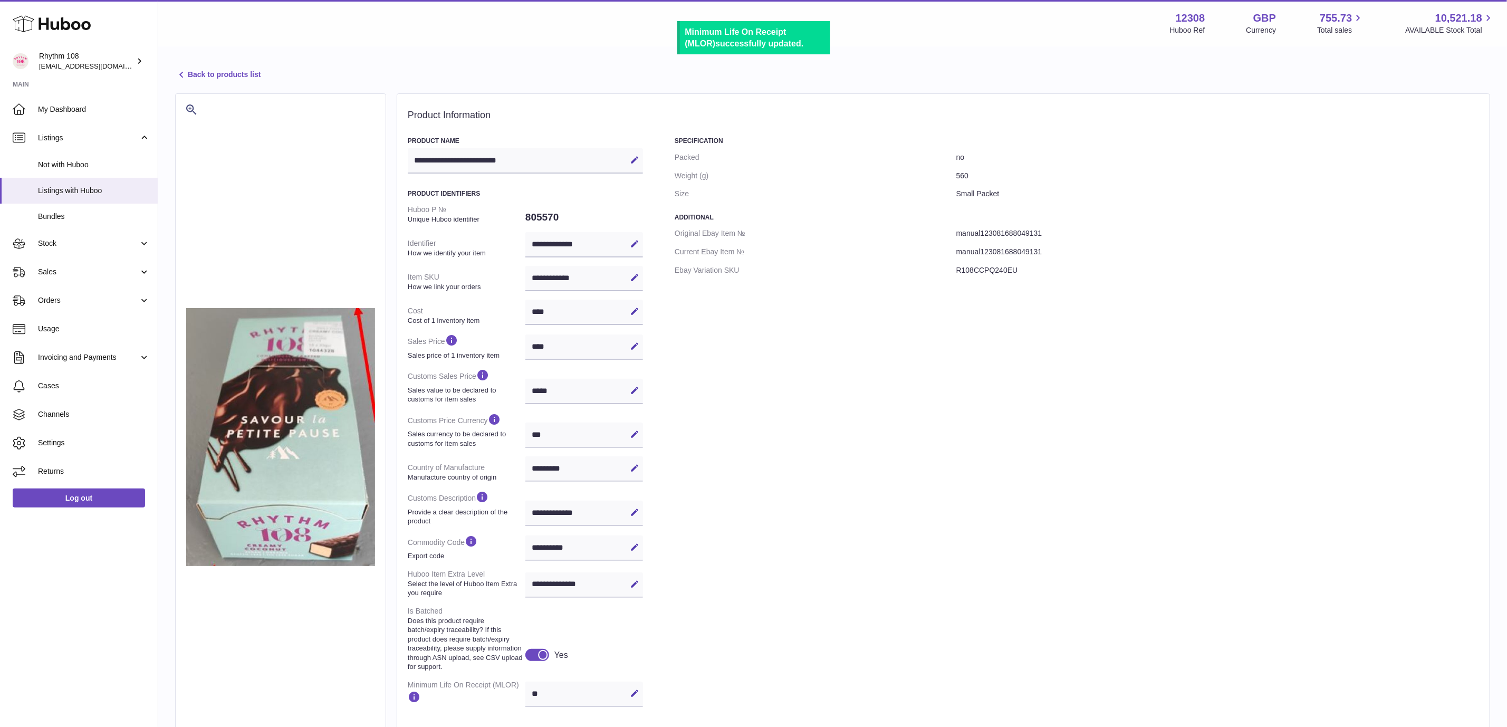
click at [206, 69] on link "Back to products list" at bounding box center [217, 75] width 85 height 13
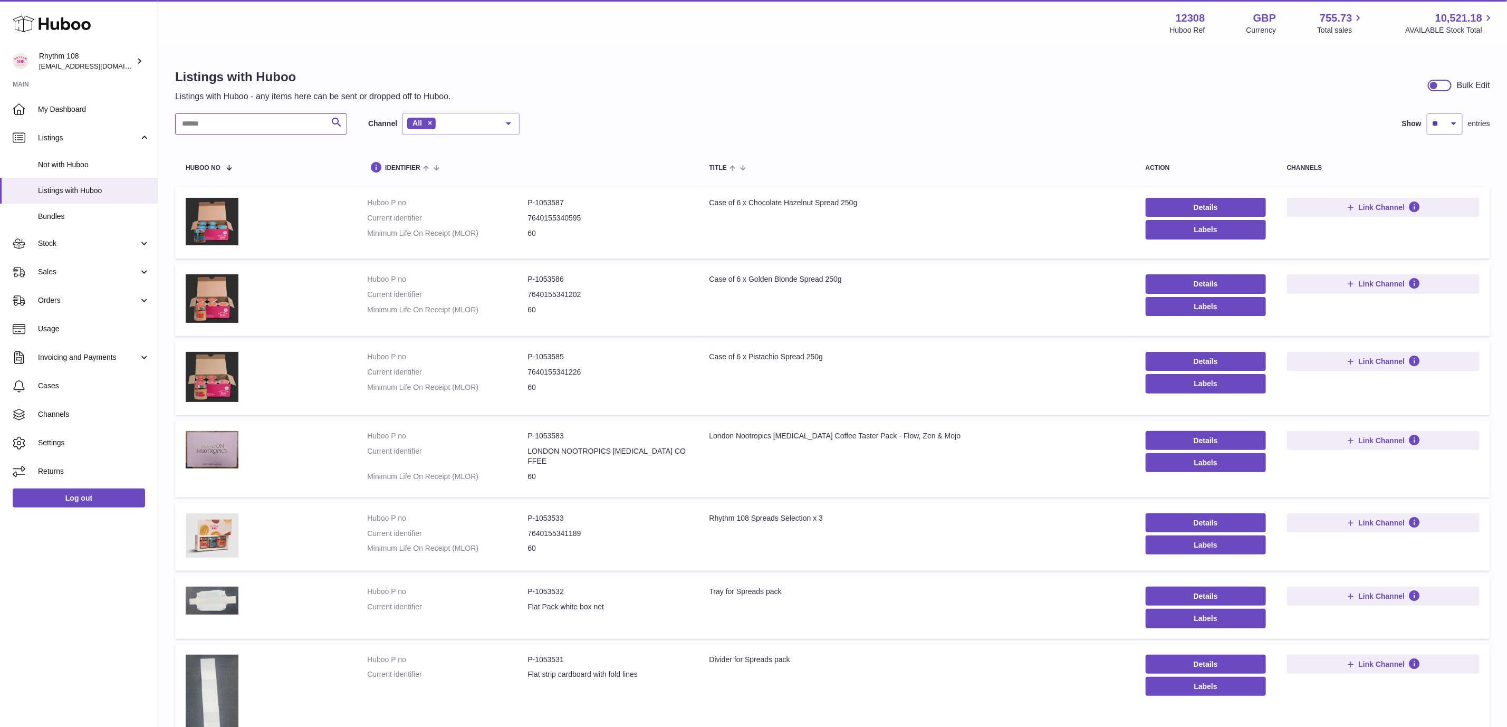
click at [257, 126] on input "text" at bounding box center [261, 123] width 172 height 21
type input "*"
type input "***"
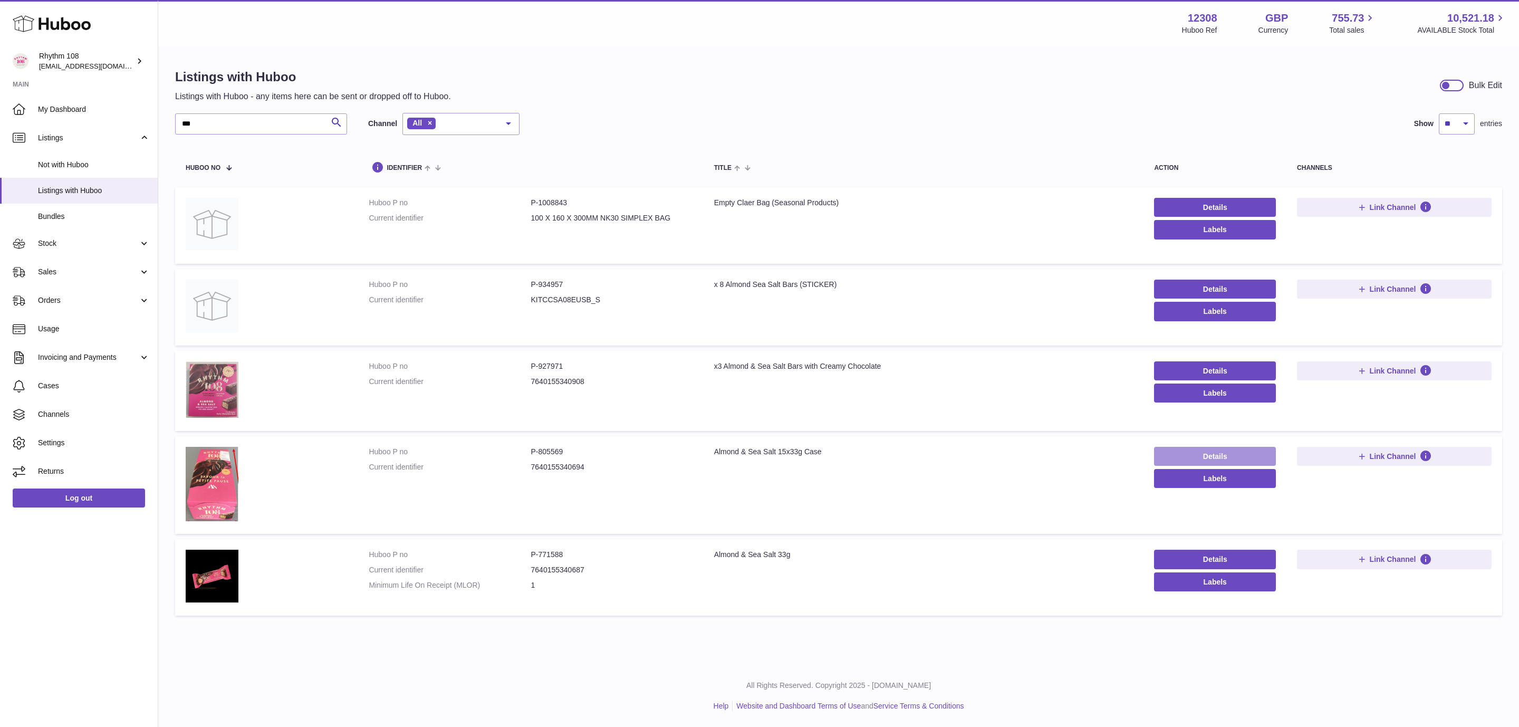
click at [1201, 447] on link "Details" at bounding box center [1215, 456] width 122 height 19
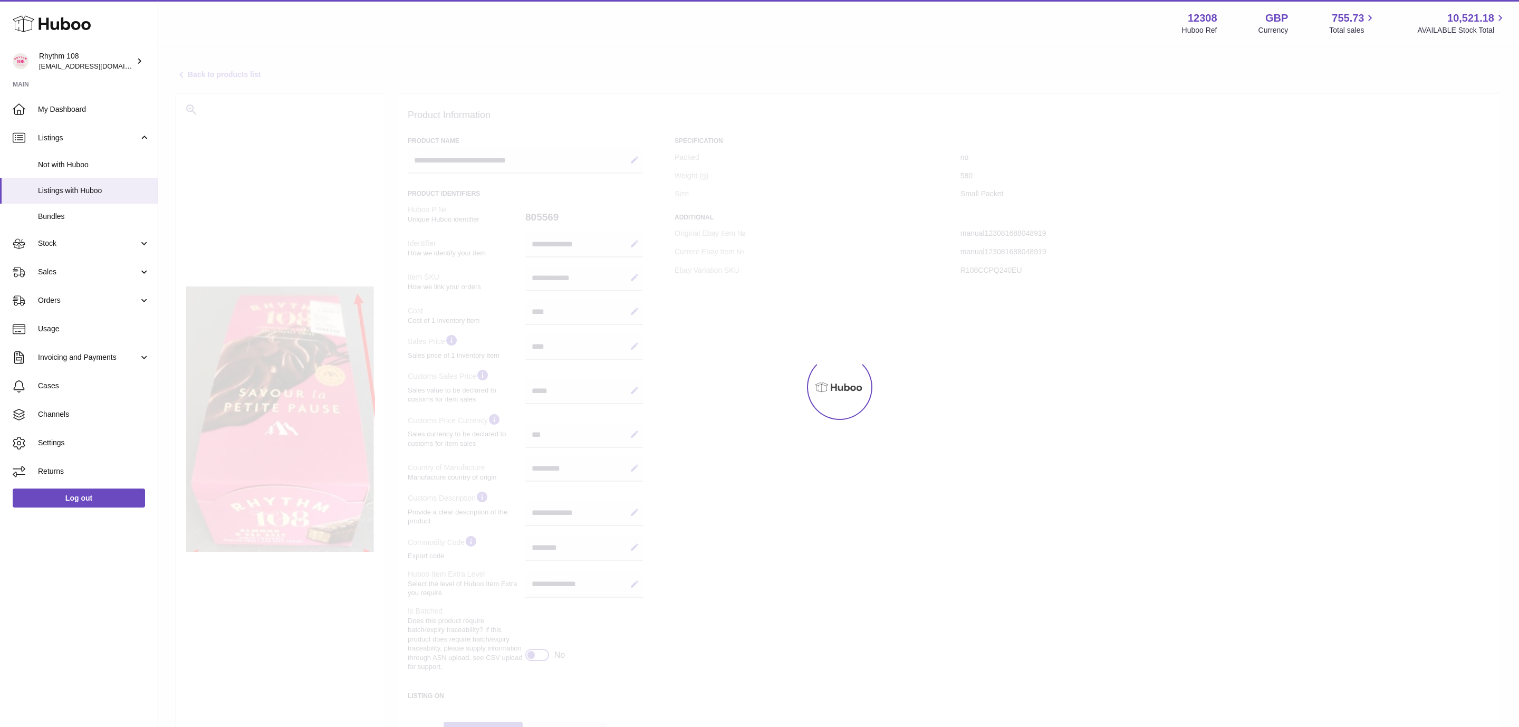
select select "***"
select select "****"
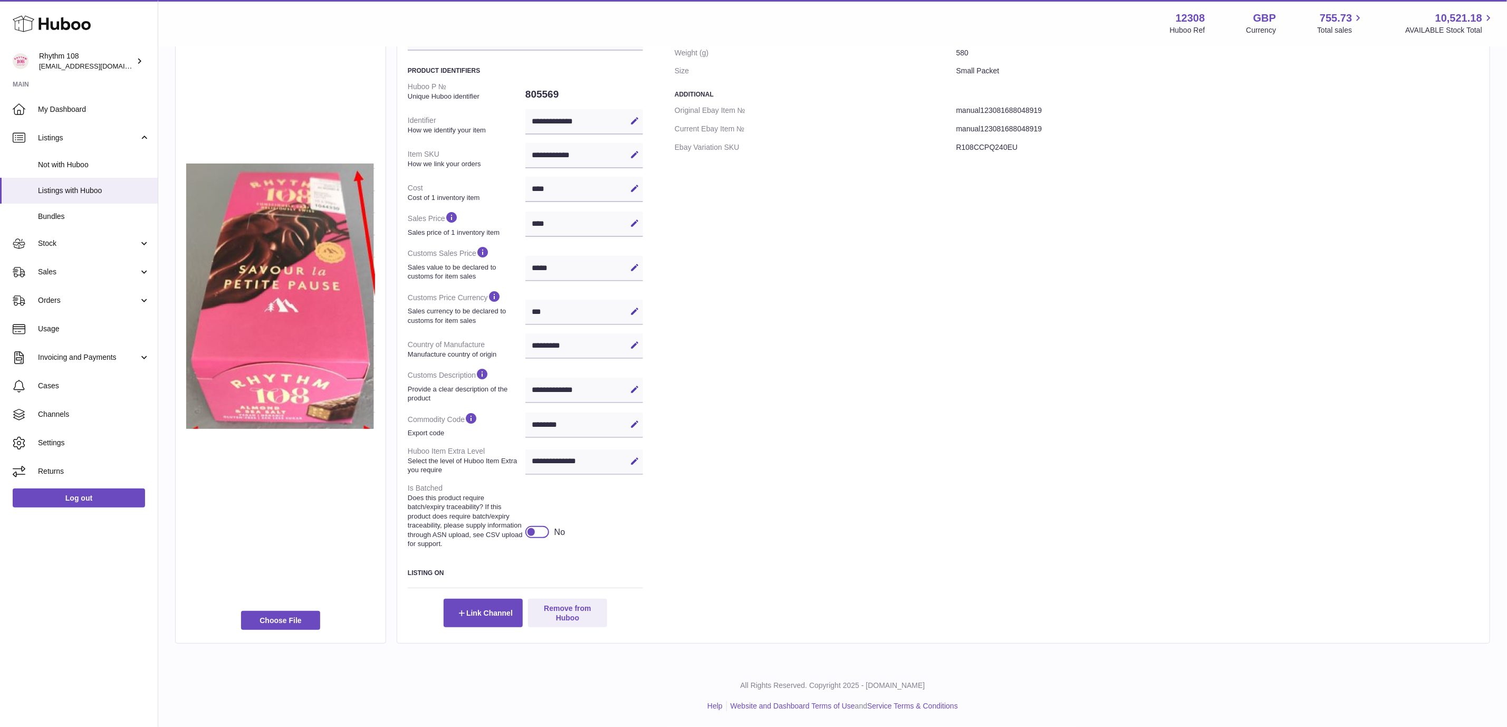
drag, startPoint x: 543, startPoint y: 532, endPoint x: 540, endPoint y: 574, distance: 42.3
click at [543, 532] on div at bounding box center [537, 532] width 24 height 12
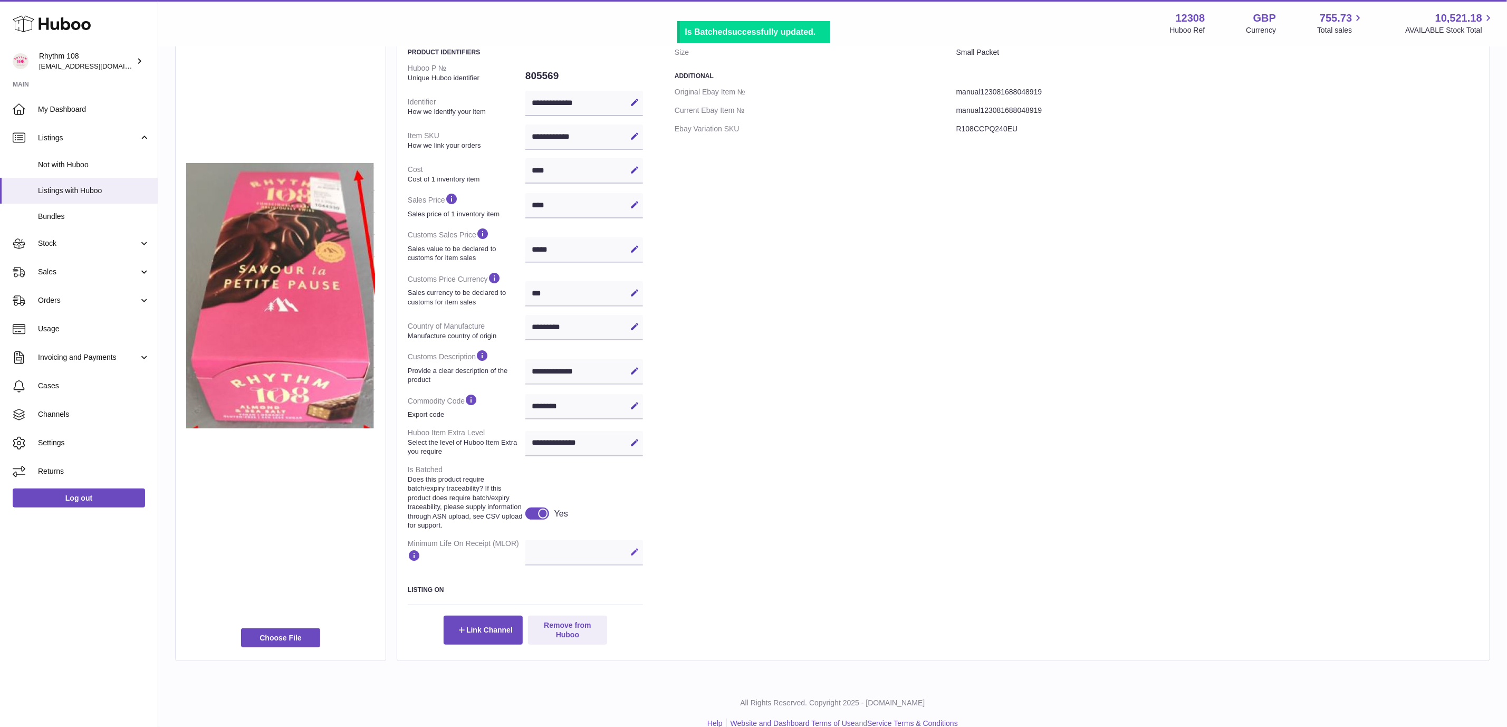
click at [626, 554] on button "Edit" at bounding box center [634, 551] width 17 height 17
type input "**"
click at [638, 554] on icon at bounding box center [634, 551] width 9 height 9
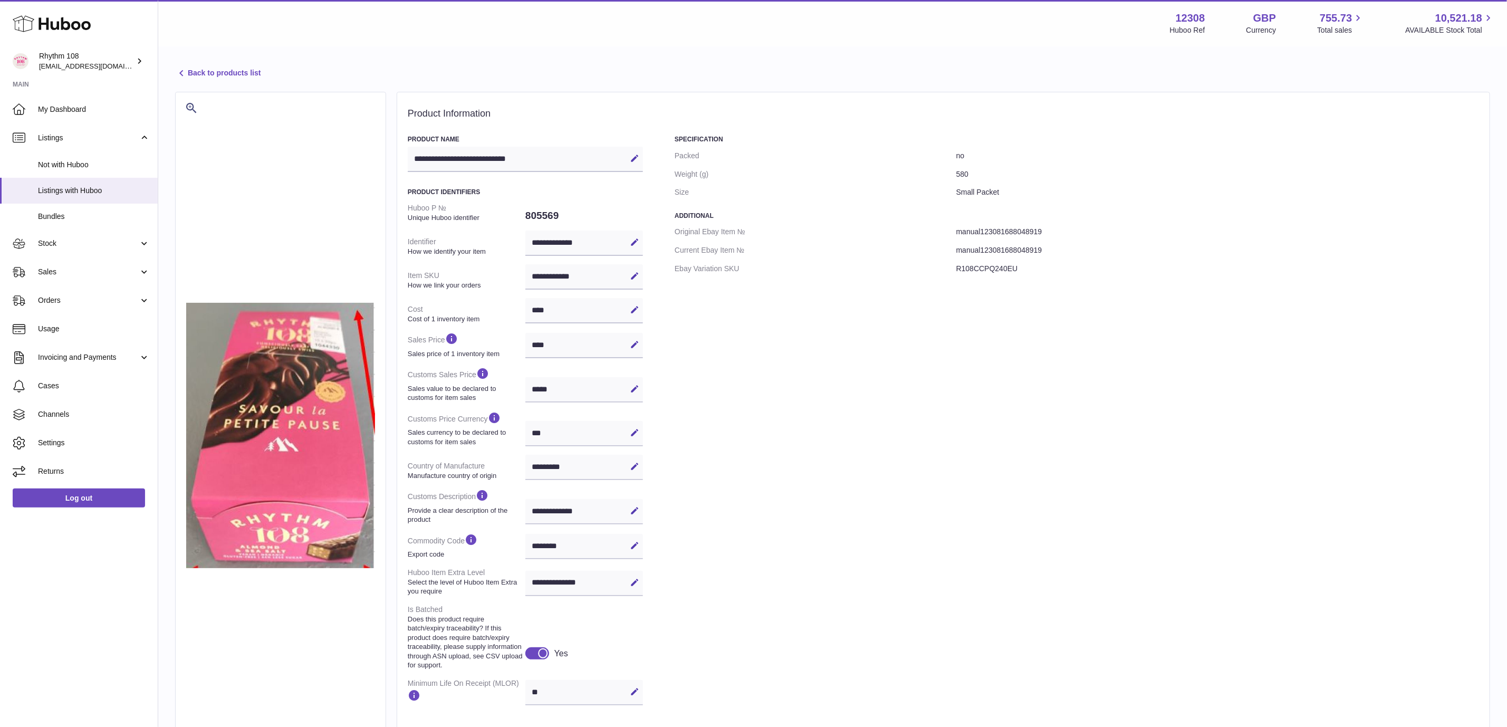
scroll to position [0, 0]
click at [196, 78] on link "Back to products list" at bounding box center [217, 75] width 85 height 13
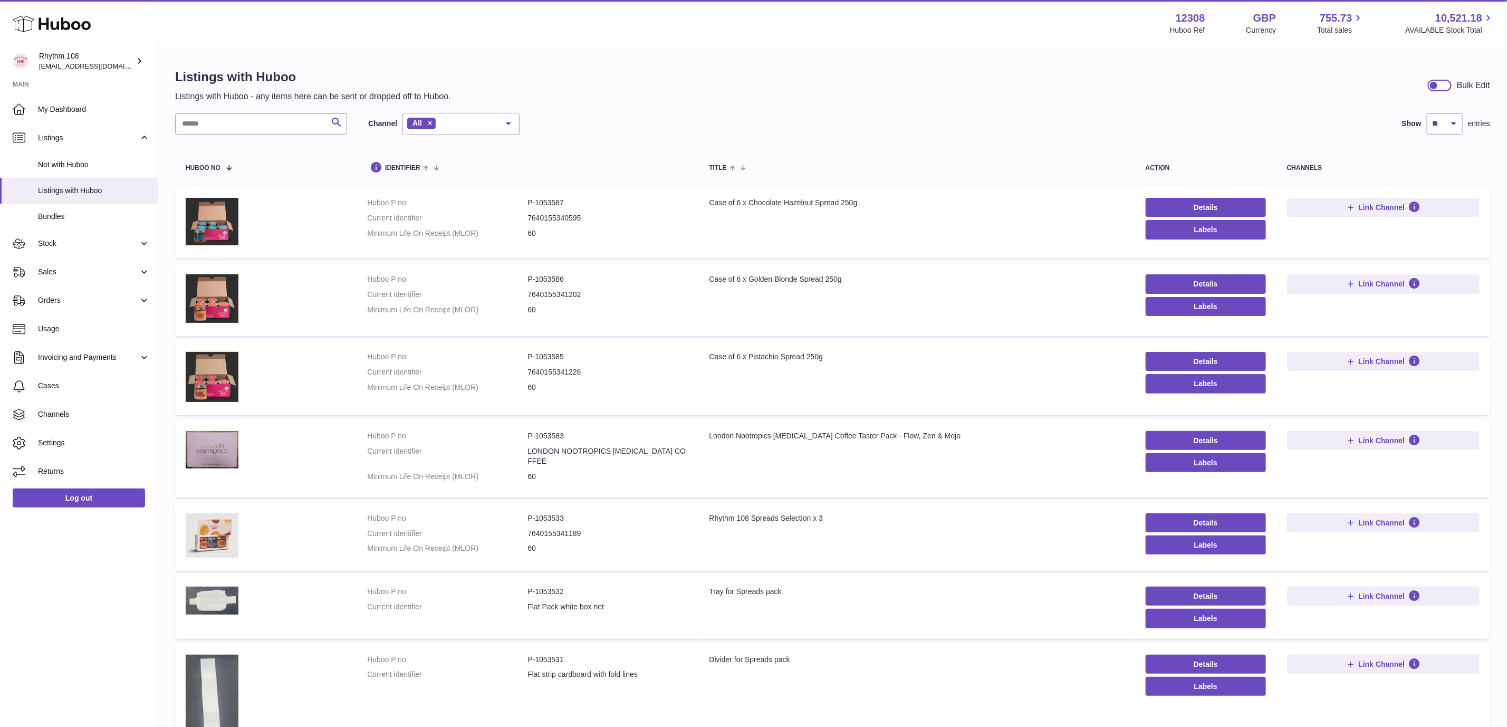
click at [638, 105] on div "Listings with Huboo Listings with Huboo - any items here can be sent or dropped…" at bounding box center [832, 552] width 1348 height 1011
click at [71, 255] on link "Stock" at bounding box center [79, 243] width 158 height 28
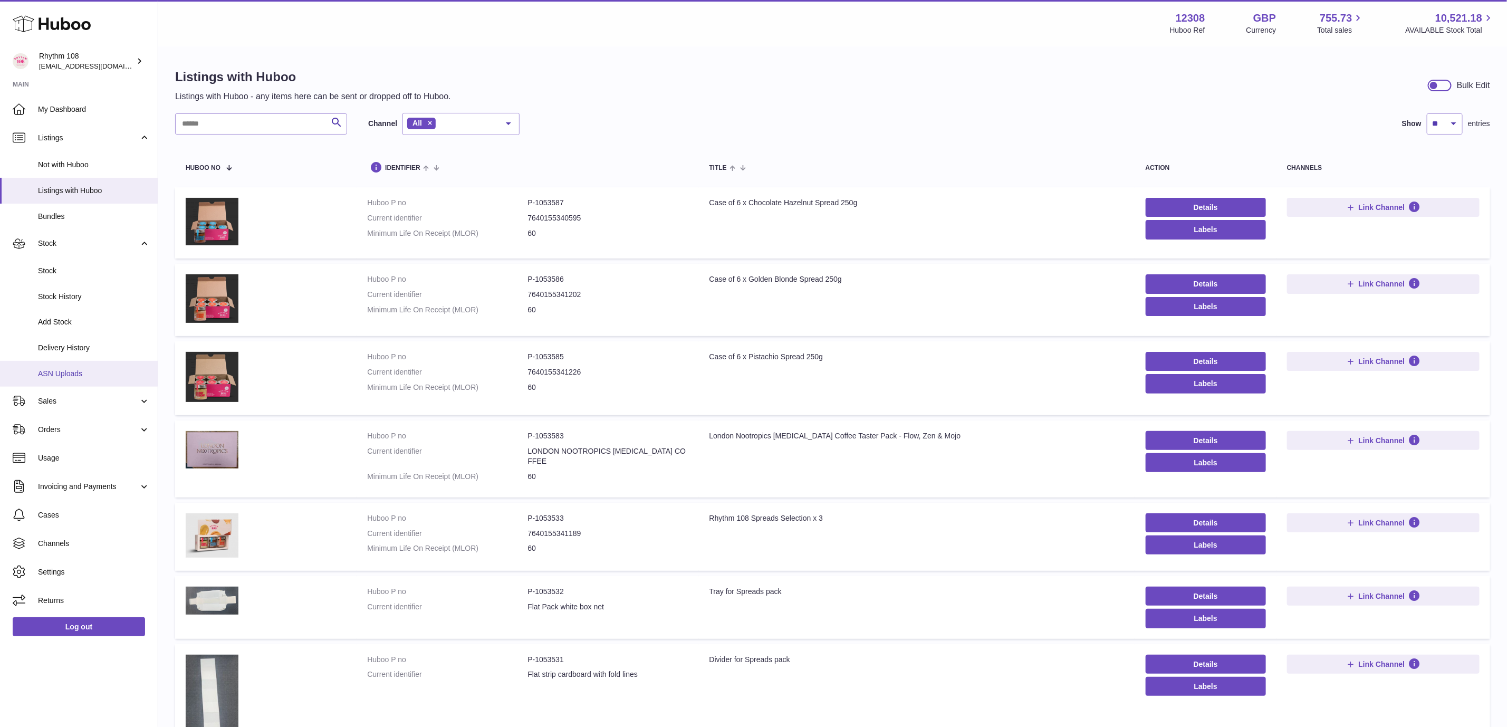
click at [80, 363] on link "ASN Uploads" at bounding box center [79, 374] width 158 height 26
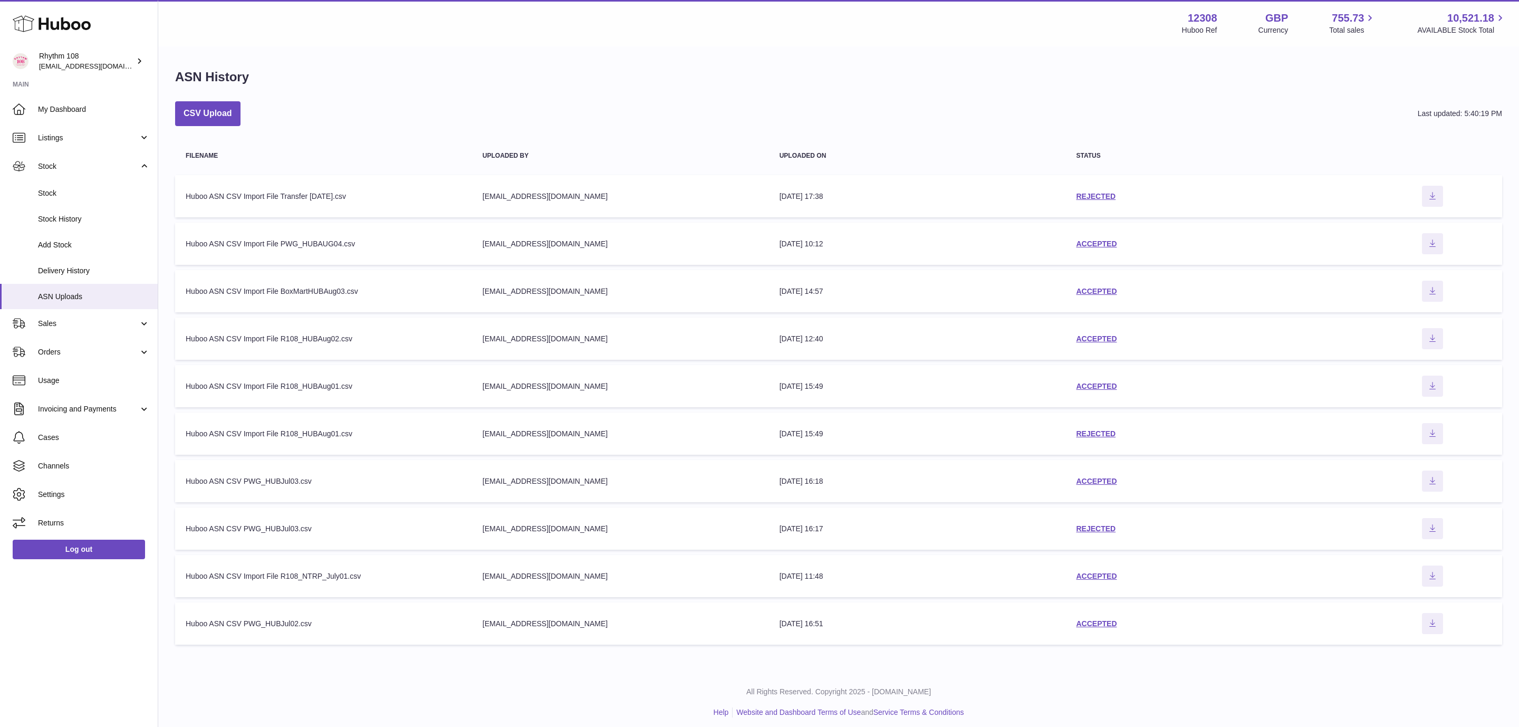
click at [510, 117] on div "CSV Upload Last updated: 5:40:19 PM" at bounding box center [838, 113] width 1327 height 25
click at [211, 110] on button "CSV Upload" at bounding box center [207, 113] width 65 height 25
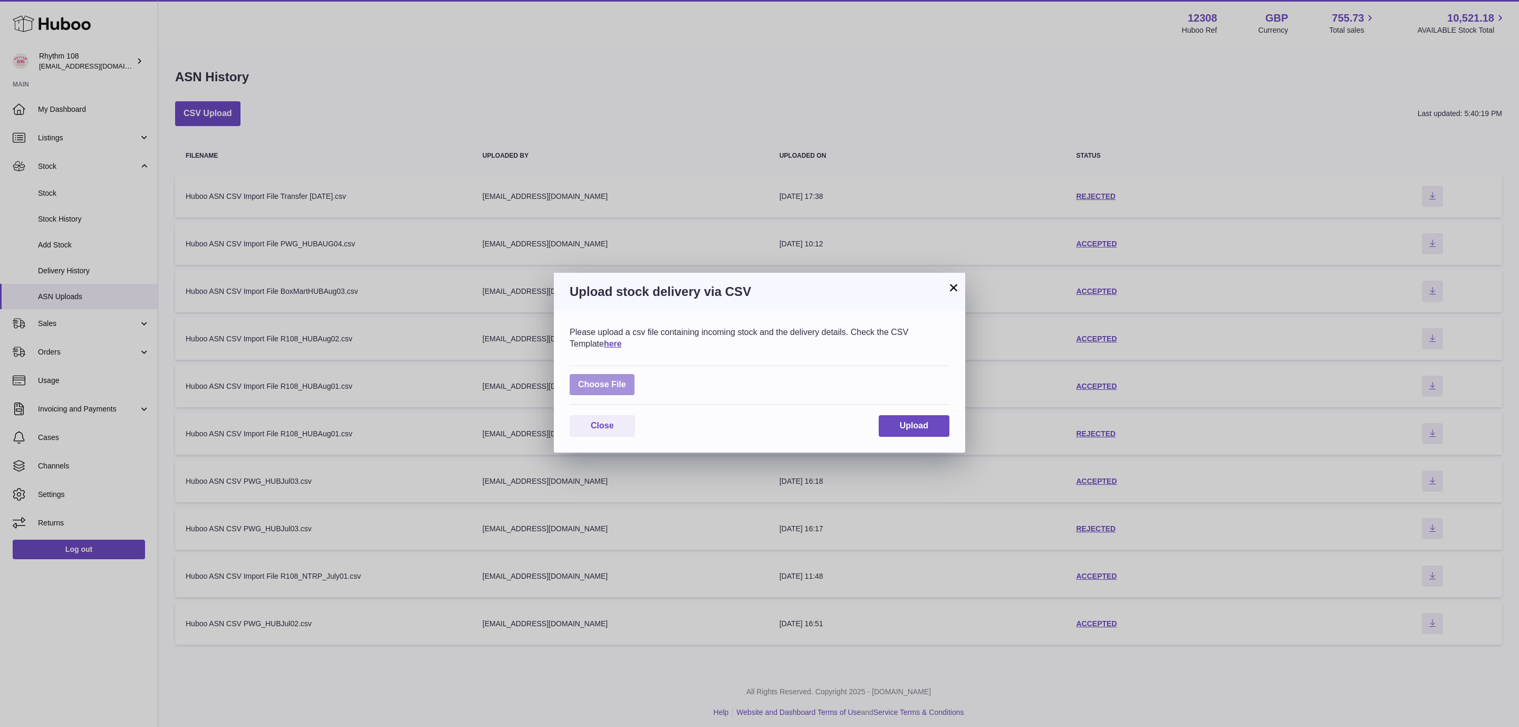
click at [614, 387] on label at bounding box center [601, 385] width 65 height 22
click at [626, 380] on input "file" at bounding box center [626, 379] width 1 height 1
type input "**********"
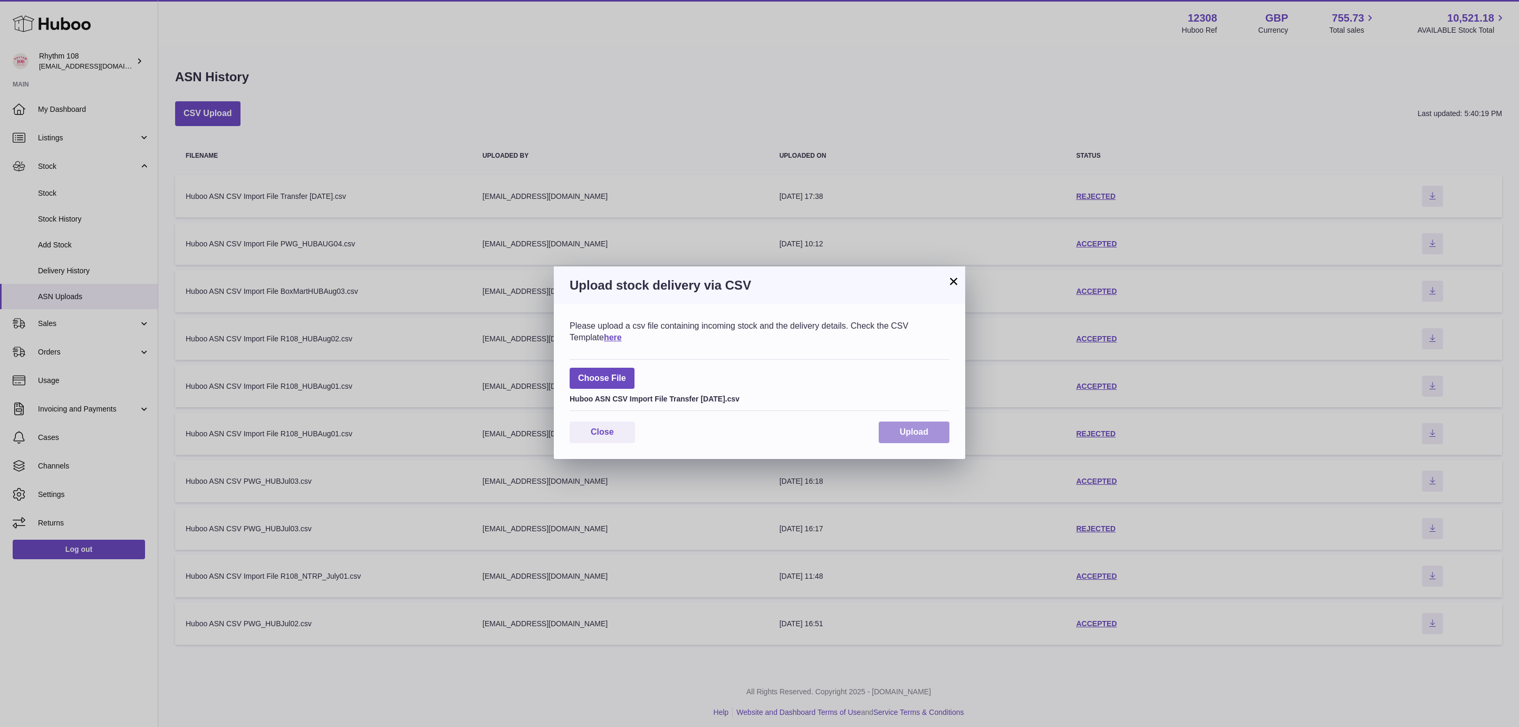
click at [915, 427] on span "Upload" at bounding box center [914, 431] width 28 height 9
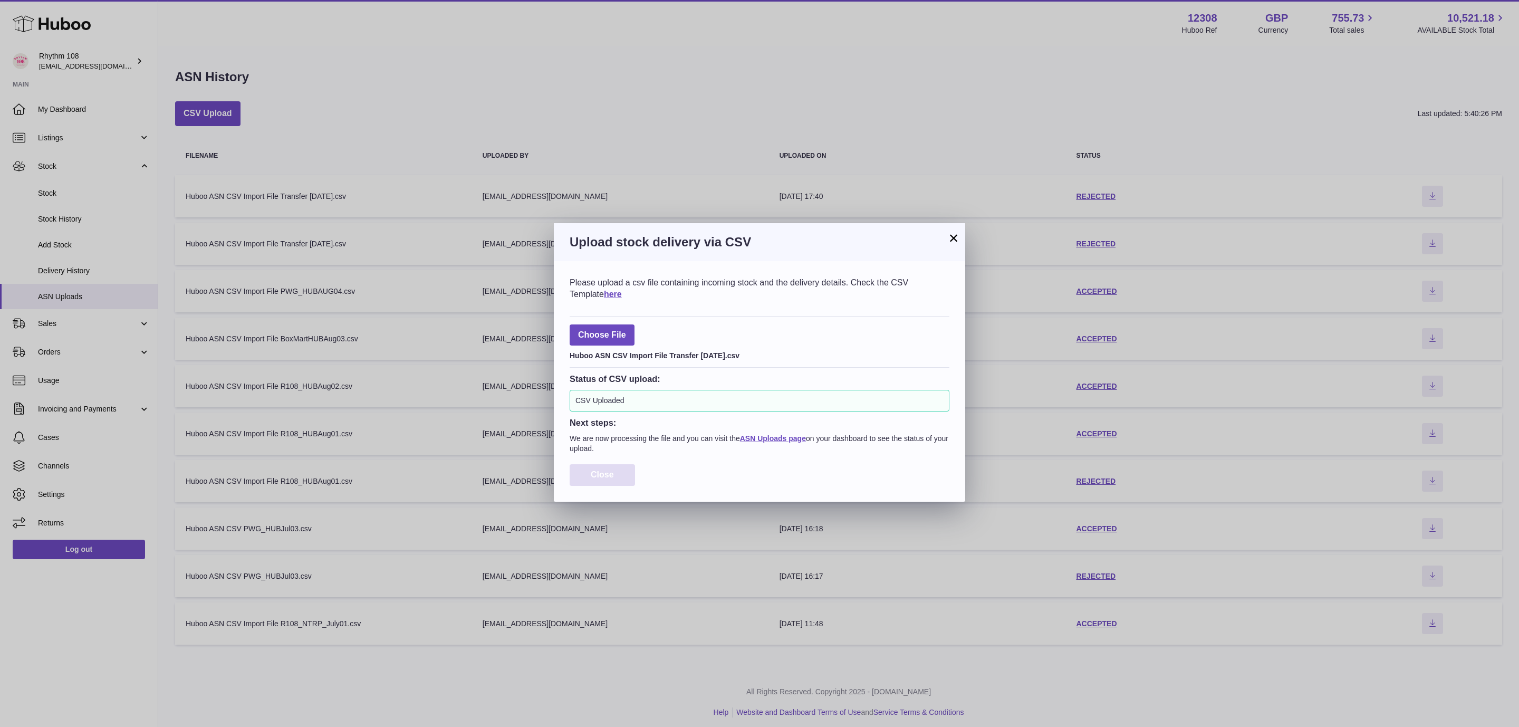
click at [614, 473] on button "Close" at bounding box center [601, 475] width 65 height 22
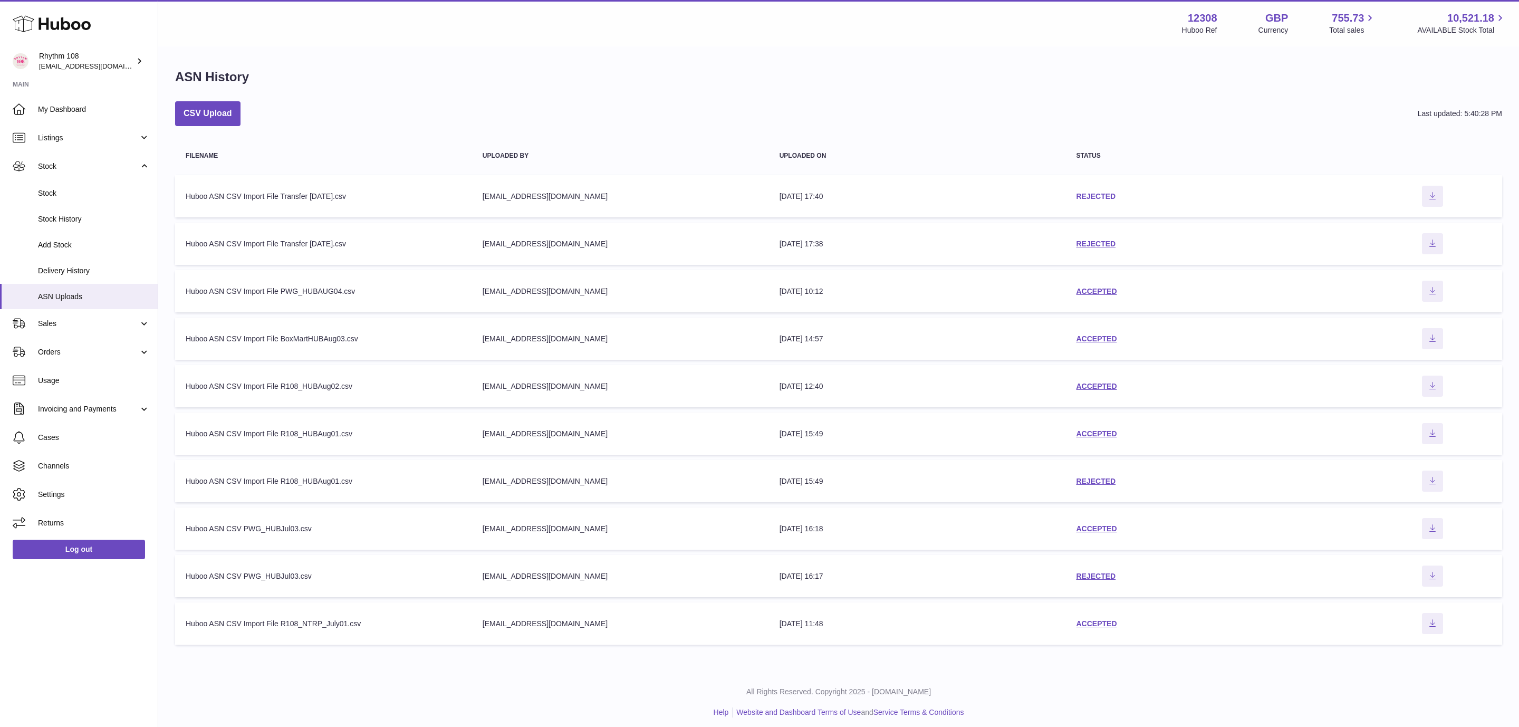
click at [1097, 195] on link "REJECTED" at bounding box center [1096, 196] width 40 height 8
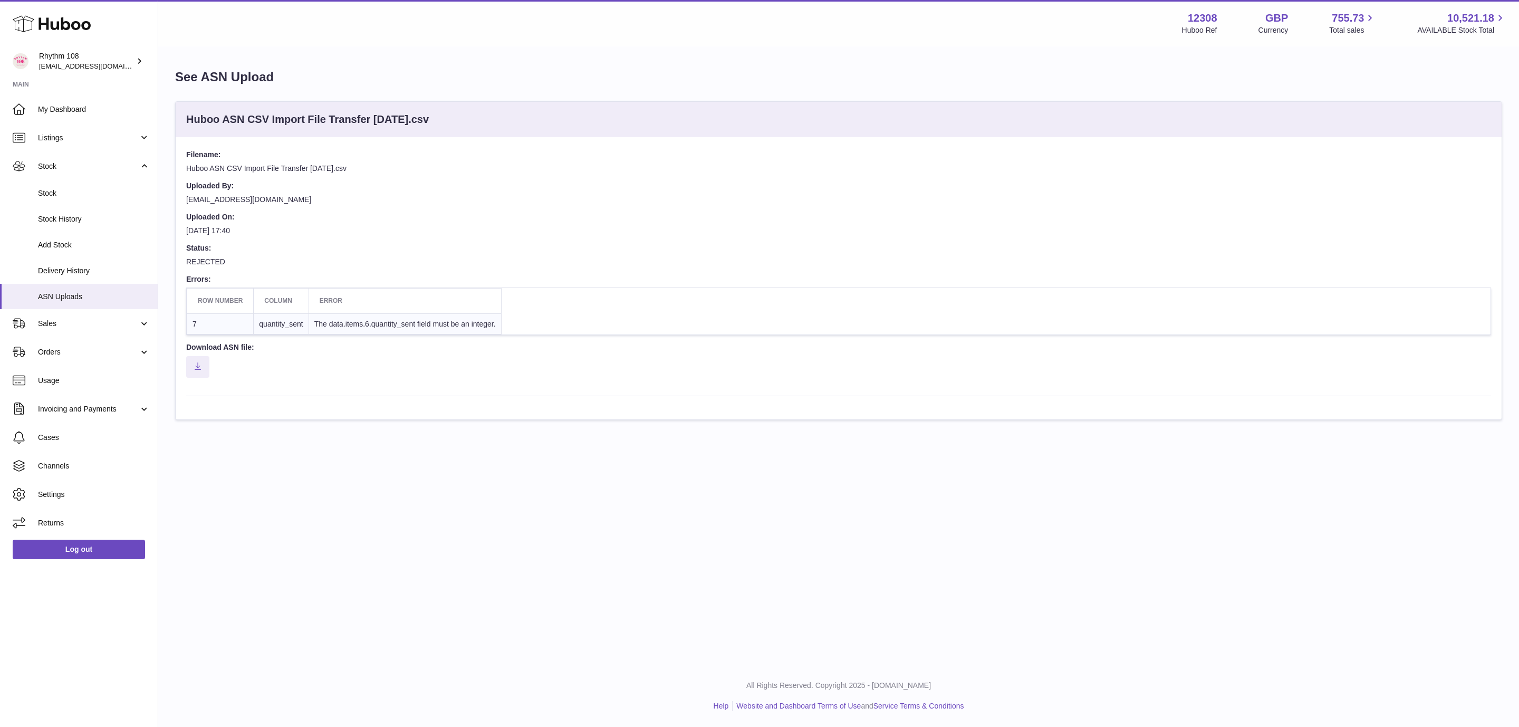
drag, startPoint x: 349, startPoint y: 535, endPoint x: 360, endPoint y: 527, distance: 13.9
click at [350, 535] on div "Menu Huboo 12308 Huboo Ref GBP Currency 755.73 Total sales 10,521.18 AVAILABLE …" at bounding box center [838, 332] width 1360 height 664
click at [70, 296] on span "ASN Uploads" at bounding box center [94, 297] width 112 height 10
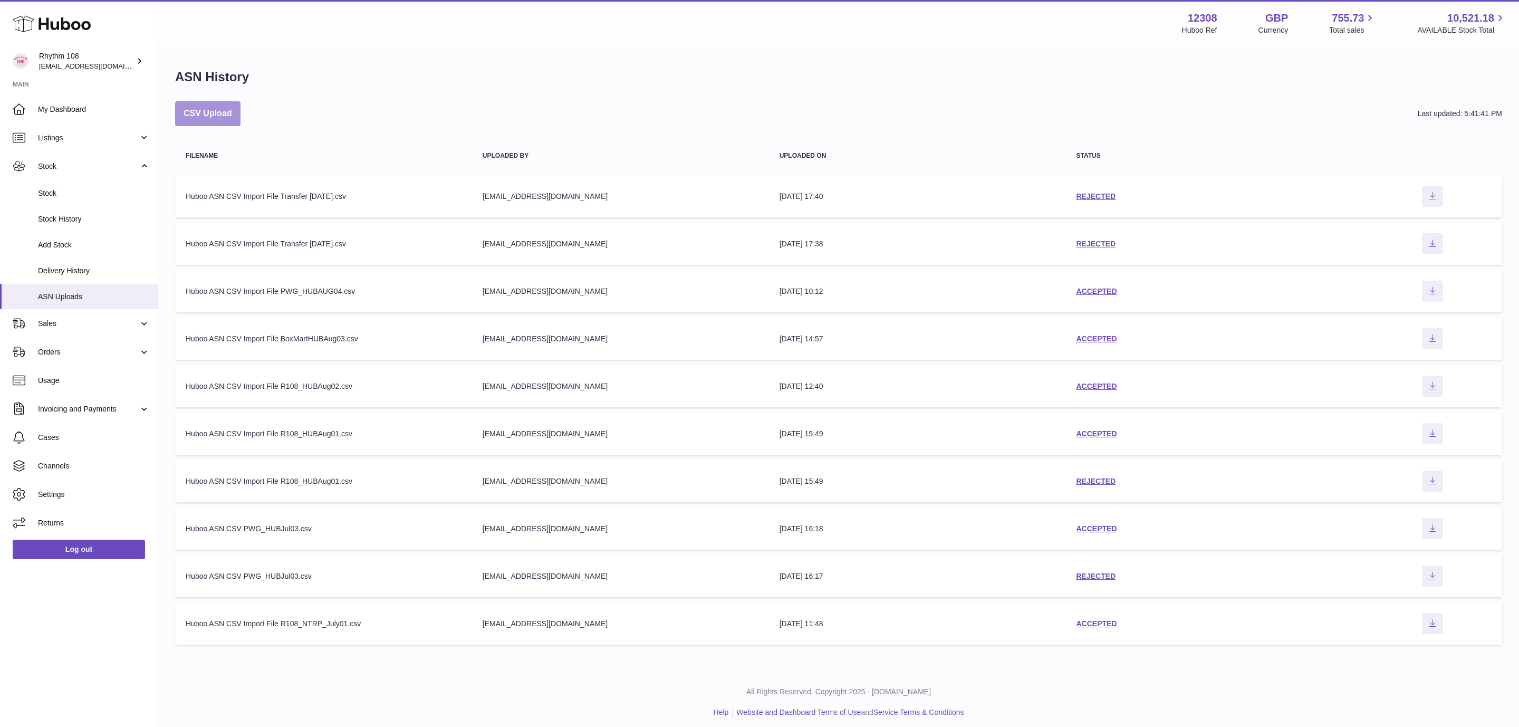
click at [235, 110] on button "CSV Upload" at bounding box center [207, 113] width 65 height 25
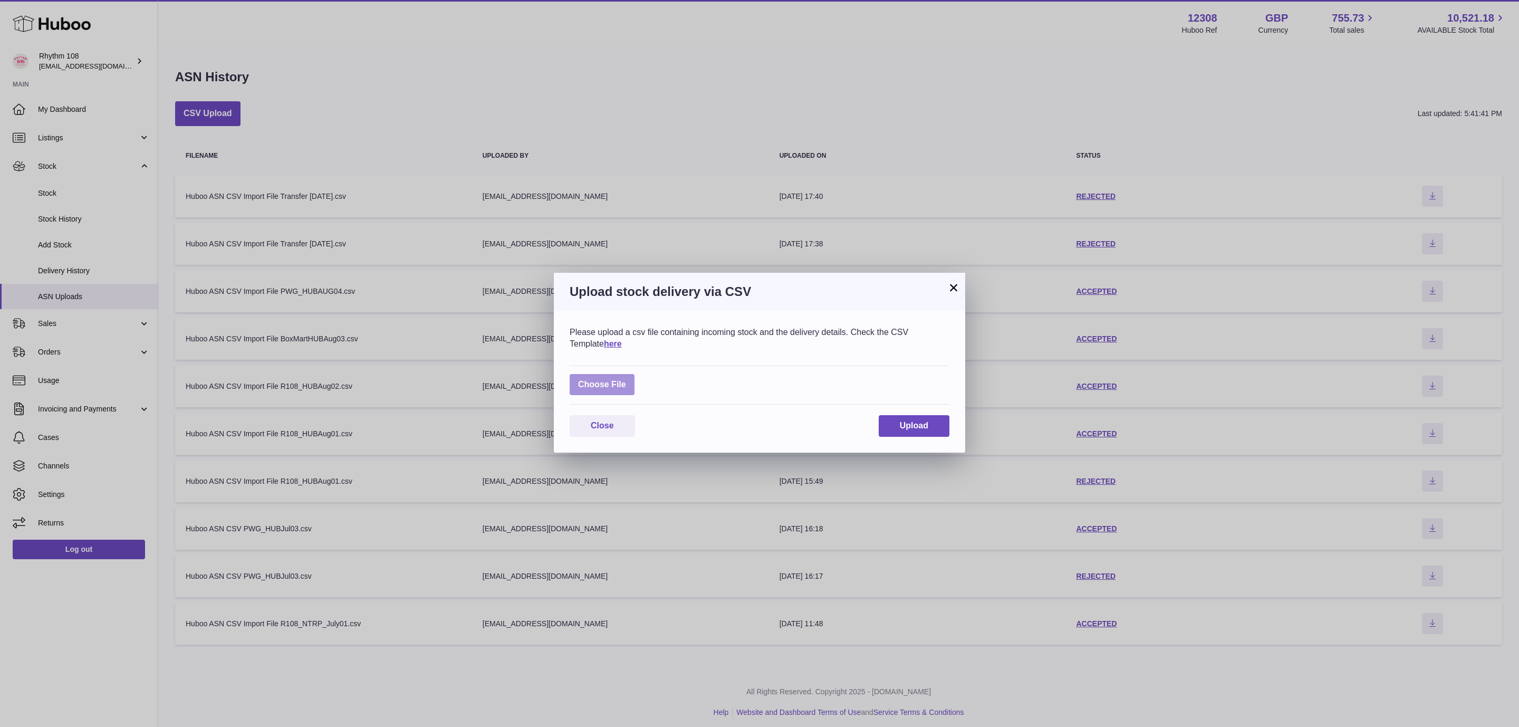
click at [615, 388] on label at bounding box center [601, 385] width 65 height 22
click at [626, 380] on input "file" at bounding box center [626, 379] width 1 height 1
type input "**********"
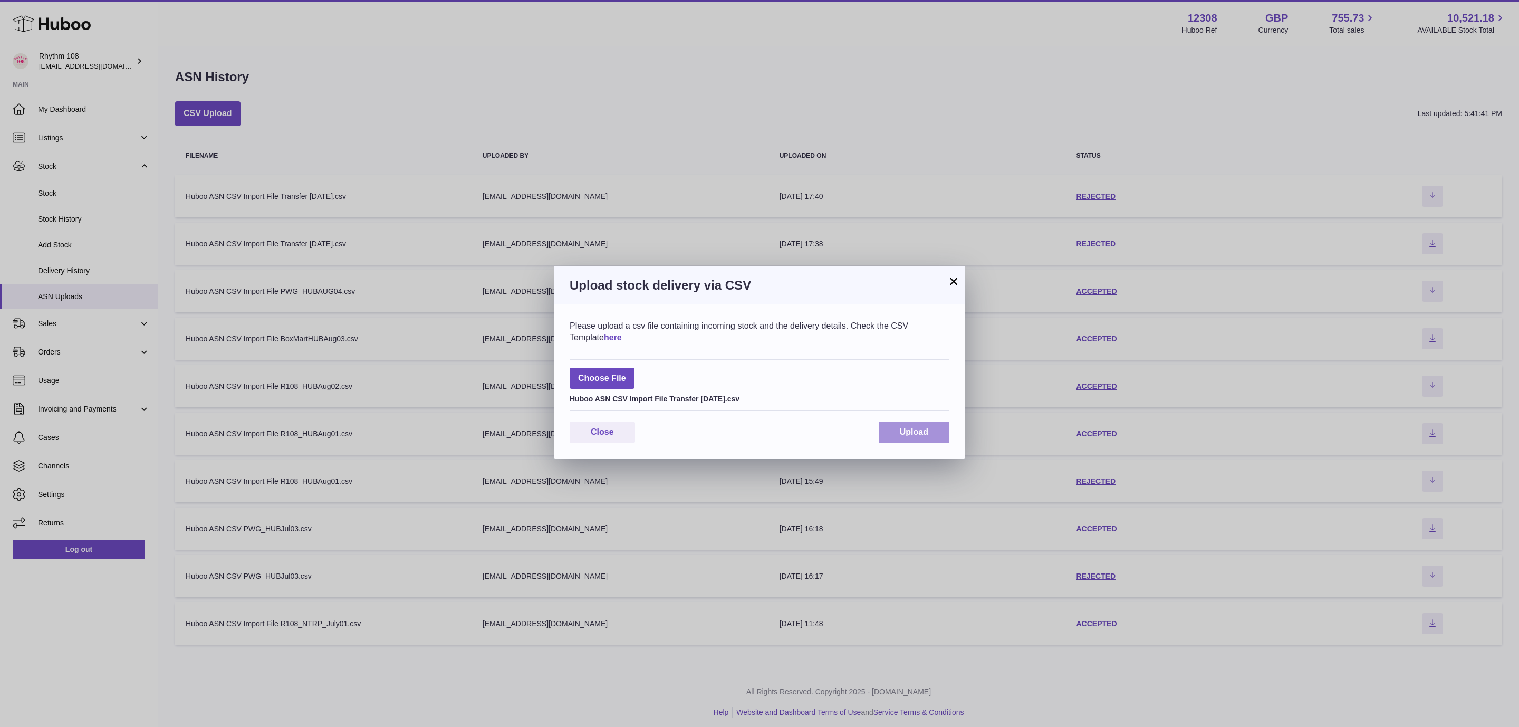
click at [921, 432] on span "Upload" at bounding box center [914, 431] width 28 height 9
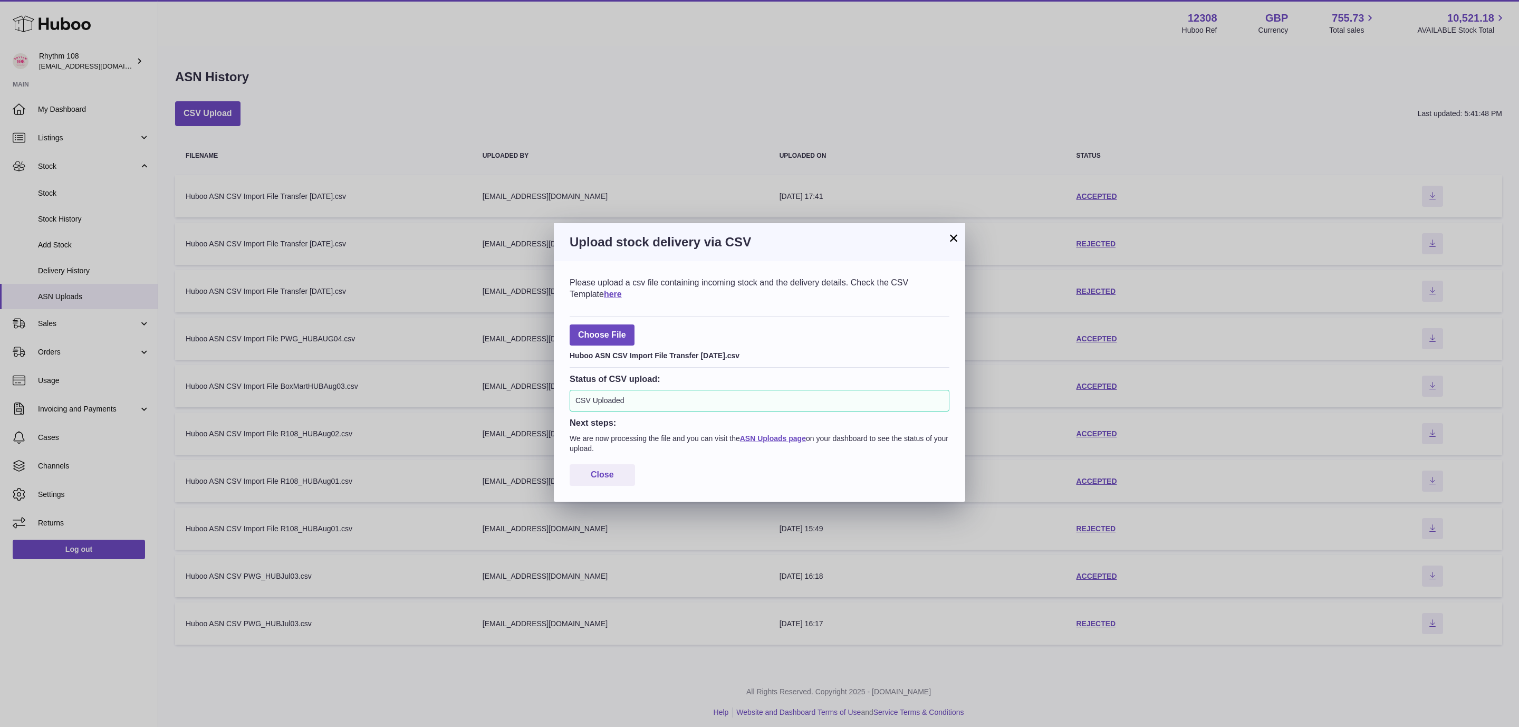
click at [953, 236] on button "×" at bounding box center [953, 237] width 13 height 13
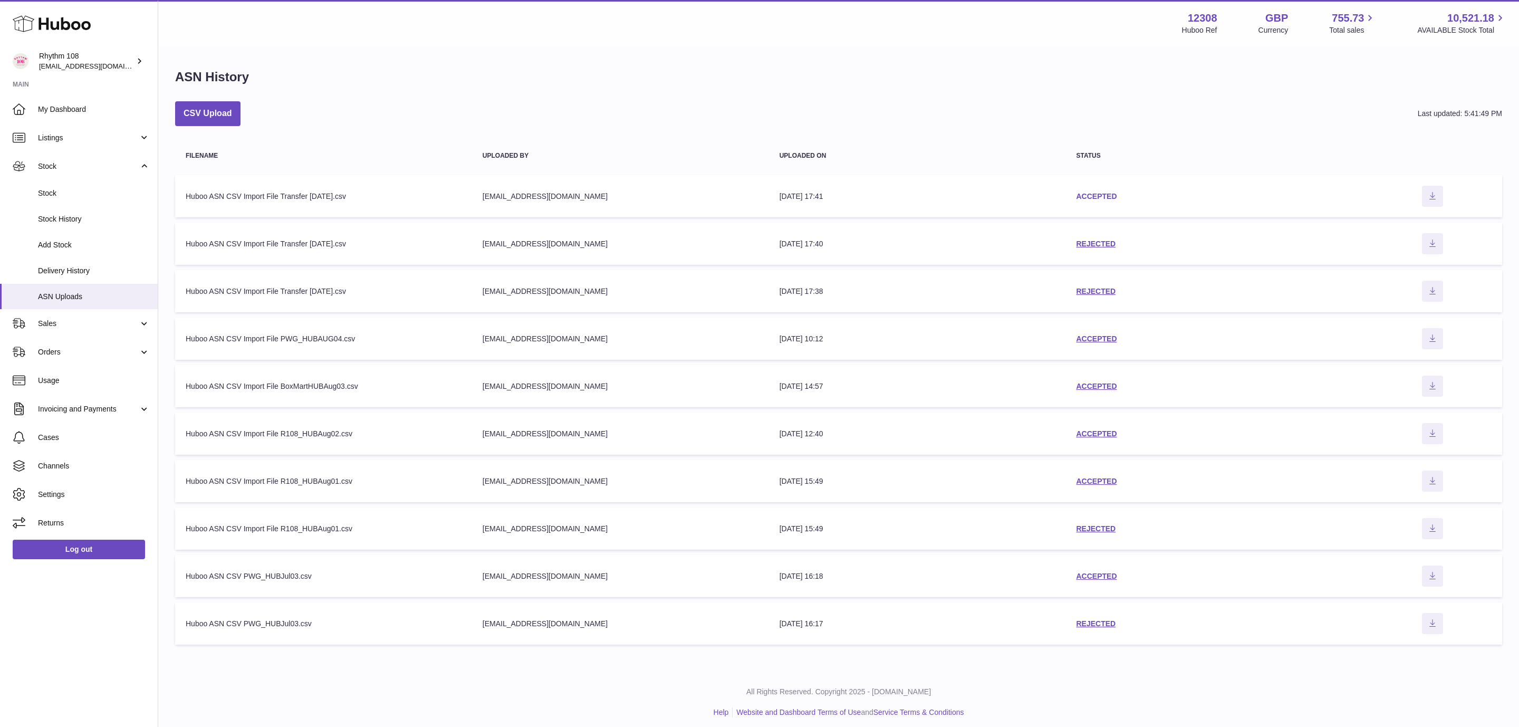
click at [1101, 195] on link "ACCEPTED" at bounding box center [1096, 196] width 41 height 8
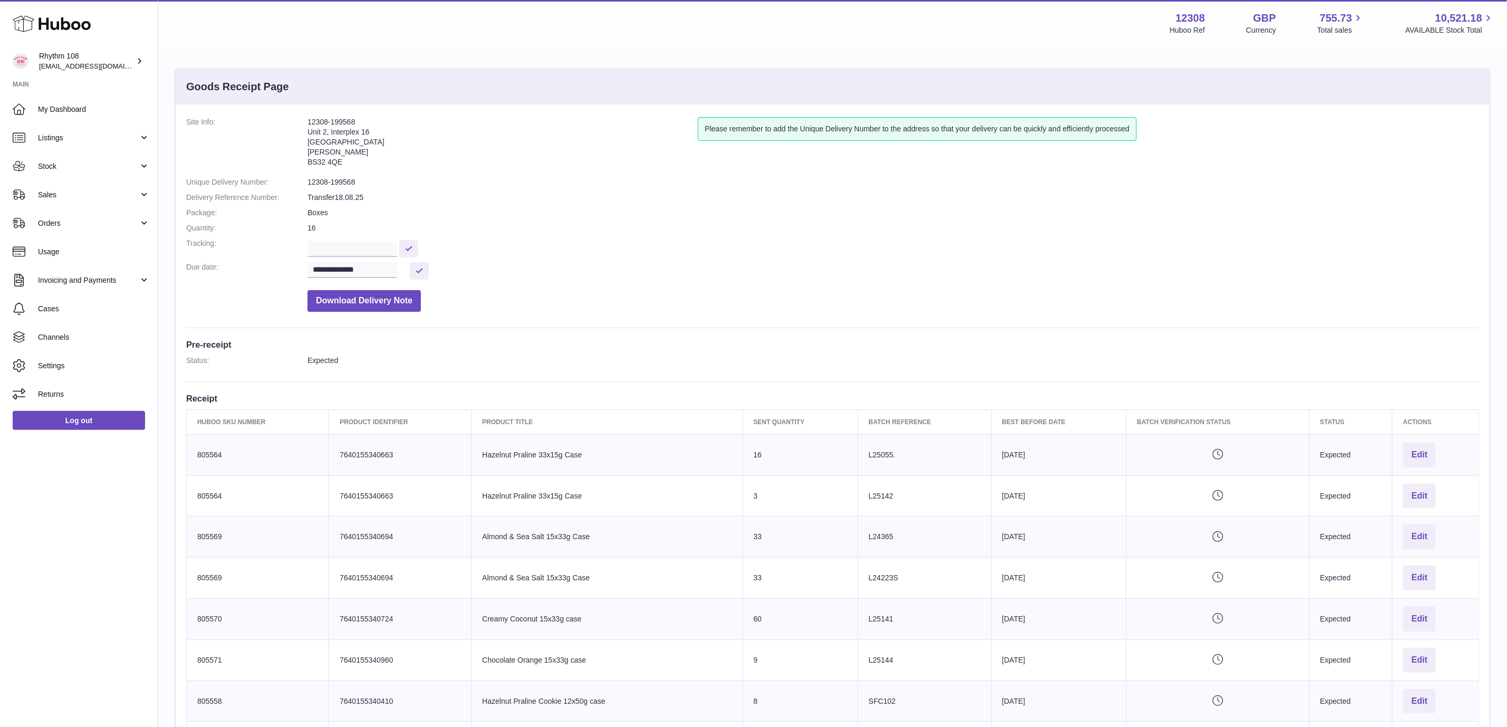
drag, startPoint x: 362, startPoint y: 121, endPoint x: 296, endPoint y: 115, distance: 66.7
click at [296, 115] on div "**********" at bounding box center [833, 524] width 1314 height 840
copy dl "12308-199568"
click at [720, 277] on dd "**********" at bounding box center [892, 270] width 1171 height 17
click at [83, 178] on link "Stock" at bounding box center [79, 166] width 158 height 28
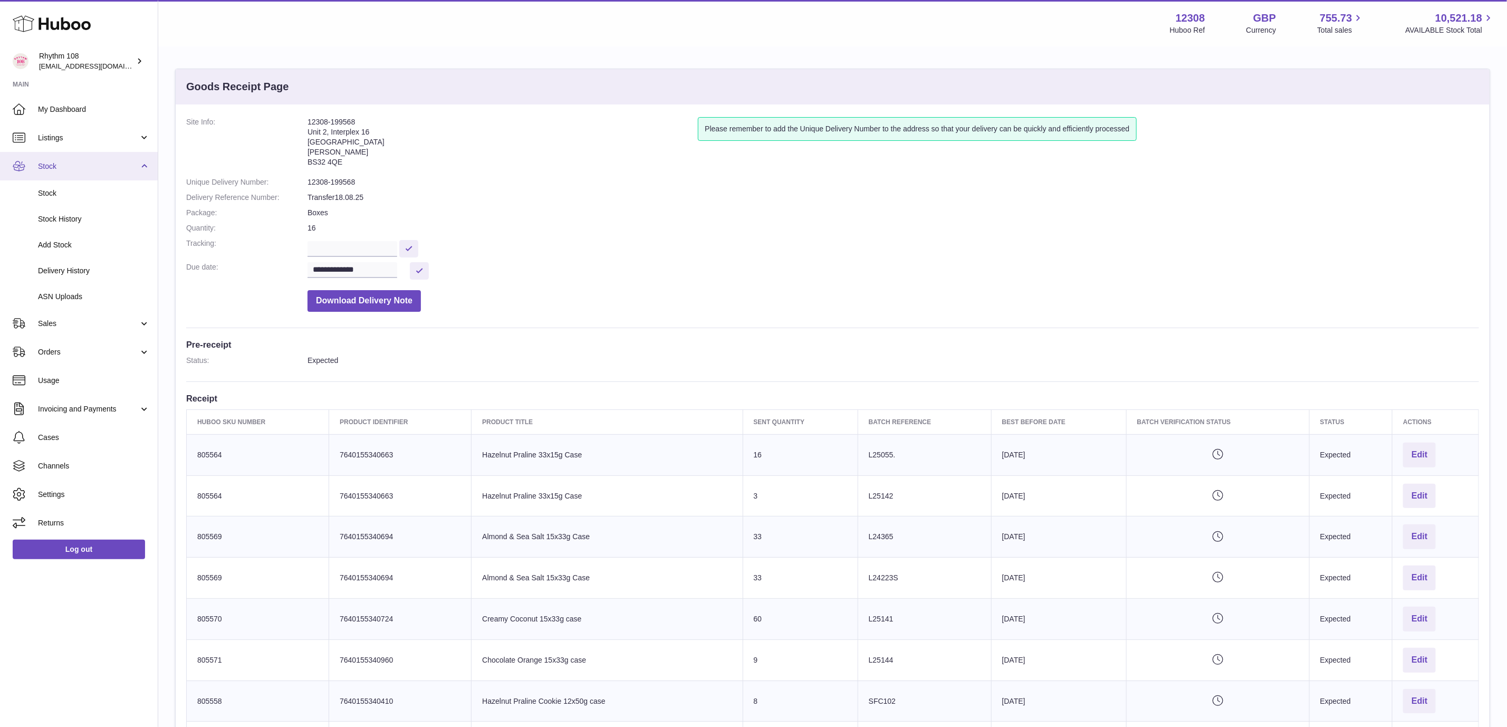
click at [78, 167] on span "Stock" at bounding box center [88, 166] width 101 height 10
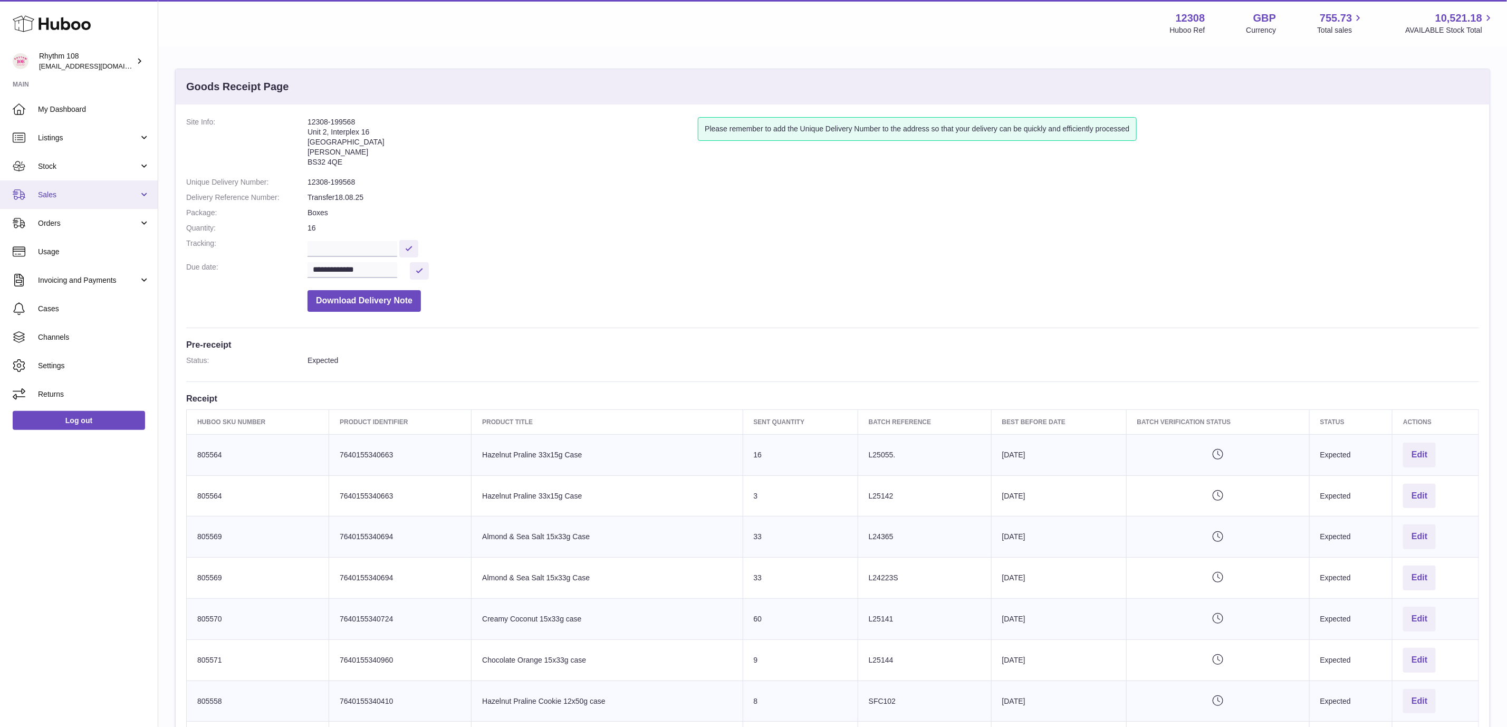
click at [72, 182] on link "Sales" at bounding box center [79, 194] width 158 height 28
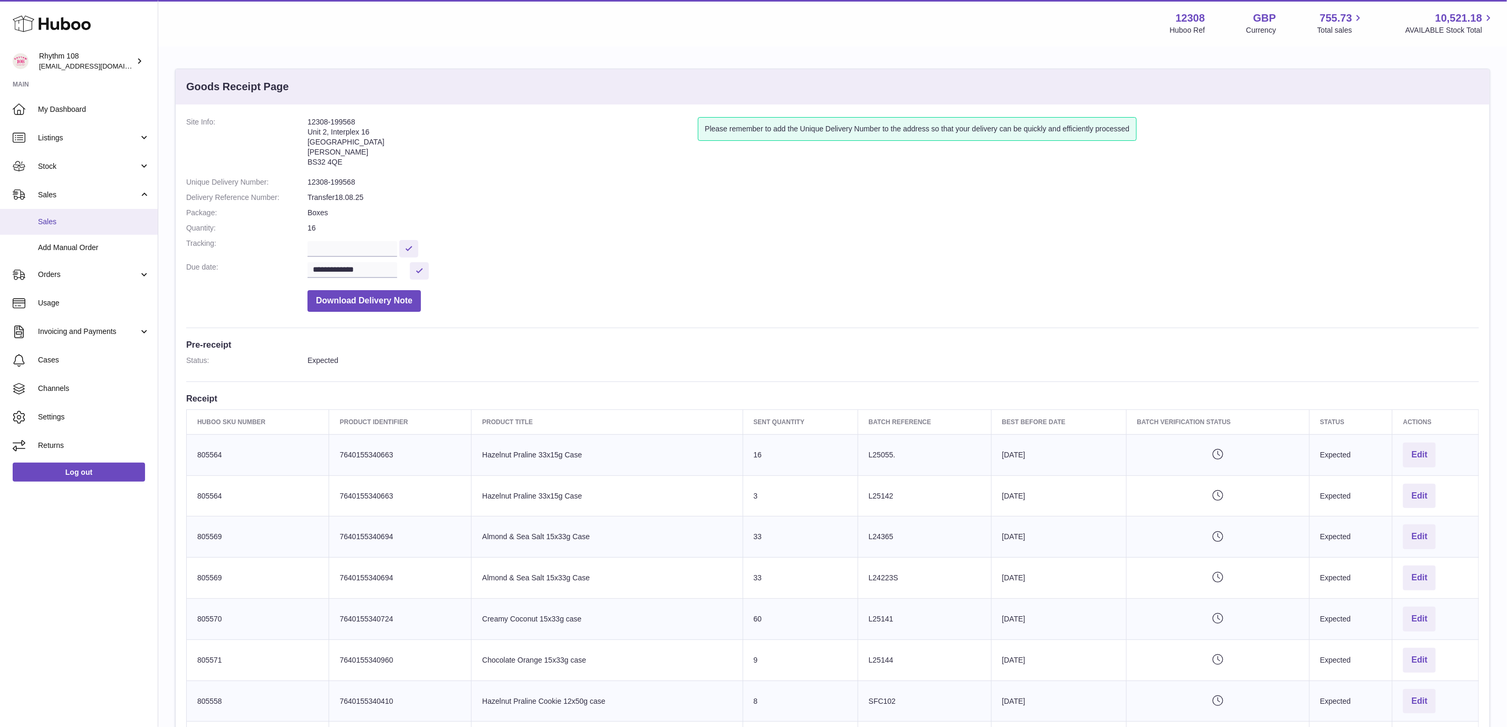
click at [70, 214] on link "Sales" at bounding box center [79, 222] width 158 height 26
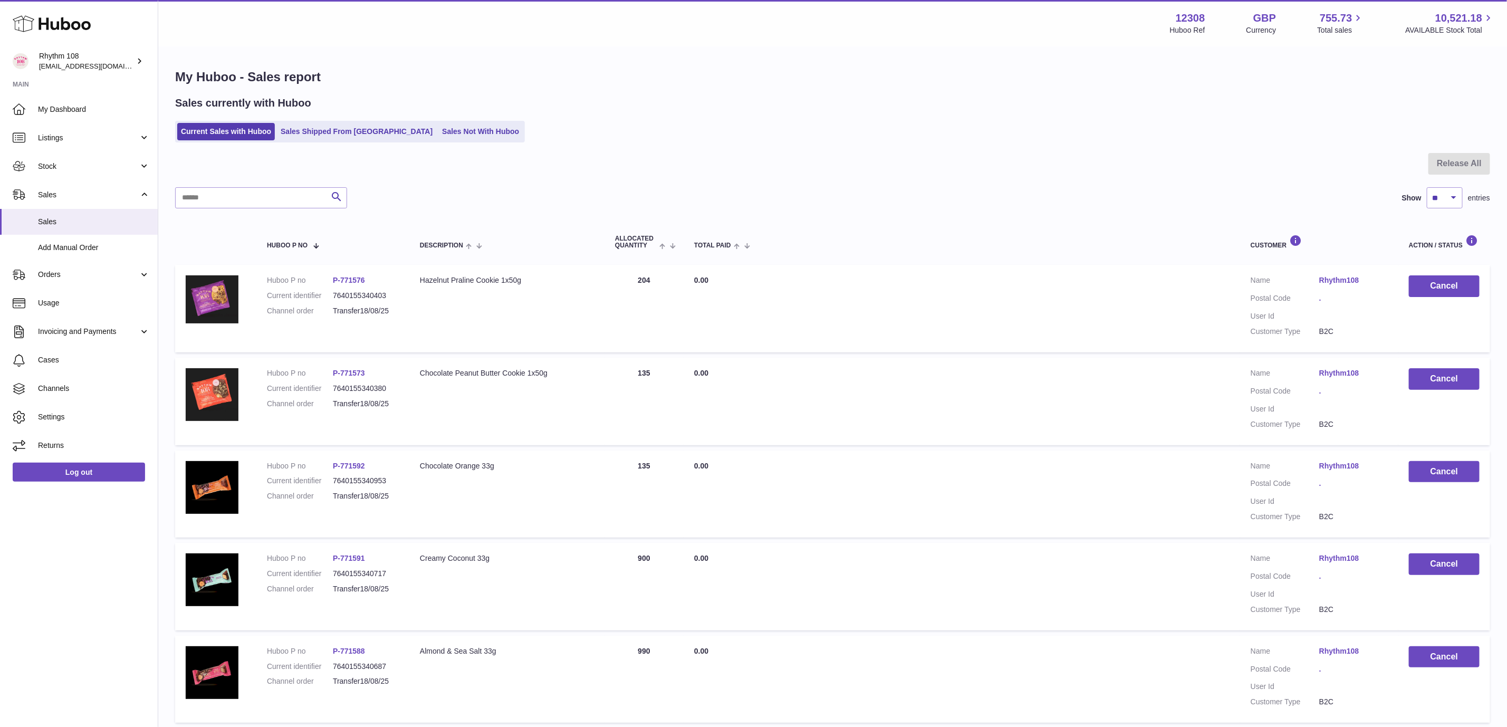
click at [1223, 187] on div "Search Show ** ** ** *** entries" at bounding box center [832, 197] width 1315 height 21
drag, startPoint x: 389, startPoint y: 313, endPoint x: 333, endPoint y: 313, distance: 56.4
click at [333, 313] on dd "Transfer18/08/25" at bounding box center [366, 311] width 66 height 10
copy dd "Transfer18/08/25"
click at [1459, 282] on button "Cancel" at bounding box center [1443, 286] width 71 height 22
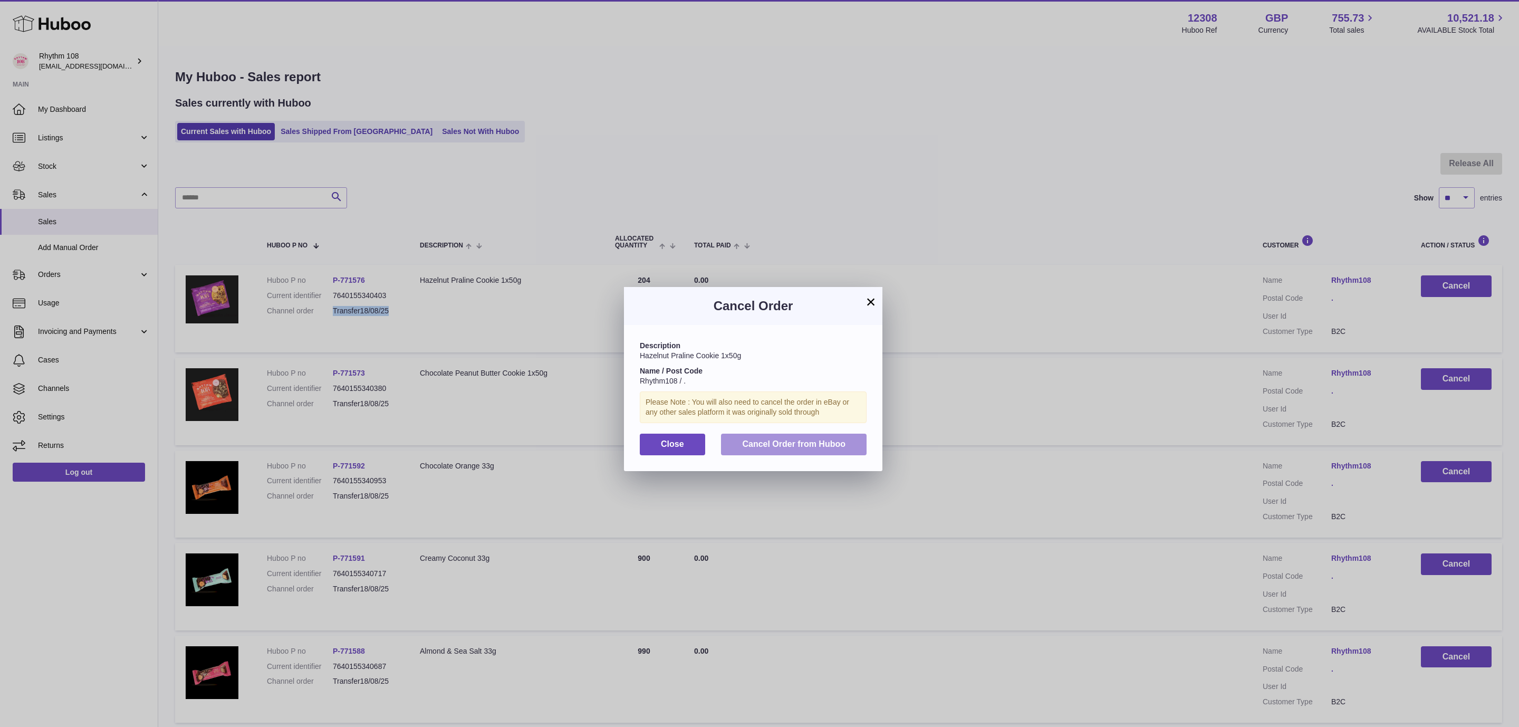
click at [796, 442] on span "Cancel Order from Huboo" at bounding box center [793, 443] width 103 height 9
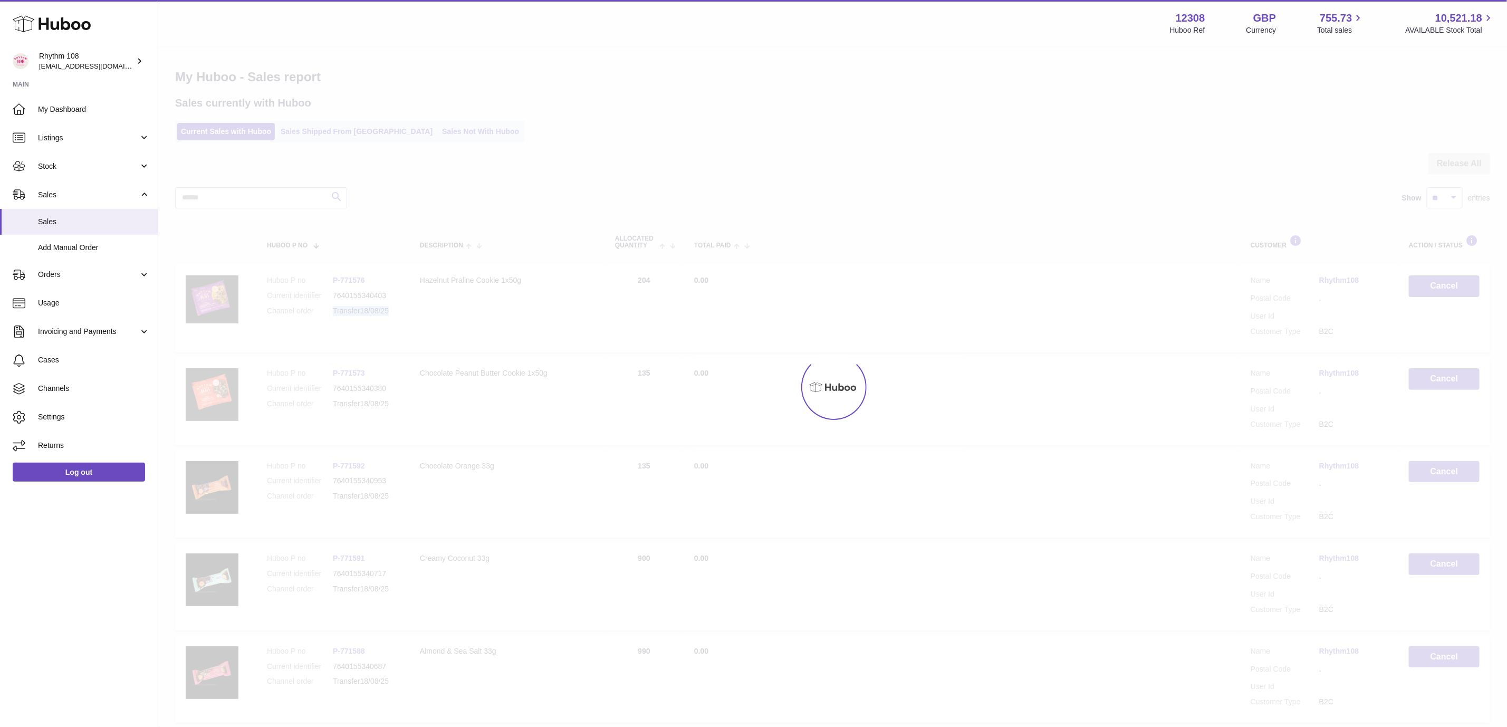
click at [50, 247] on span "Add Manual Order" at bounding box center [94, 248] width 112 height 10
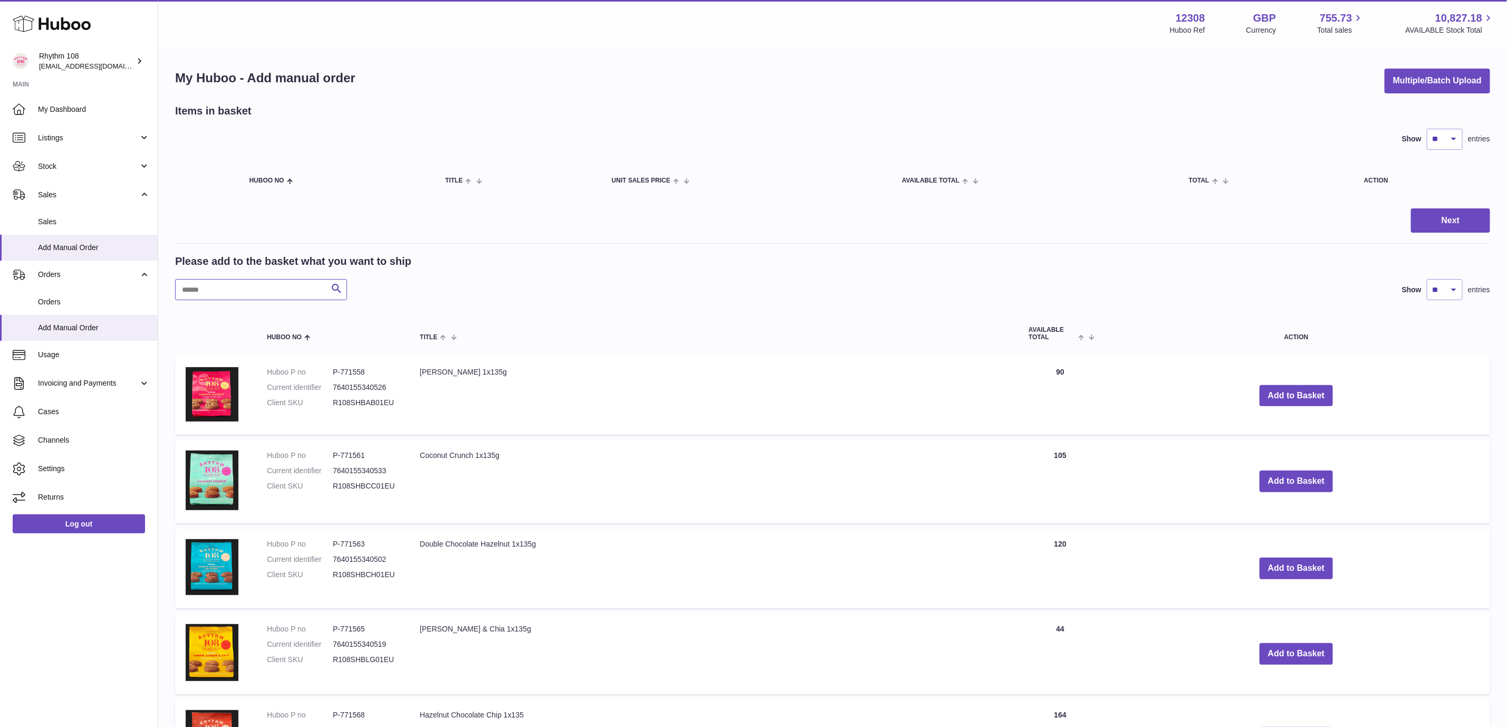
click at [237, 288] on input "text" at bounding box center [261, 289] width 172 height 21
type input "******"
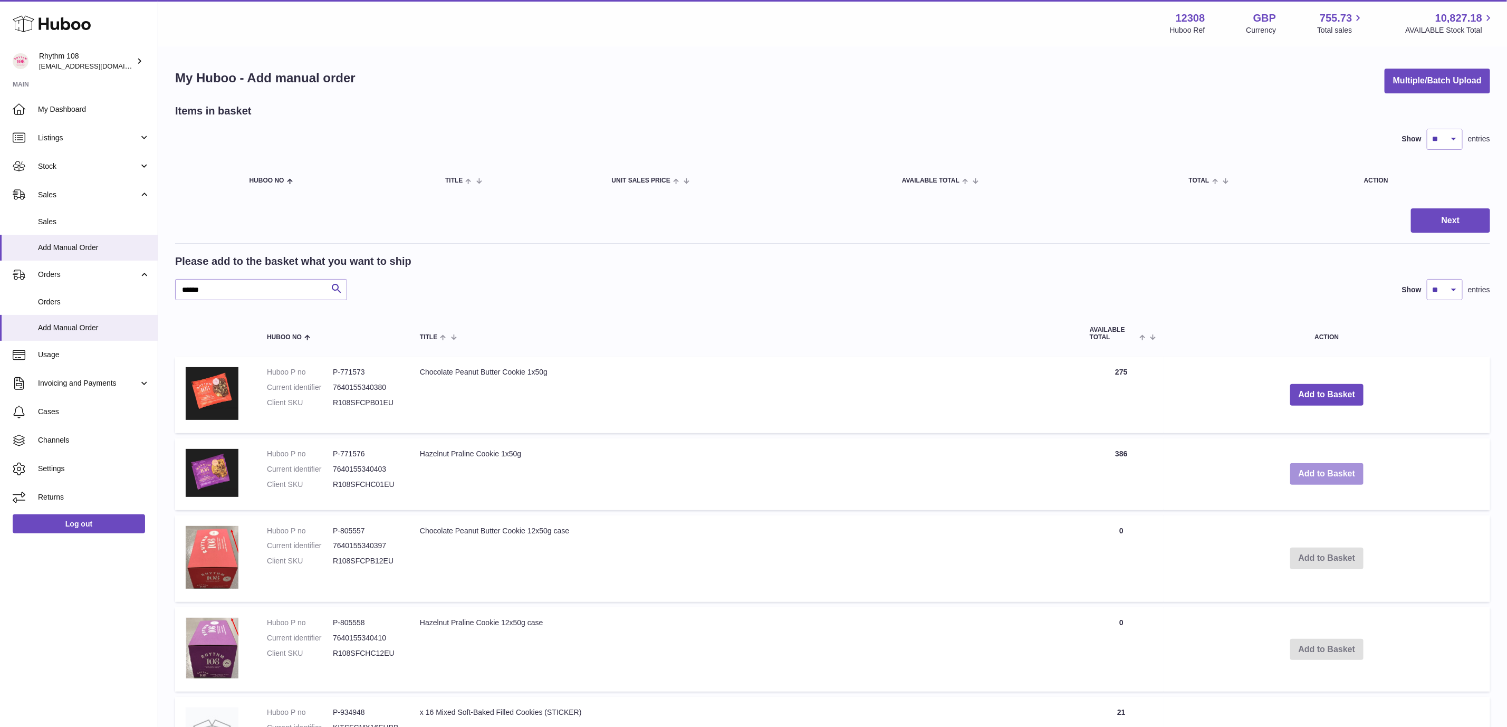
click at [1302, 473] on button "Add to Basket" at bounding box center [1327, 474] width 74 height 22
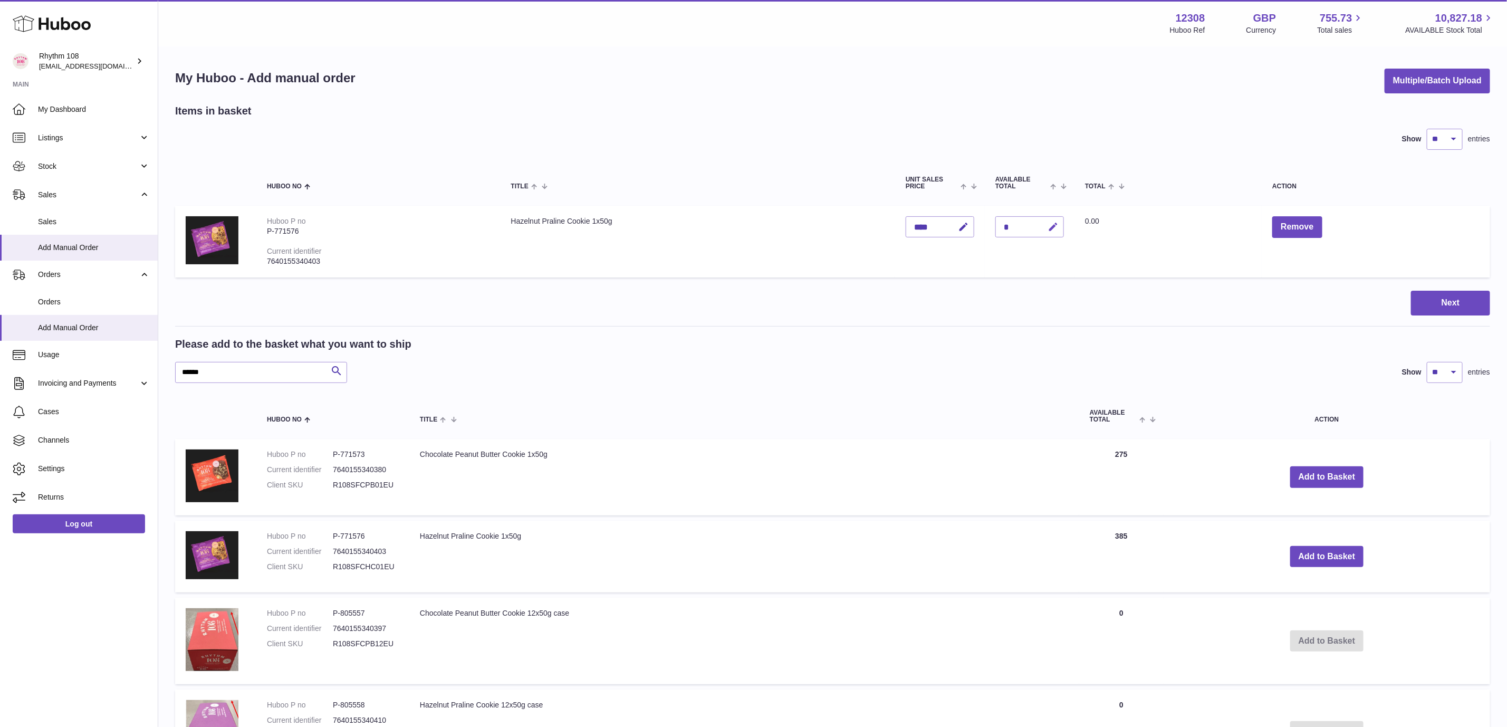
click at [1047, 225] on icon "button" at bounding box center [1052, 226] width 11 height 11
type input "***"
click at [1056, 222] on icon "submit" at bounding box center [1052, 226] width 9 height 9
click at [1464, 301] on button "Next" at bounding box center [1450, 303] width 79 height 25
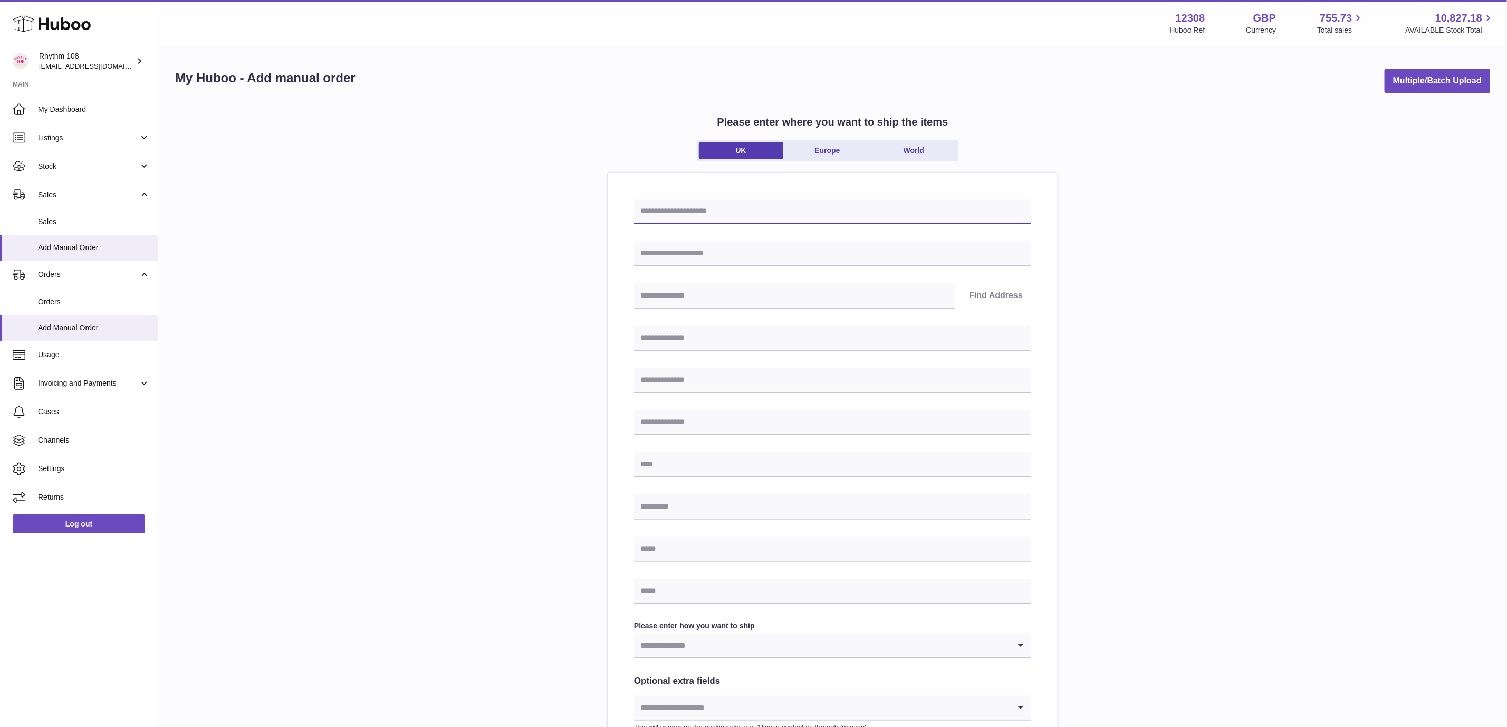
click at [801, 215] on input "text" at bounding box center [832, 211] width 397 height 25
paste input "**********"
type input "**********"
click at [712, 247] on input "text" at bounding box center [832, 253] width 397 height 25
type input "*********"
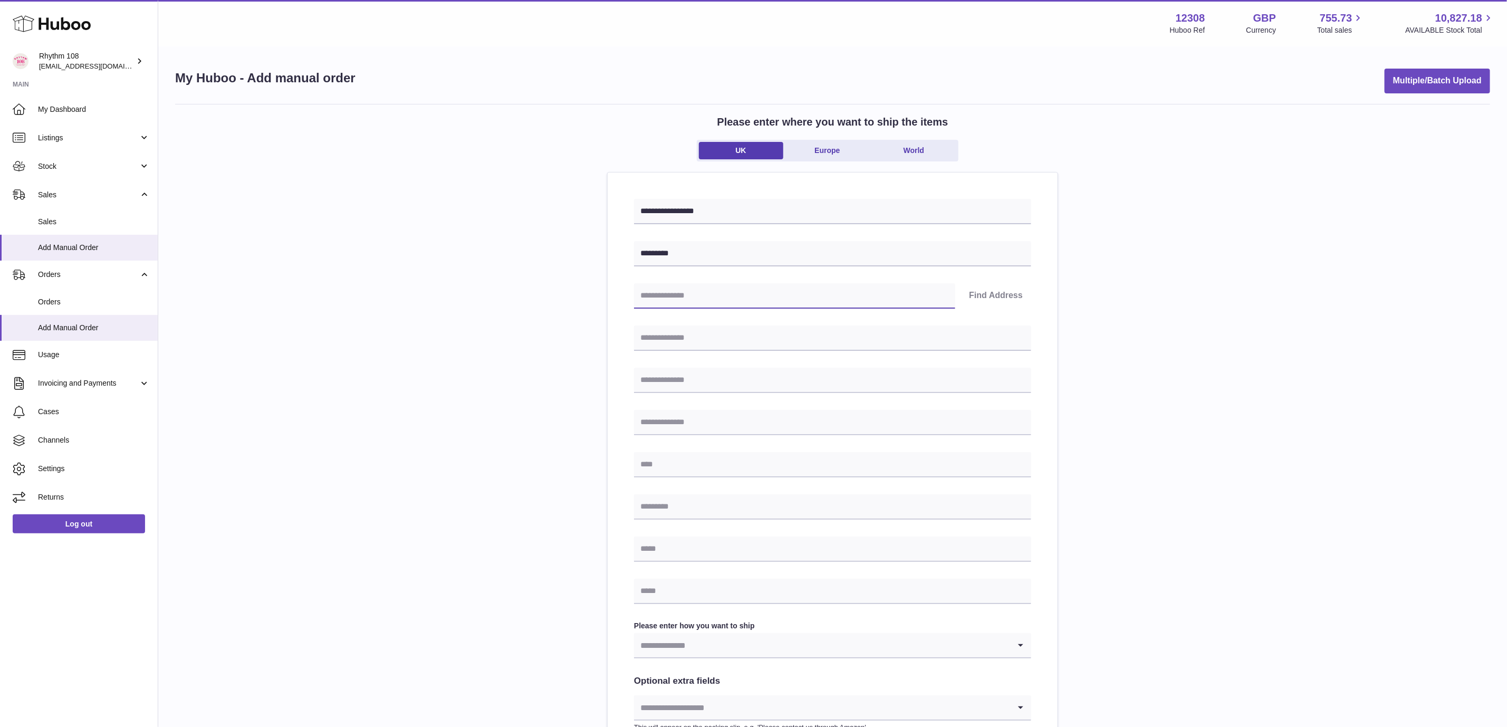
click at [721, 298] on input "text" at bounding box center [794, 295] width 321 height 25
type input "*"
drag, startPoint x: 712, startPoint y: 341, endPoint x: 712, endPoint y: 348, distance: 7.4
click at [712, 341] on input "text" at bounding box center [832, 337] width 397 height 25
type input "*"
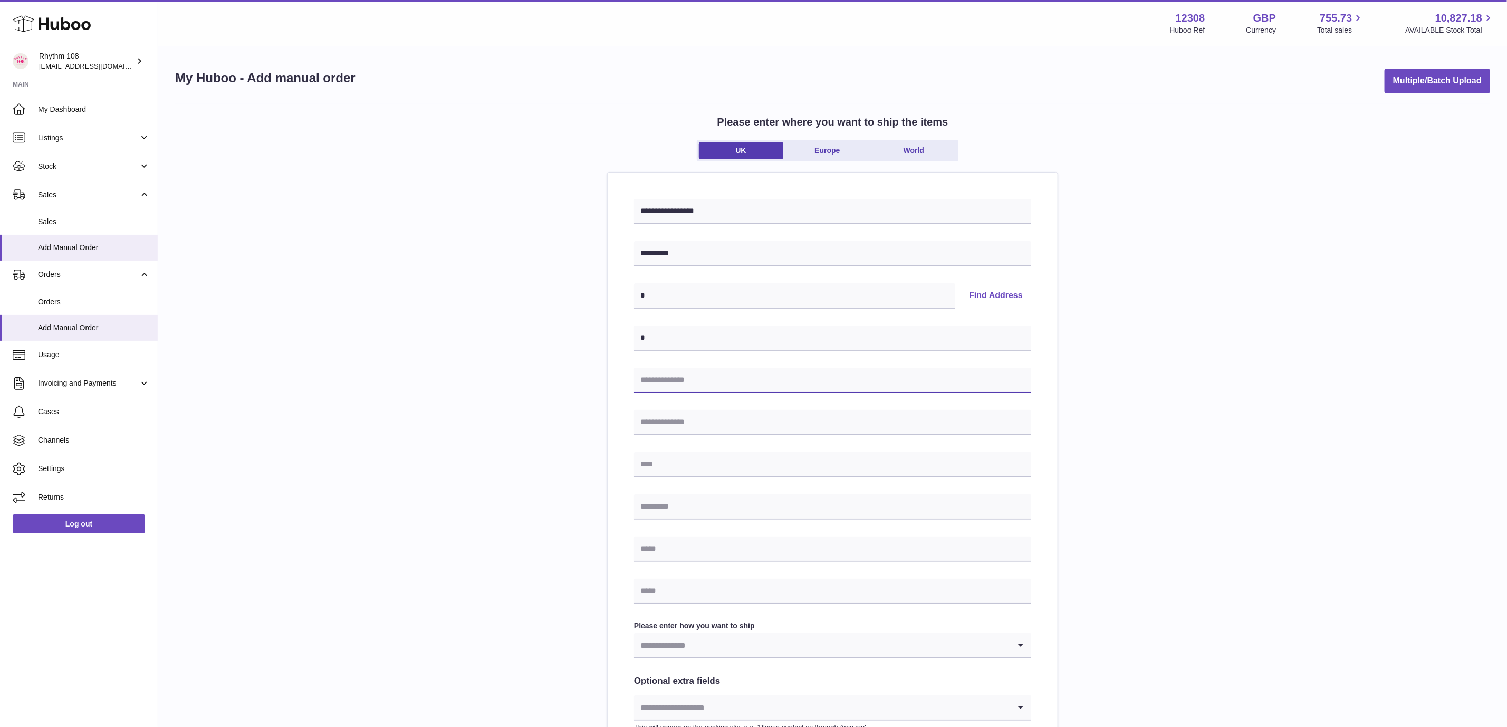
drag, startPoint x: 698, startPoint y: 377, endPoint x: 701, endPoint y: 401, distance: 23.9
click at [698, 377] on input "text" at bounding box center [832, 380] width 397 height 25
type input "*"
click at [693, 421] on input "text" at bounding box center [832, 422] width 397 height 25
type input "*"
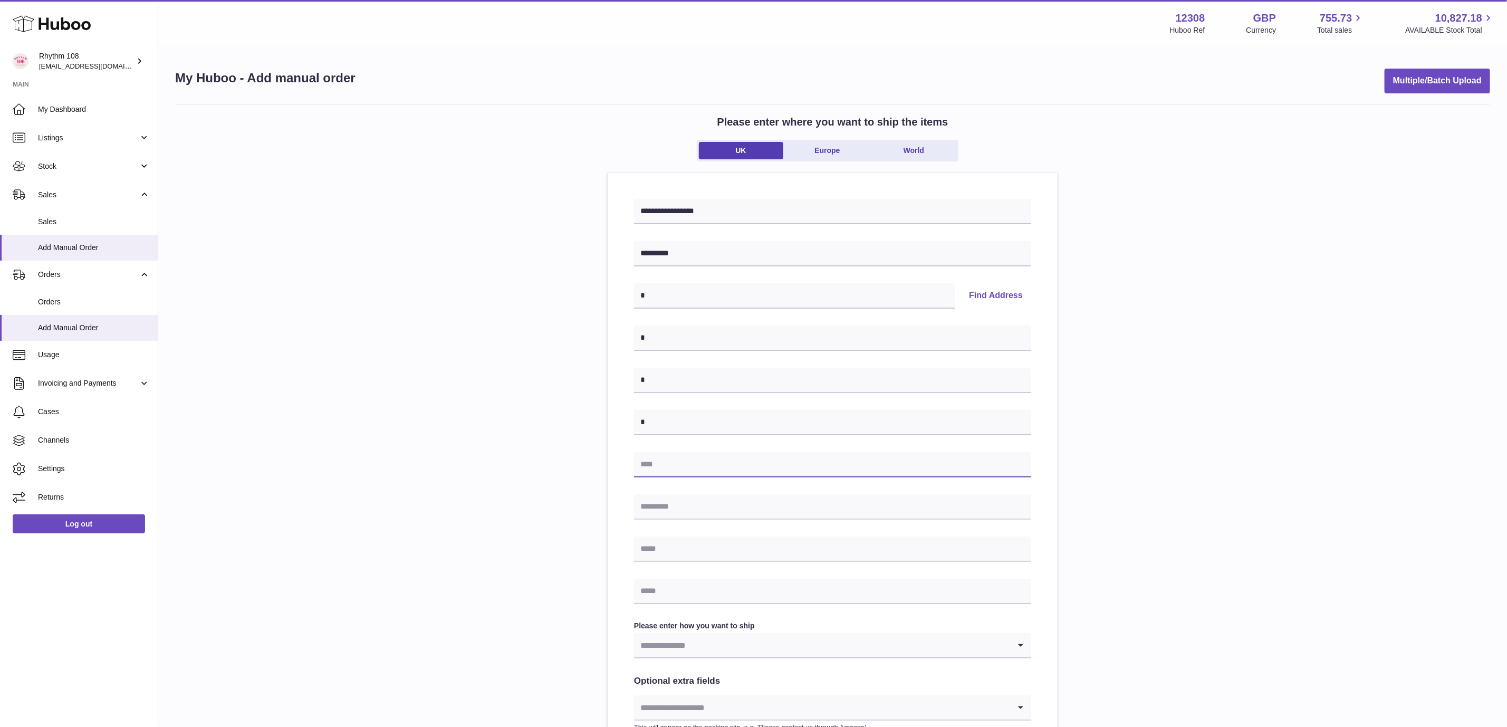
drag, startPoint x: 669, startPoint y: 473, endPoint x: 667, endPoint y: 492, distance: 19.2
click at [669, 473] on input "text" at bounding box center [832, 464] width 397 height 25
type input "*"
drag, startPoint x: 666, startPoint y: 508, endPoint x: 663, endPoint y: 535, distance: 27.1
click at [666, 508] on input "text" at bounding box center [832, 506] width 397 height 25
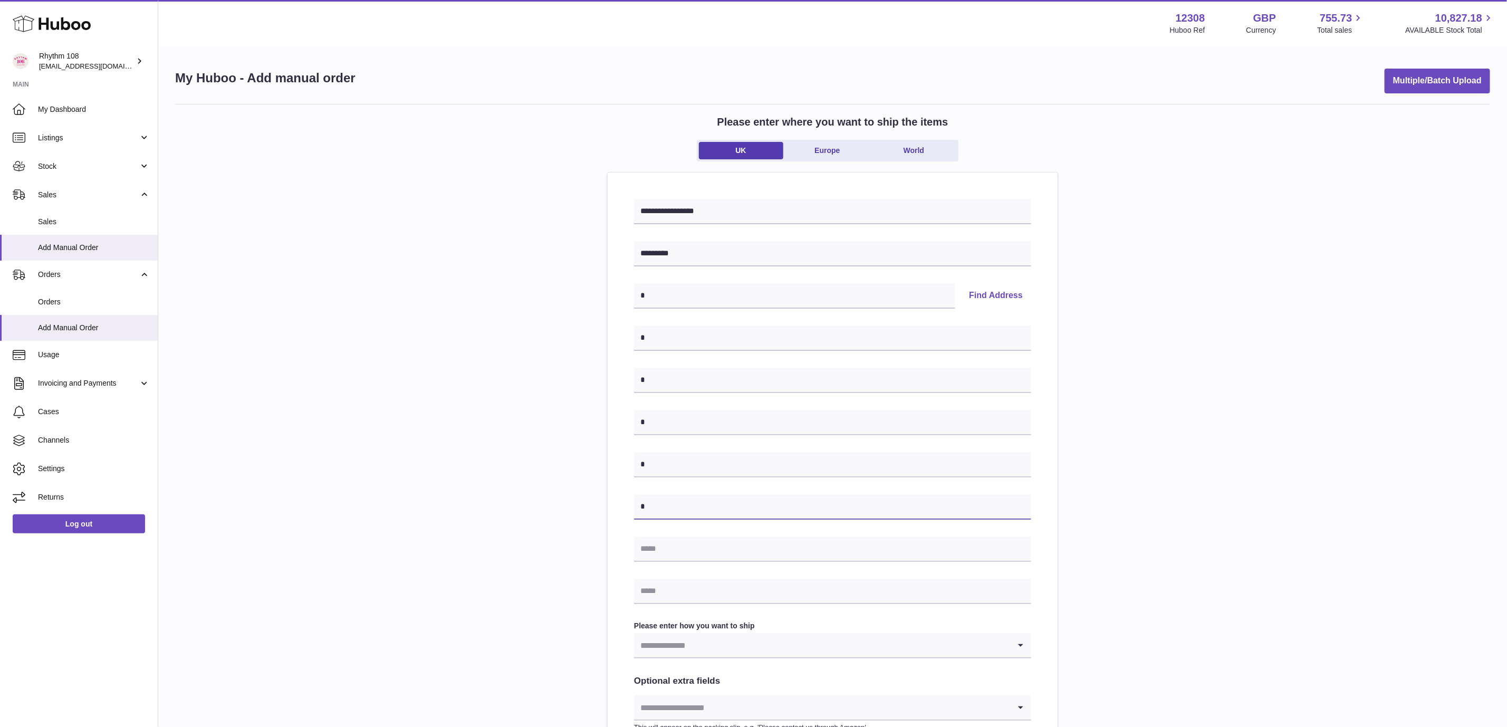
type input "*"
drag, startPoint x: 660, startPoint y: 546, endPoint x: 665, endPoint y: 567, distance: 21.1
click at [660, 546] on input "text" at bounding box center [832, 548] width 397 height 25
type input "*"
click at [664, 595] on input "text" at bounding box center [832, 590] width 397 height 25
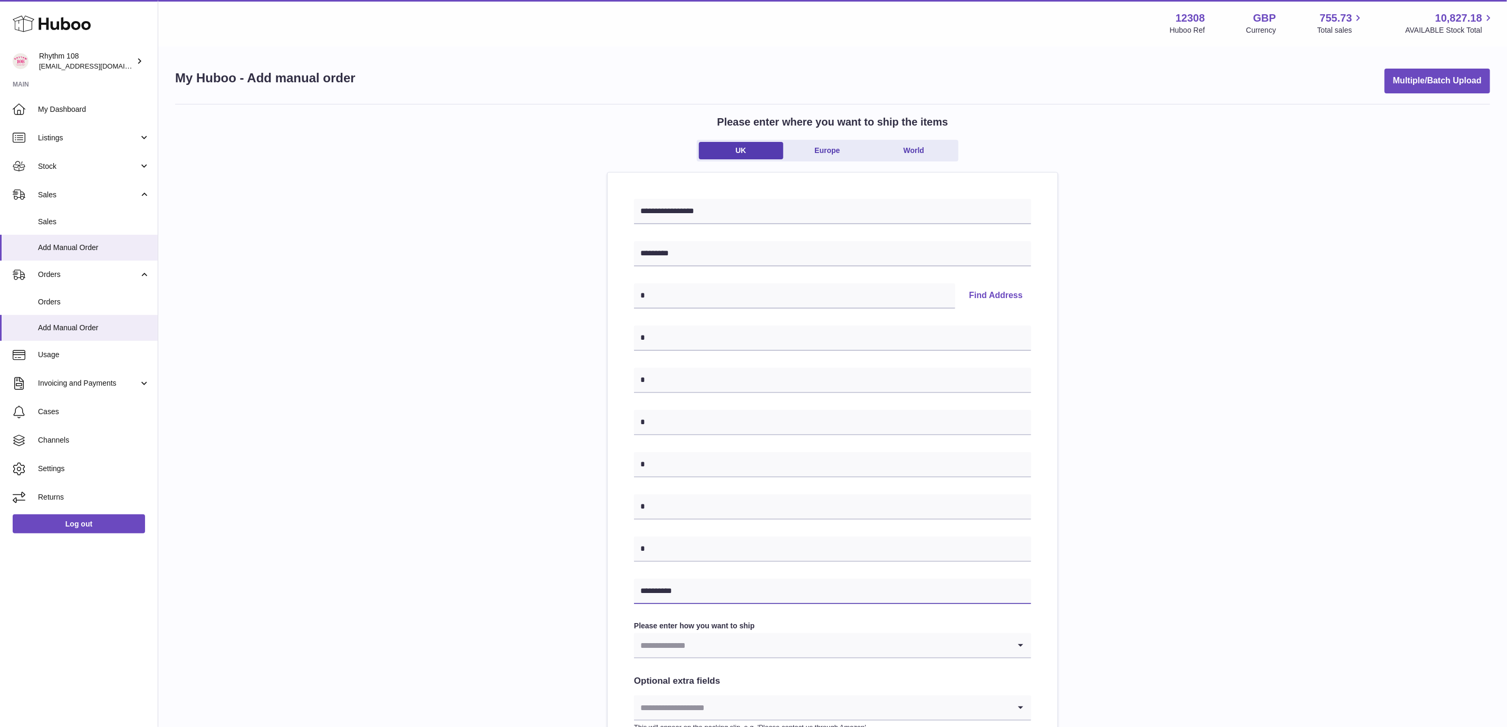
type input "**********"
click at [798, 645] on input "Search for option" at bounding box center [822, 645] width 376 height 24
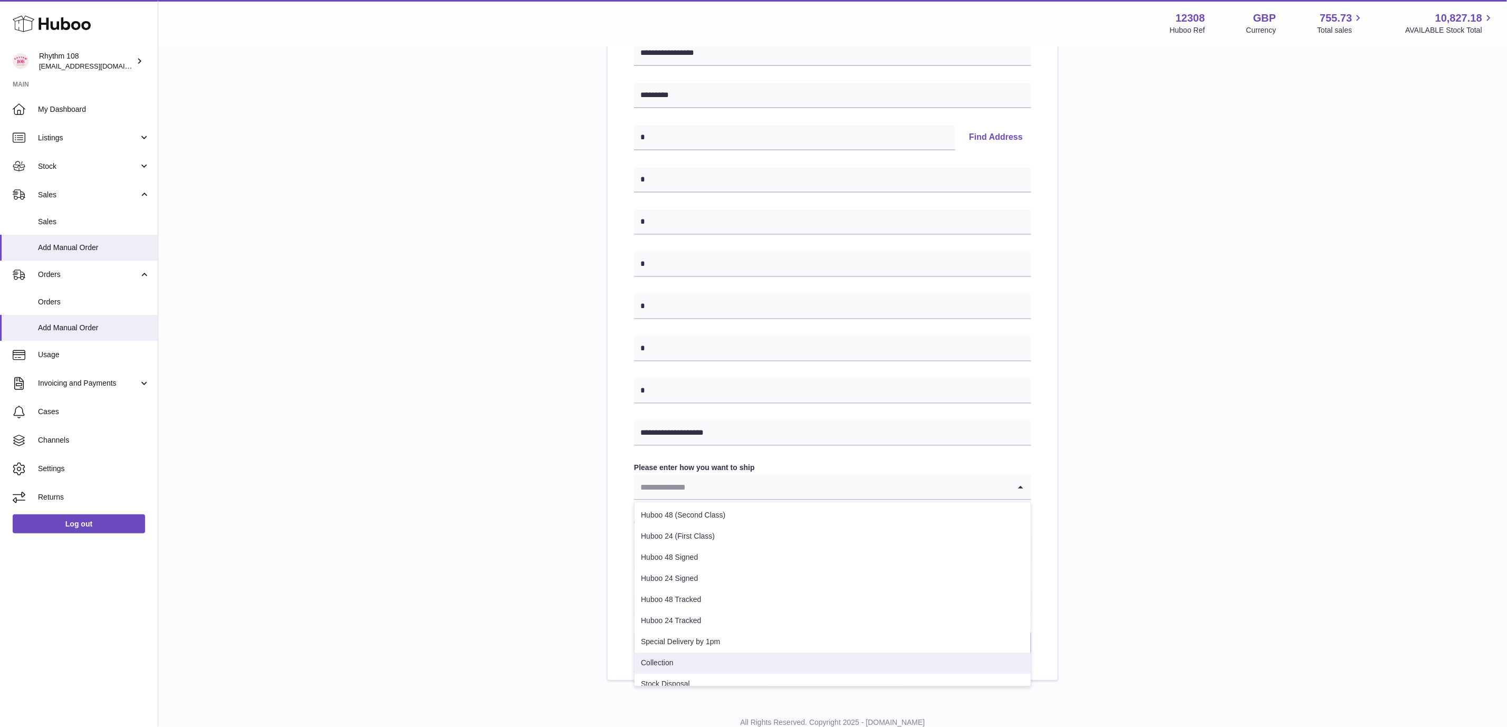
click at [731, 658] on li "Collection" at bounding box center [832, 662] width 396 height 21
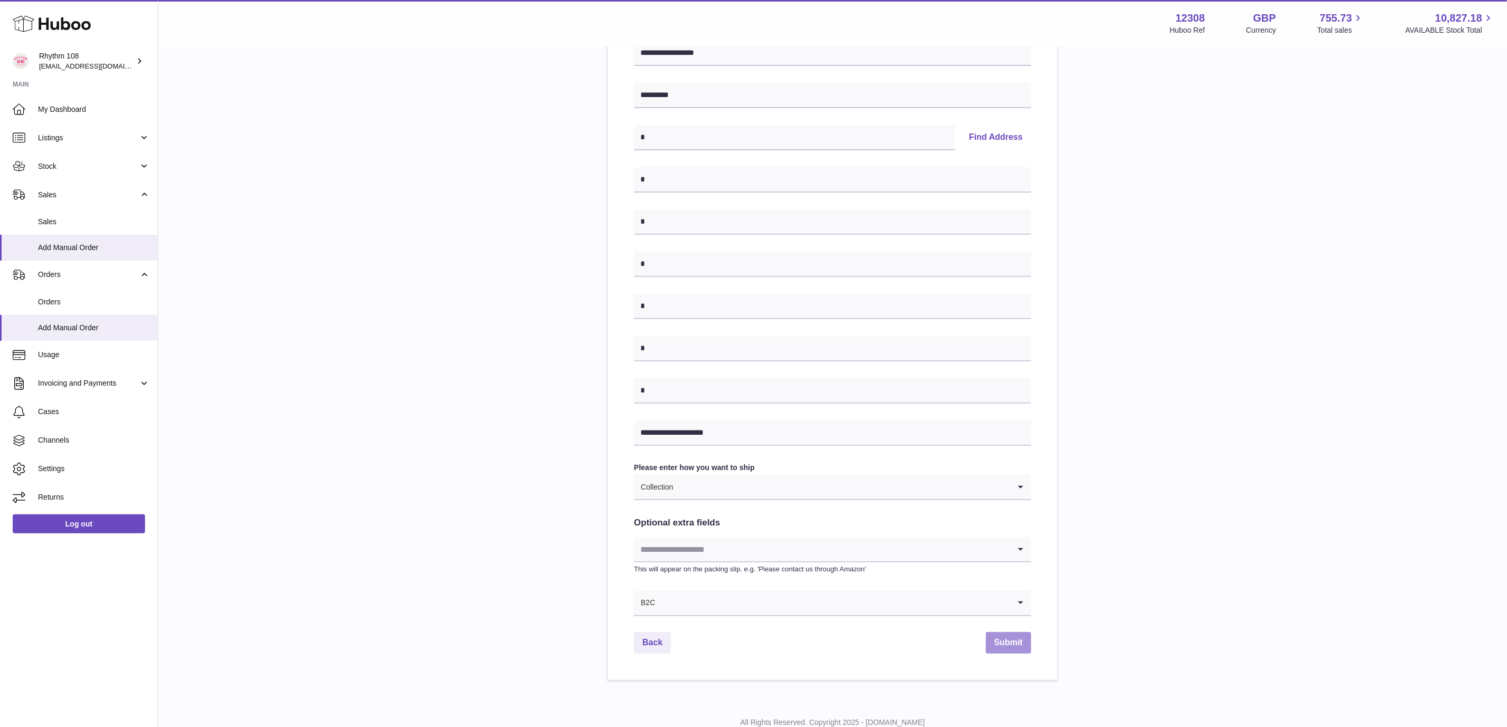
click at [1010, 642] on button "Submit" at bounding box center [1008, 643] width 45 height 22
